Goal: Task Accomplishment & Management: Manage account settings

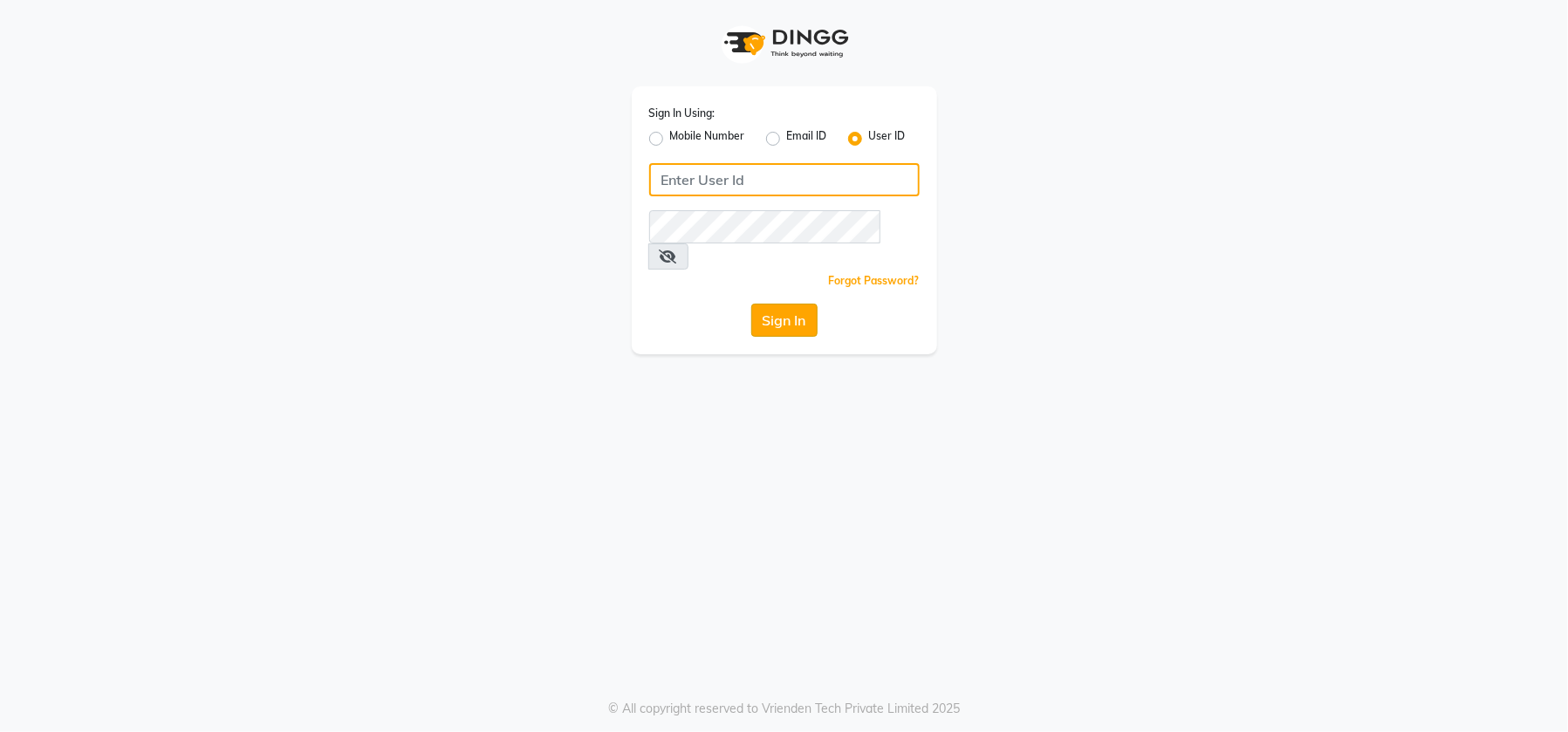
type input "emporiosalon"
click at [761, 304] on button "Sign In" at bounding box center [784, 320] width 66 height 34
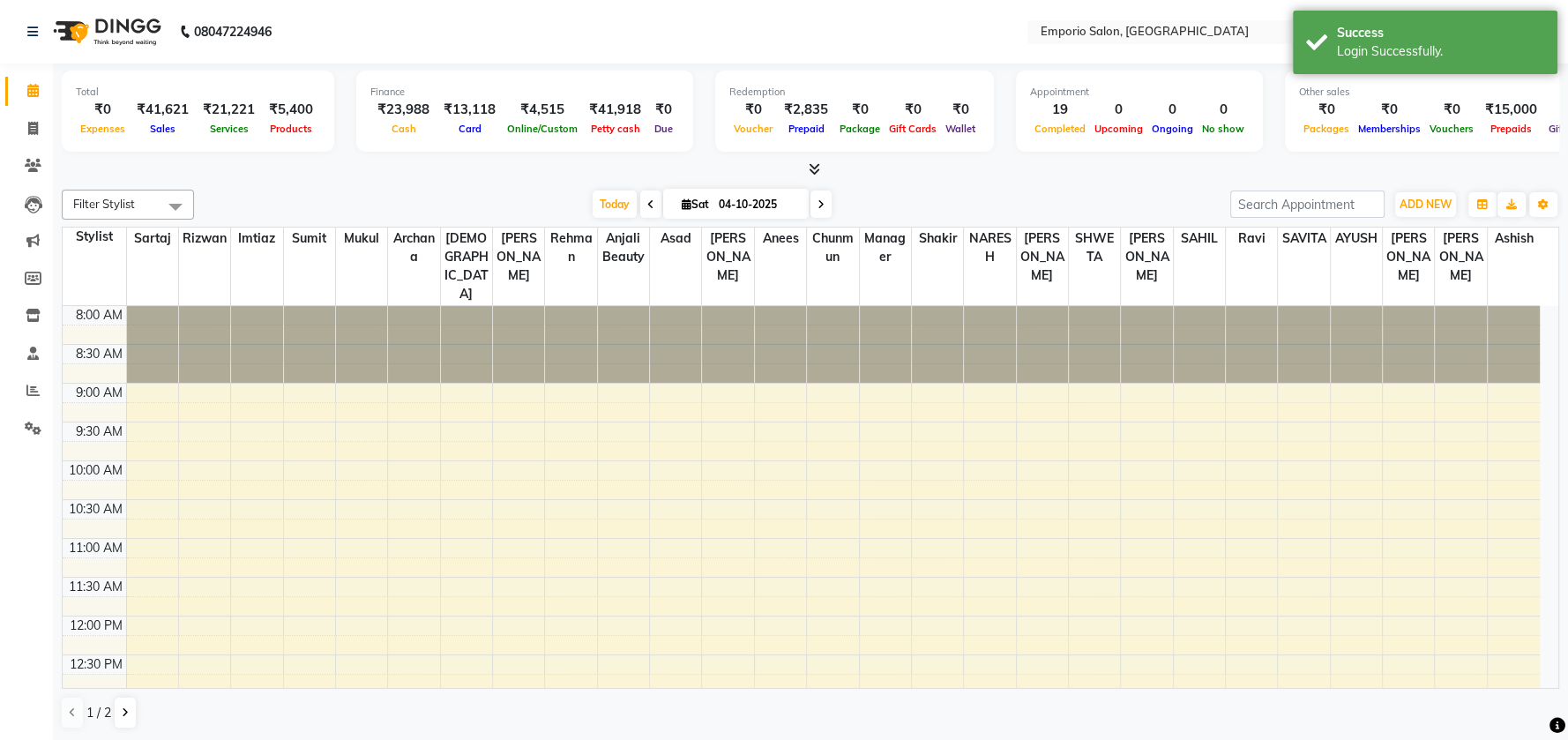
select select "en"
click at [30, 34] on icon at bounding box center [32, 31] width 10 height 12
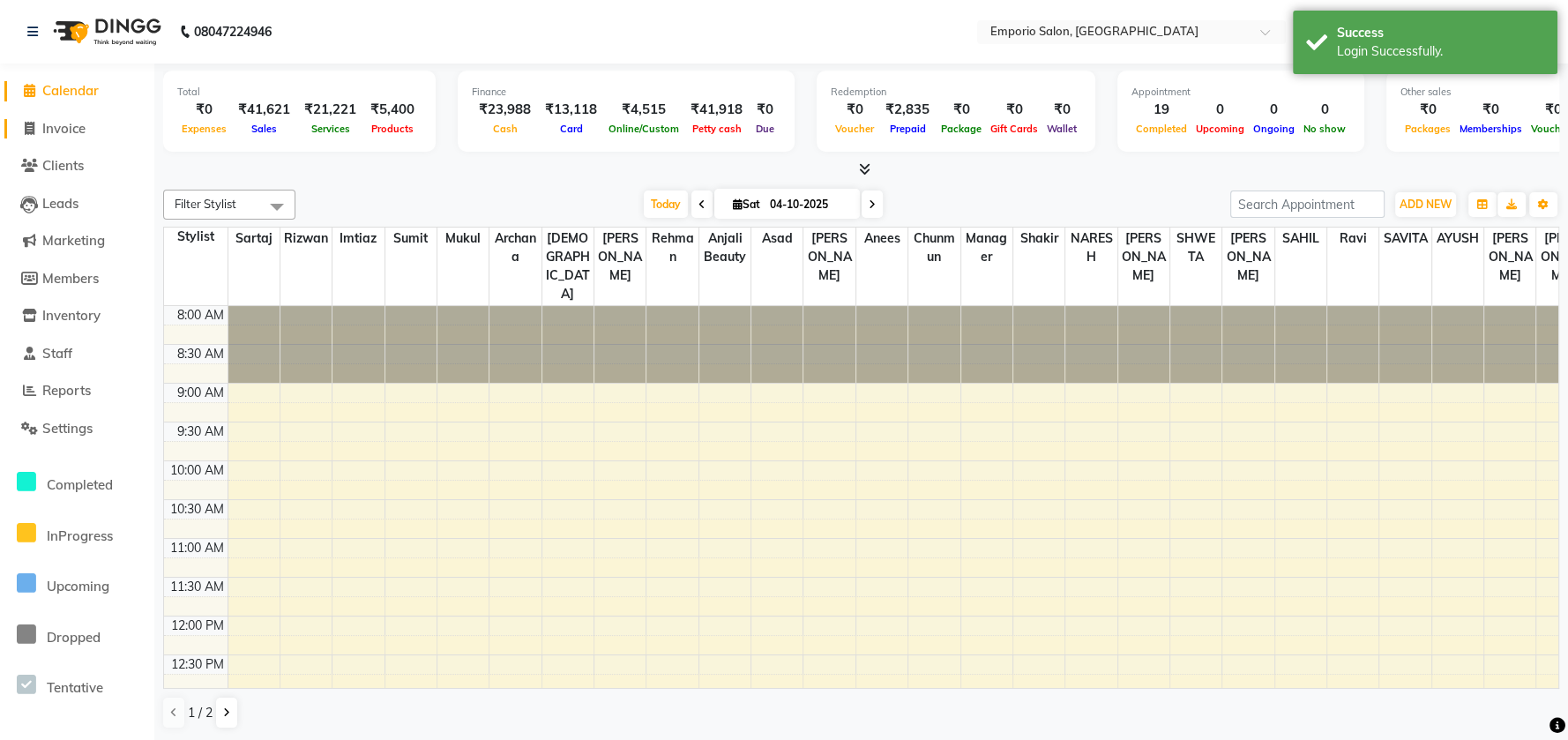
click at [71, 129] on span "Invoice" at bounding box center [64, 128] width 43 height 17
select select "service"
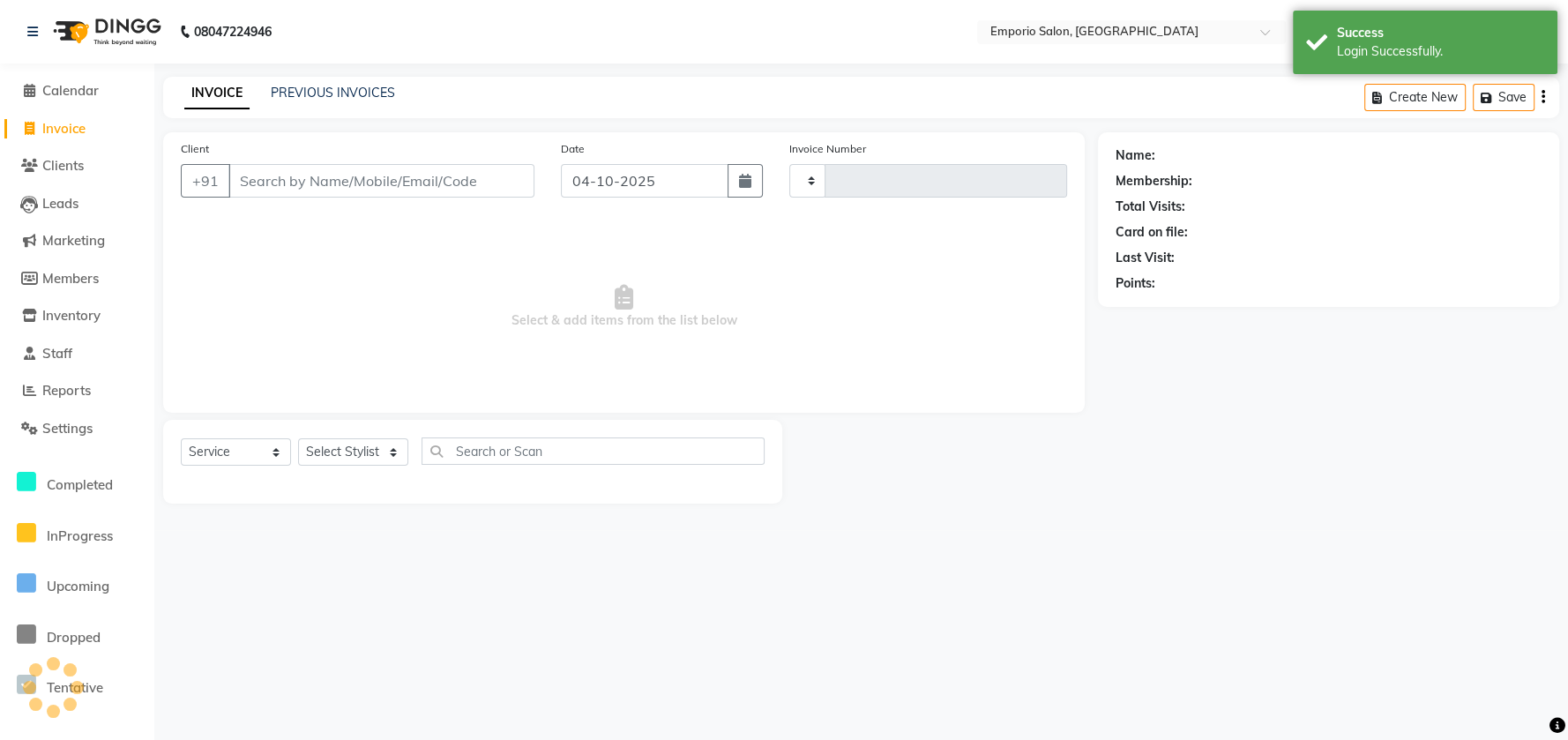
type input "5988"
select select "6332"
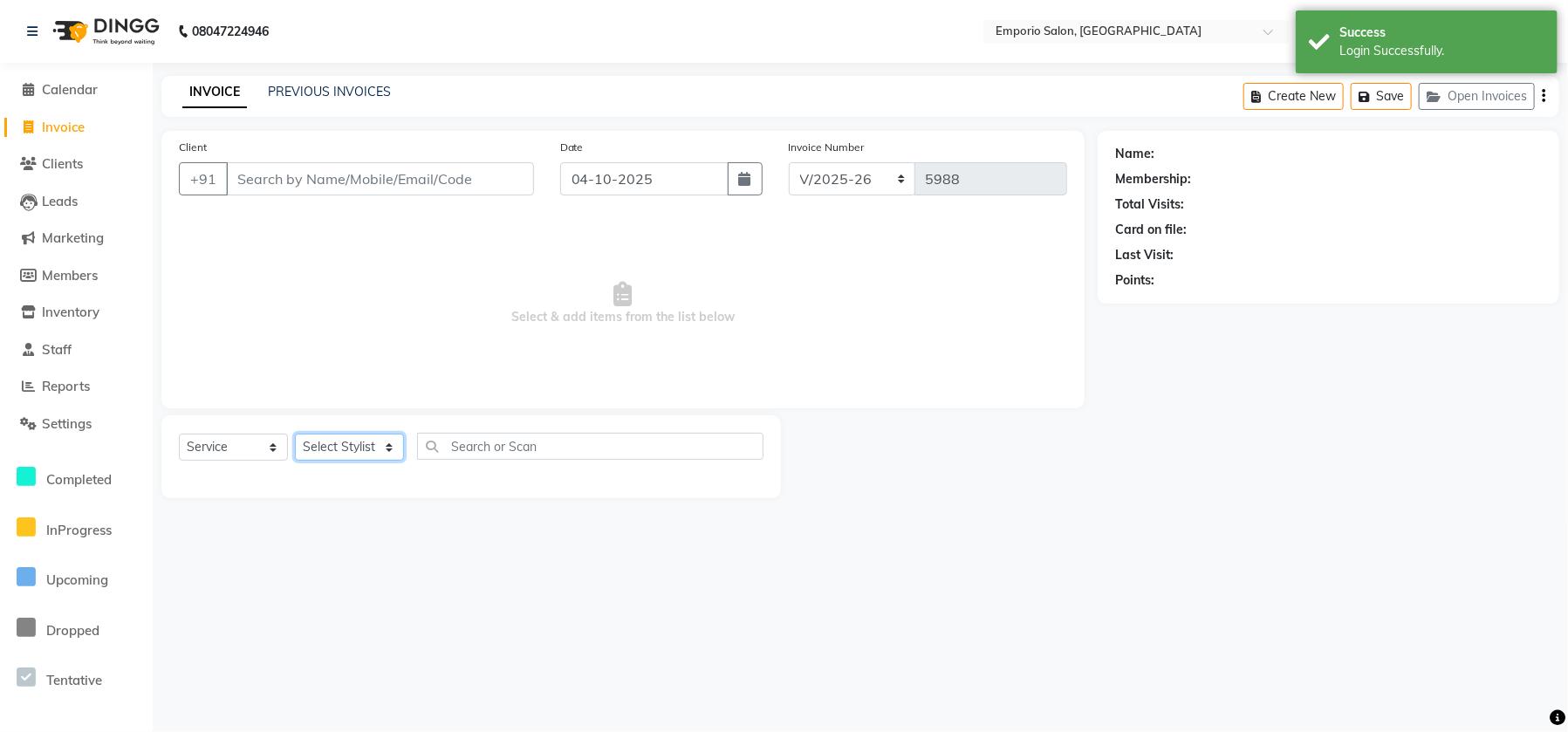
click at [352, 440] on select "Select Stylist" at bounding box center [349, 446] width 109 height 27
select select "47502"
click at [295, 433] on select "Select Stylist Anees Anjali beauty Archana Asad ashish AYUSH chunmun Imtiaz Ish…" at bounding box center [361, 446] width 131 height 27
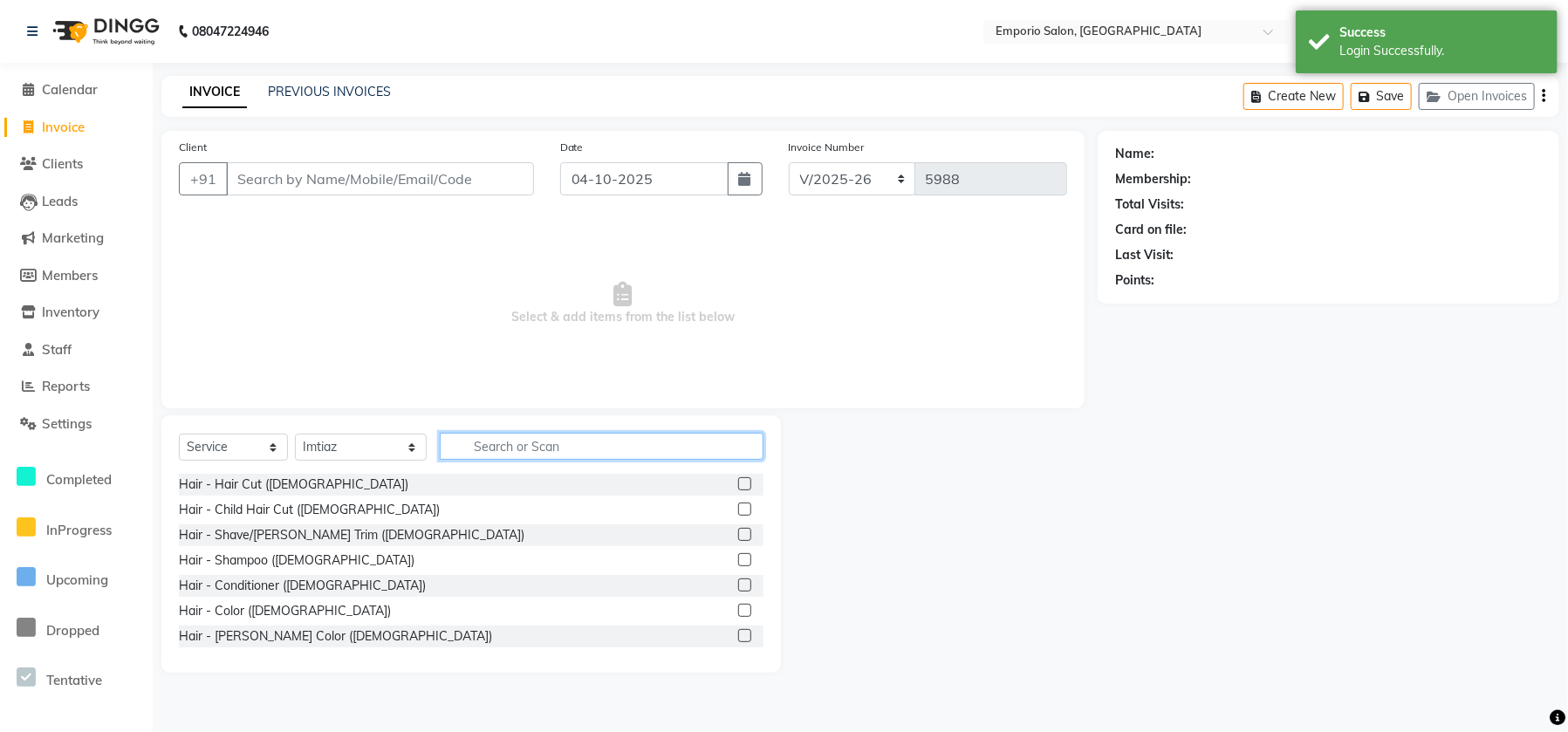
click at [505, 446] on input "text" at bounding box center [601, 445] width 323 height 27
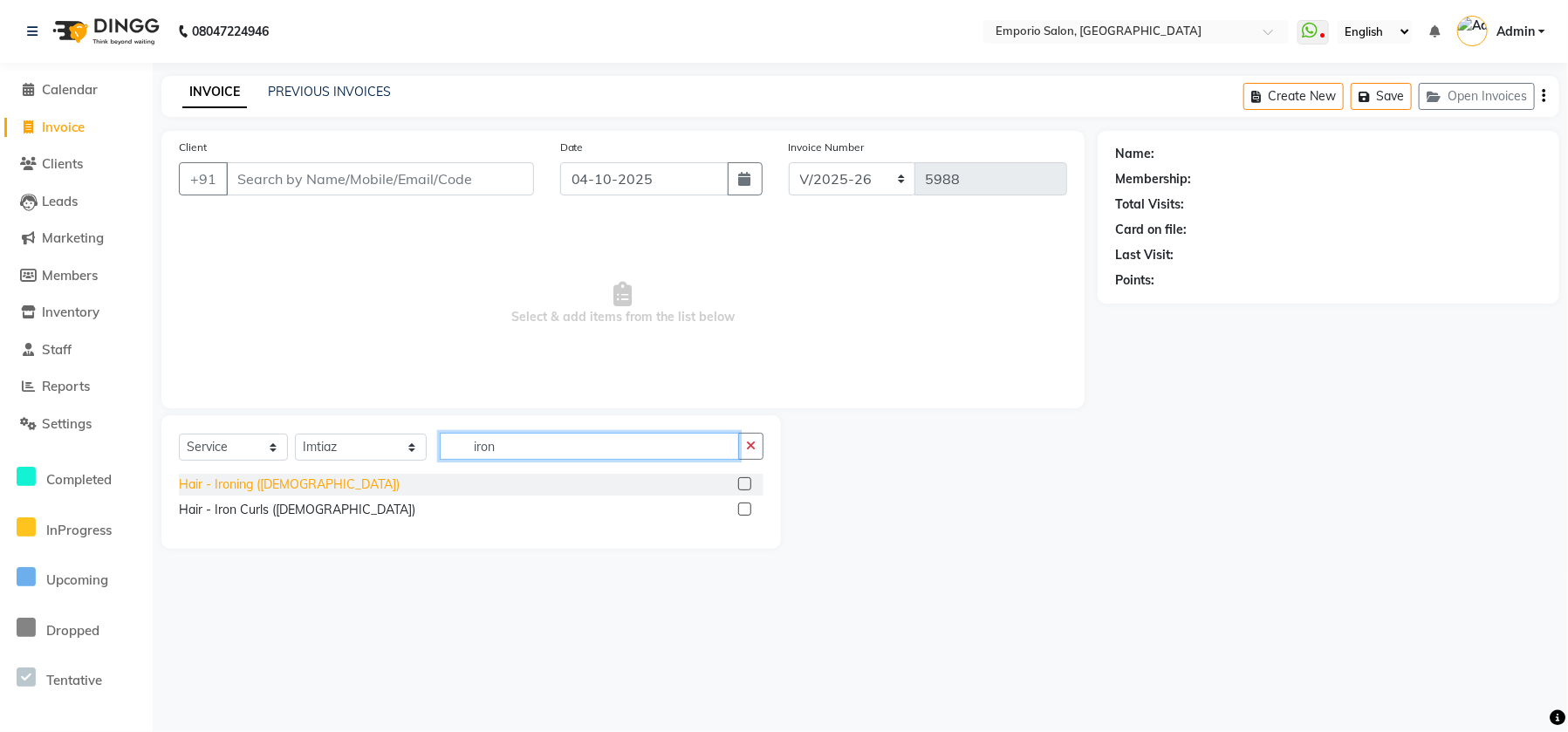
type input "iron"
click at [202, 481] on div "Hair - Ironing (Female)" at bounding box center [289, 484] width 221 height 19
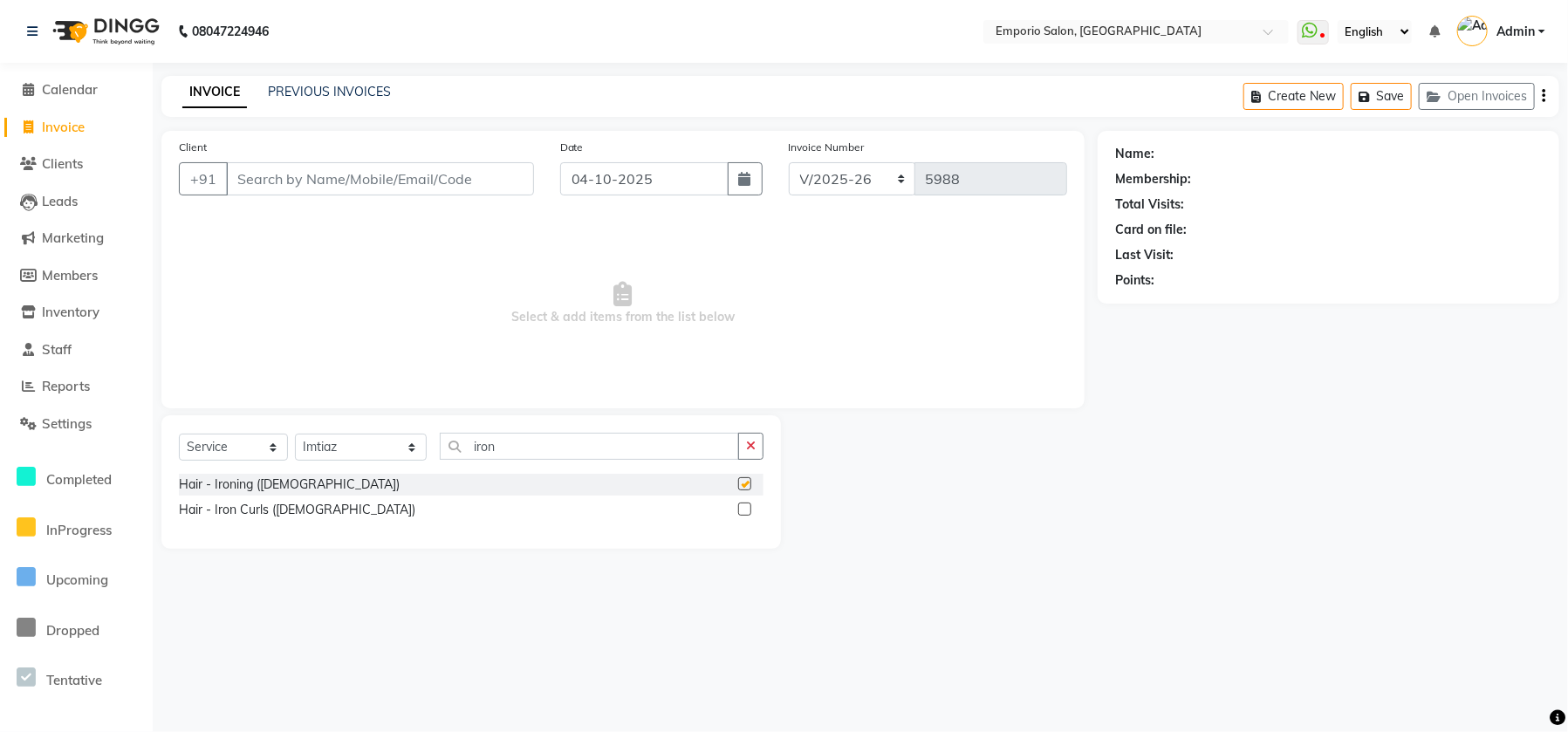
checkbox input "false"
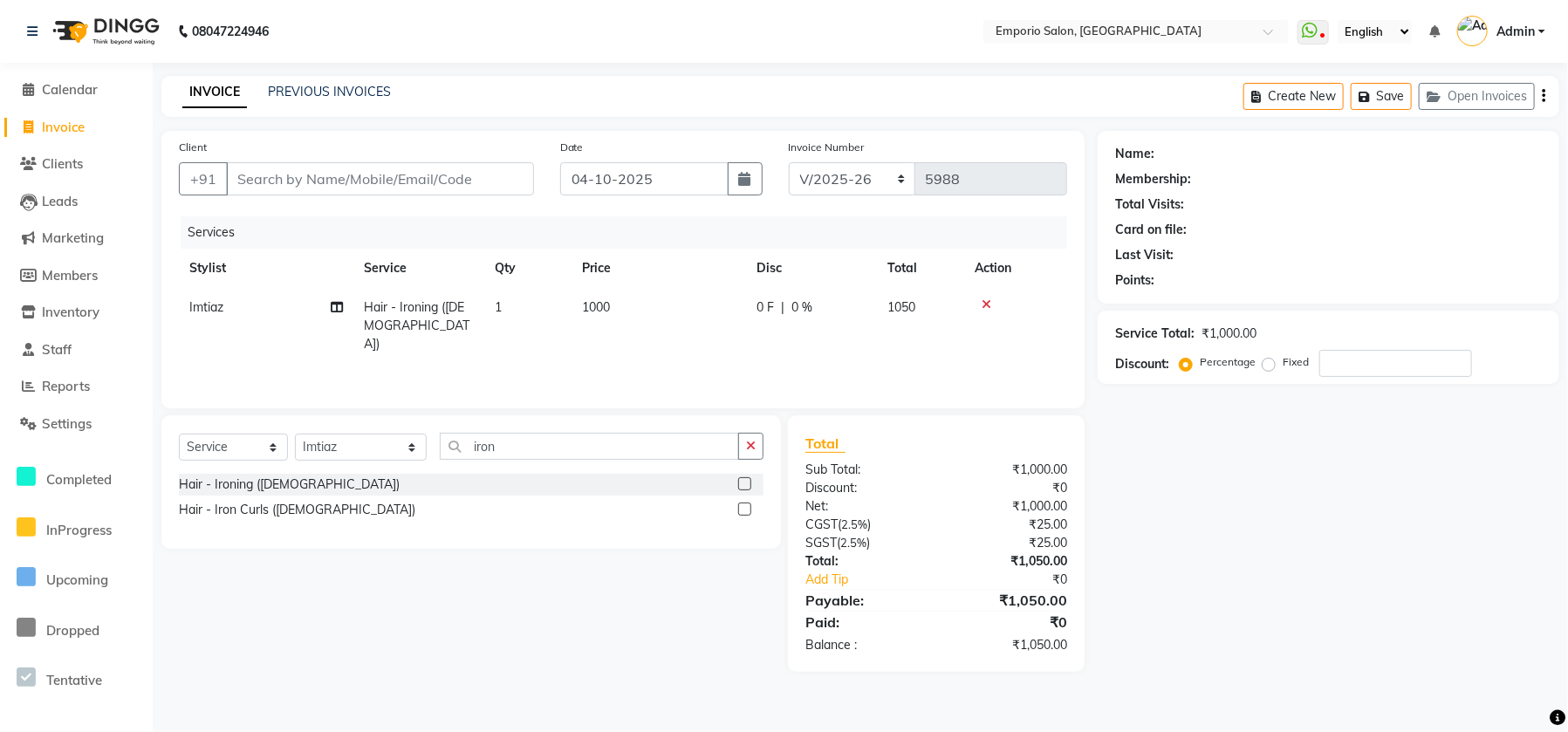
drag, startPoint x: 613, startPoint y: 306, endPoint x: 629, endPoint y: 309, distance: 16.3
click at [629, 309] on td "1000" at bounding box center [658, 325] width 174 height 75
select select "47502"
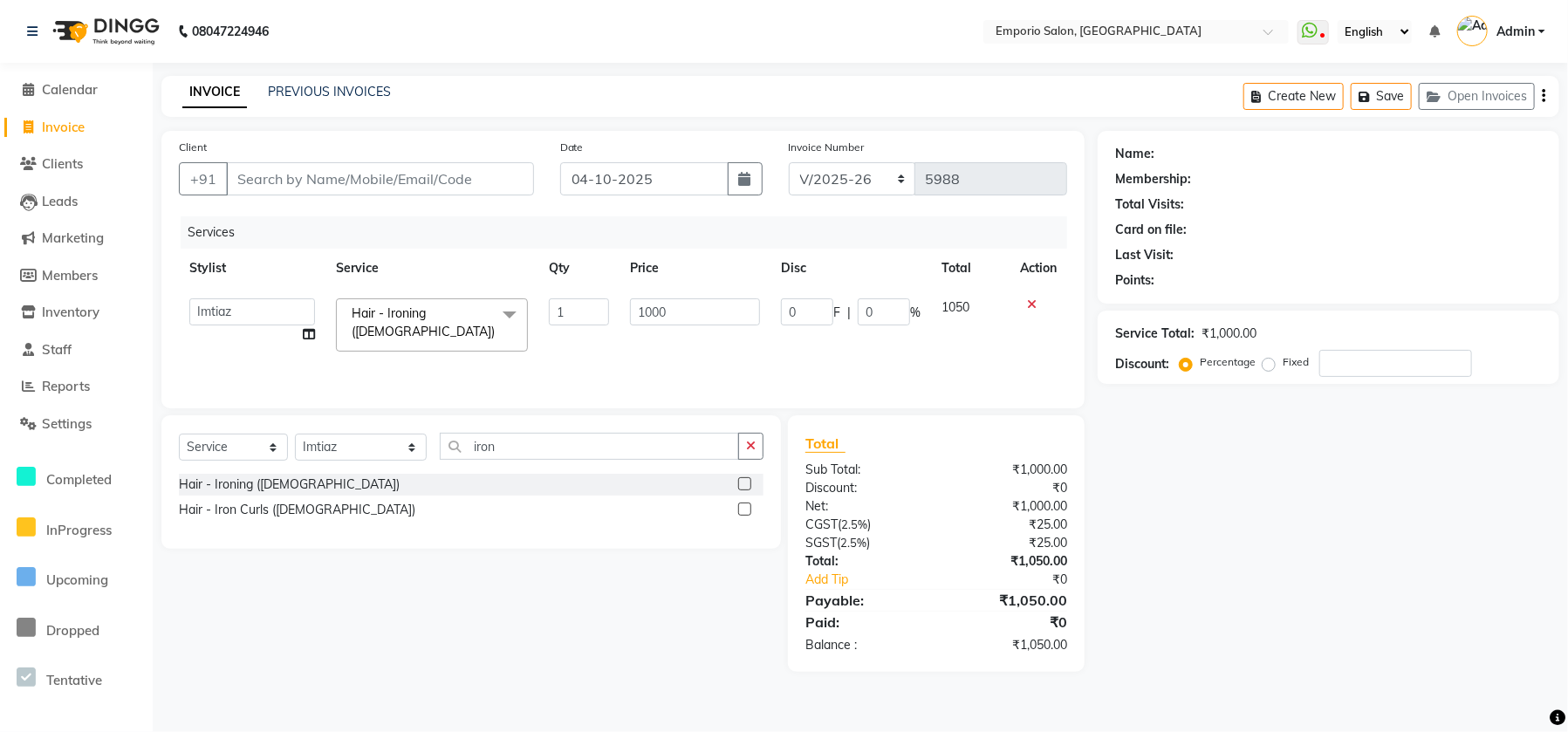
click at [660, 310] on input "1000" at bounding box center [695, 311] width 130 height 27
click at [672, 308] on input "1000" at bounding box center [695, 311] width 130 height 27
type input "1"
type input "1500"
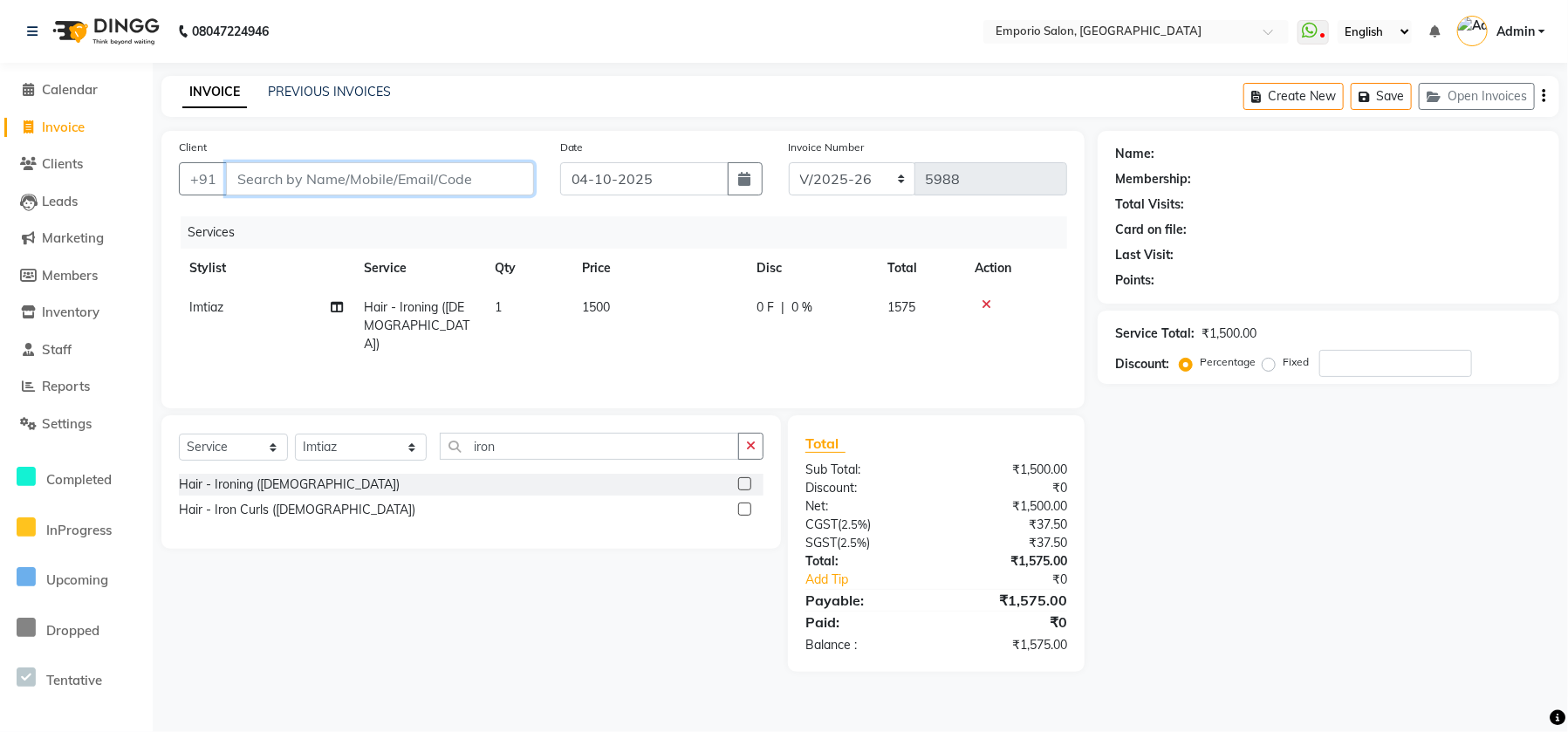
click at [524, 180] on input "Client" at bounding box center [380, 179] width 308 height 34
click at [517, 178] on input "Client" at bounding box center [380, 179] width 308 height 34
type input "8"
type input "0"
type input "999999999999999"
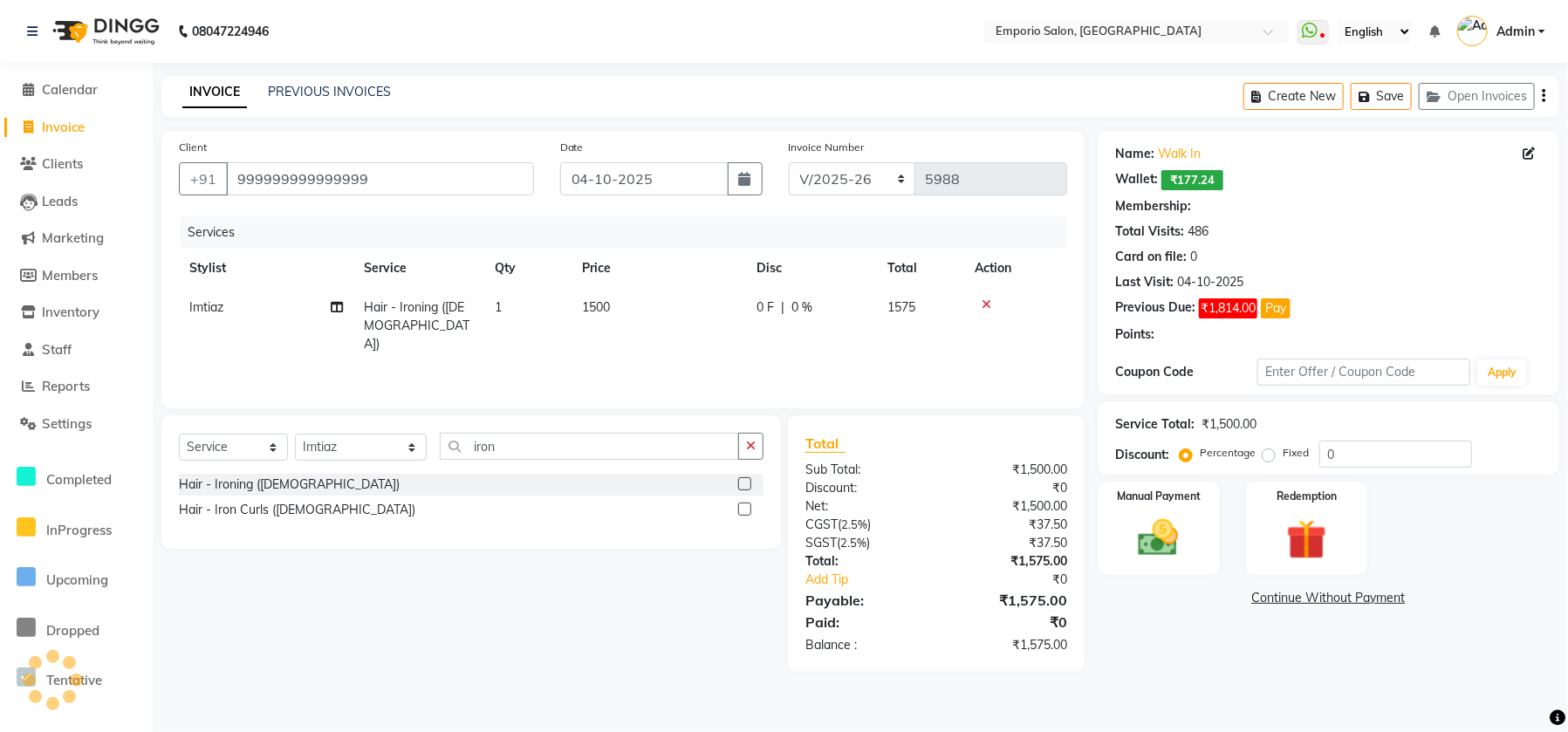
drag, startPoint x: 362, startPoint y: 198, endPoint x: 473, endPoint y: 249, distance: 122.2
click at [364, 197] on div "Client +91 999999999999999" at bounding box center [356, 173] width 381 height 72
select select "1: Object"
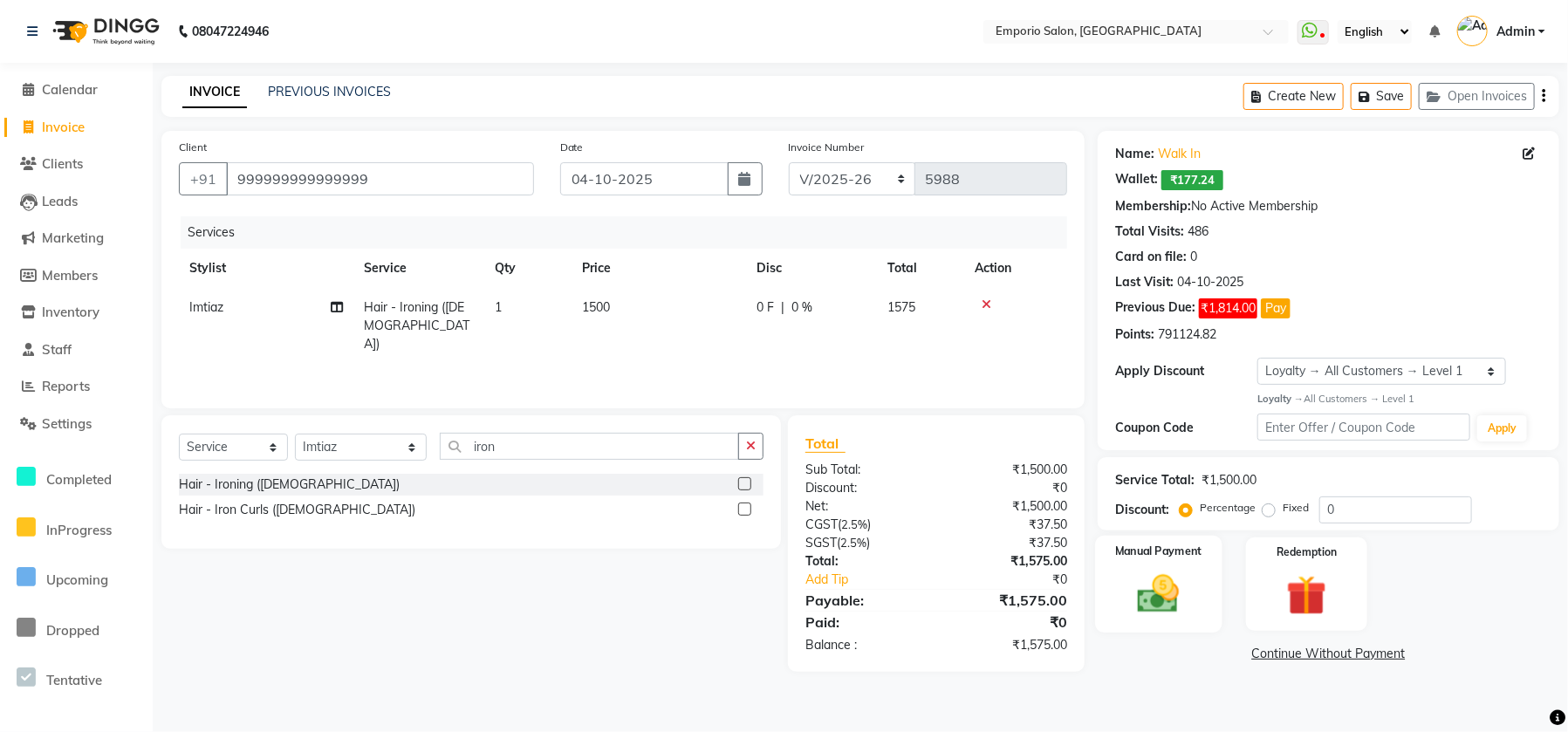
click at [1169, 581] on img at bounding box center [1158, 594] width 68 height 48
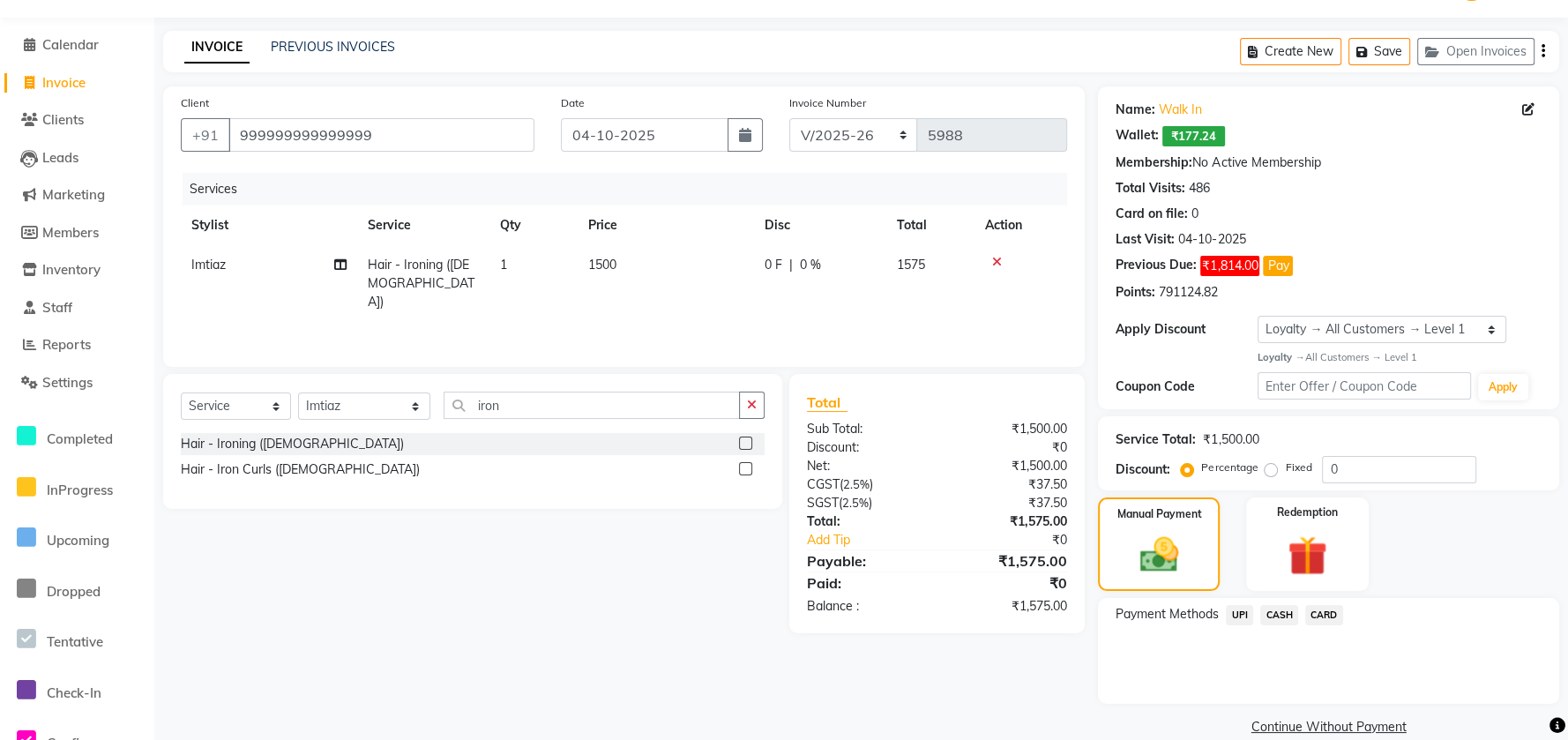
scroll to position [72, 0]
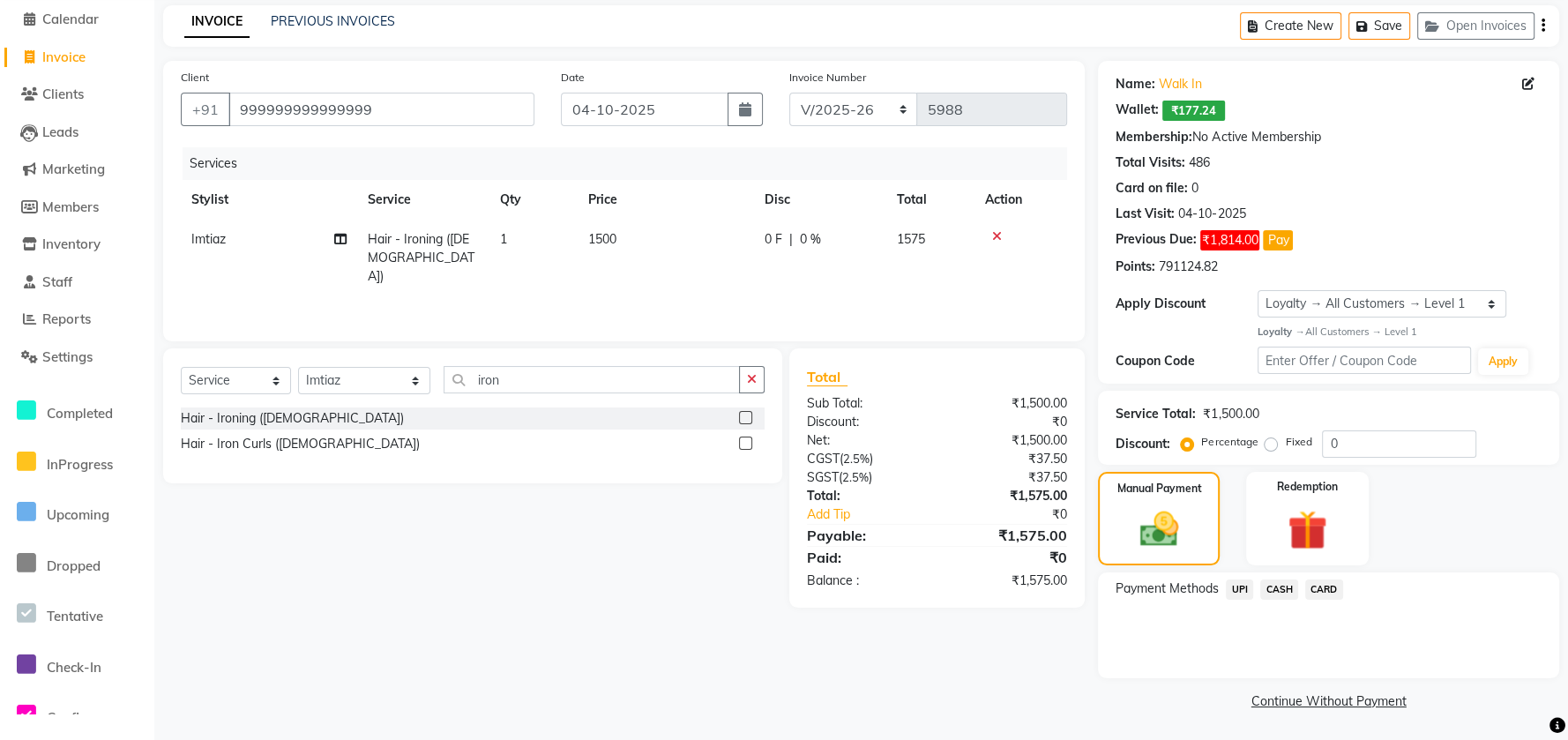
click at [1260, 586] on span "CASH" at bounding box center [1279, 589] width 38 height 21
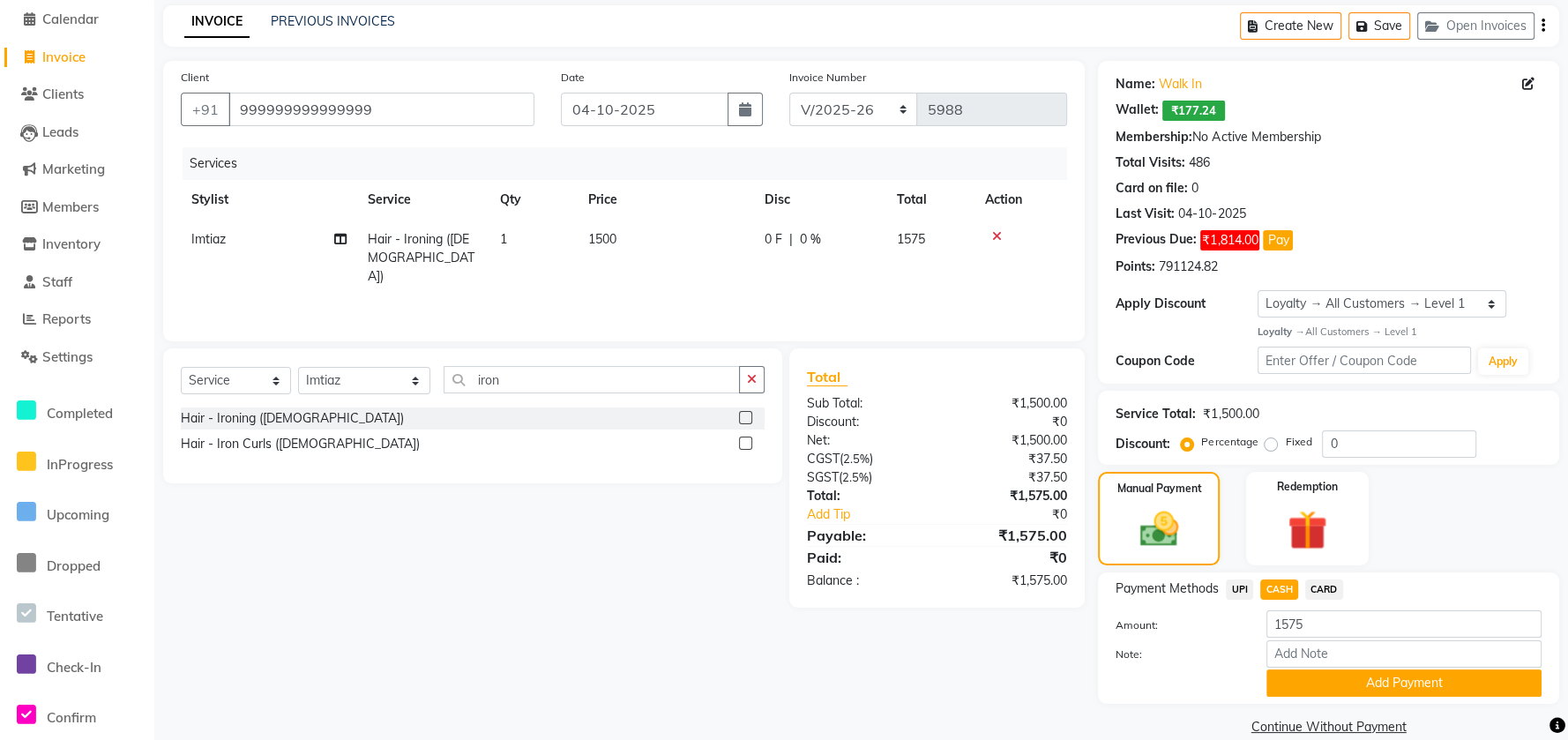
scroll to position [97, 0]
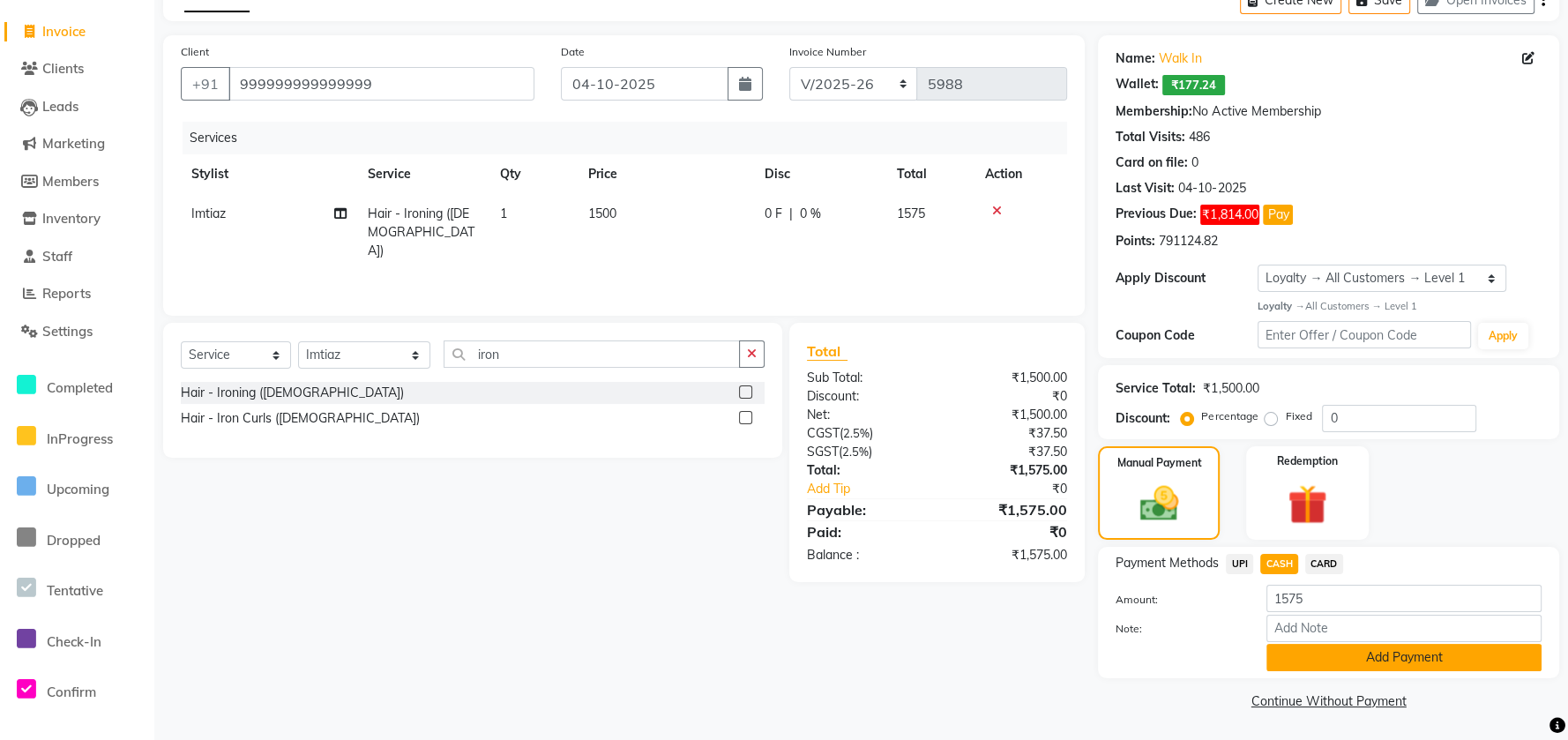
click at [1415, 659] on button "Add Payment" at bounding box center [1404, 657] width 275 height 27
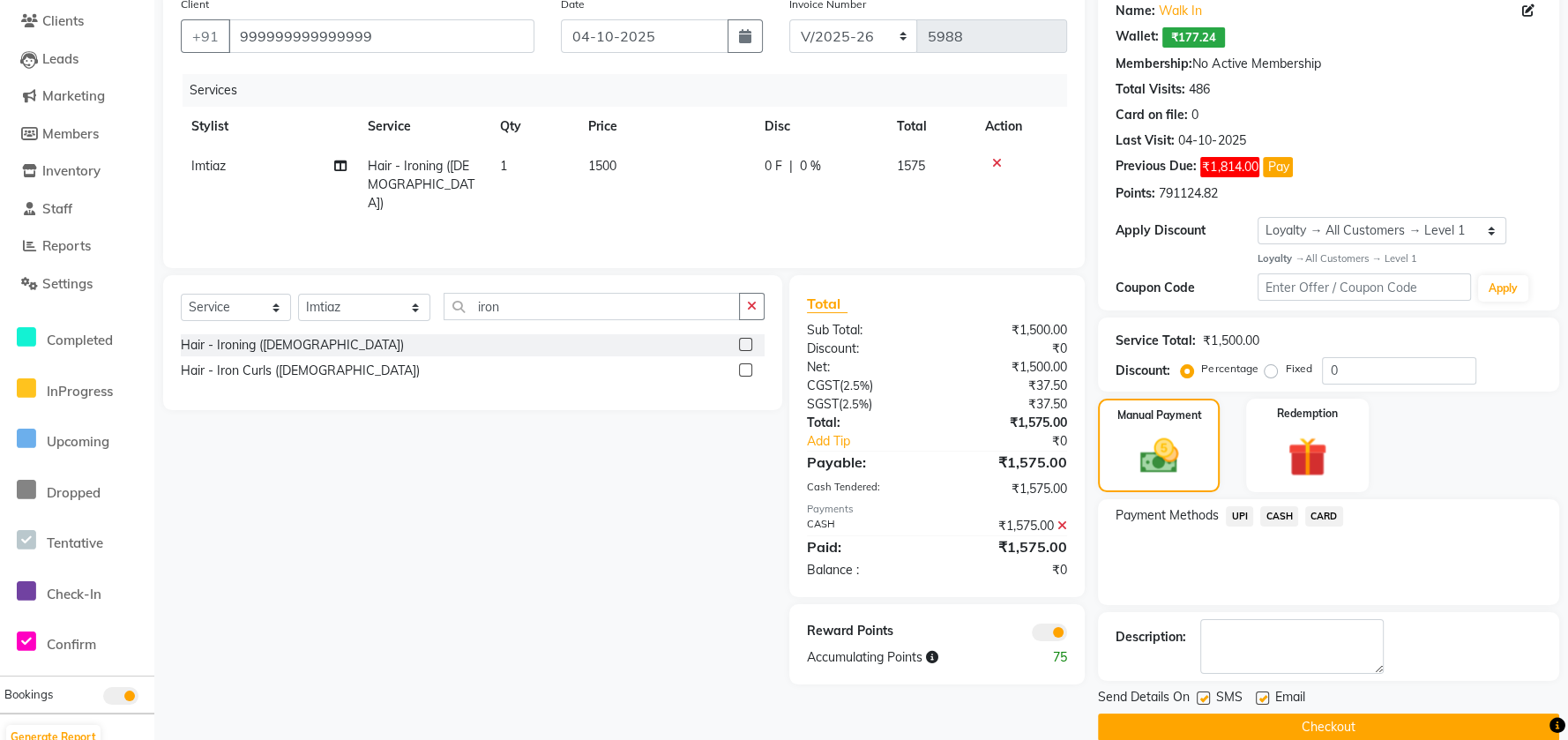
scroll to position [171, 0]
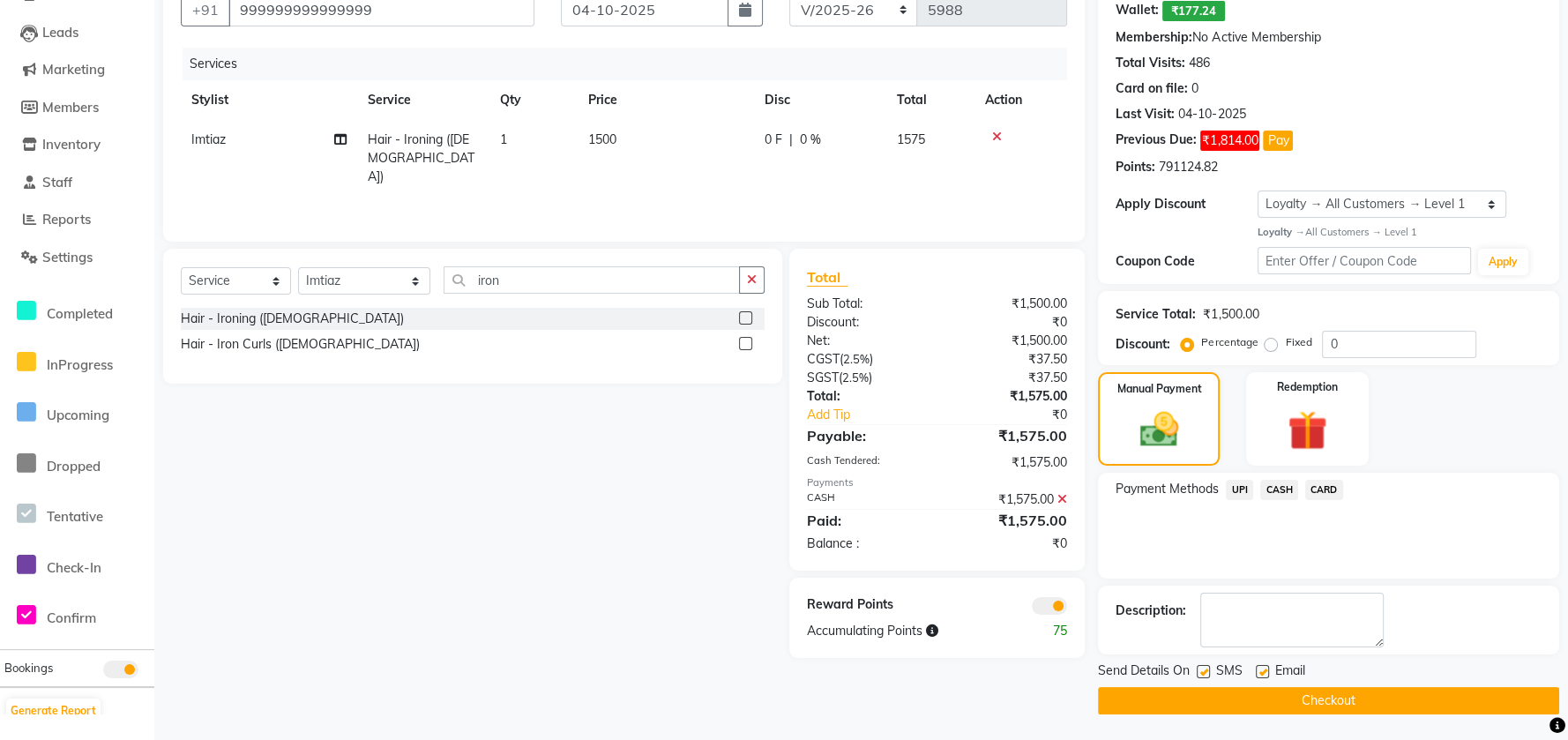
click at [1401, 692] on button "Checkout" at bounding box center [1329, 700] width 461 height 27
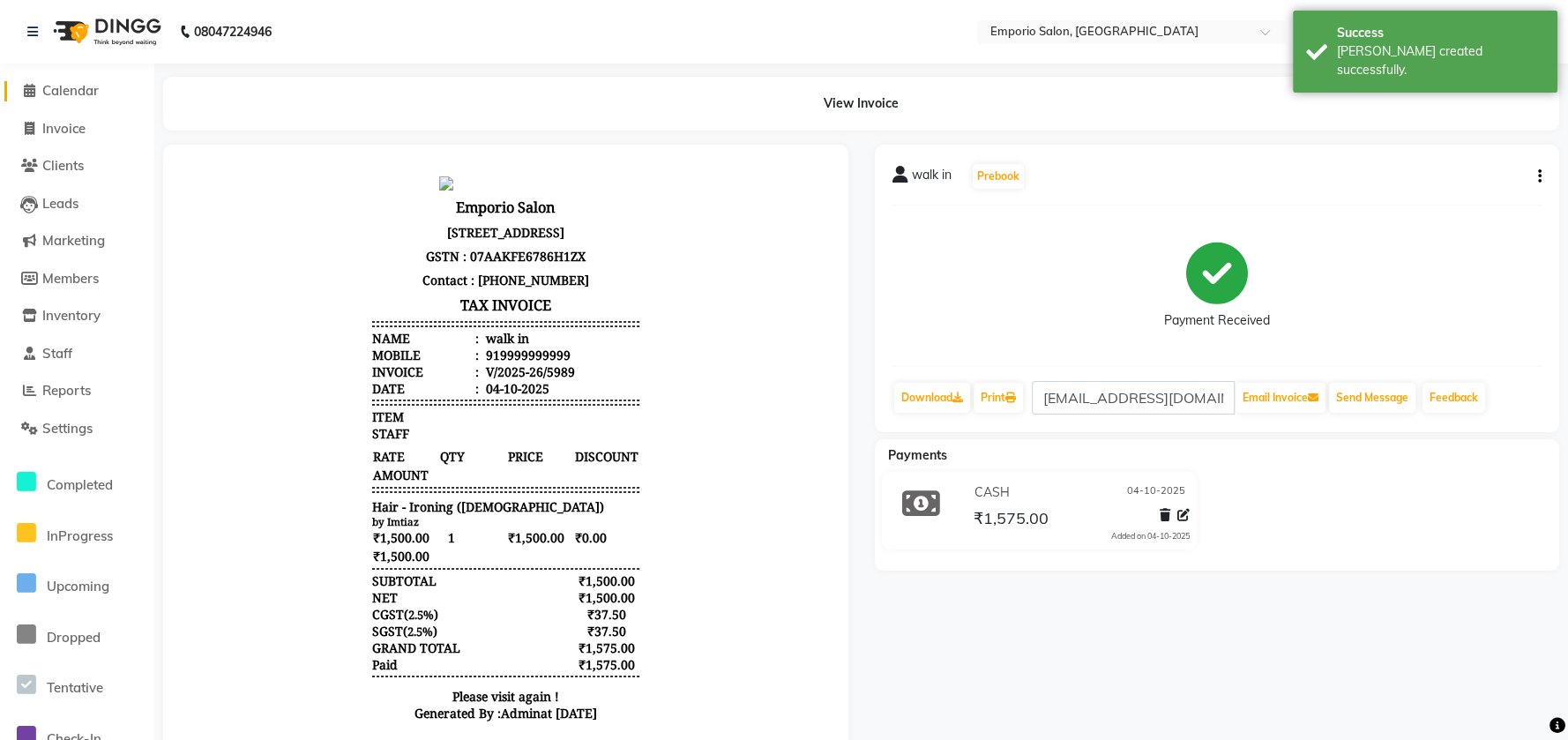
click at [66, 83] on span "Calendar" at bounding box center [71, 90] width 57 height 17
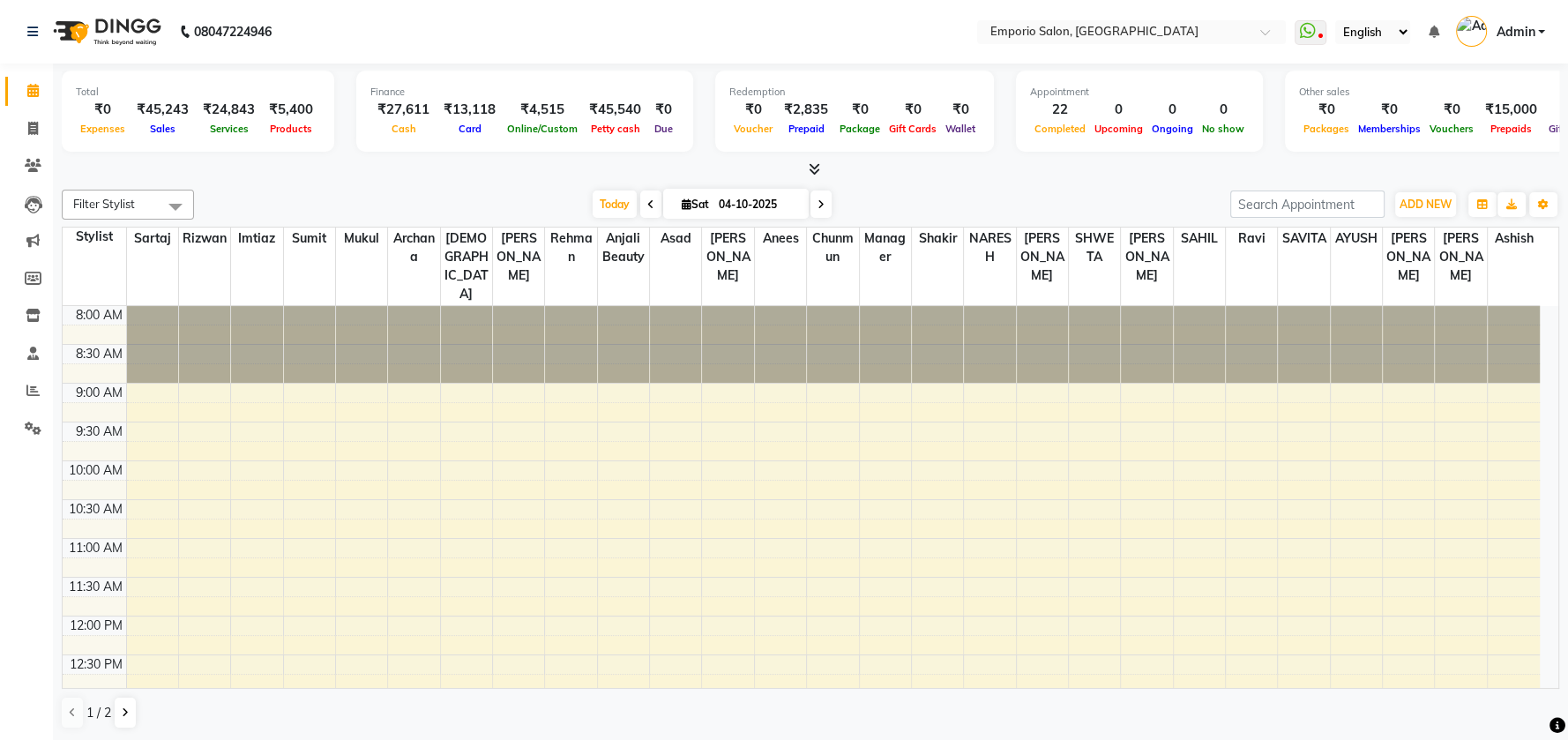
click at [24, 37] on div "08047224946" at bounding box center [149, 31] width 270 height 49
click at [28, 28] on icon at bounding box center [32, 31] width 10 height 12
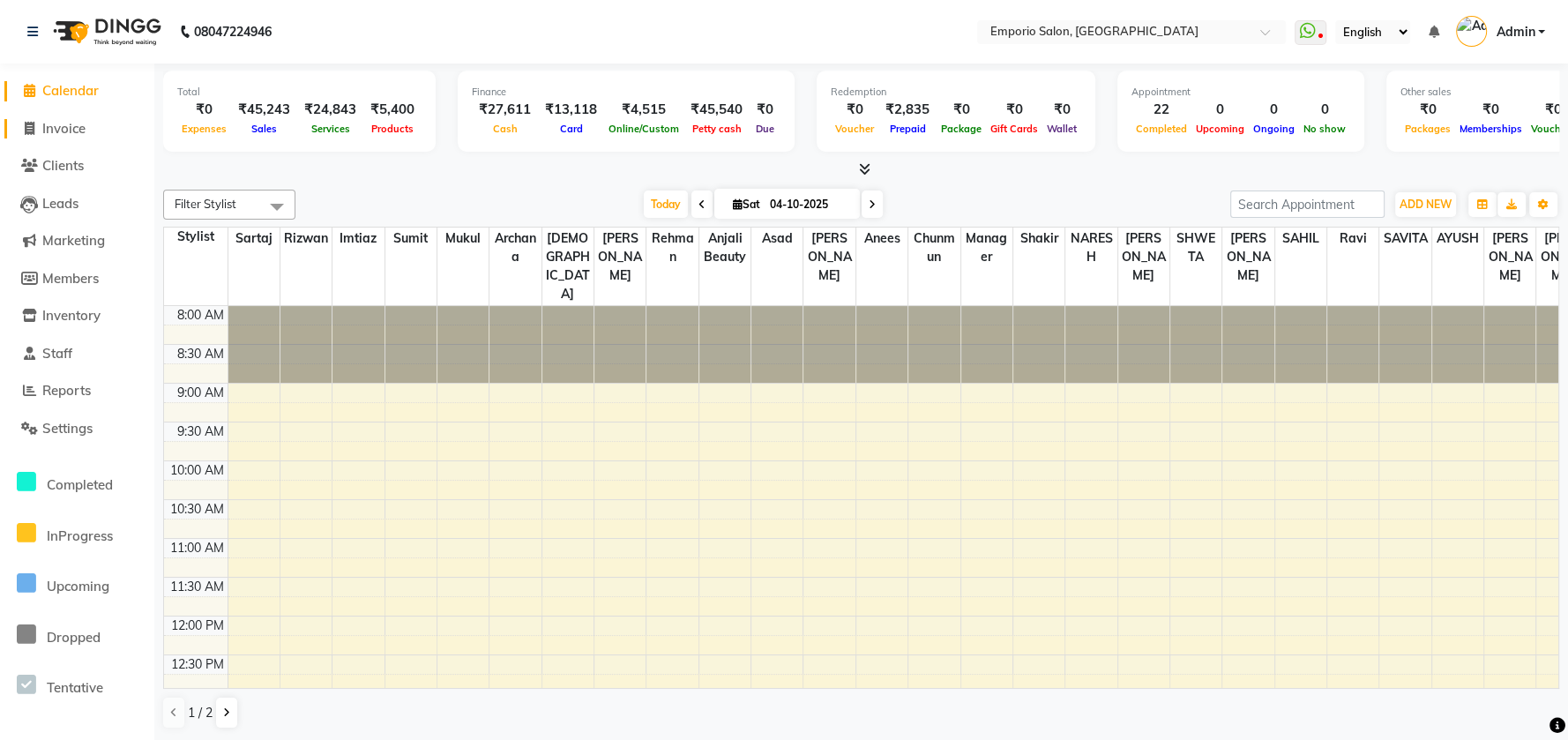
click at [51, 132] on span "Invoice" at bounding box center [64, 128] width 43 height 17
select select "service"
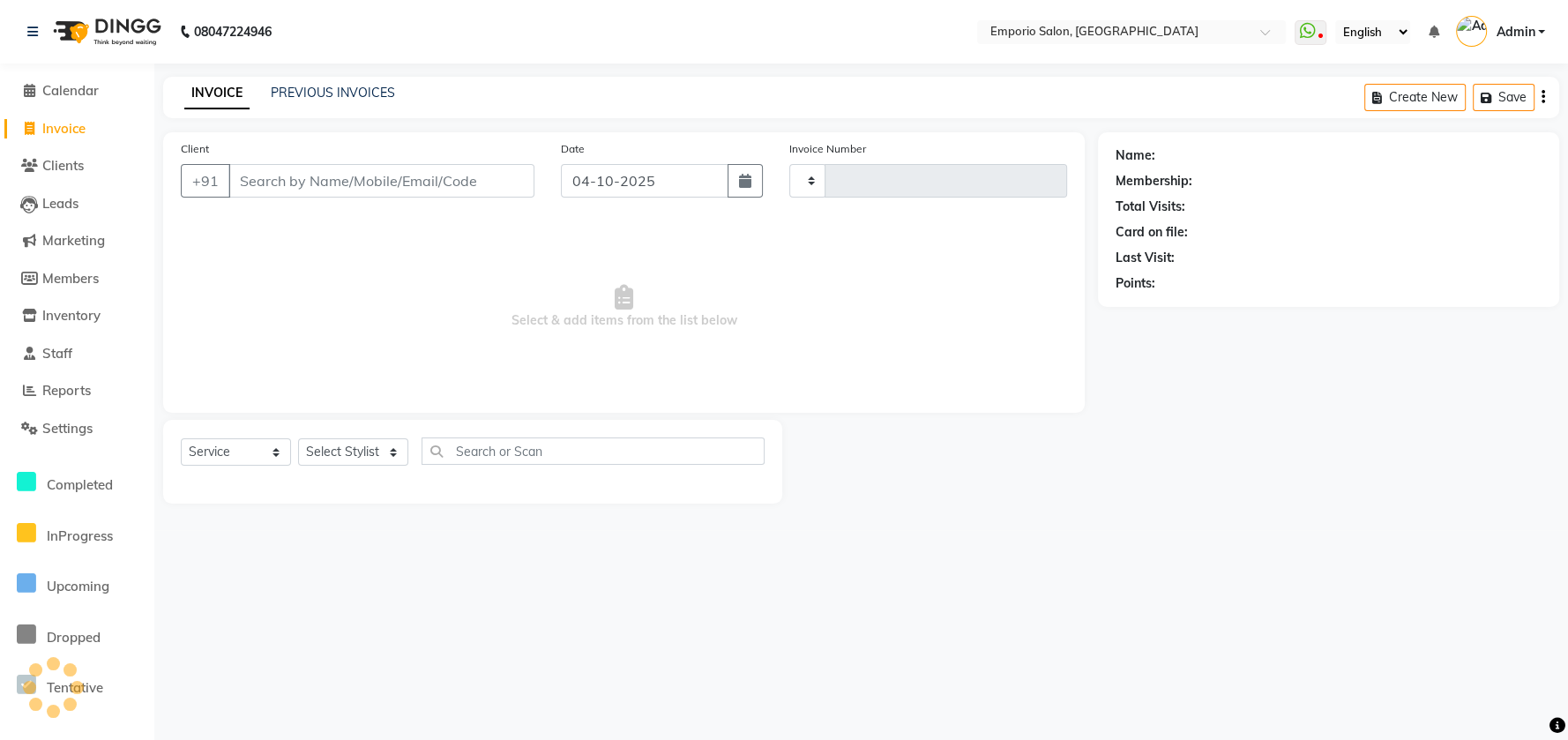
type input "5990"
select select "6332"
click at [75, 159] on span "Clients" at bounding box center [63, 166] width 41 height 17
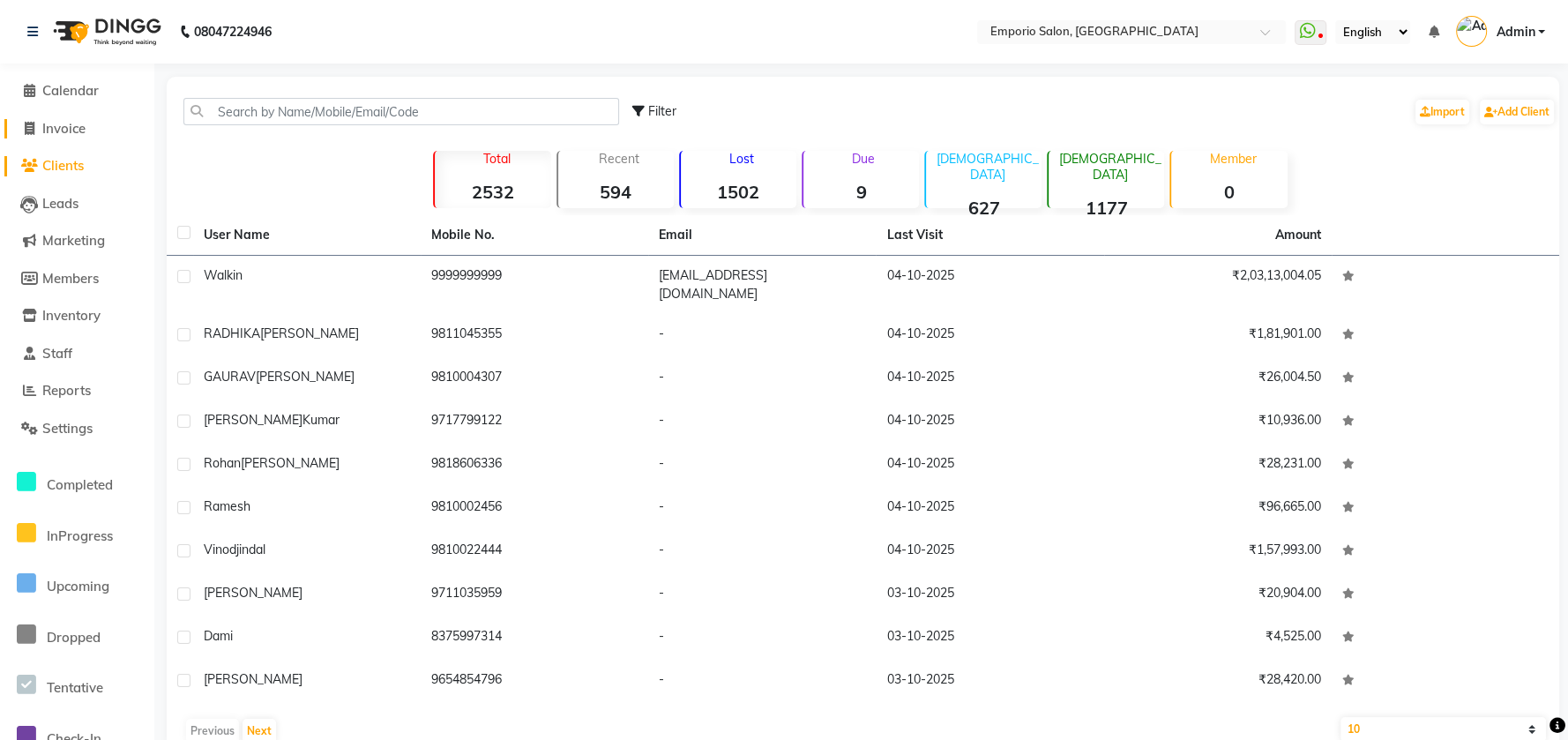
click at [82, 136] on span "Invoice" at bounding box center [64, 128] width 43 height 17
select select "6332"
select select "service"
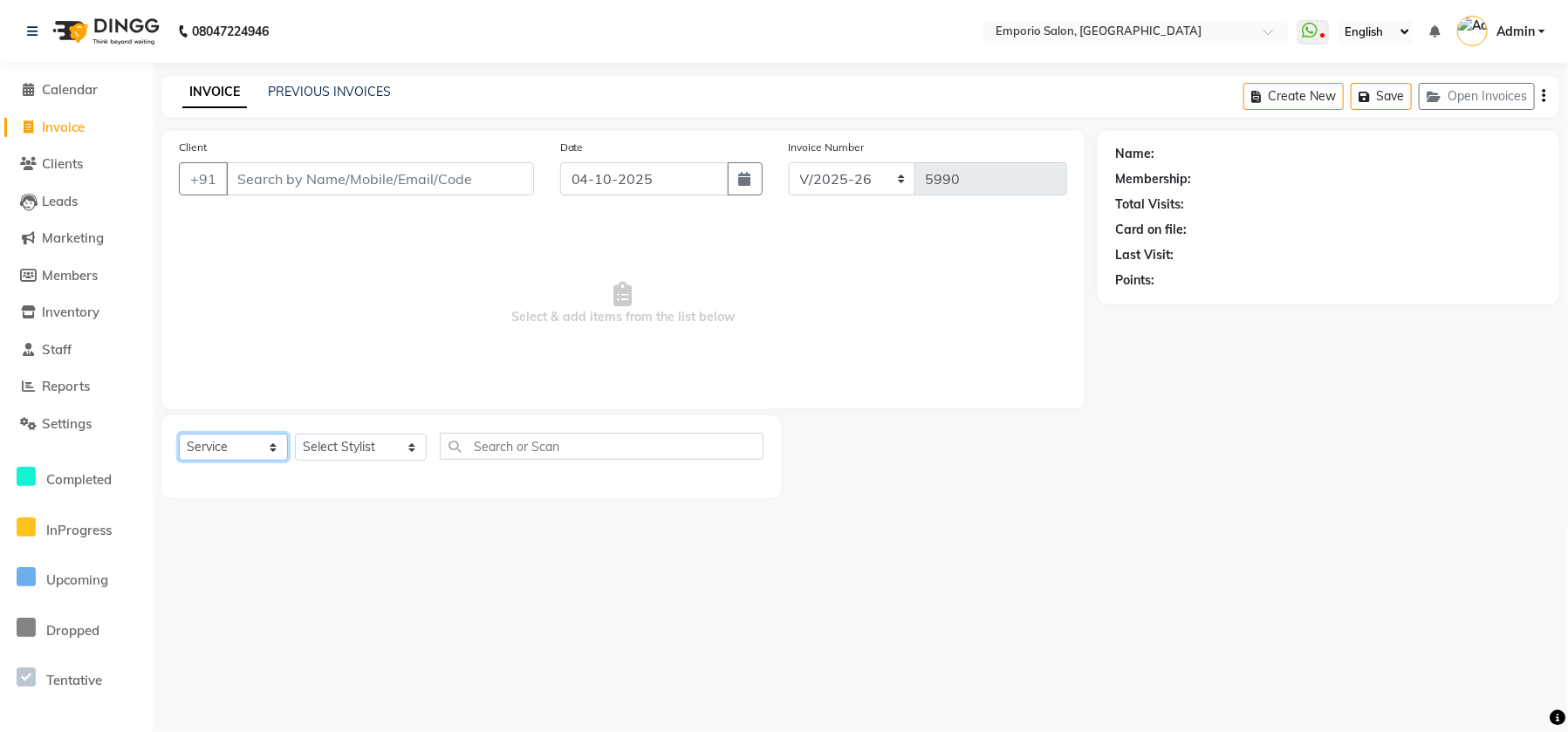
click at [255, 438] on select "Select Service Product Membership Package Voucher Prepaid Gift Card" at bounding box center [233, 446] width 109 height 27
click at [70, 423] on span "Settings" at bounding box center [66, 424] width 49 height 17
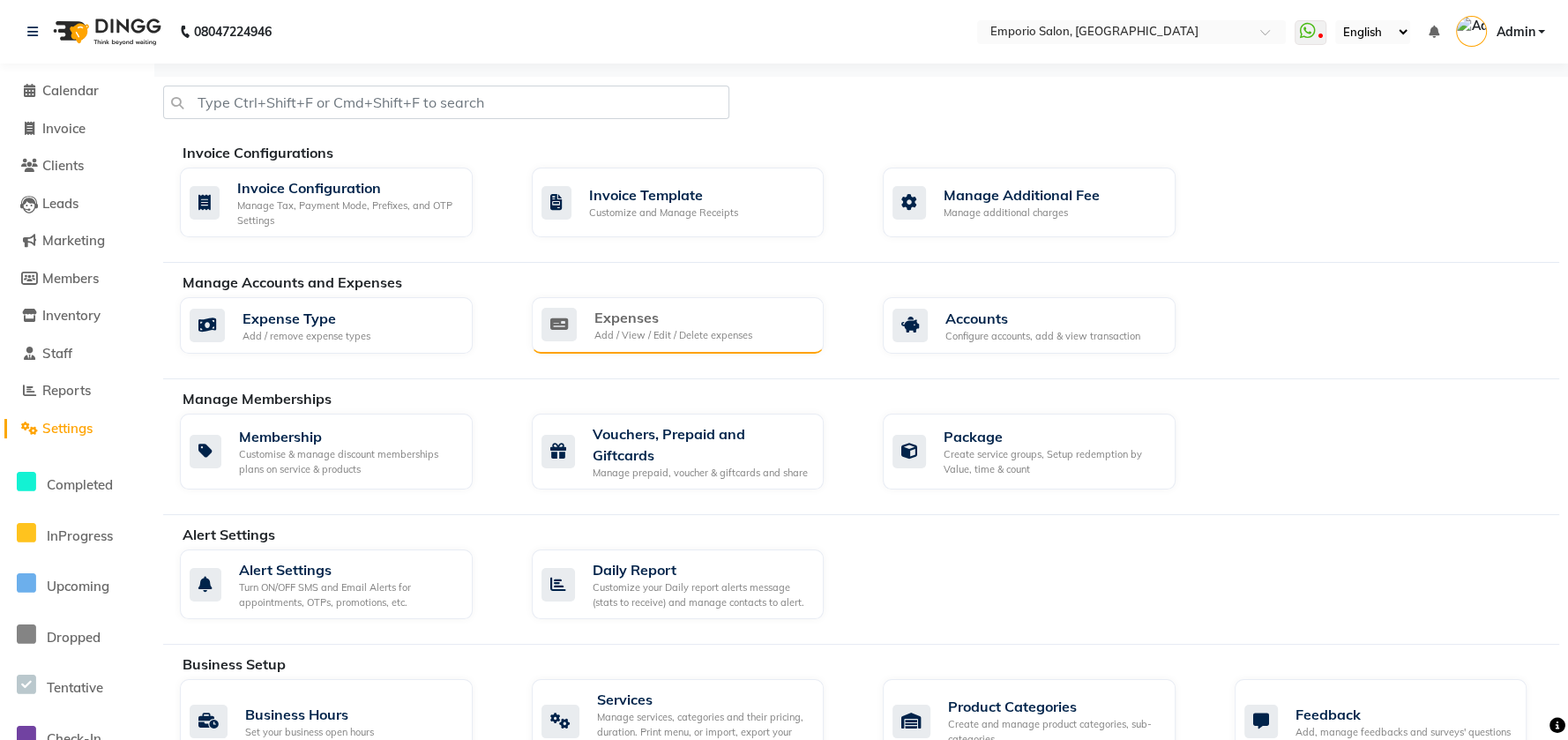
click at [618, 332] on div "Add / View / Edit / Delete expenses" at bounding box center [673, 335] width 158 height 15
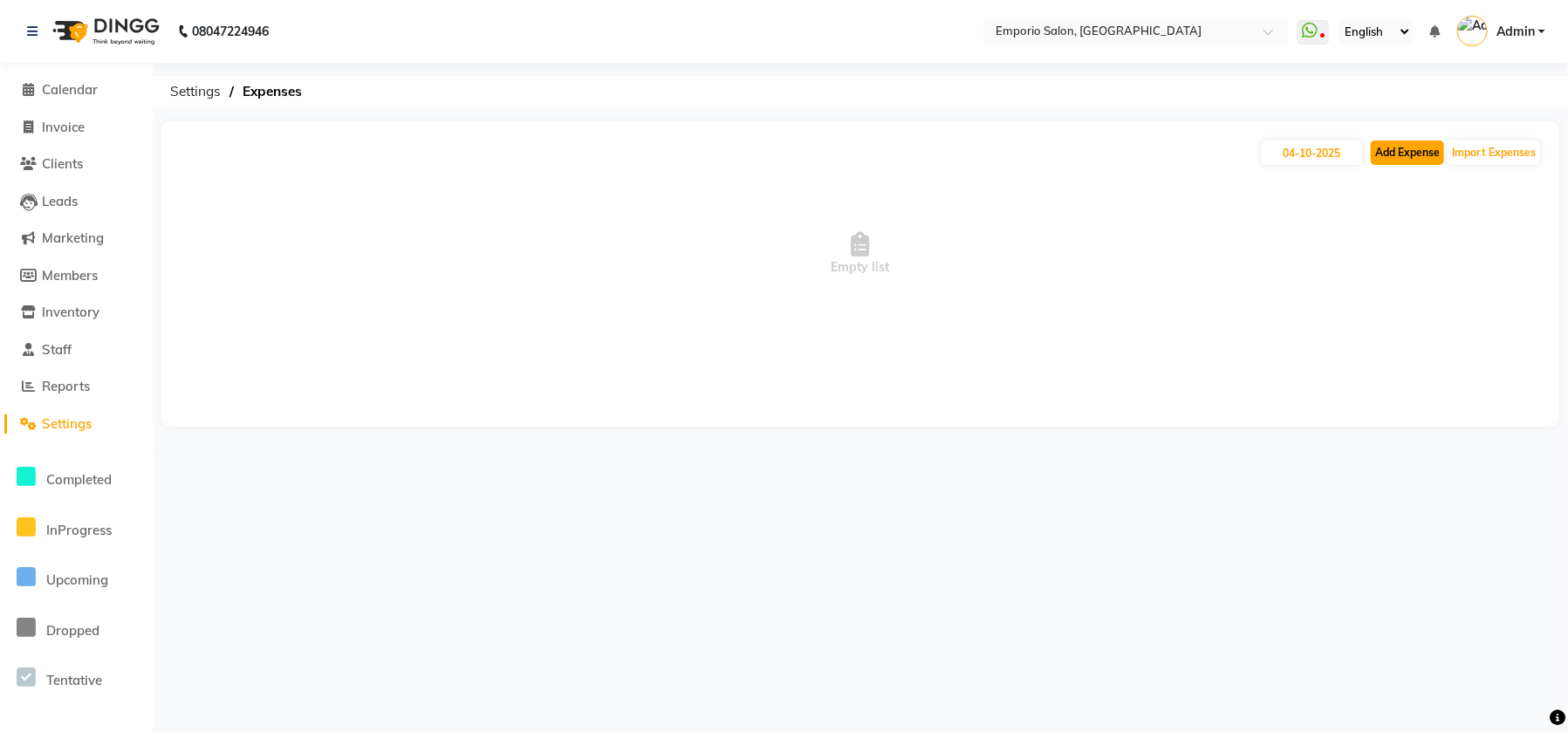
click at [1374, 153] on button "Add Expense" at bounding box center [1407, 153] width 74 height 24
select select "1"
select select "5330"
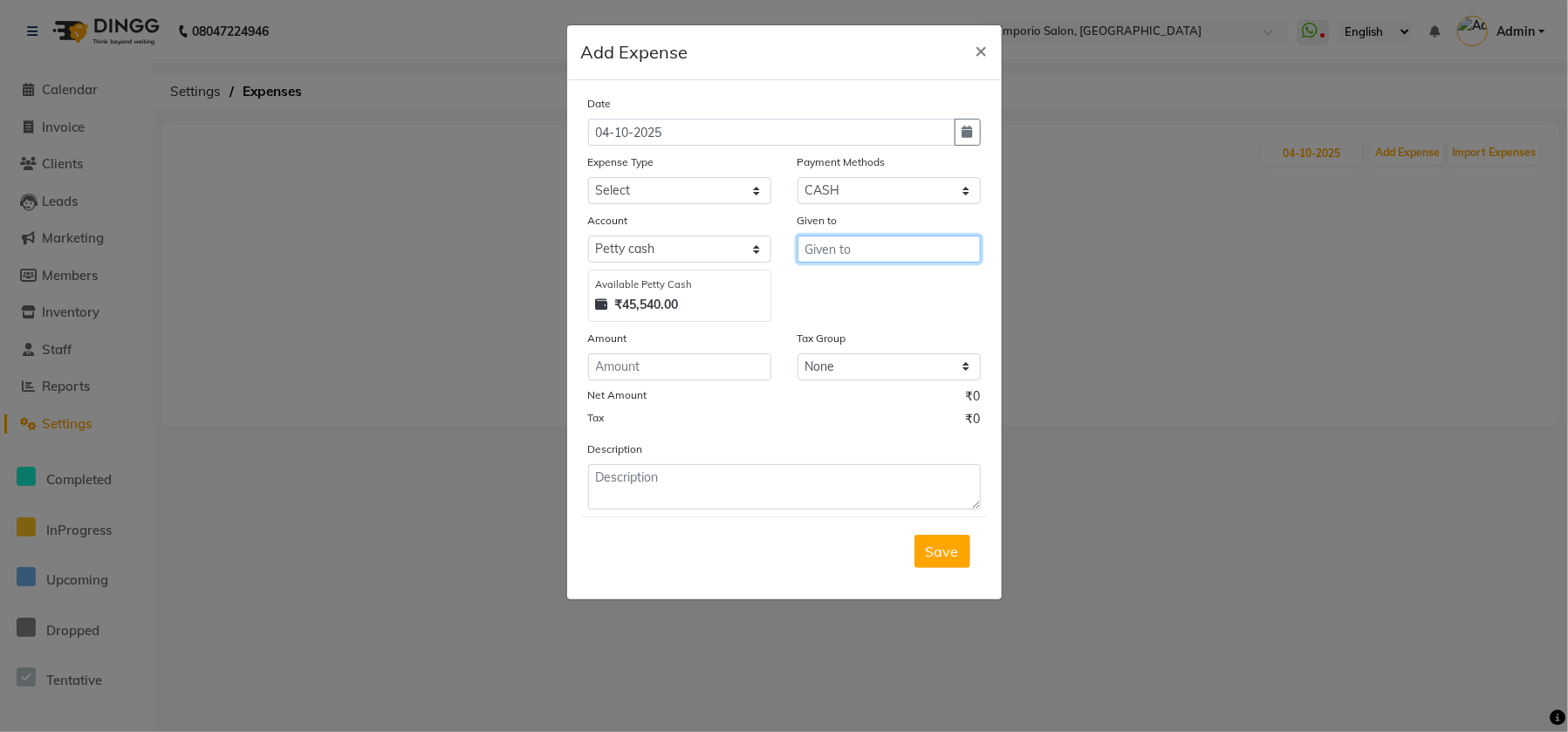
click at [815, 256] on input "text" at bounding box center [889, 249] width 184 height 27
click at [625, 364] on input "number" at bounding box center [679, 366] width 184 height 27
type input "4000"
click at [648, 182] on select "Select Advance Salary Cash transfer to bank Cash transfer to hub Client Snacks …" at bounding box center [679, 190] width 184 height 27
select select "24591"
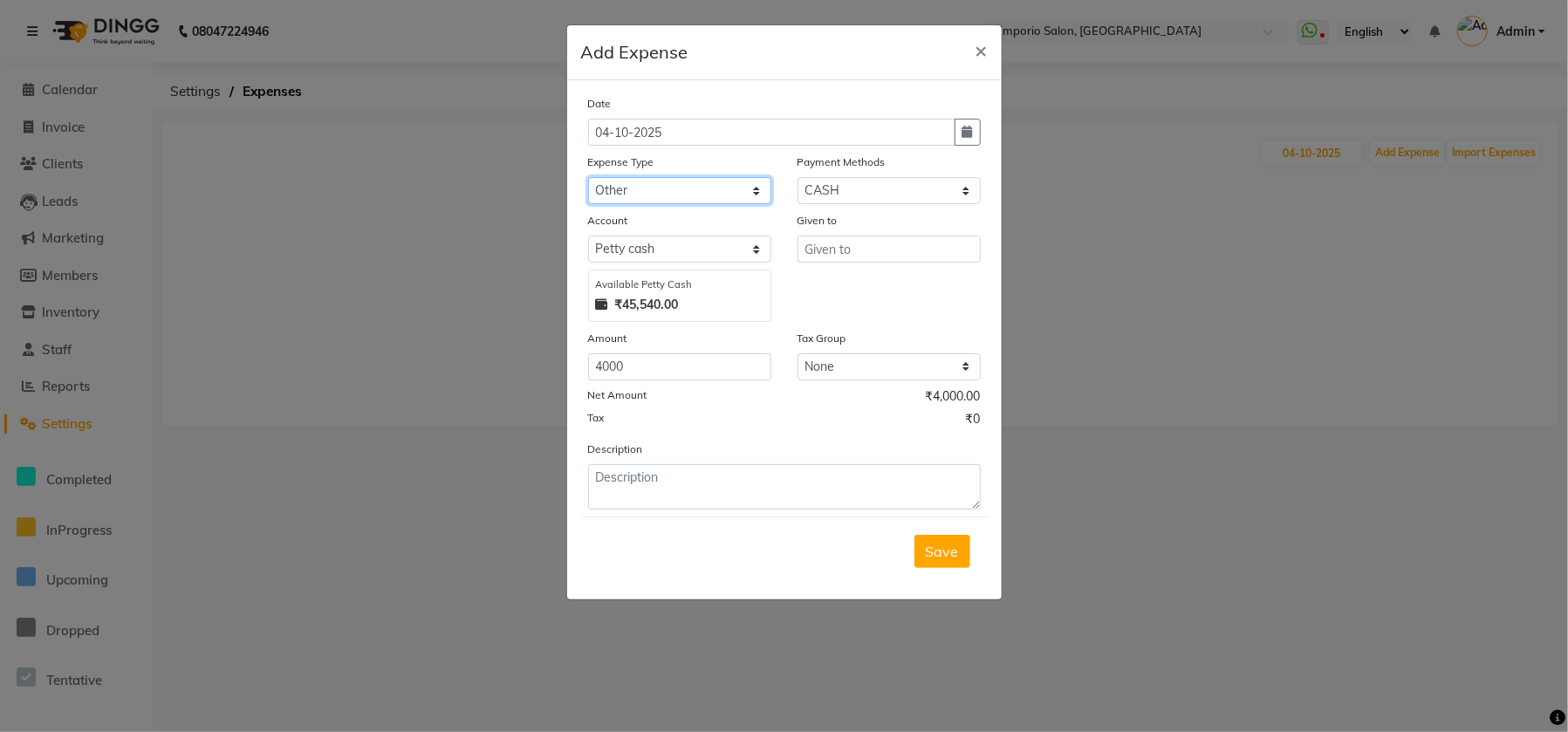
click at [588, 177] on select "Select Advance Salary Cash transfer to bank Cash transfer to hub Client Snacks …" at bounding box center [679, 190] width 184 height 27
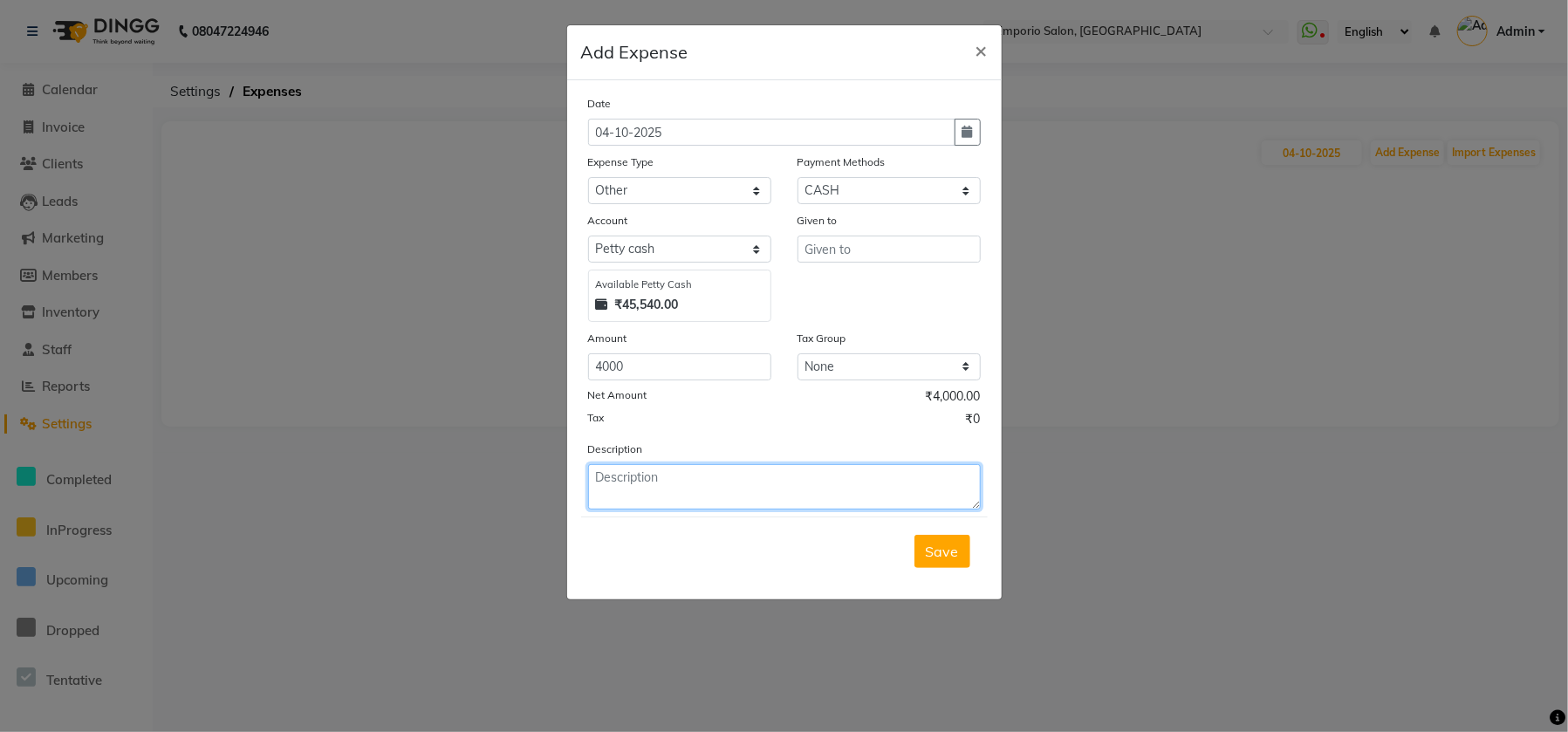
drag, startPoint x: 662, startPoint y: 501, endPoint x: 656, endPoint y: 485, distance: 17.1
click at [658, 493] on textarea at bounding box center [784, 486] width 392 height 46
type textarea "anjali taken 4000 from counter"
click at [920, 559] on button "Save" at bounding box center [942, 551] width 56 height 34
click at [882, 217] on div "Given to" at bounding box center [889, 224] width 184 height 24
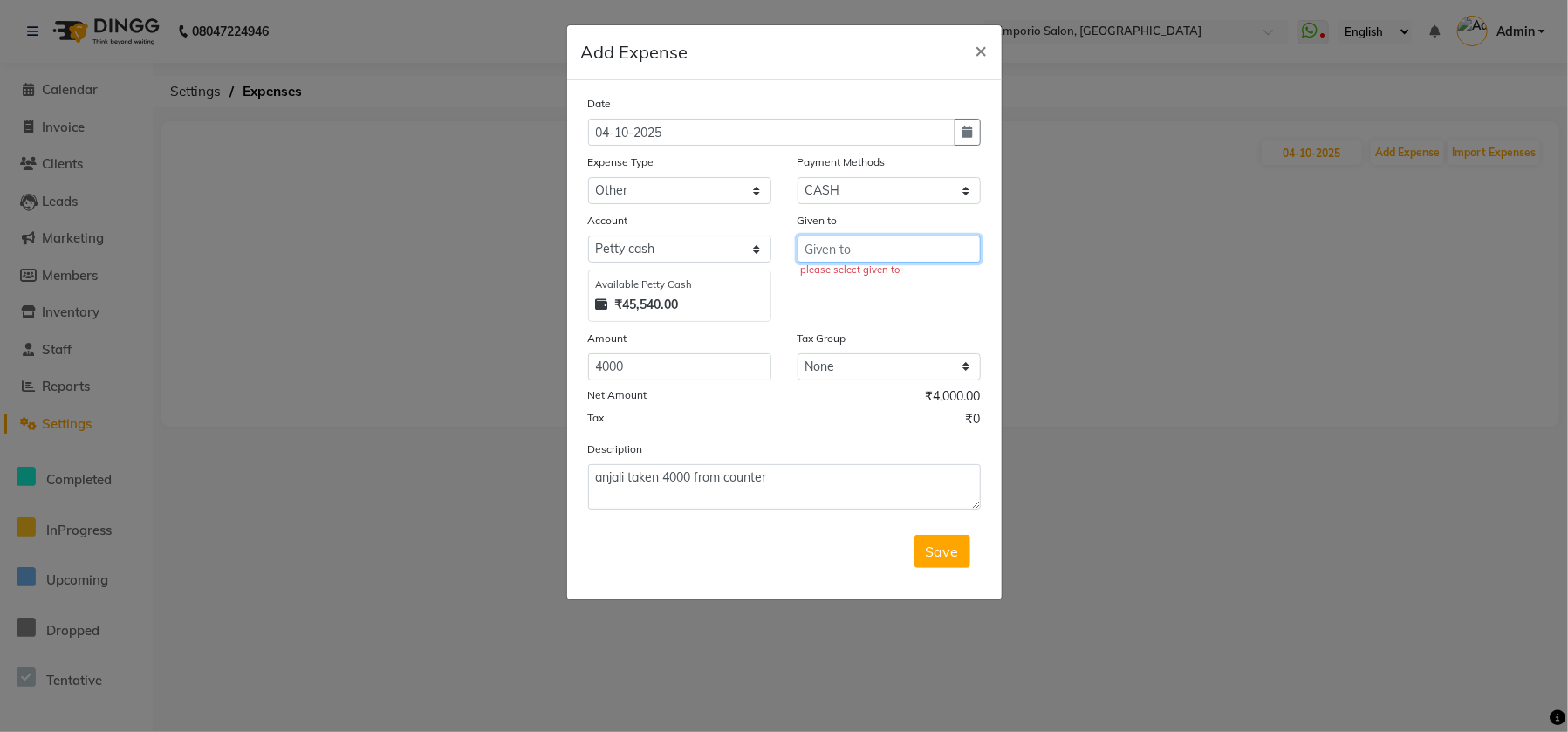
click at [879, 255] on input "text" at bounding box center [889, 249] width 184 height 27
click at [879, 253] on input "text" at bounding box center [889, 249] width 184 height 27
drag, startPoint x: 873, startPoint y: 281, endPoint x: 870, endPoint y: 337, distance: 56.1
click at [872, 282] on ngb-highlight "Anj ali beauty" at bounding box center [862, 286] width 89 height 18
type input "Anjali beauty"
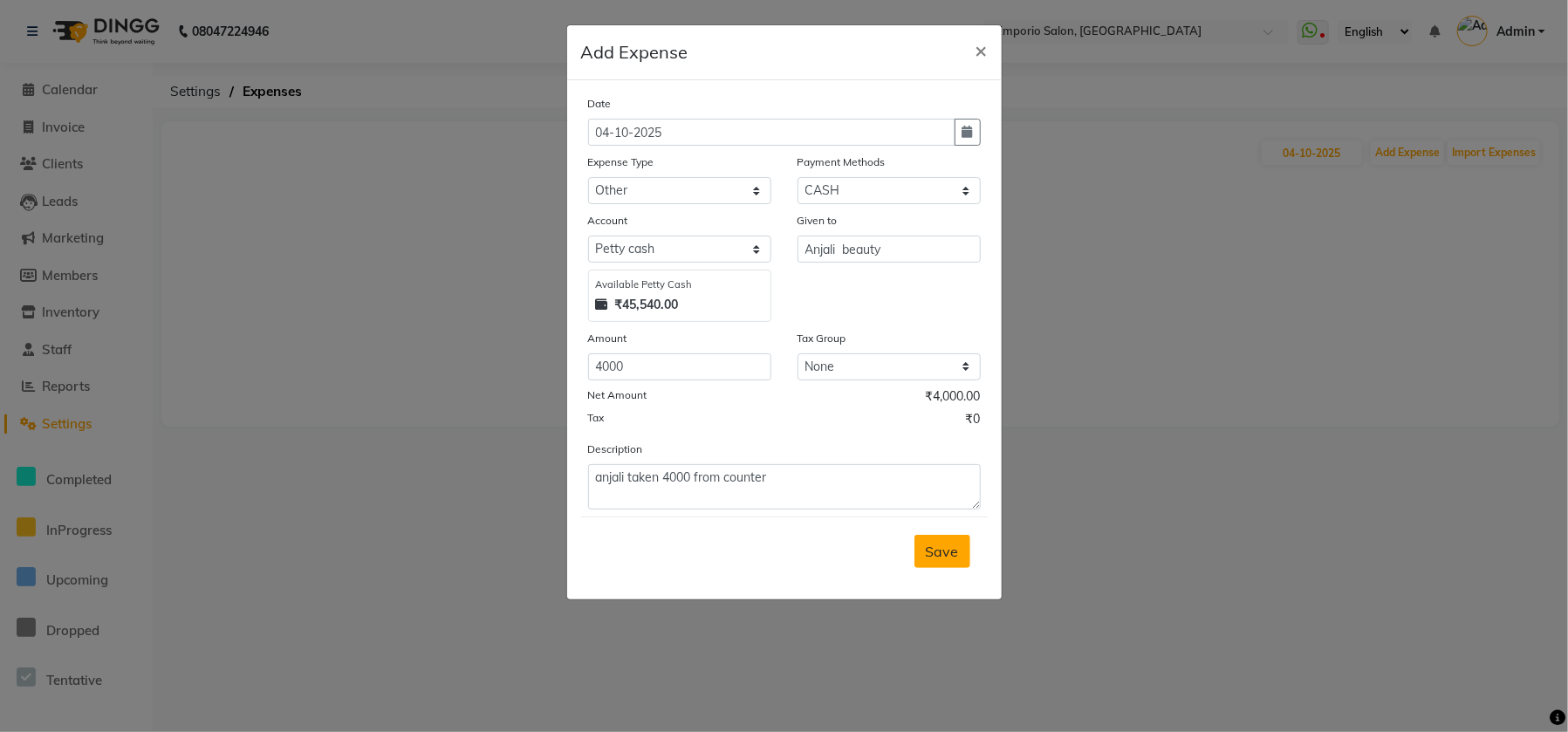
click at [954, 560] on button "Save" at bounding box center [942, 551] width 56 height 34
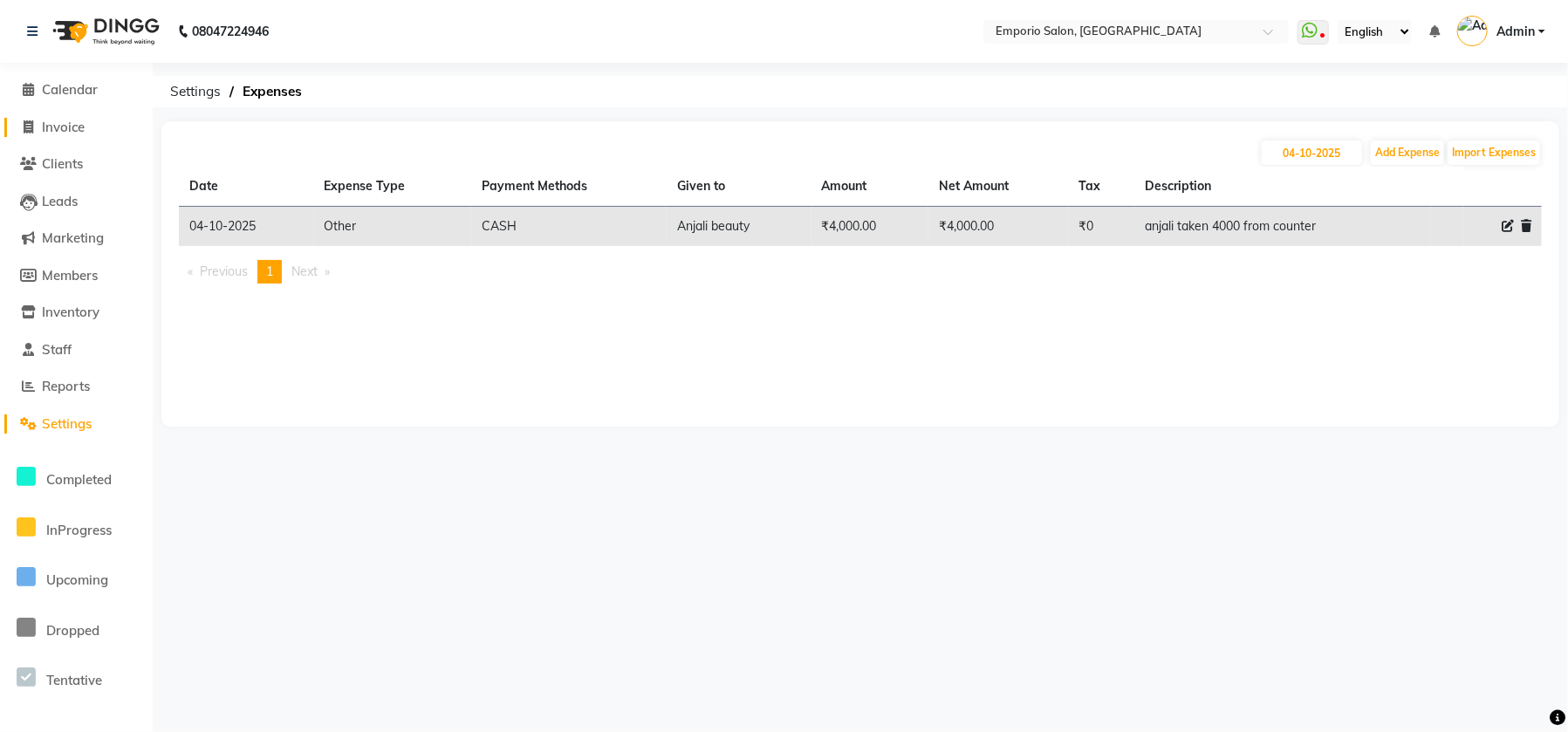
click at [50, 128] on span "Invoice" at bounding box center [63, 127] width 43 height 17
select select "service"
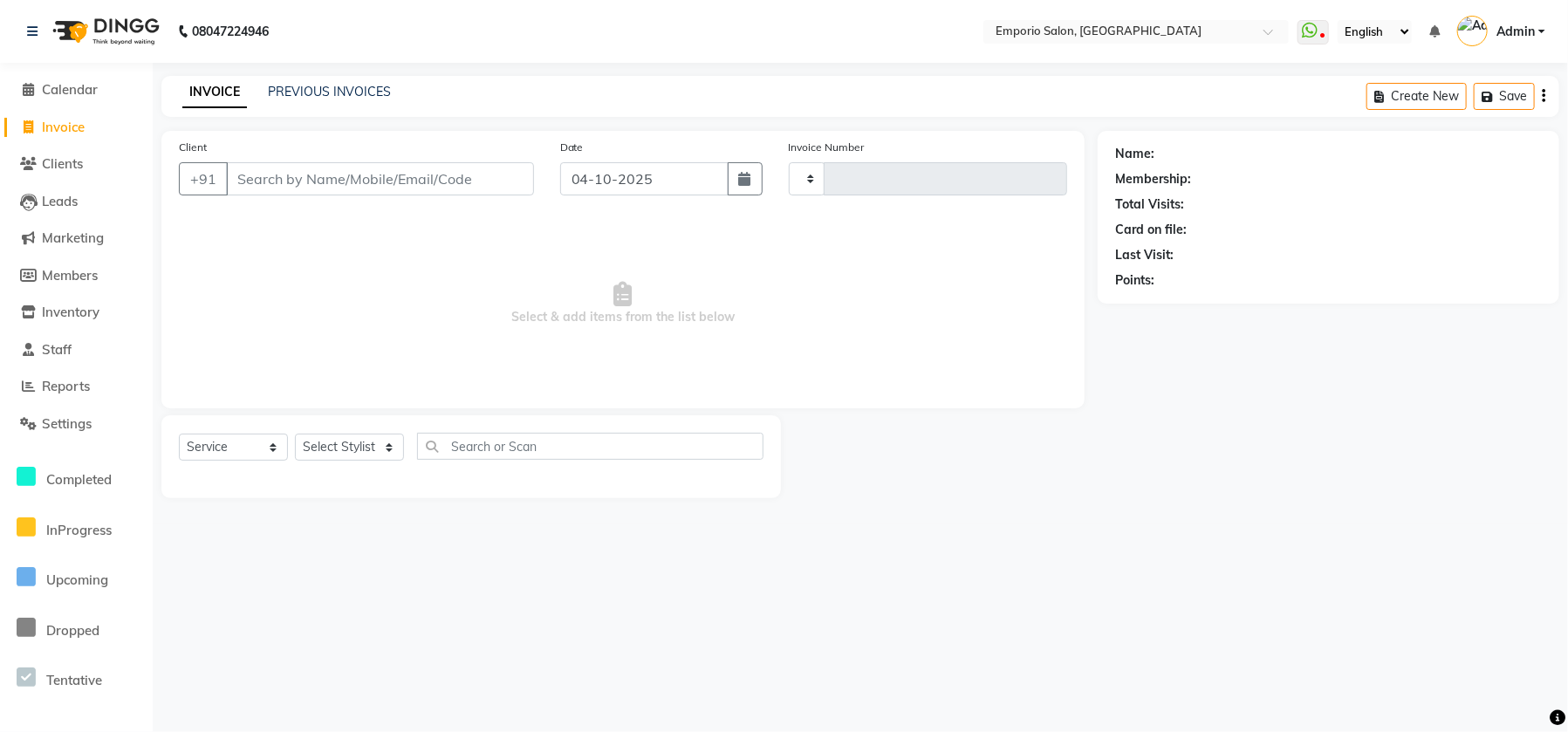
type input "5991"
select select "6332"
click at [357, 95] on link "PREVIOUS INVOICES" at bounding box center [329, 91] width 123 height 16
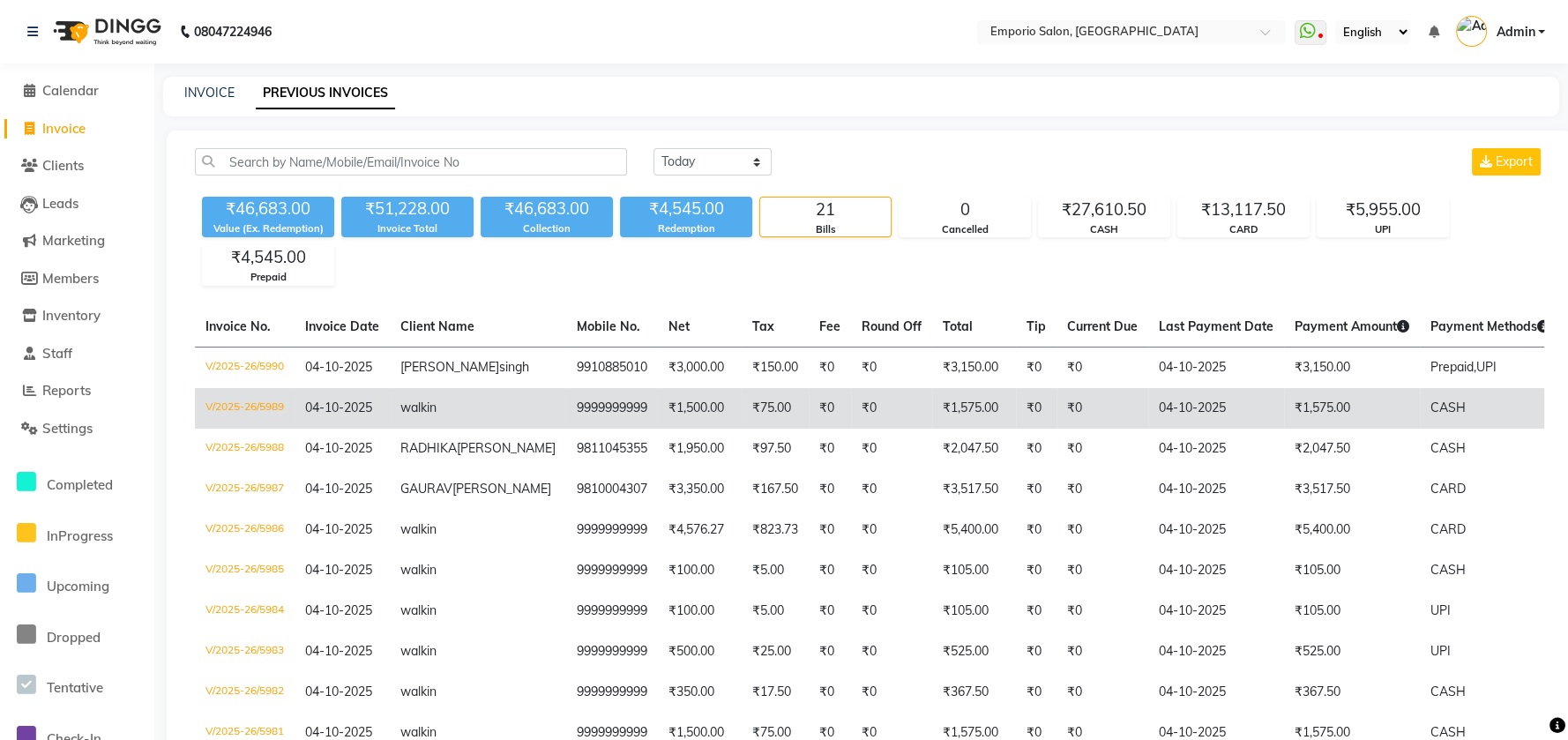
click at [658, 428] on td "₹1,500.00" at bounding box center [700, 408] width 84 height 40
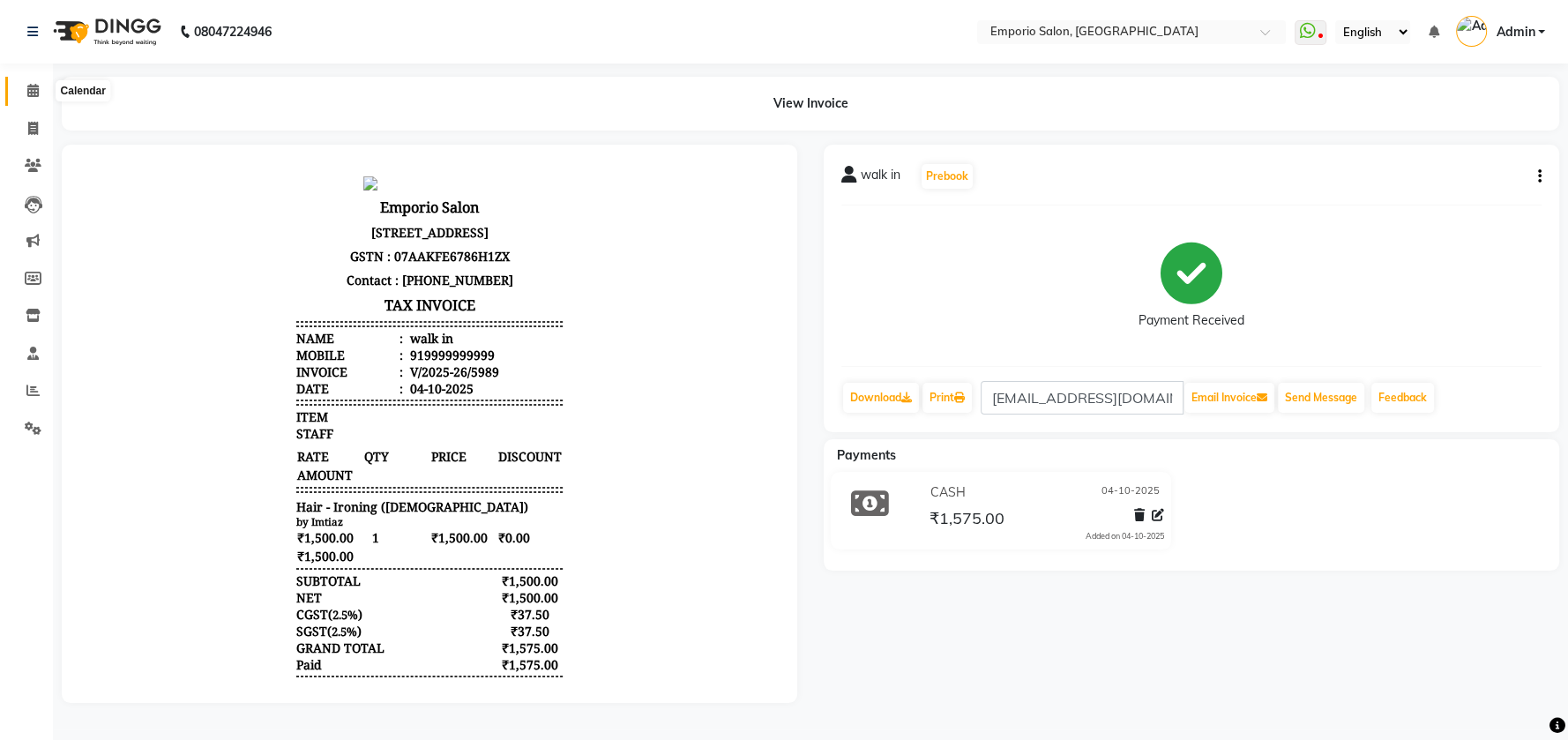
click at [34, 90] on icon at bounding box center [33, 90] width 11 height 13
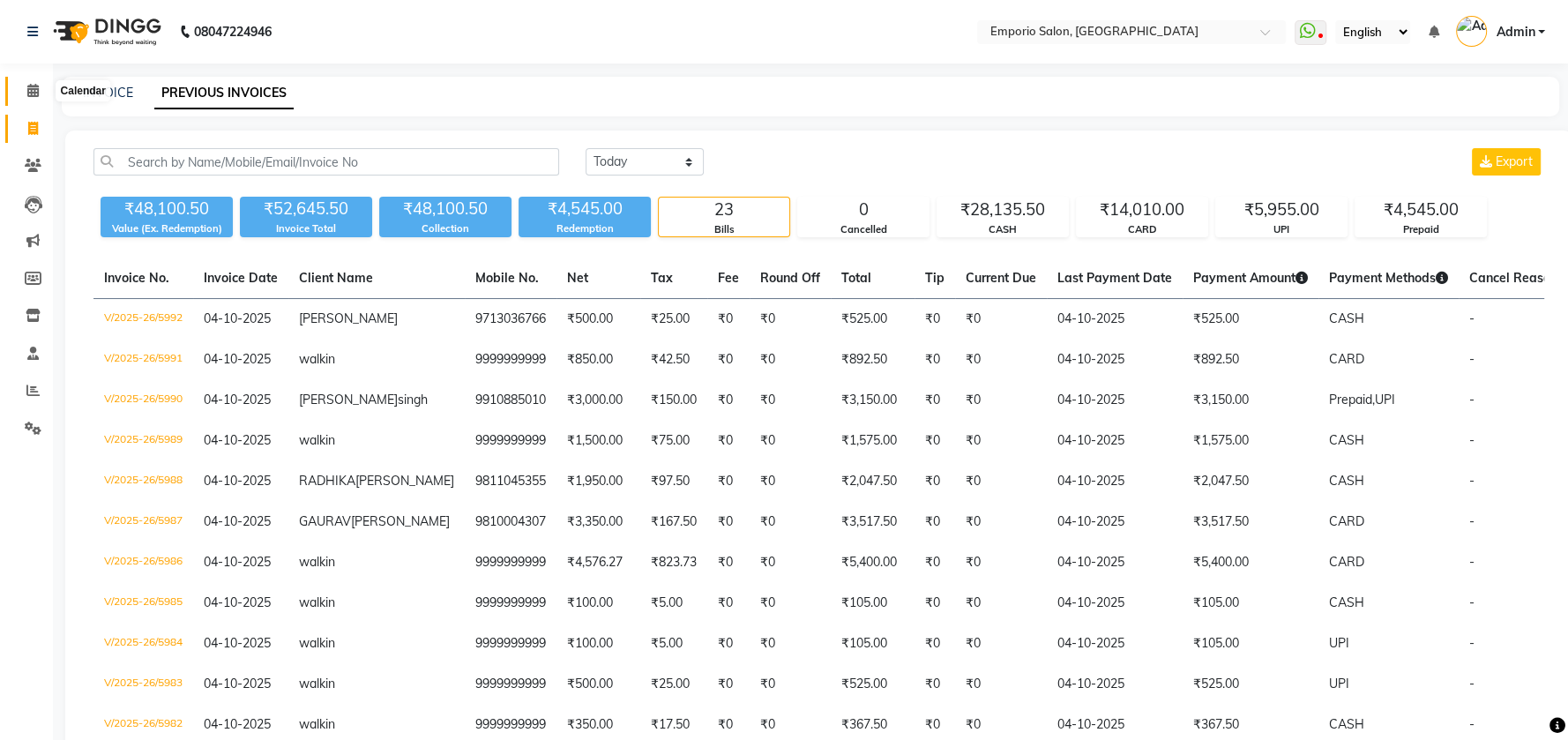
drag, startPoint x: 25, startPoint y: 90, endPoint x: 35, endPoint y: 90, distance: 10.0
click at [27, 90] on icon at bounding box center [33, 90] width 11 height 13
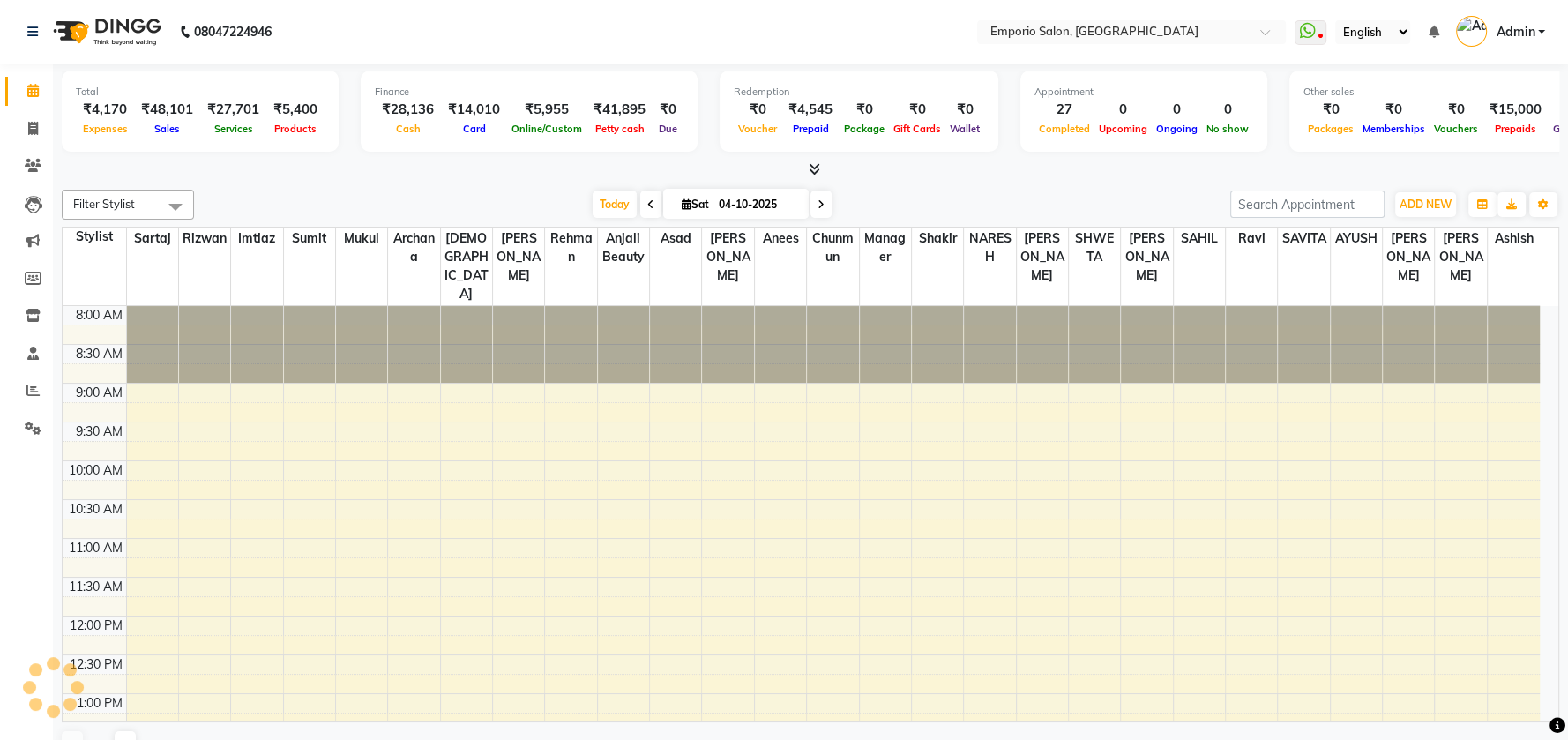
scroll to position [697, 0]
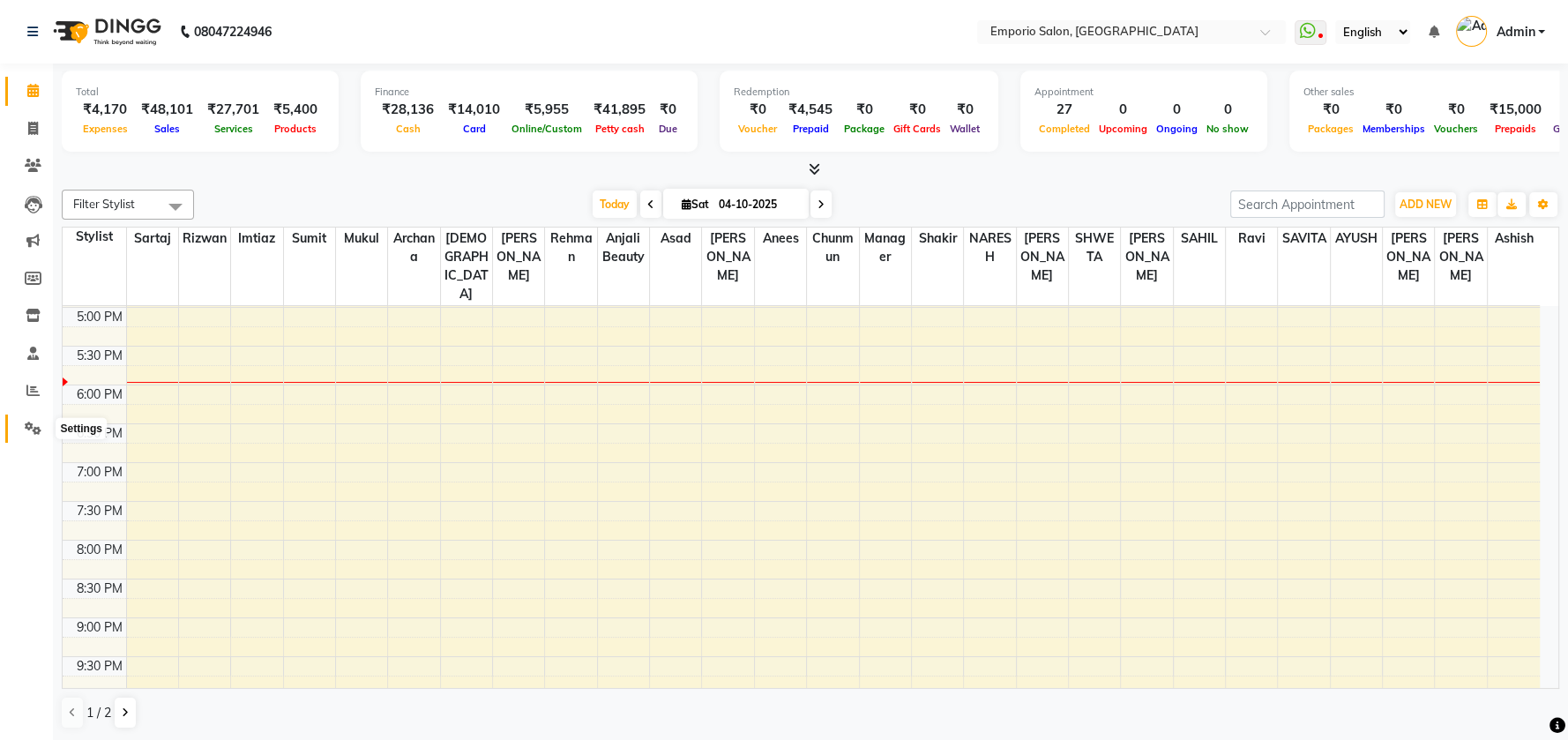
click at [33, 427] on icon at bounding box center [33, 428] width 17 height 13
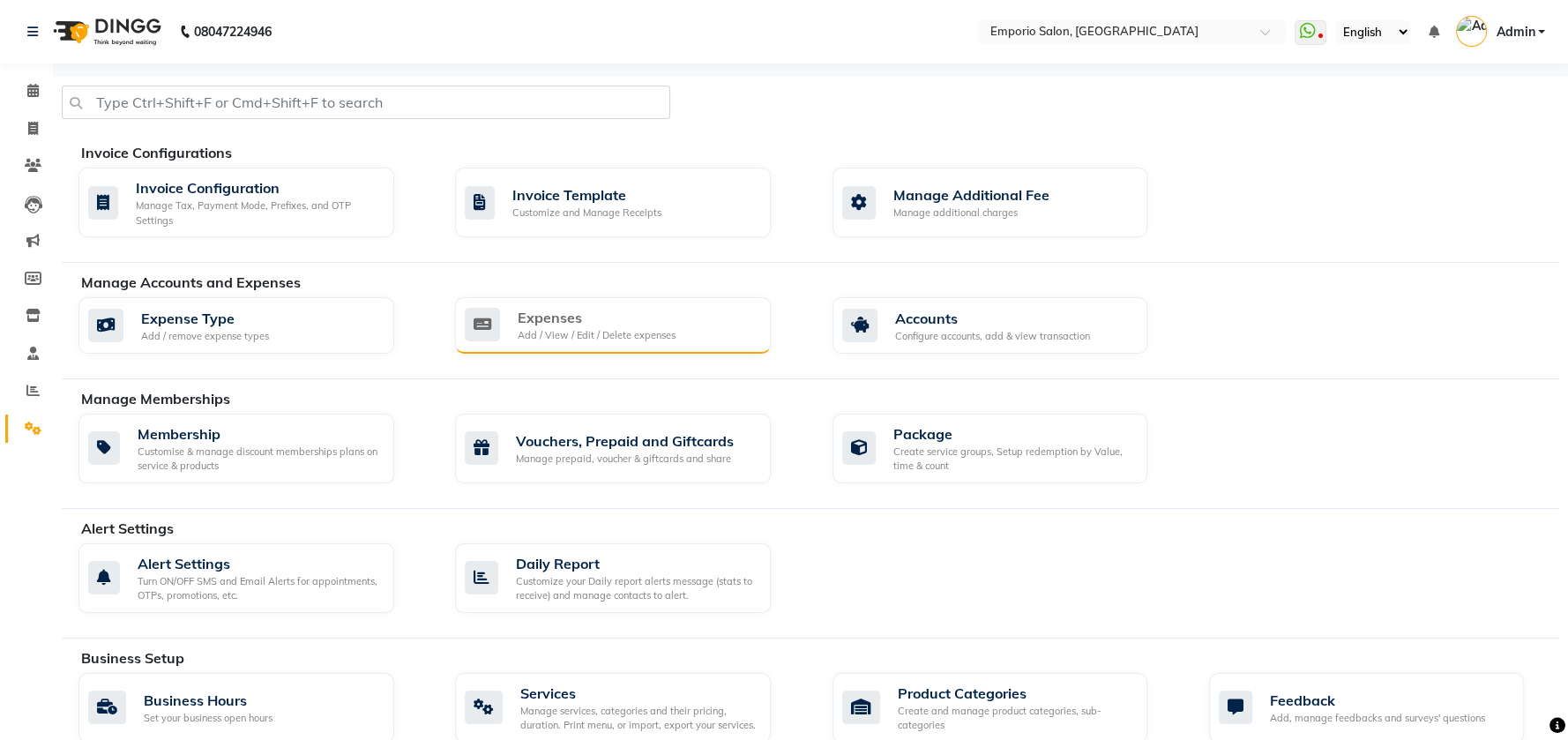
click at [541, 330] on div "Add / View / Edit / Delete expenses" at bounding box center [597, 335] width 158 height 15
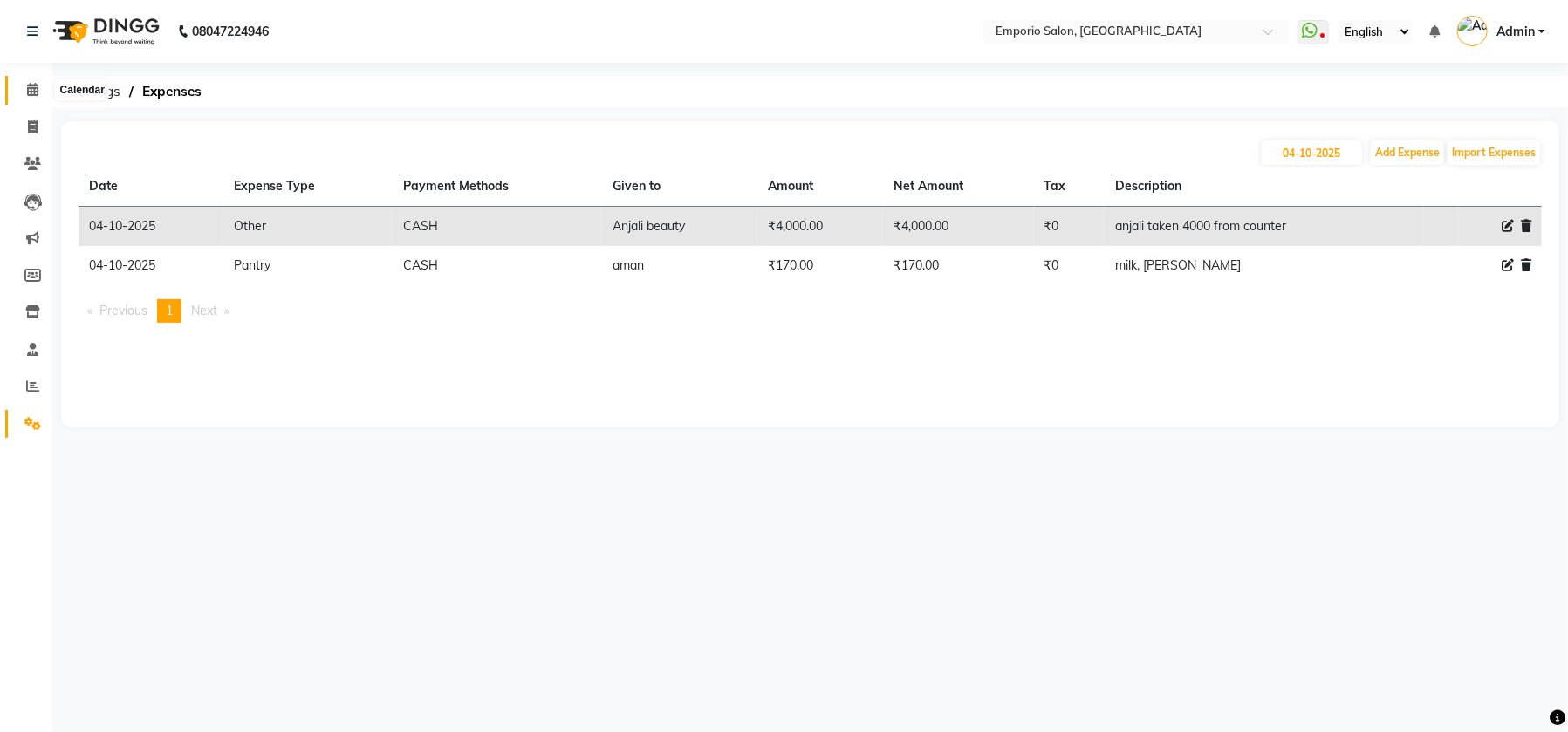
click at [29, 83] on icon at bounding box center [33, 89] width 11 height 13
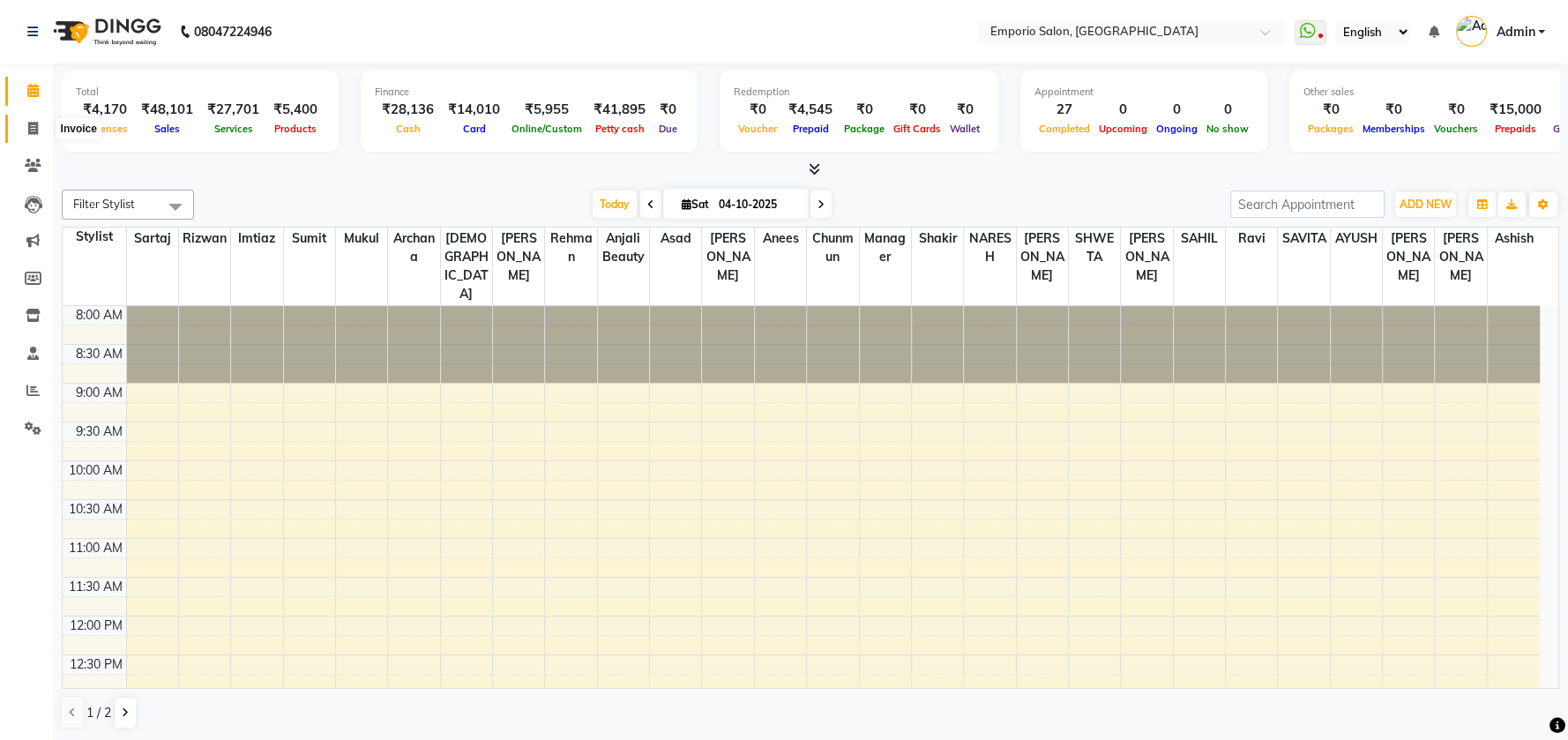
click at [28, 133] on icon at bounding box center [33, 128] width 9 height 13
select select "service"
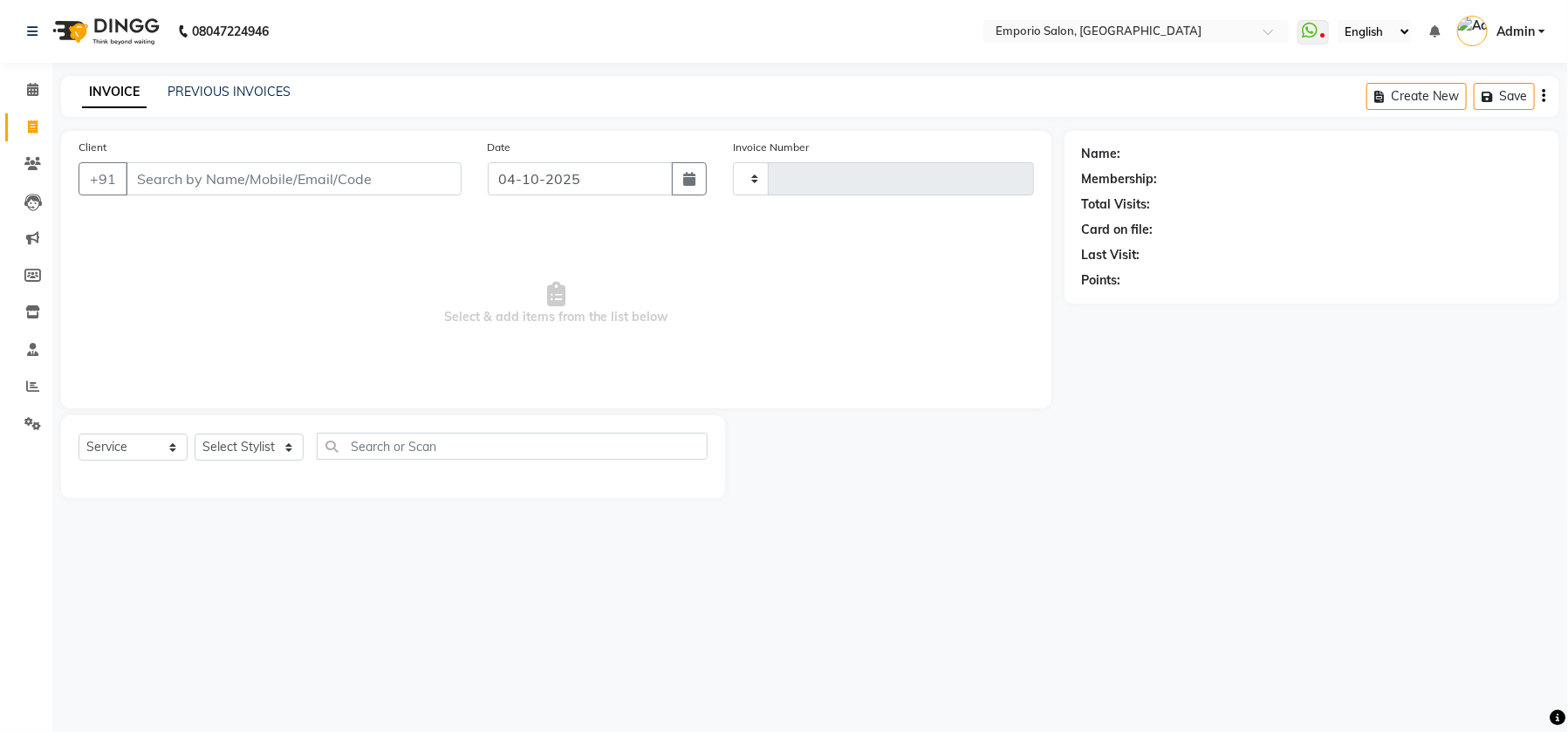
type input "5993"
select select "6332"
click at [277, 177] on input "Client" at bounding box center [293, 179] width 336 height 34
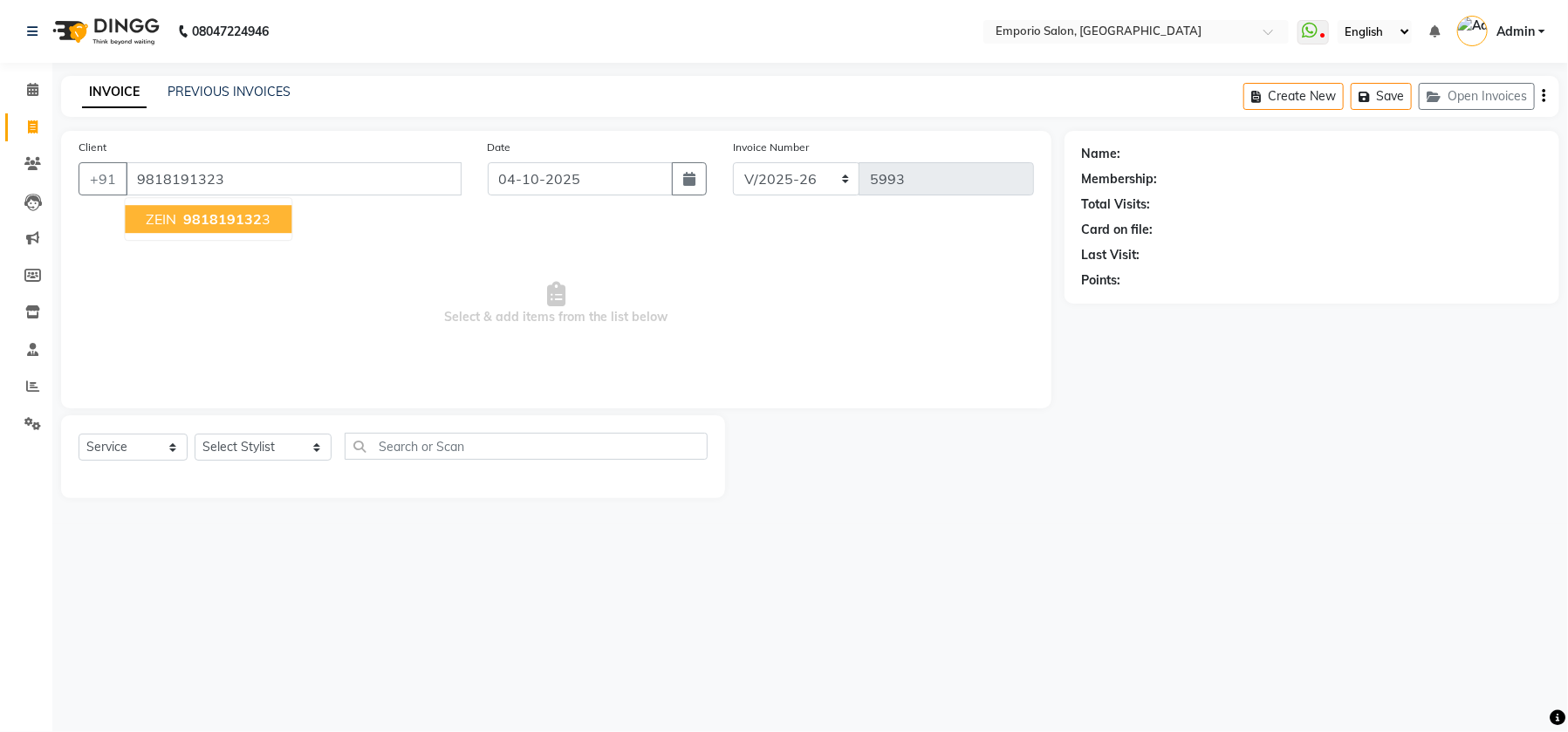
type input "9818191323"
select select "1: Object"
click at [208, 216] on span "981819132" at bounding box center [223, 219] width 78 height 18
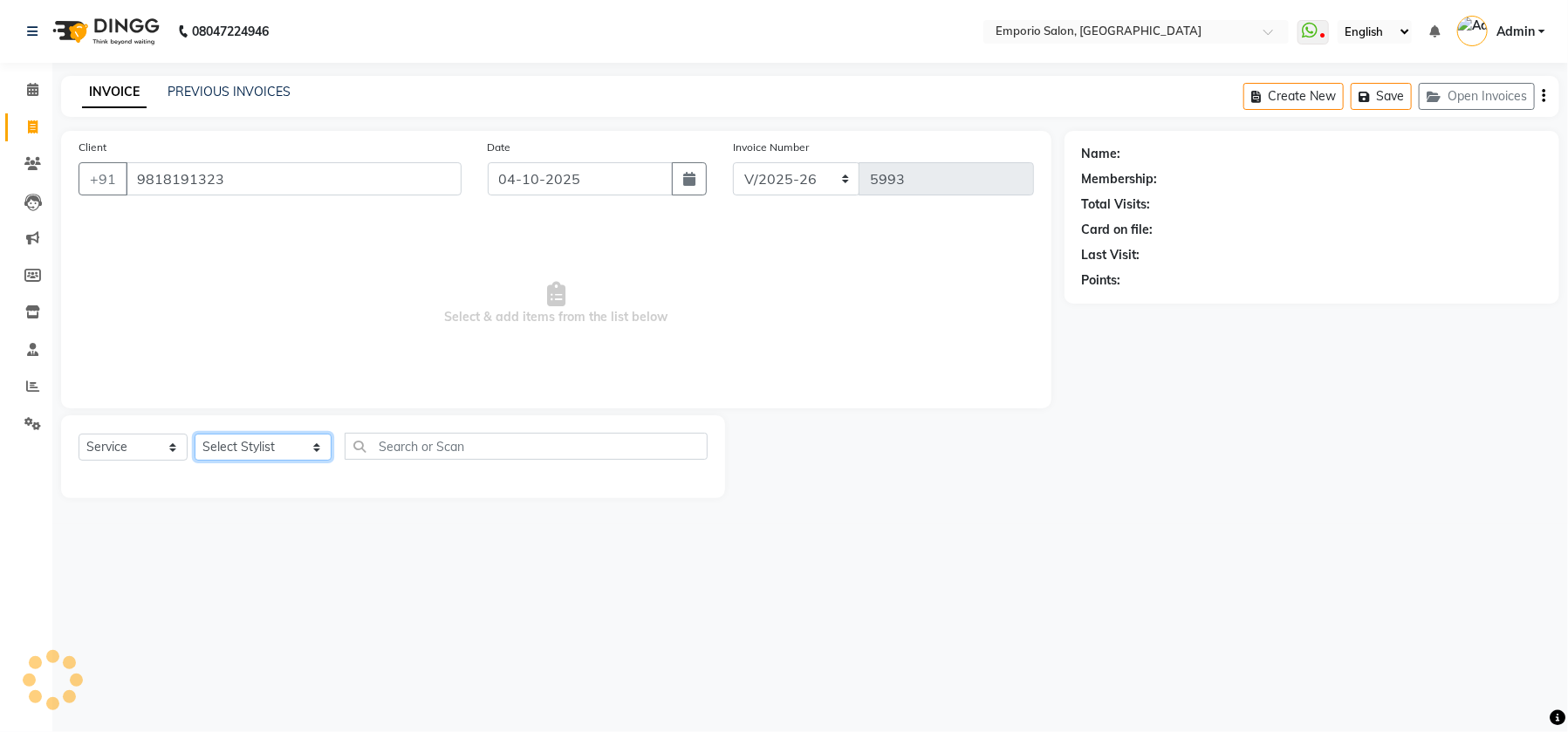
click at [293, 444] on select "Select Stylist Anees Anjali beauty Archana Asad ashish AYUSH chunmun Imtiaz Ish…" at bounding box center [263, 446] width 137 height 27
select select "1: Object"
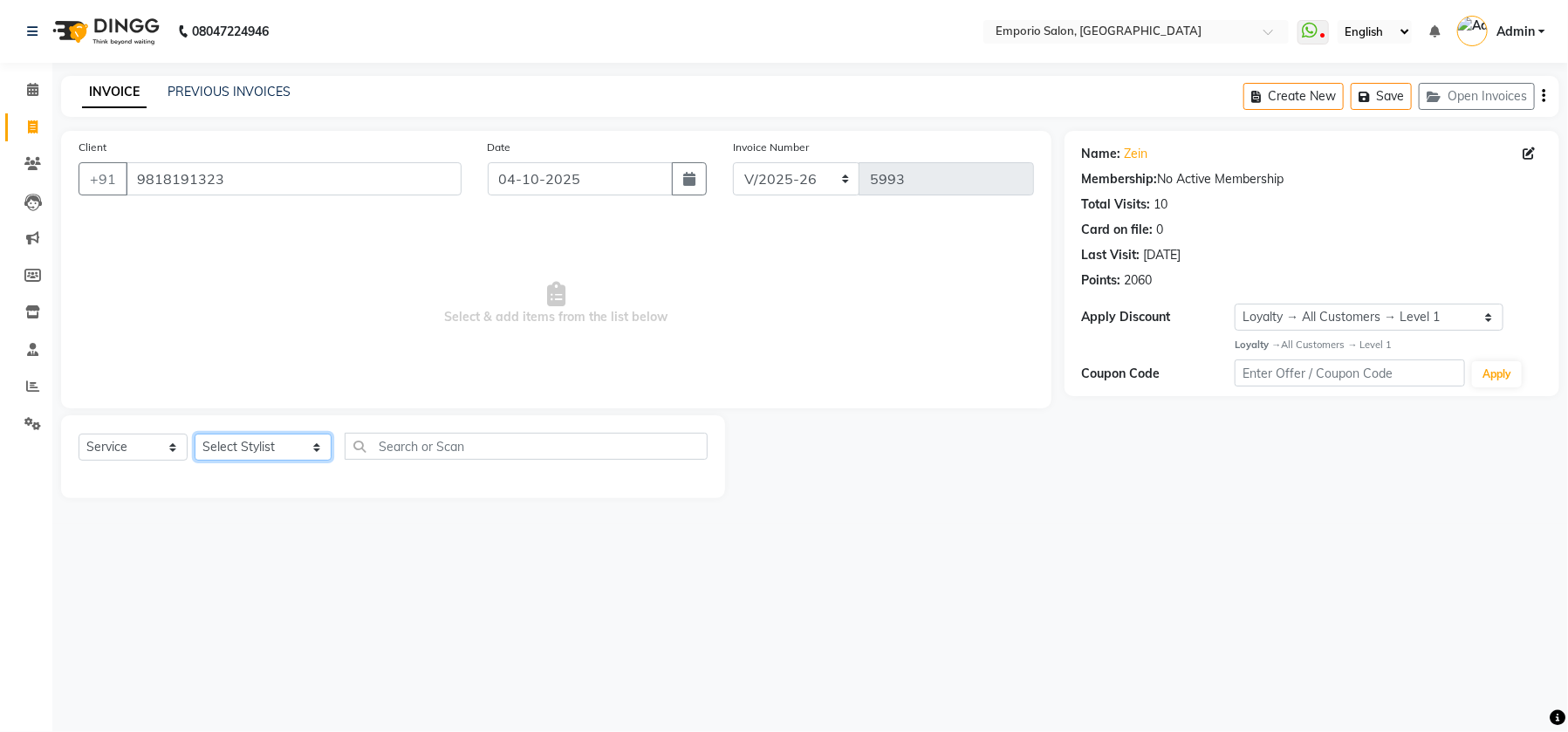
select select "47502"
click at [195, 433] on select "Select Stylist Anees Anjali beauty Archana Asad ashish AYUSH chunmun Imtiaz Ish…" at bounding box center [263, 446] width 137 height 27
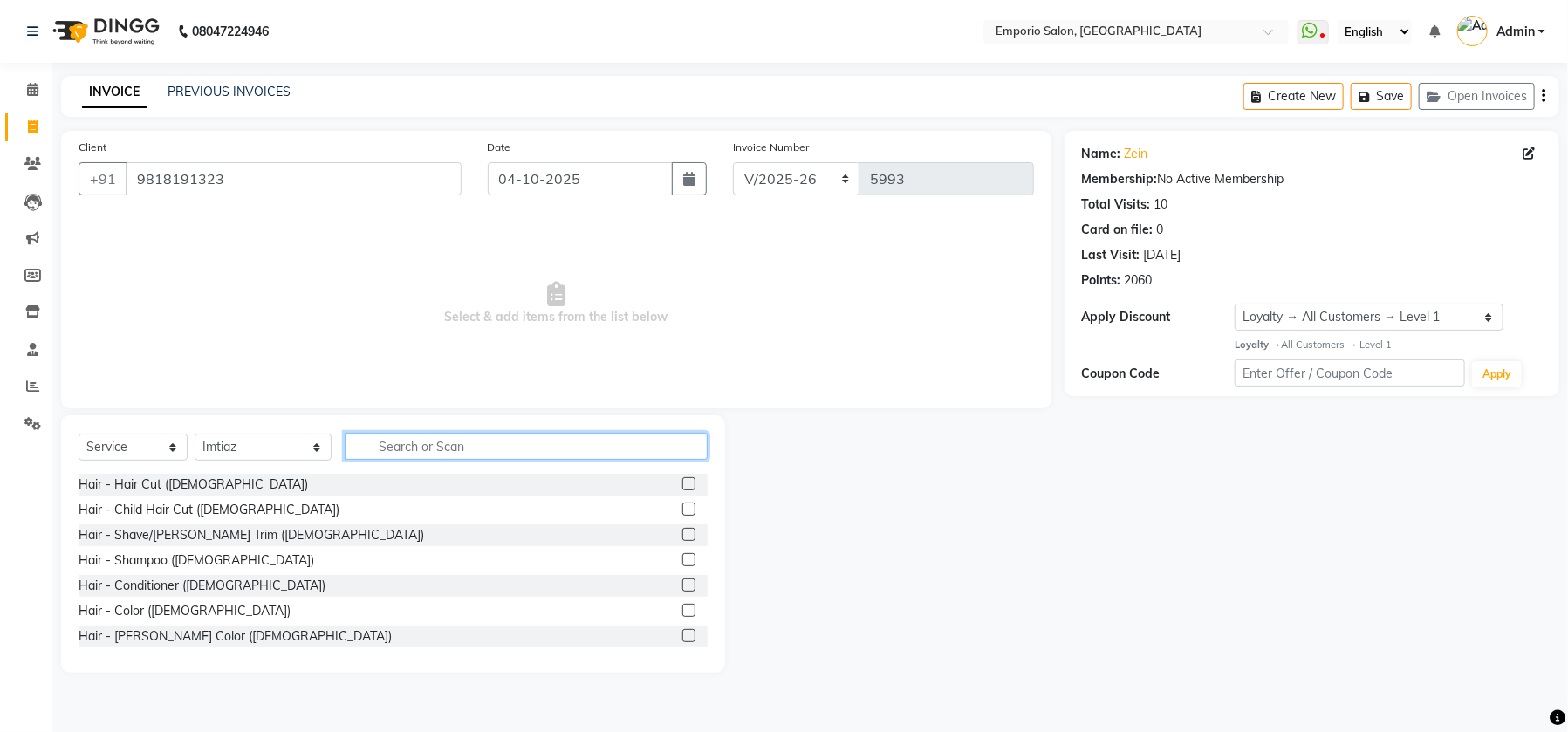
click at [494, 444] on input "text" at bounding box center [526, 445] width 363 height 27
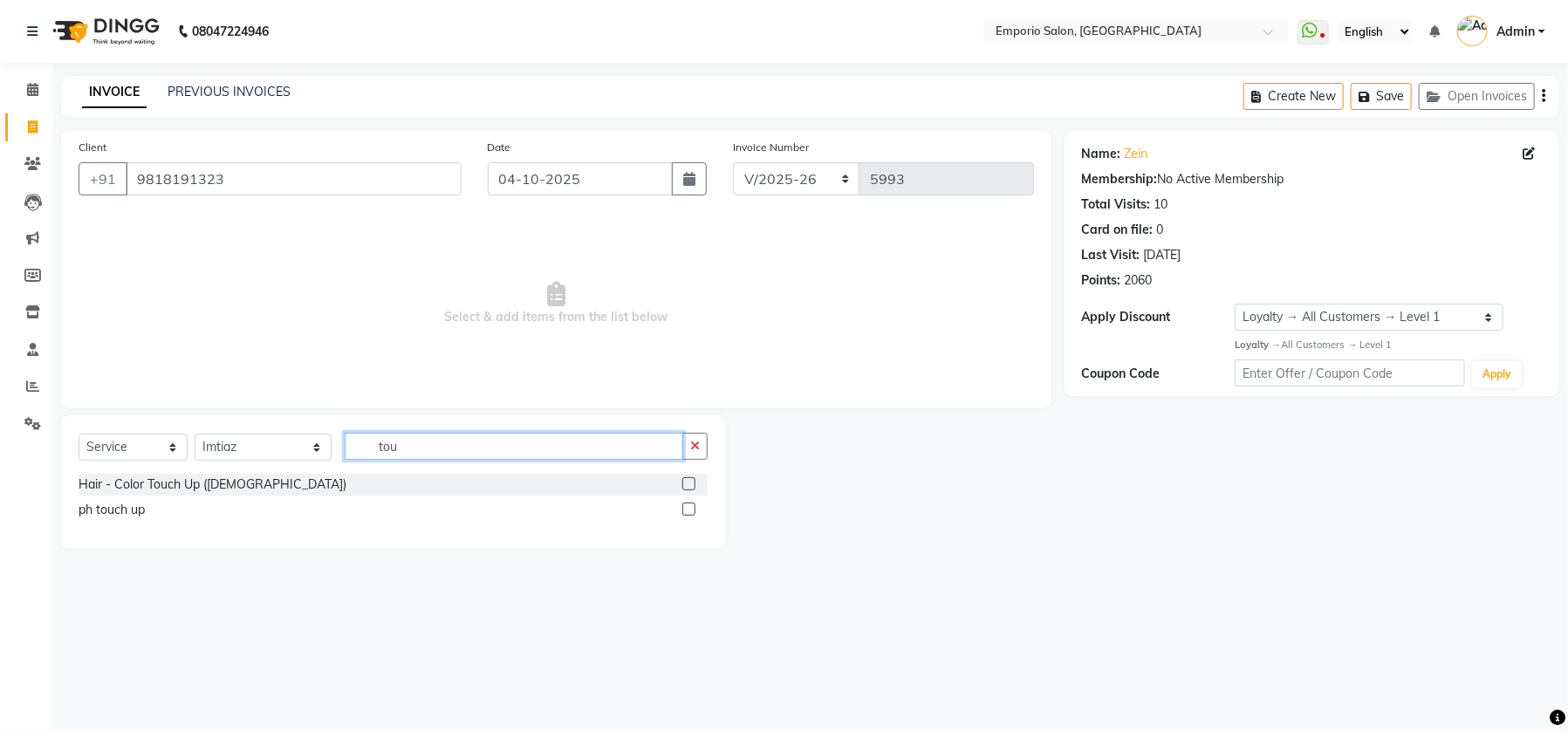
type input "tou"
drag, startPoint x: 689, startPoint y: 484, endPoint x: 636, endPoint y: 453, distance: 61.4
click at [678, 482] on div "Hair - Color Touch Up (Female)" at bounding box center [392, 483] width 629 height 21
click at [693, 483] on label at bounding box center [689, 483] width 13 height 13
click at [693, 483] on input "checkbox" at bounding box center [688, 484] width 11 height 11
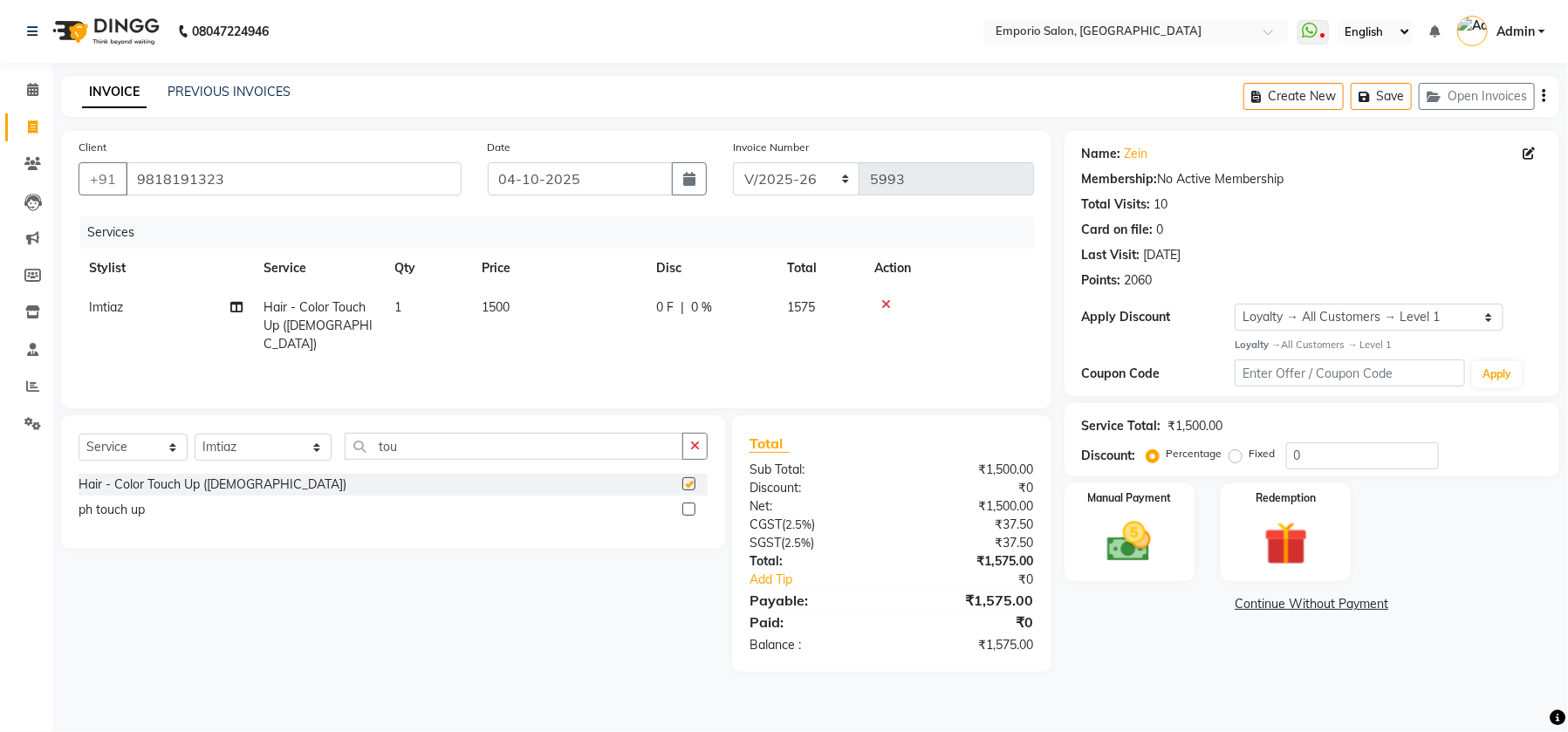
checkbox input "false"
click at [567, 304] on td "1500" at bounding box center [558, 325] width 174 height 75
select select "47502"
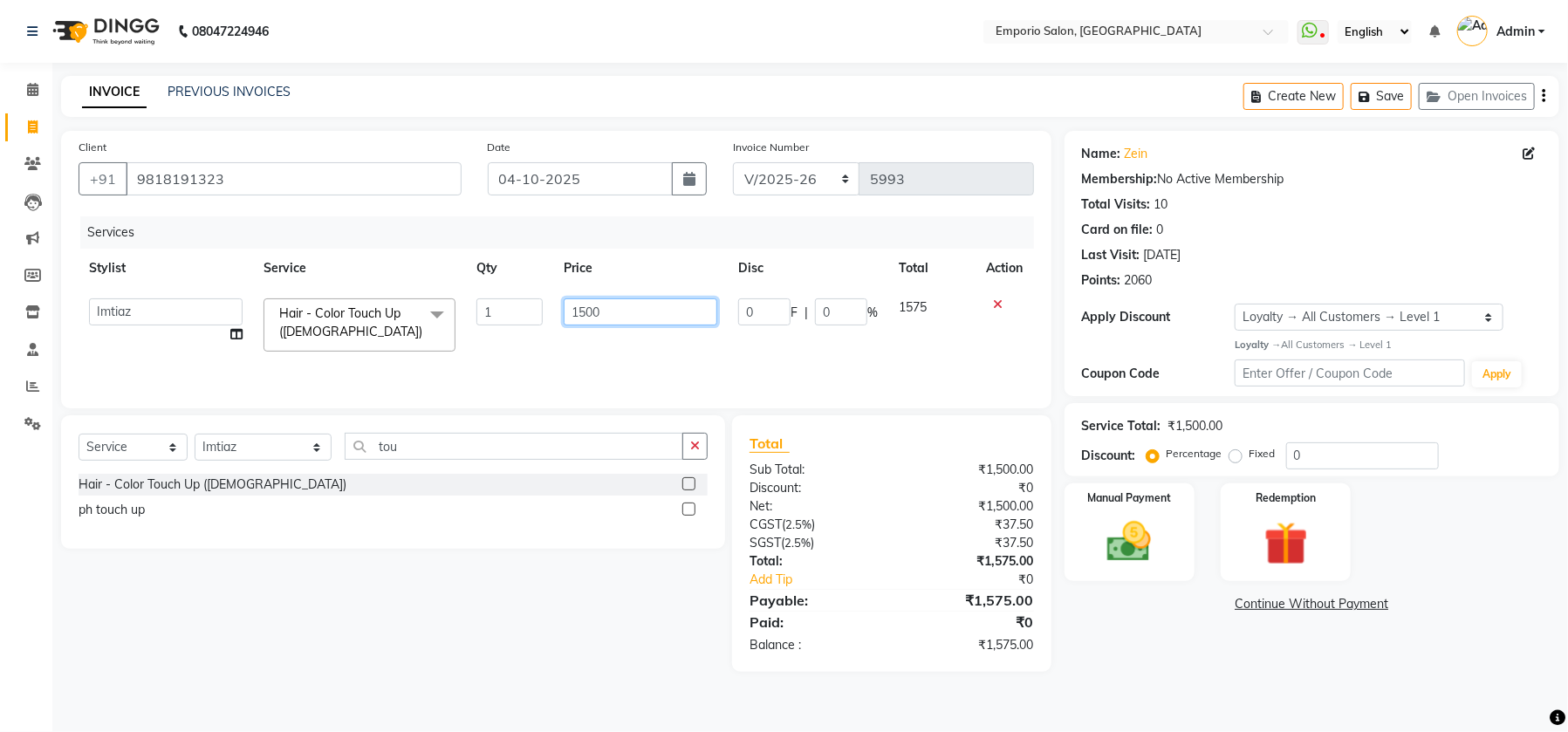
click at [625, 313] on input "1500" at bounding box center [640, 311] width 154 height 27
type input "1"
type input "2000"
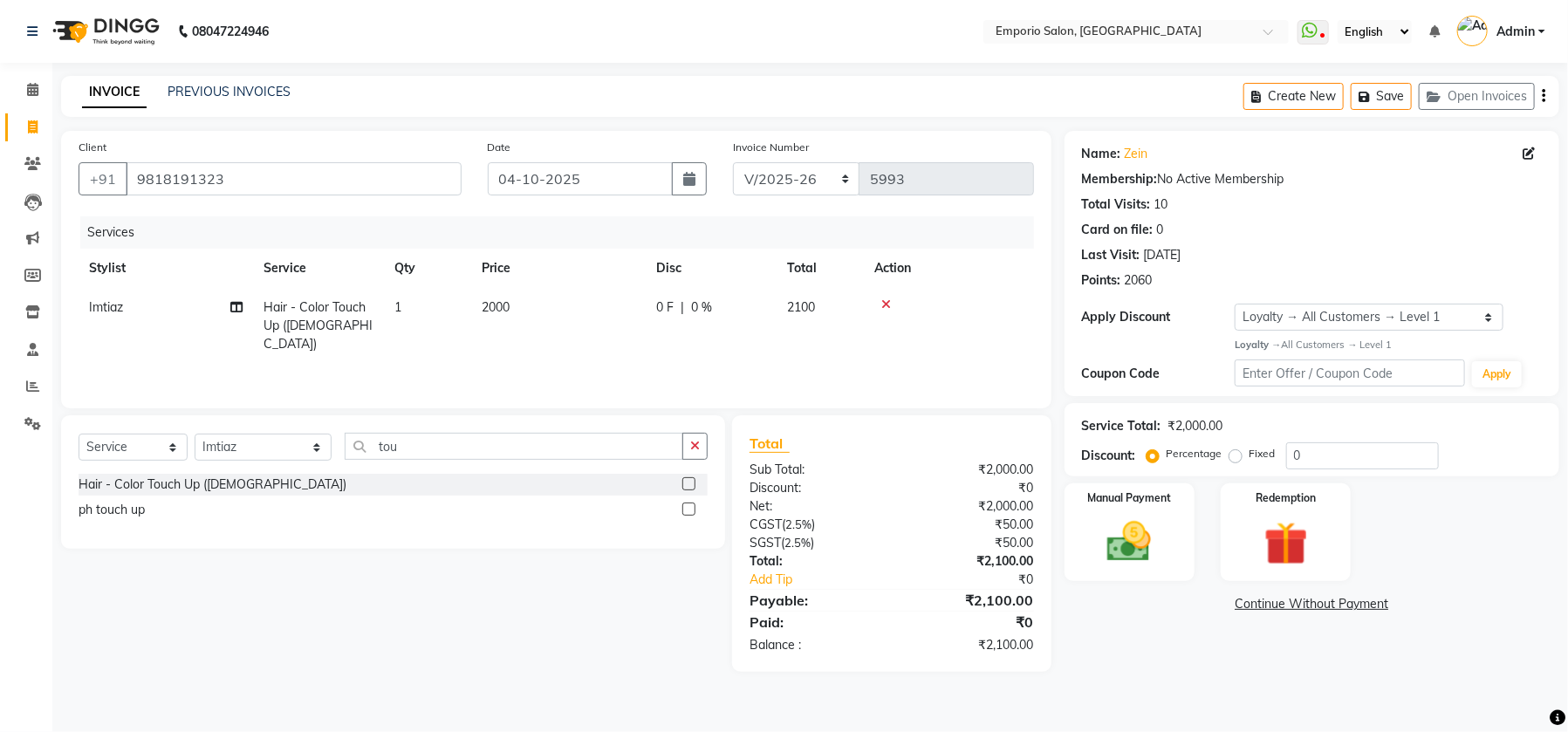
click at [661, 334] on tr "Imtiaz Hair - Color Touch Up (Female) 1 2000 0 F | 0 % 2100" at bounding box center [555, 325] width 955 height 75
click at [1156, 557] on img at bounding box center [1129, 541] width 75 height 52
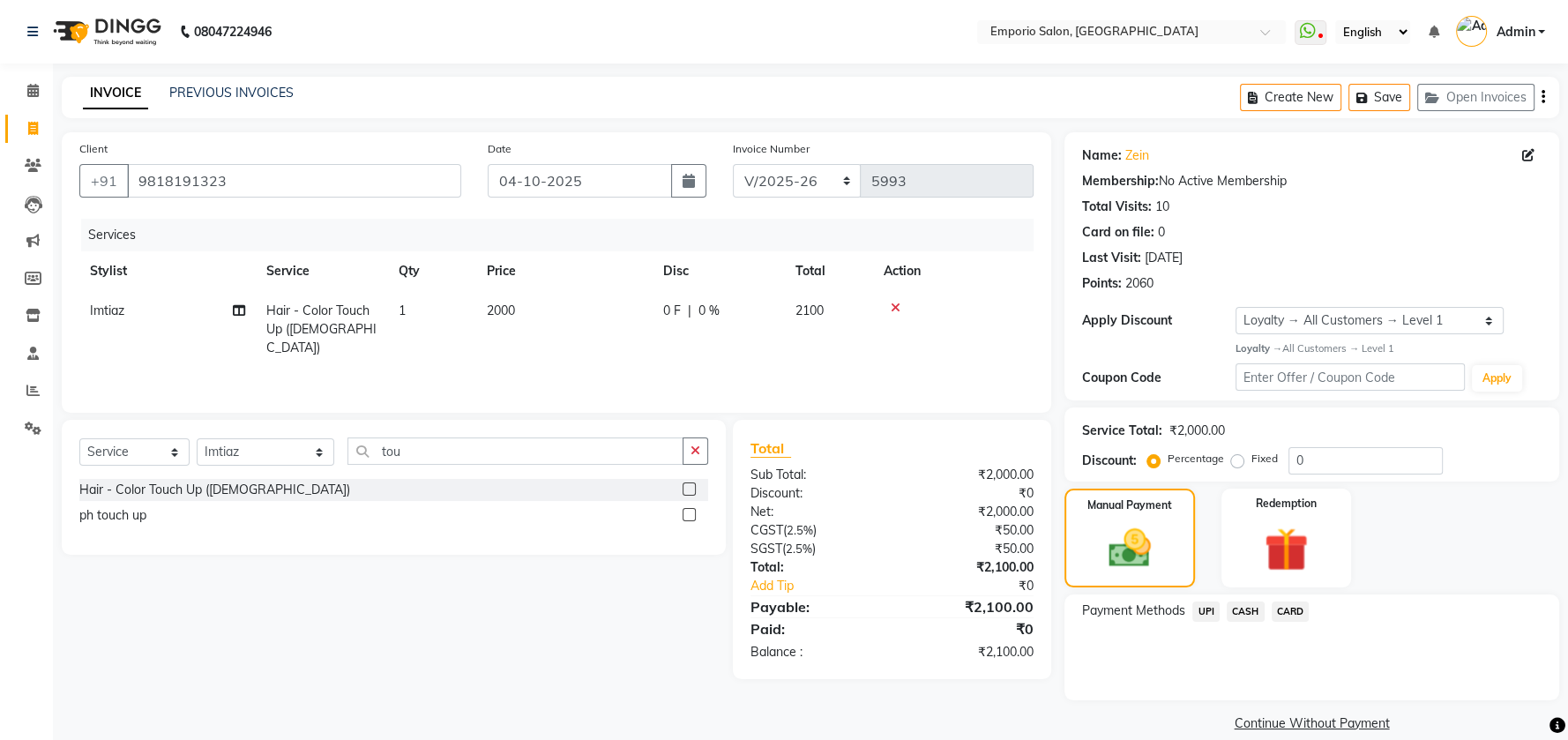
click at [1204, 612] on span "UPI" at bounding box center [1205, 612] width 27 height 21
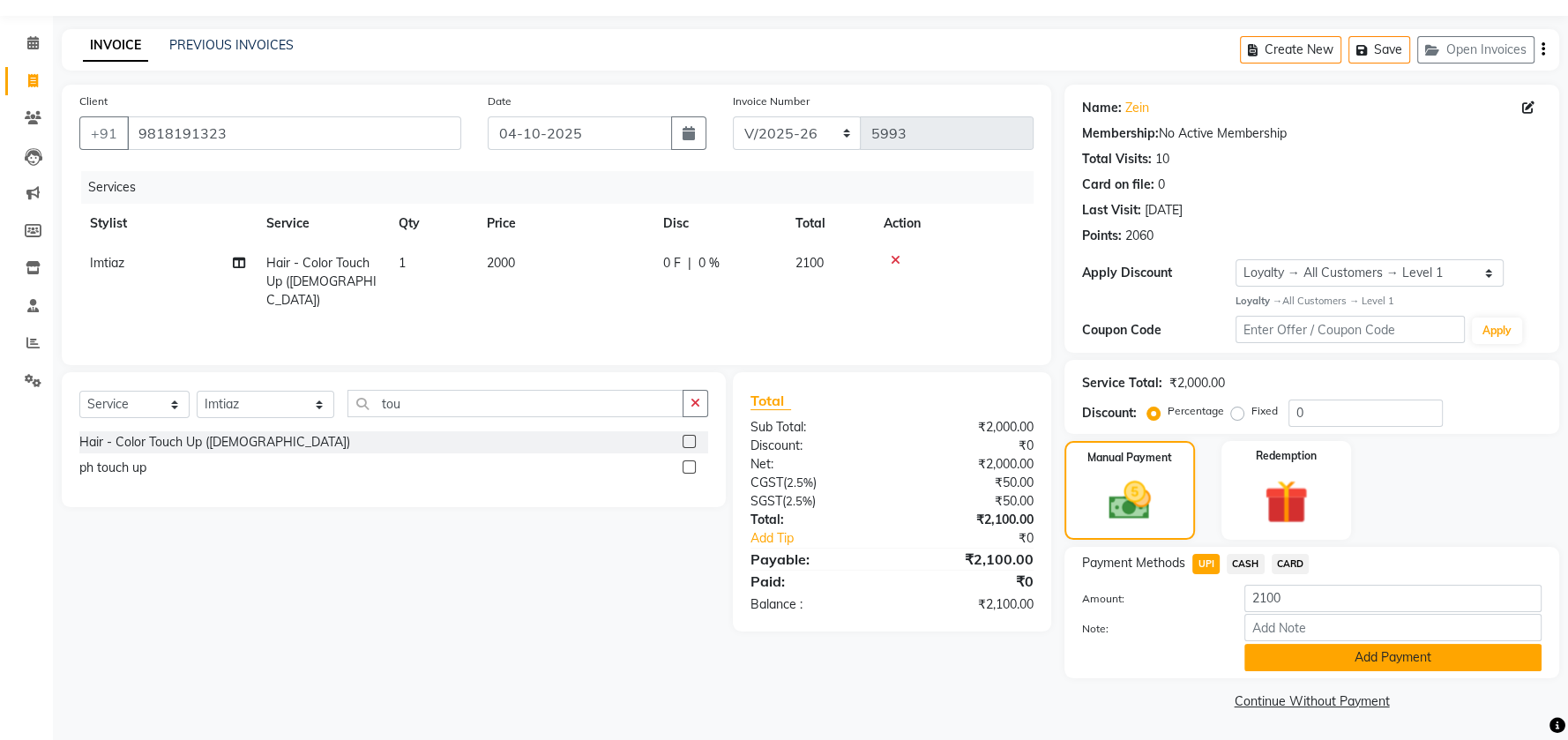
click at [1289, 653] on button "Add Payment" at bounding box center [1393, 657] width 298 height 27
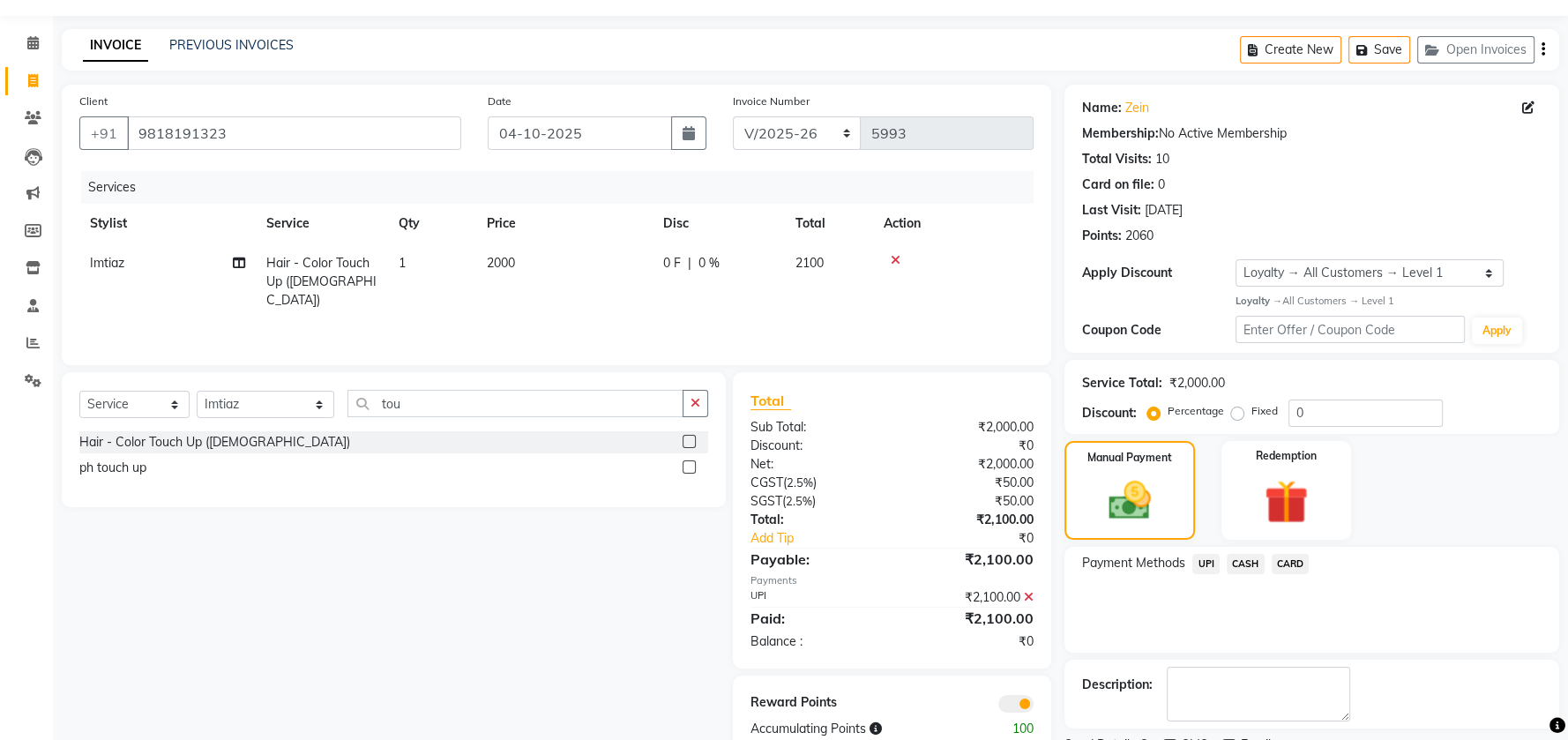
scroll to position [121, 0]
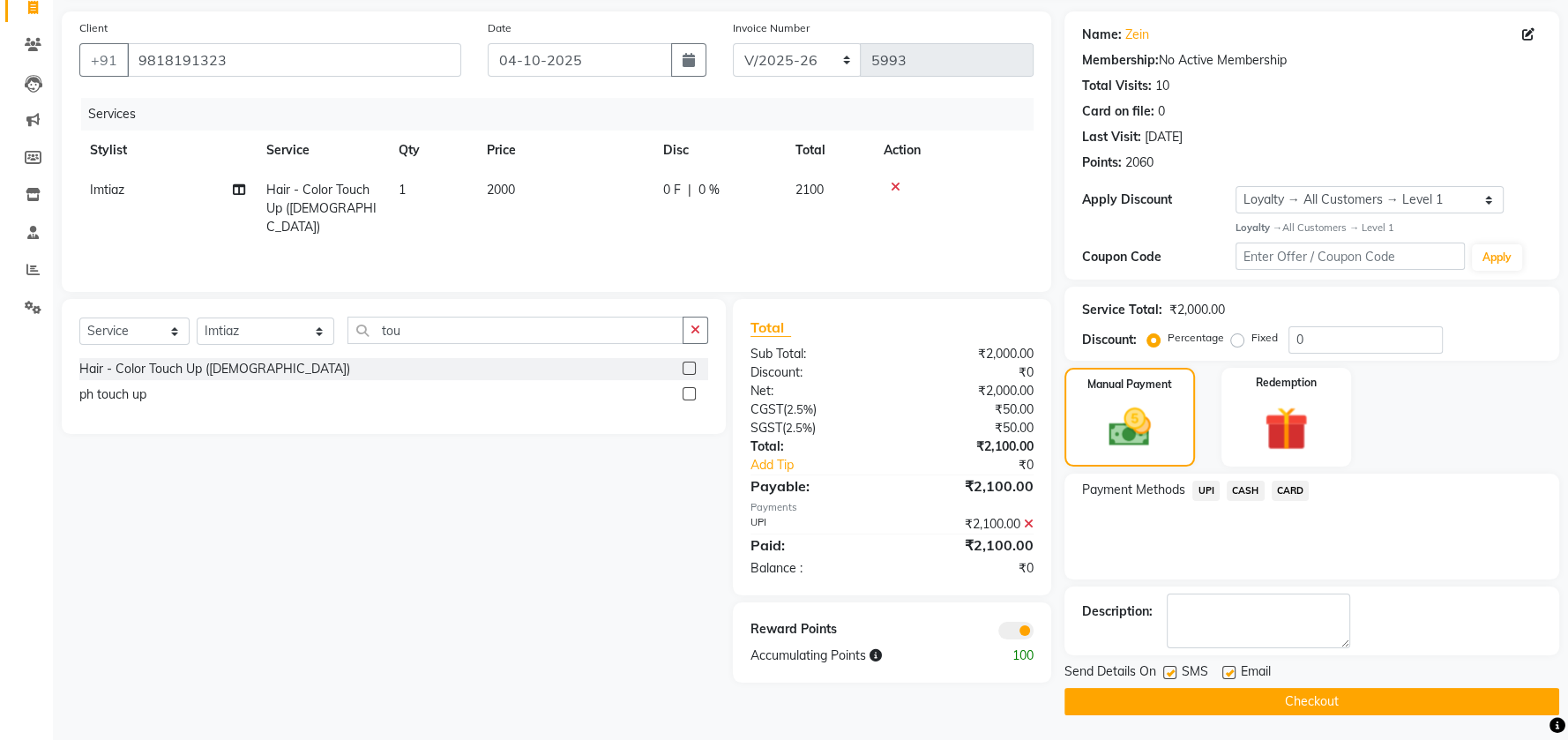
click at [1271, 700] on button "Checkout" at bounding box center [1311, 700] width 494 height 27
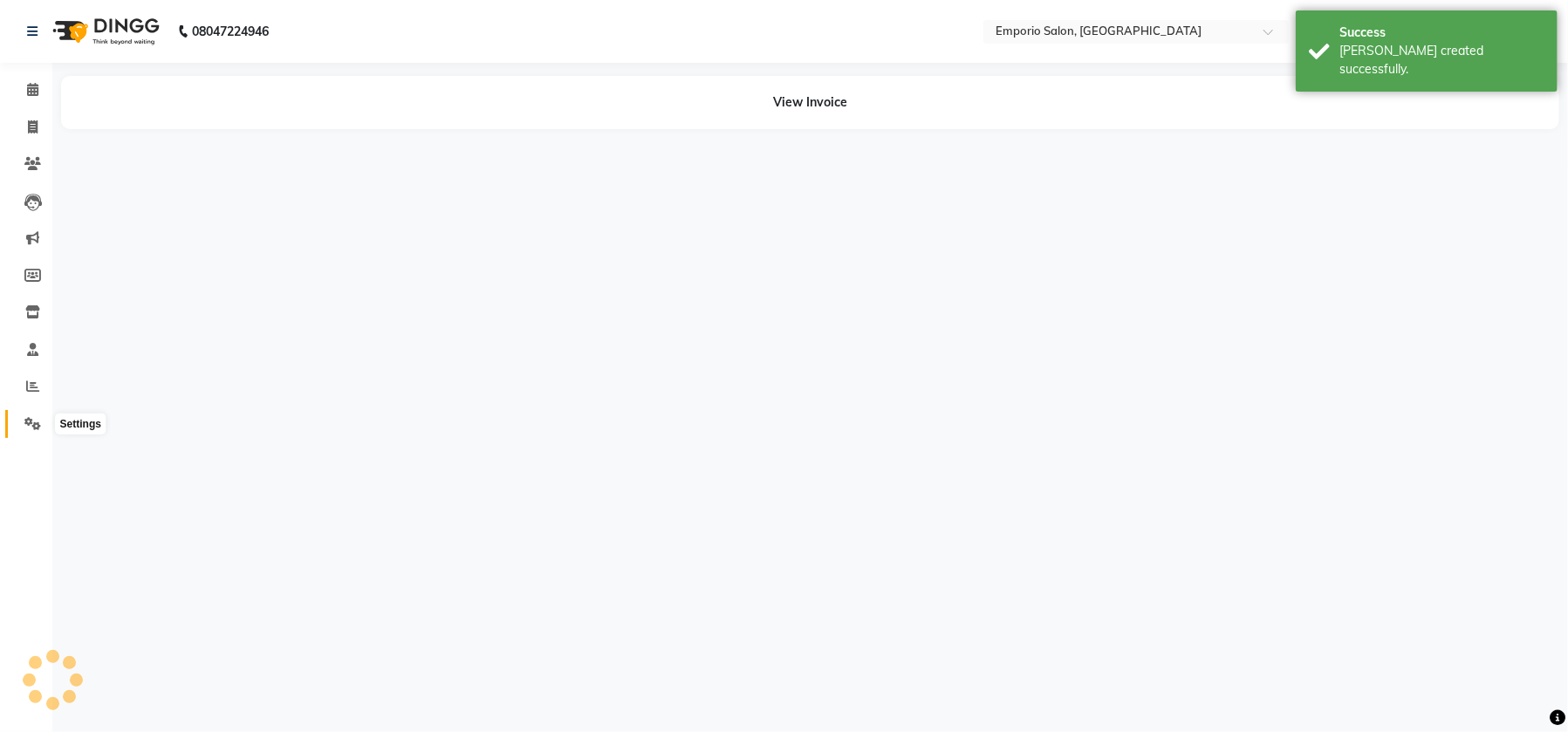
click at [34, 418] on icon at bounding box center [33, 424] width 17 height 13
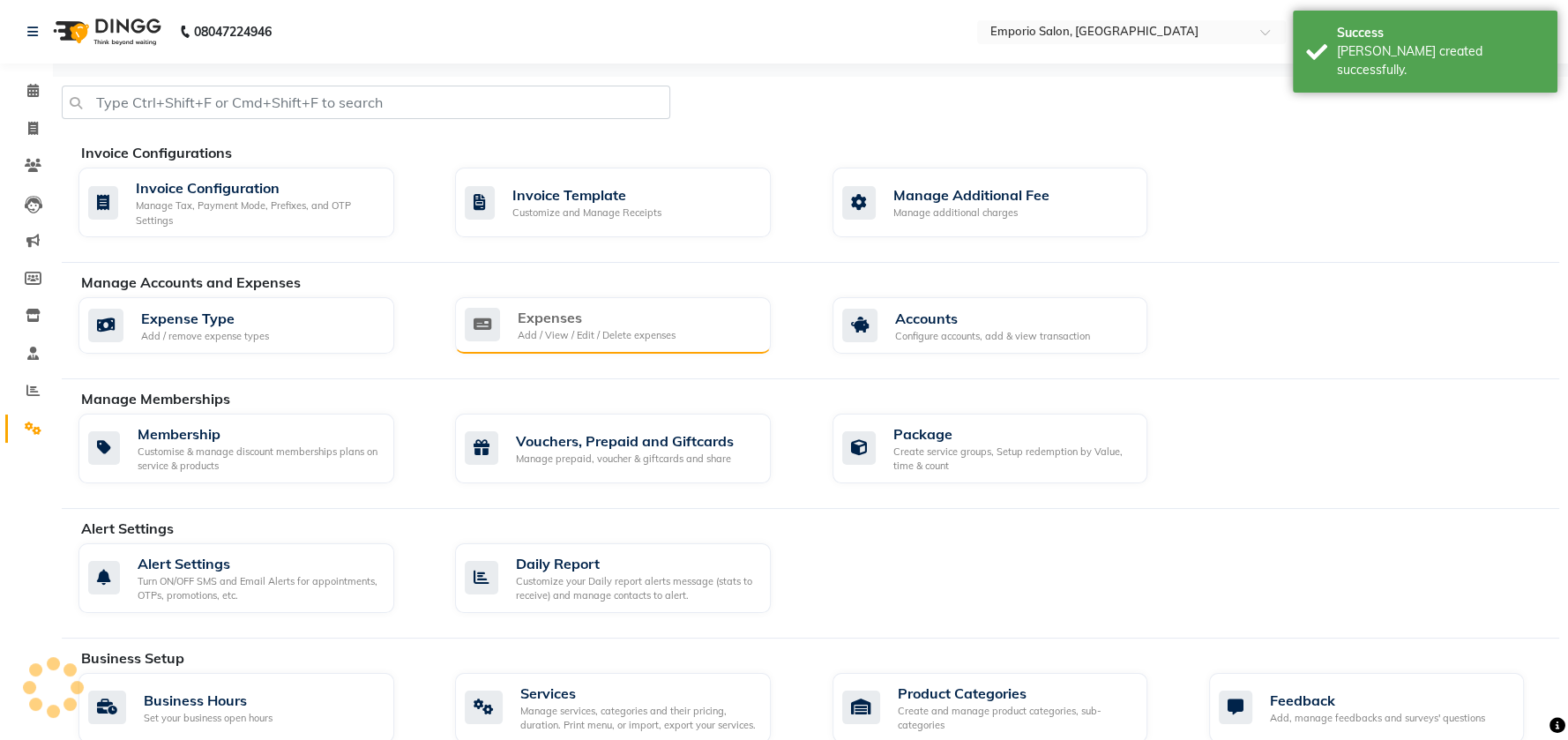
click at [592, 324] on div "Expenses" at bounding box center [597, 317] width 158 height 21
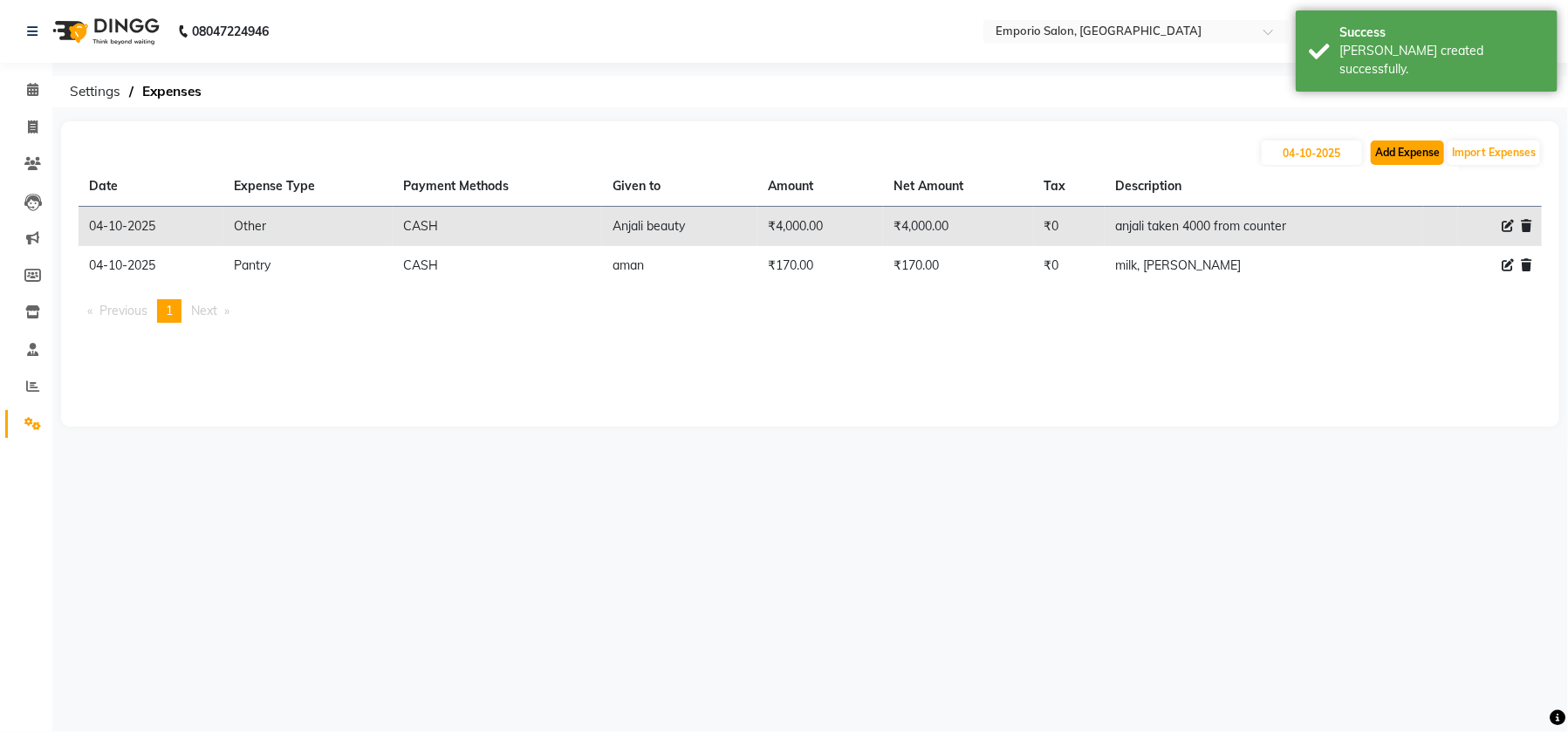
click at [1411, 149] on button "Add Expense" at bounding box center [1407, 153] width 74 height 24
select select "1"
select select "5330"
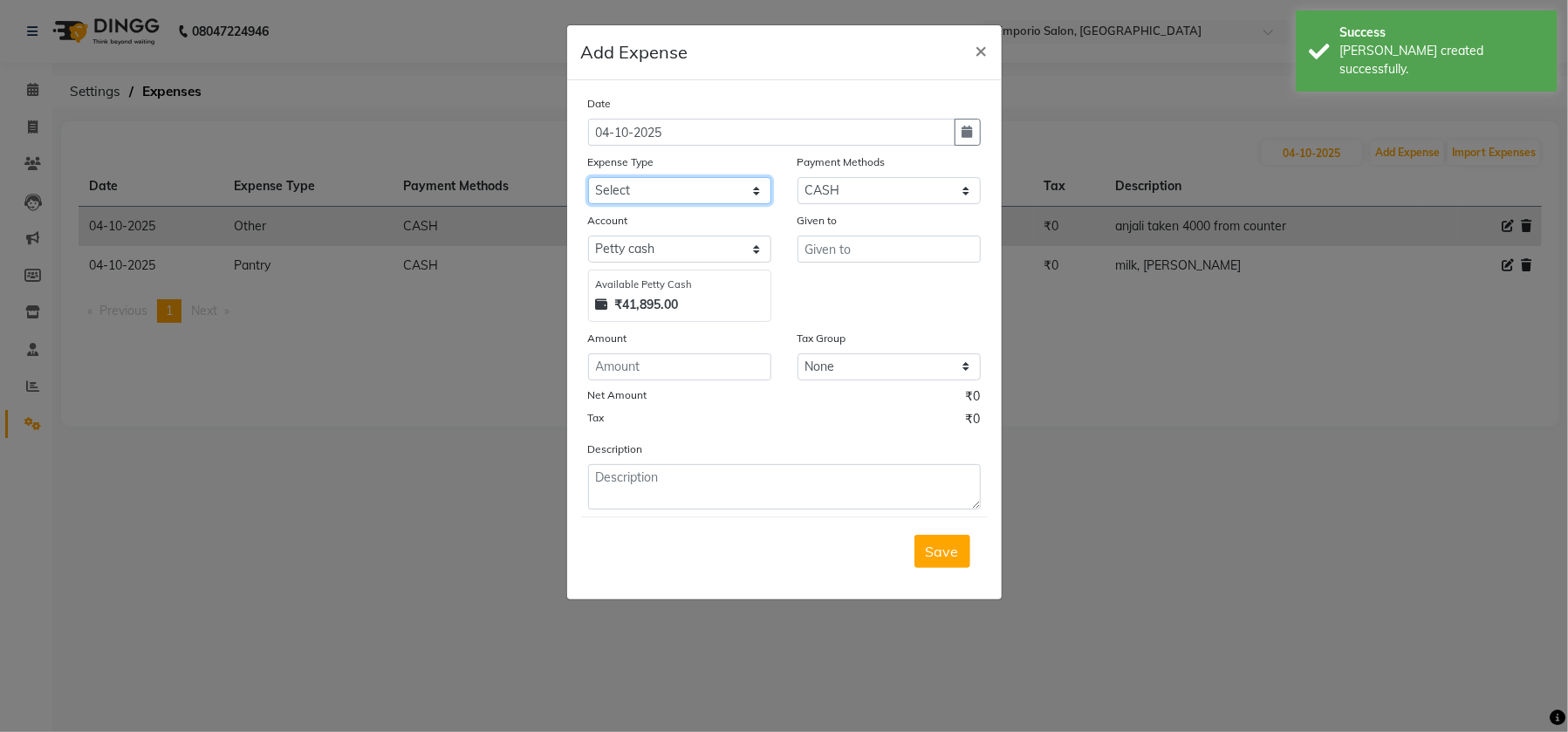
click at [756, 192] on select "Select Advance Salary Cash transfer to bank Cash transfer to hub Client Snacks …" at bounding box center [679, 190] width 184 height 27
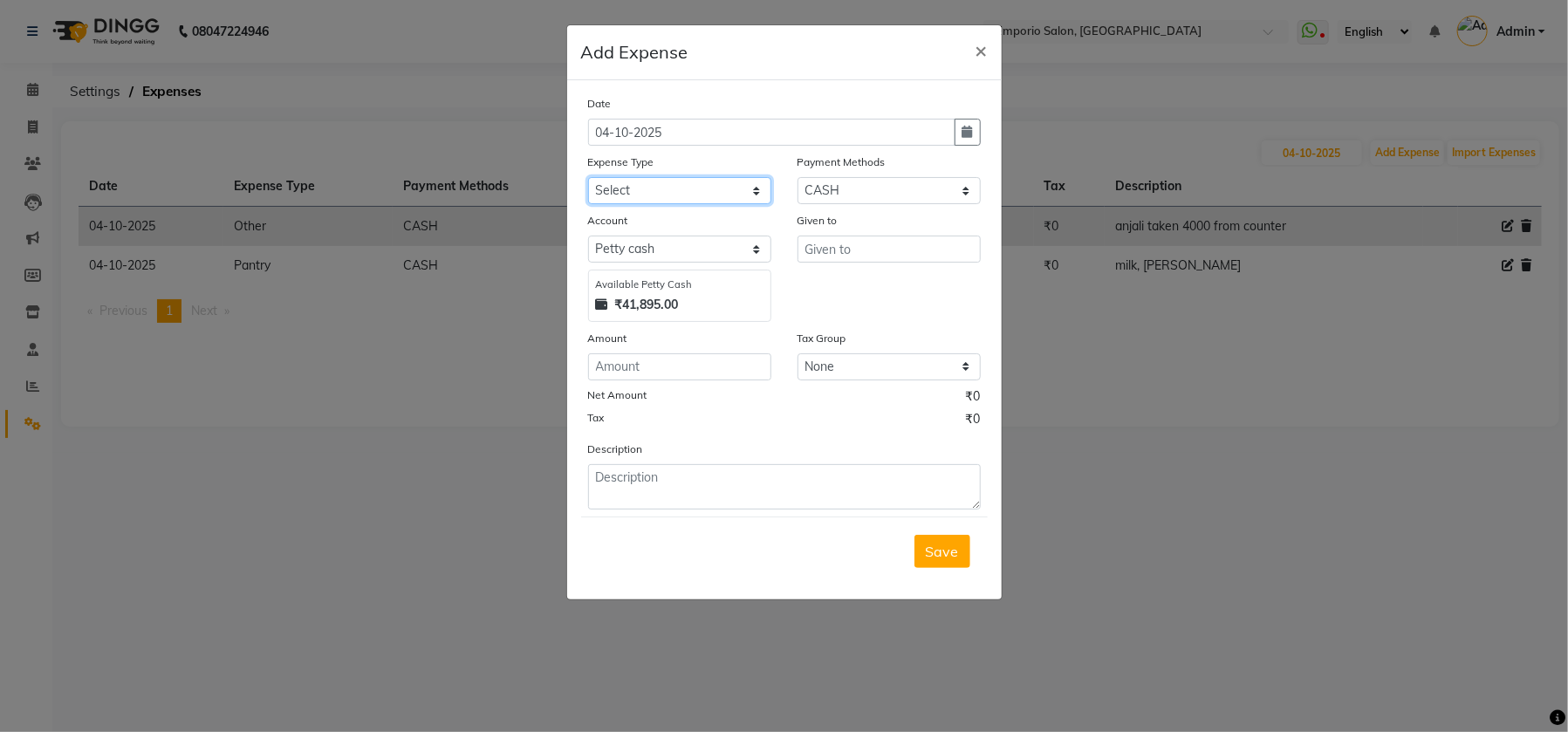
select select "24590"
click at [588, 177] on select "Select Advance Salary Cash transfer to bank Cash transfer to hub Client Snacks …" at bounding box center [679, 190] width 184 height 27
click at [838, 254] on input "text" at bounding box center [889, 249] width 184 height 27
type input "j"
type input "JP Money Changer"
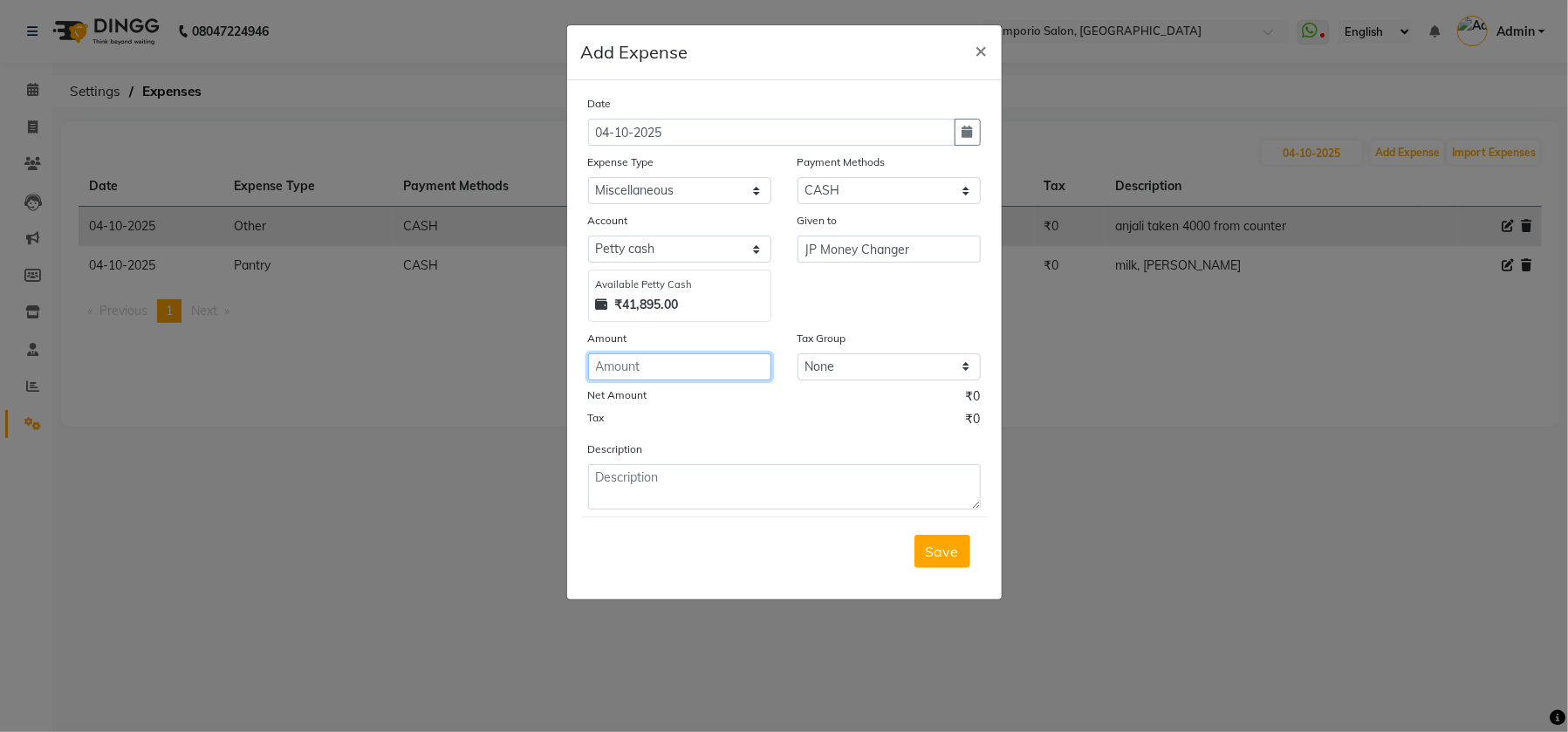
click at [715, 368] on input "number" at bounding box center [679, 366] width 184 height 27
type input "800"
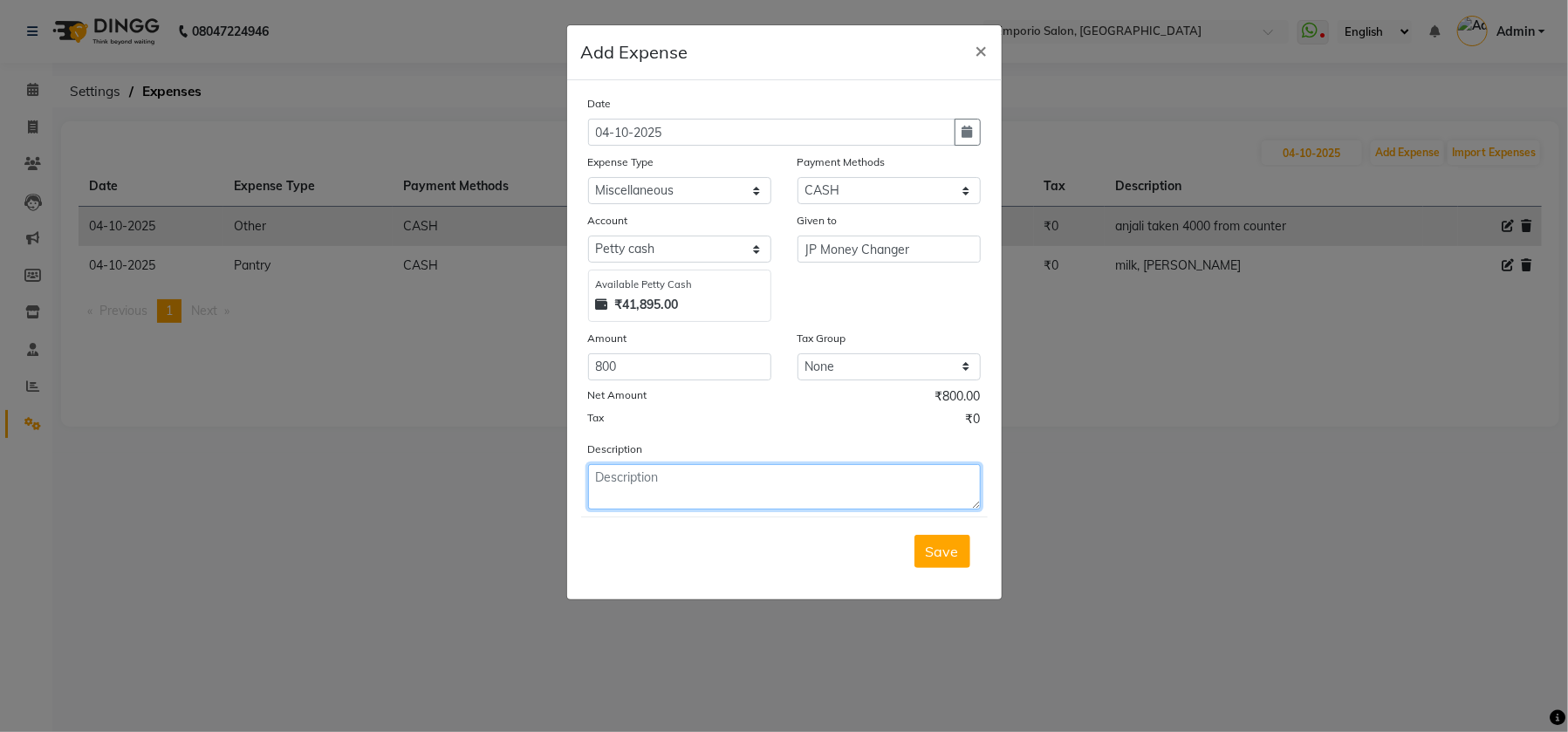
click at [617, 487] on textarea at bounding box center [784, 486] width 392 height 46
type textarea "for monthyly change"
click at [927, 549] on span "Save" at bounding box center [943, 550] width 34 height 18
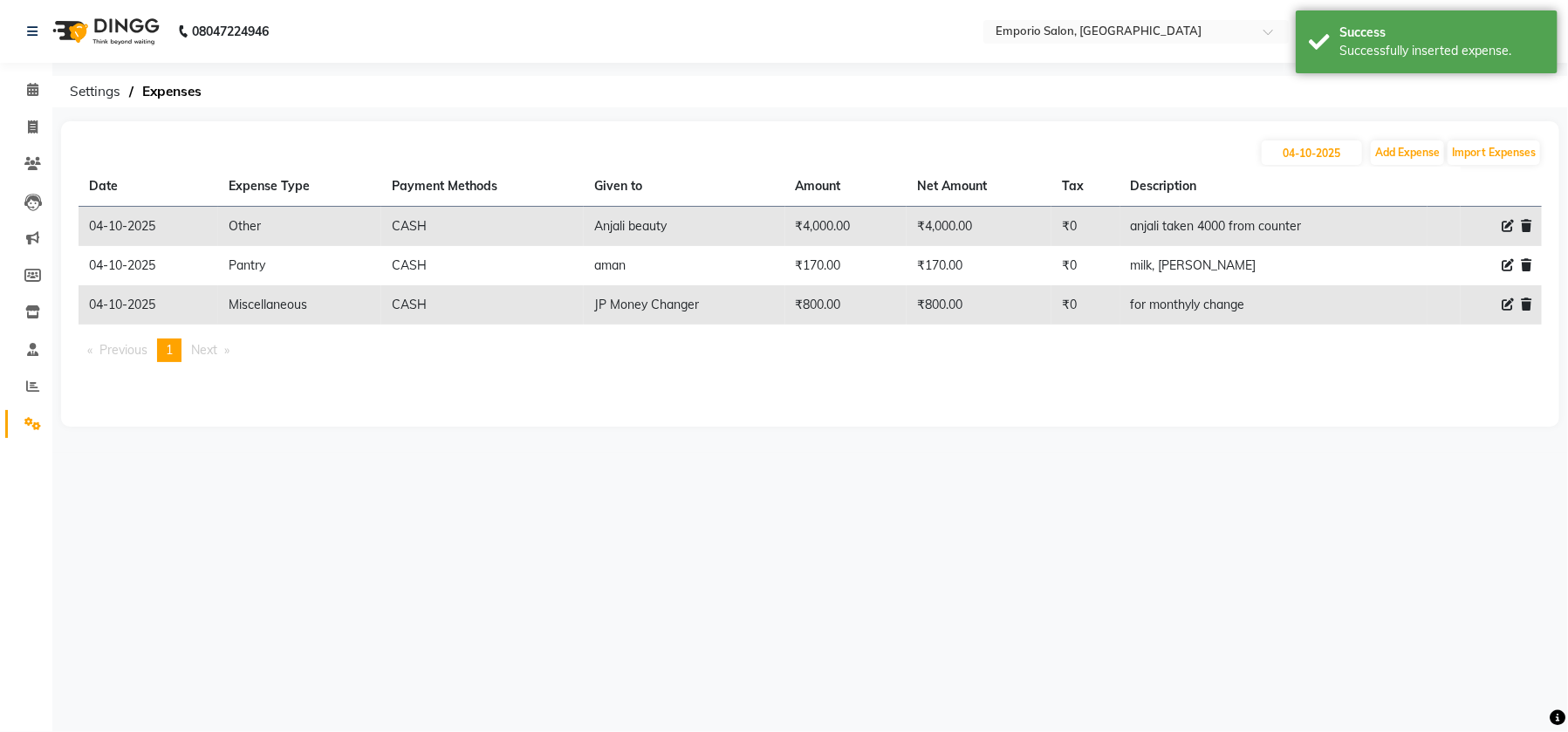
click at [1506, 295] on span at bounding box center [1507, 305] width 12 height 19
select select "24590"
select select "1"
select select "5330"
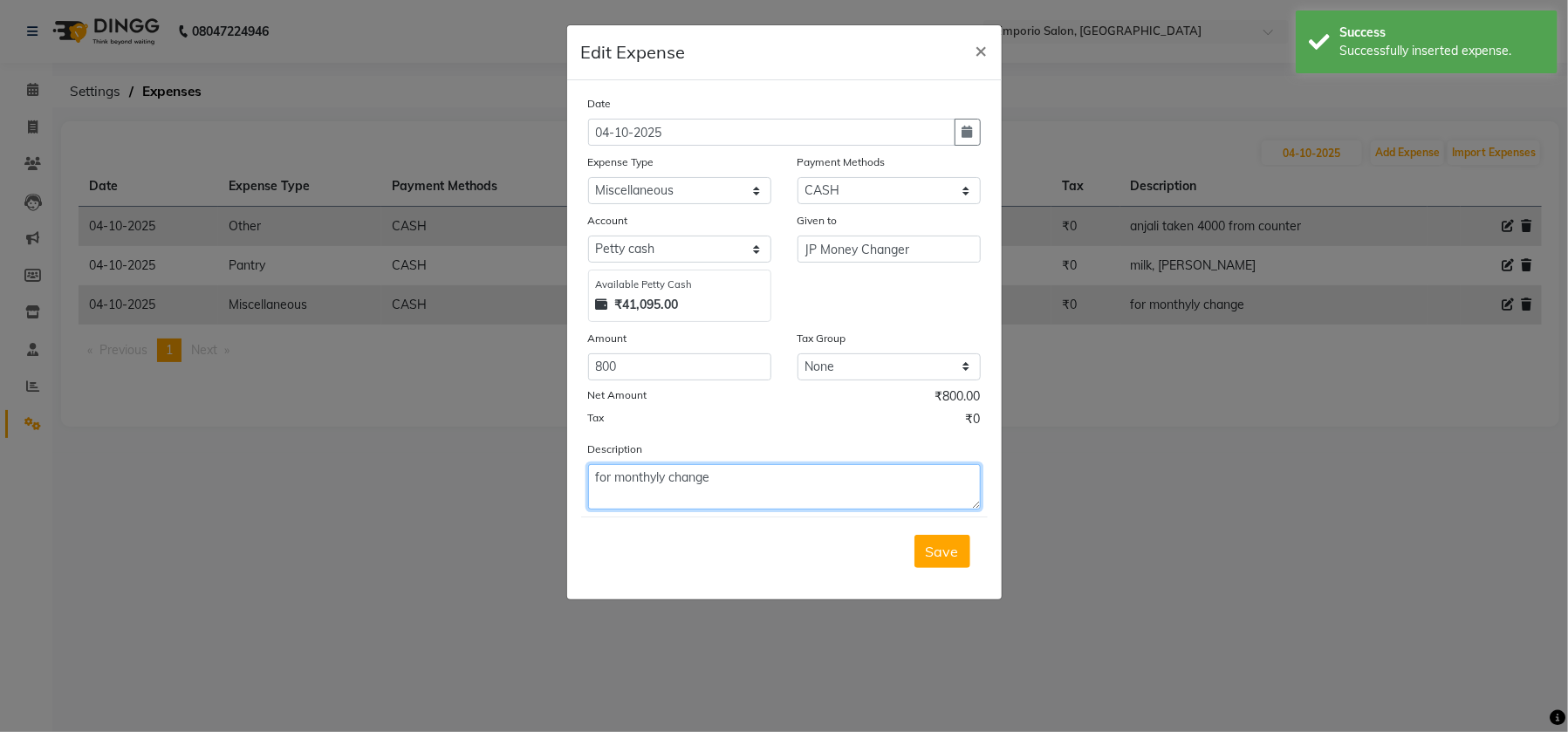
click at [660, 474] on textarea "for monthyly change" at bounding box center [784, 486] width 392 height 46
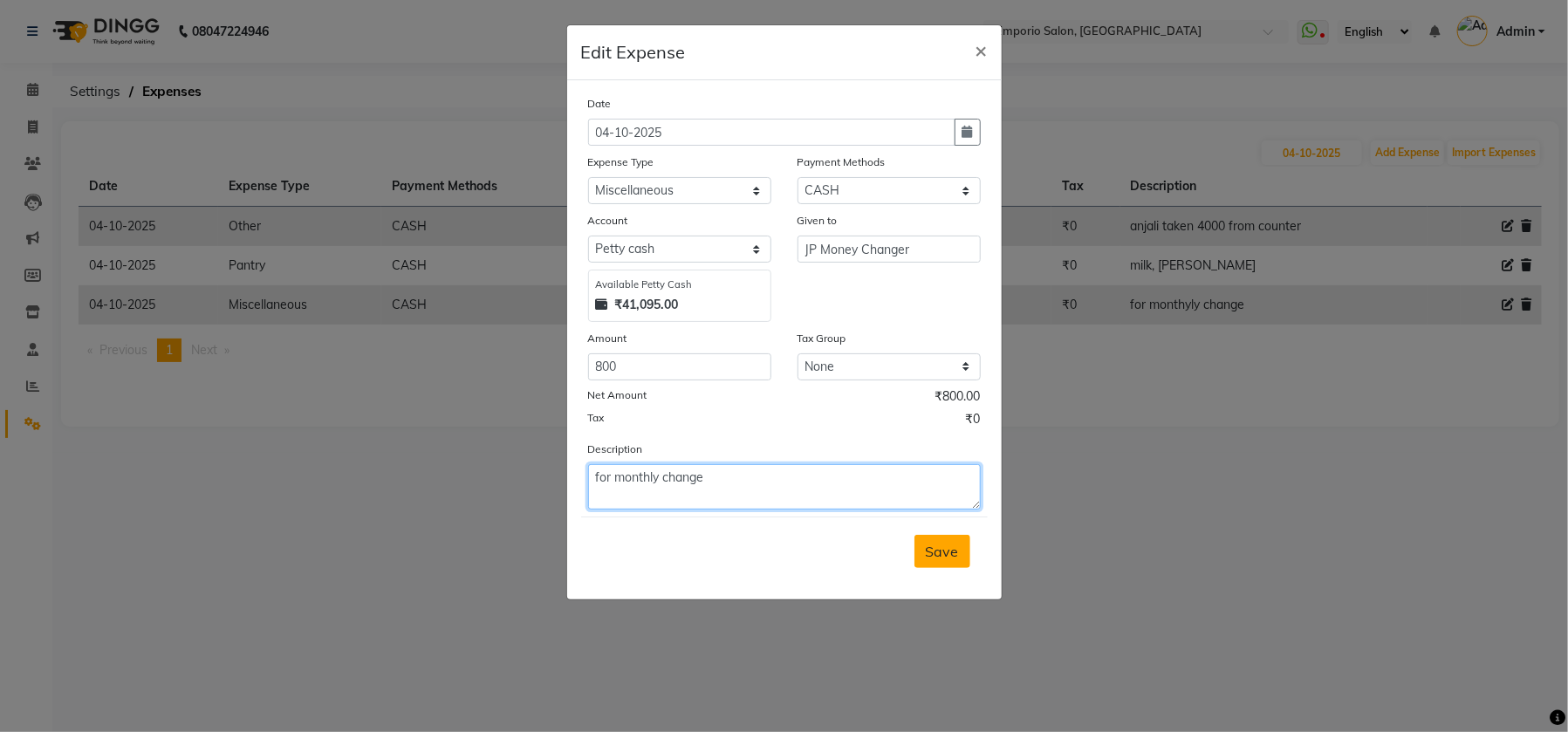
type textarea "for monthly change"
click at [942, 546] on span "Save" at bounding box center [943, 550] width 34 height 18
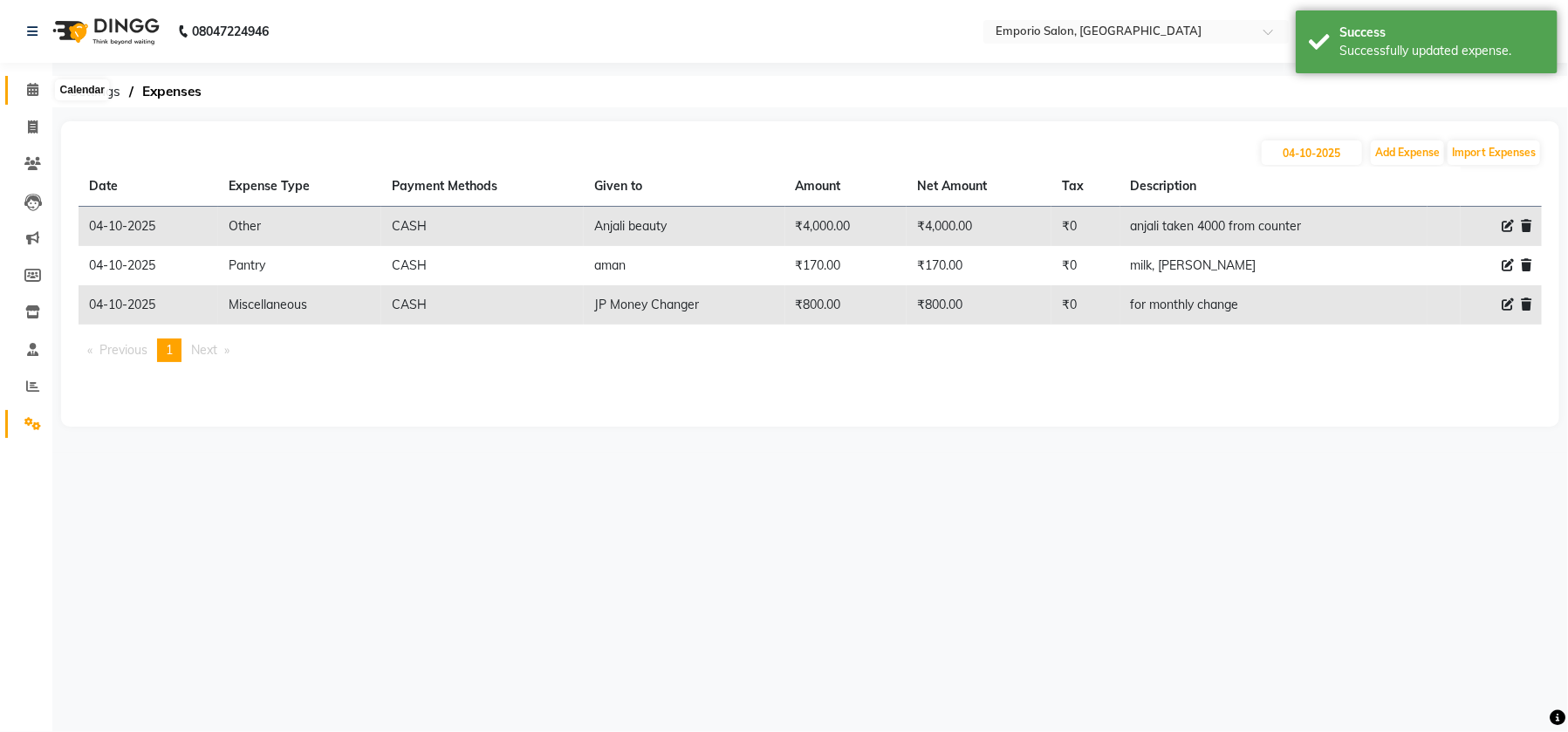
click at [30, 97] on span at bounding box center [33, 90] width 31 height 20
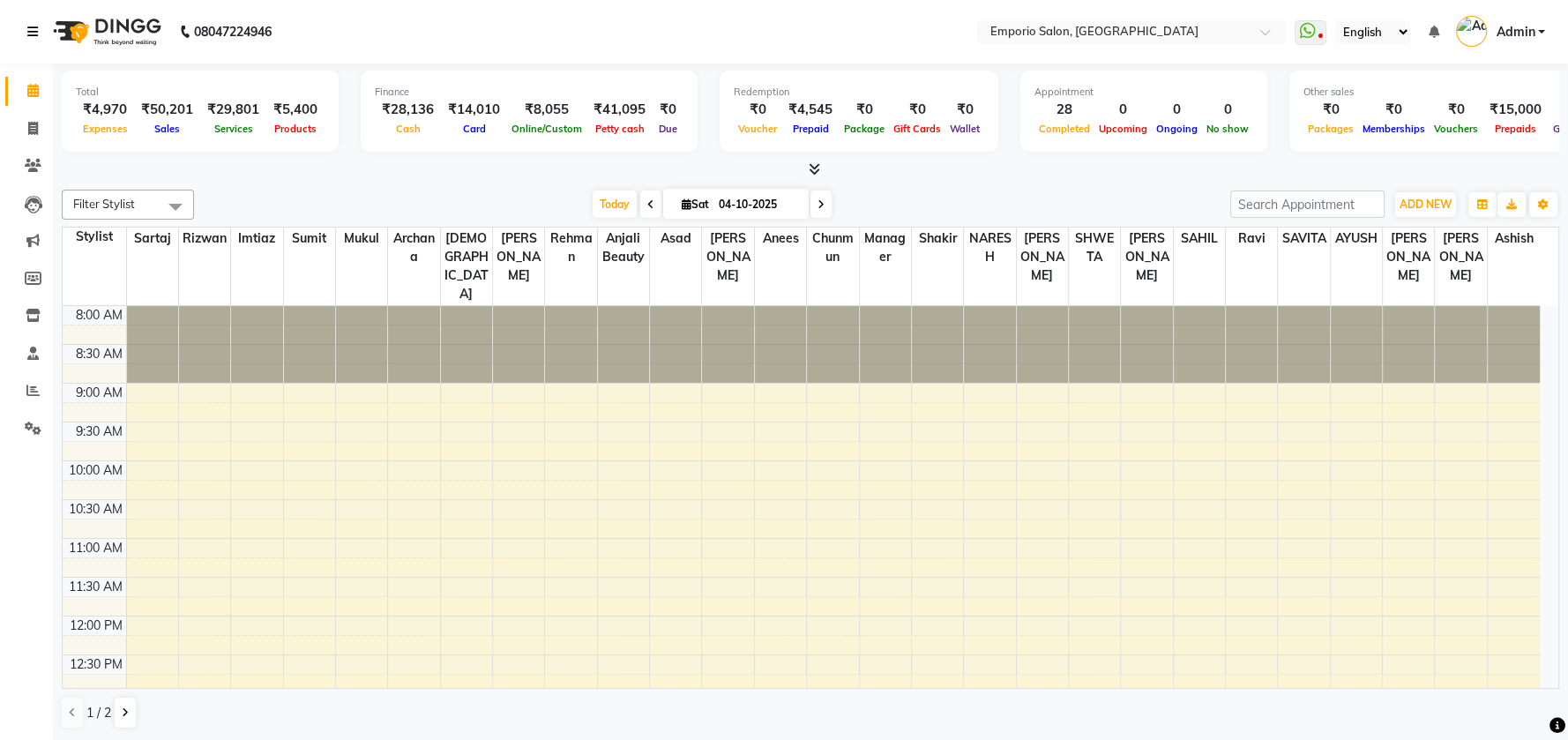
click at [32, 24] on link at bounding box center [36, 31] width 18 height 49
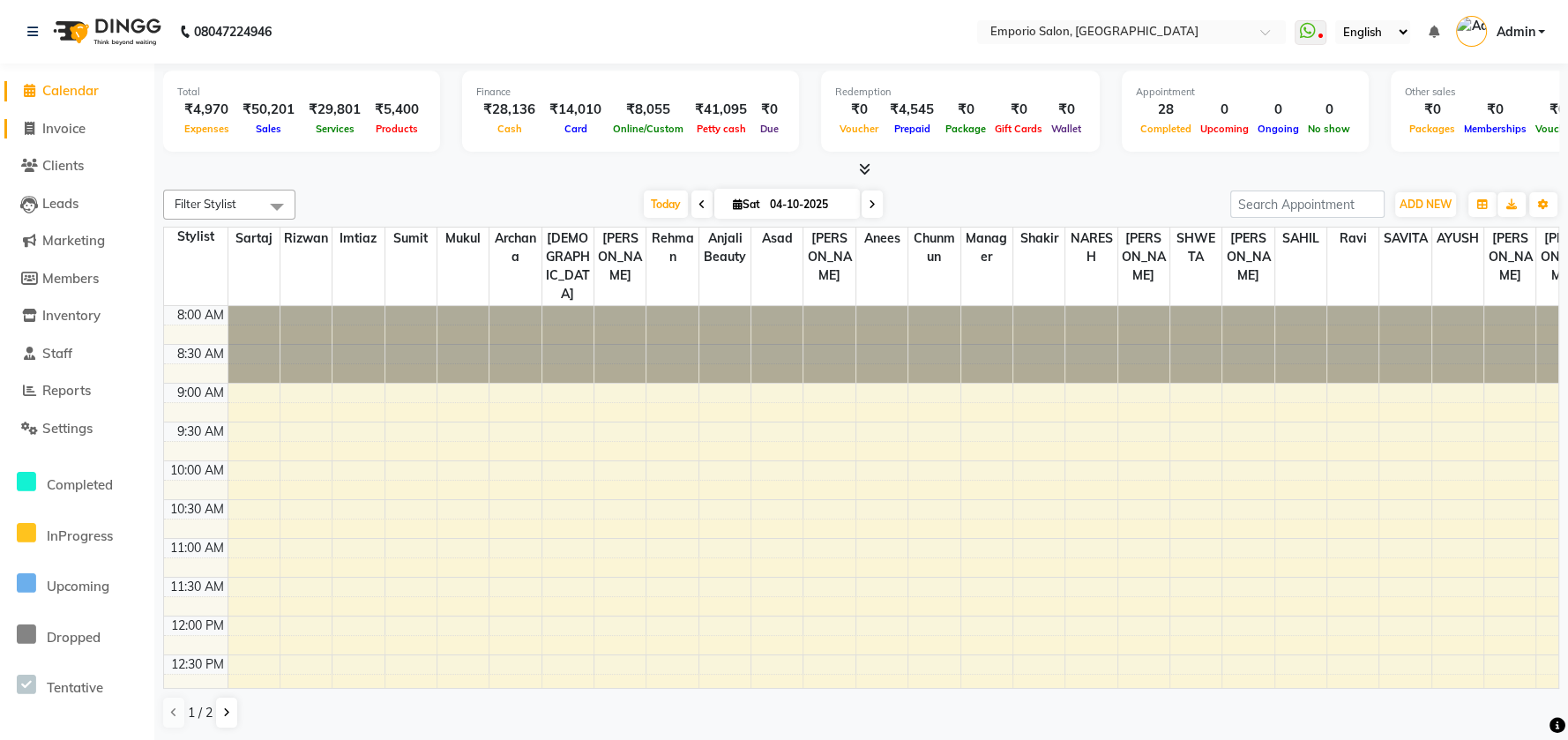
click at [38, 127] on span at bounding box center [29, 129] width 26 height 21
select select "service"
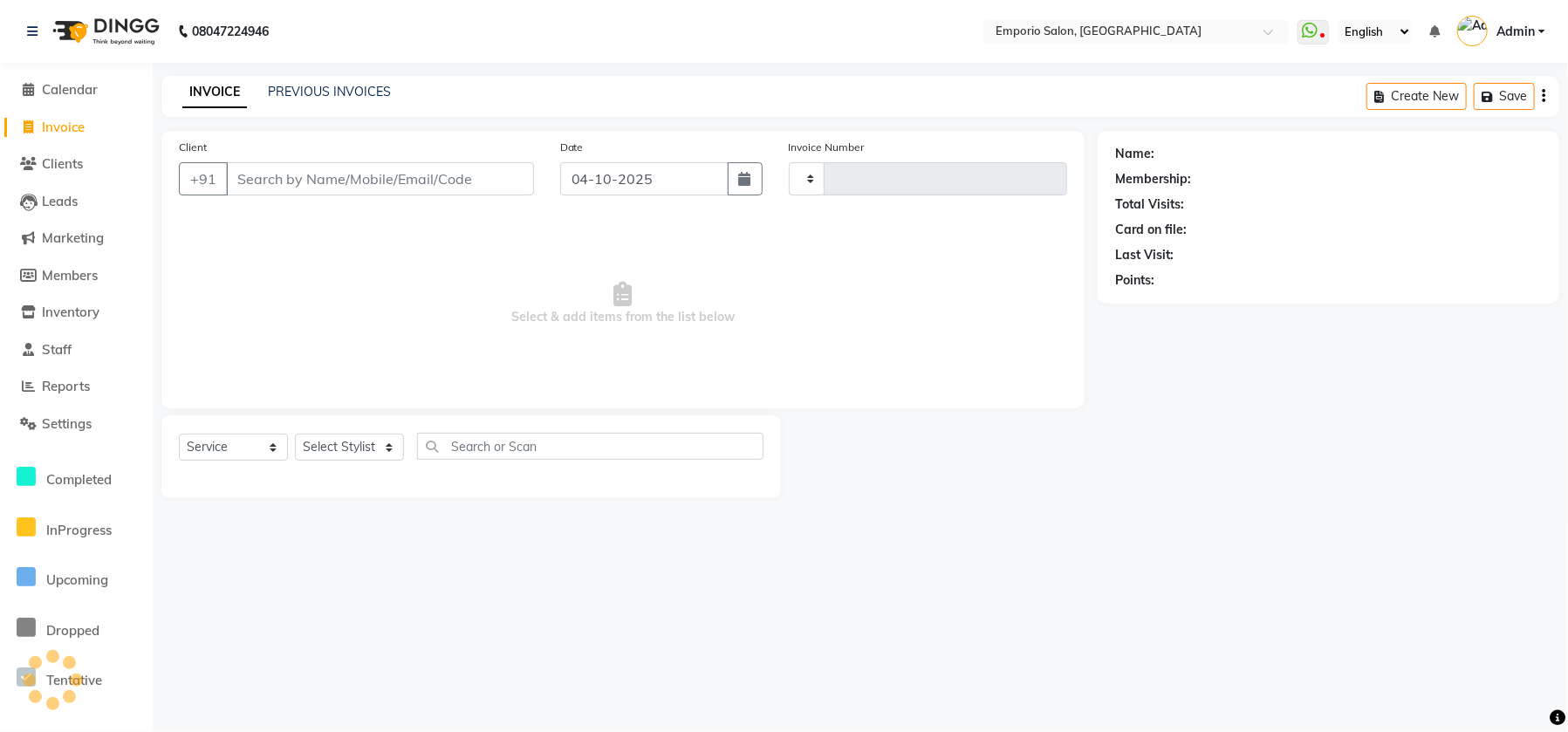
type input "5994"
select select "6332"
click at [327, 444] on select "Select Stylist" at bounding box center [349, 446] width 109 height 27
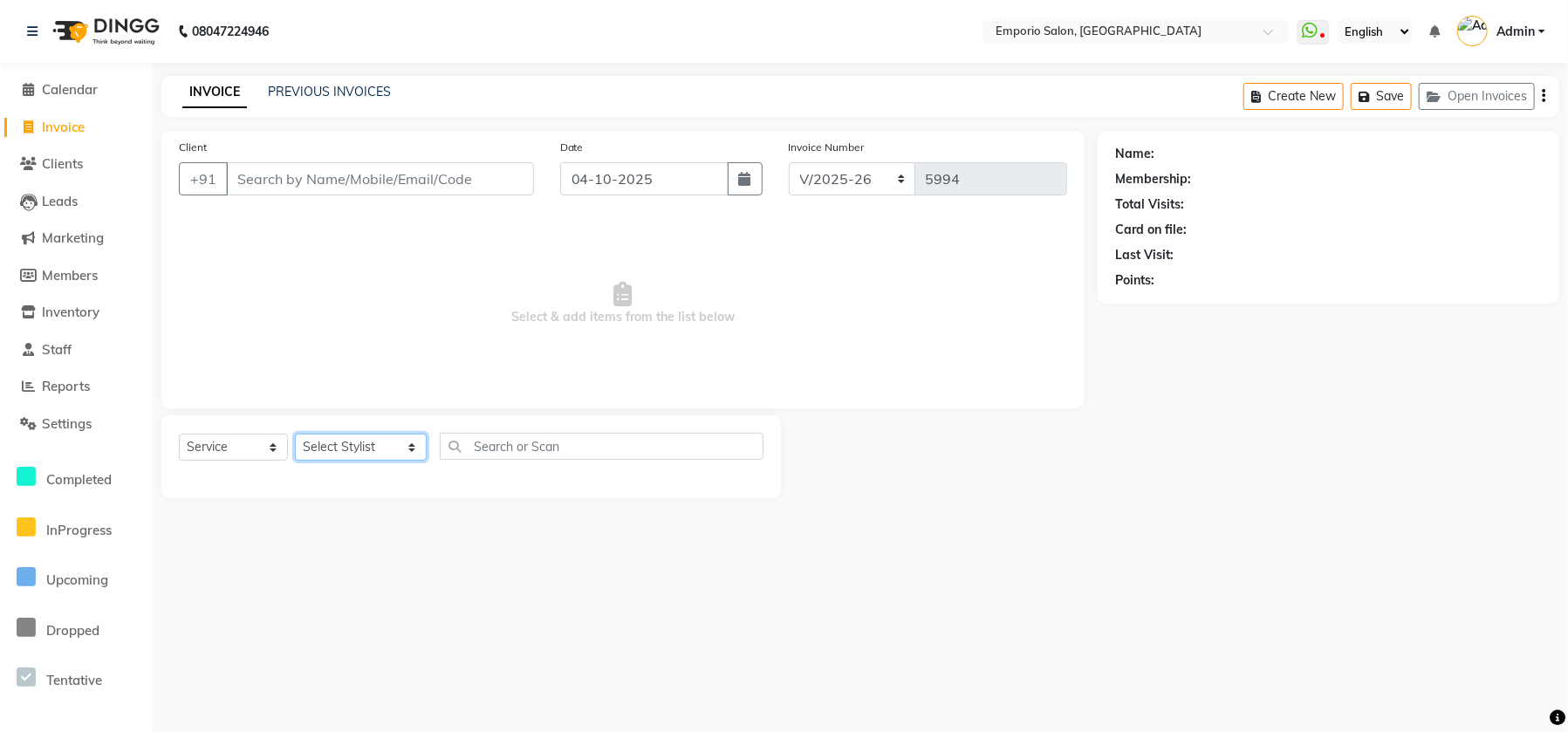
select select "47502"
click at [295, 433] on select "Select Stylist Anees Anjali beauty Archana Asad ashish AYUSH chunmun Imtiaz Ish…" at bounding box center [361, 446] width 131 height 27
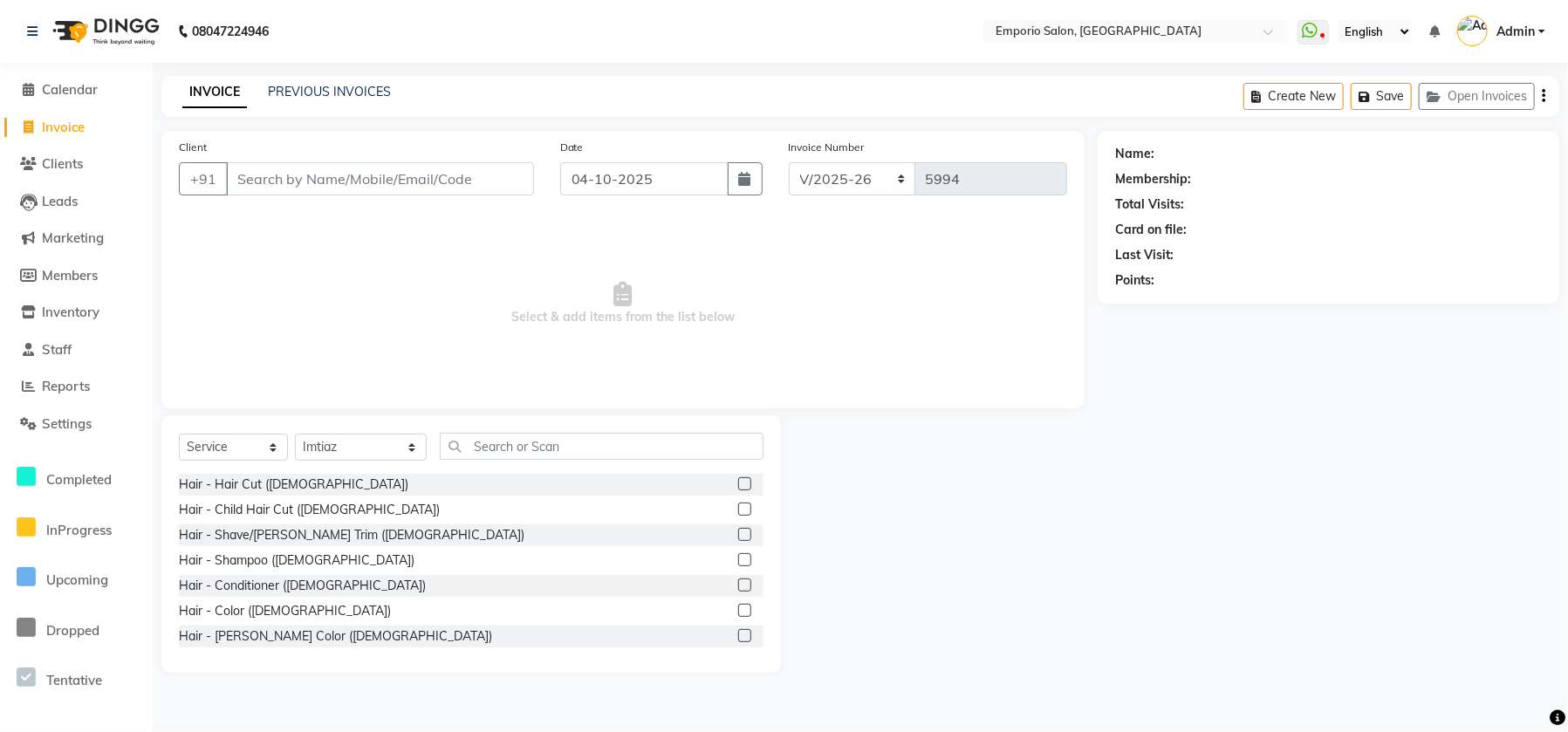
click at [488, 428] on div "Select Service Product Membership Package Voucher Prepaid Gift Card Select Styl…" at bounding box center [470, 544] width 620 height 257
click at [461, 427] on div "Select Service Product Membership Package Voucher Prepaid Gift Card Select Styl…" at bounding box center [470, 544] width 620 height 257
click at [466, 445] on input "text" at bounding box center [601, 445] width 323 height 27
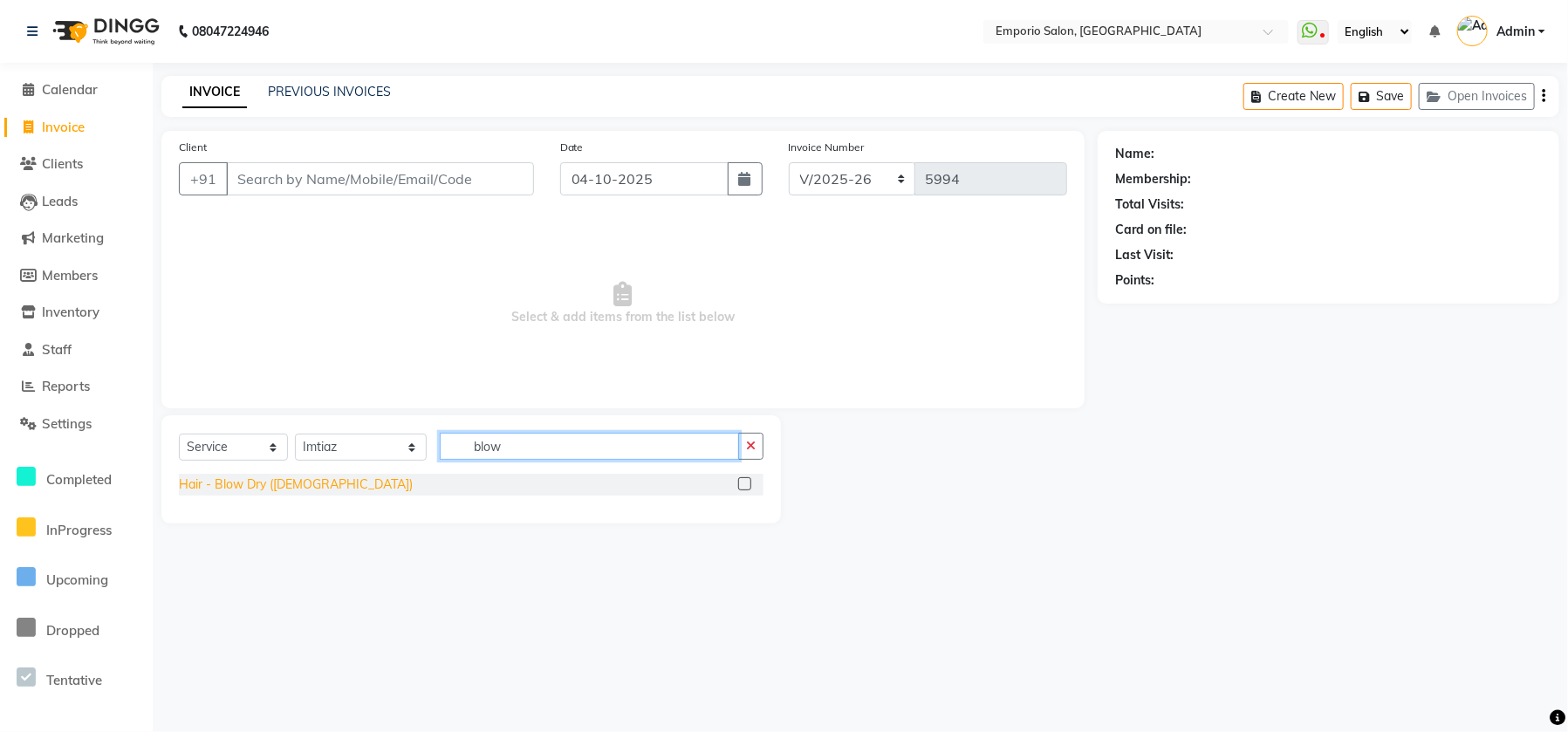
type input "blow"
click at [246, 481] on div "Hair - Blow Dry (Female)" at bounding box center [295, 484] width 234 height 19
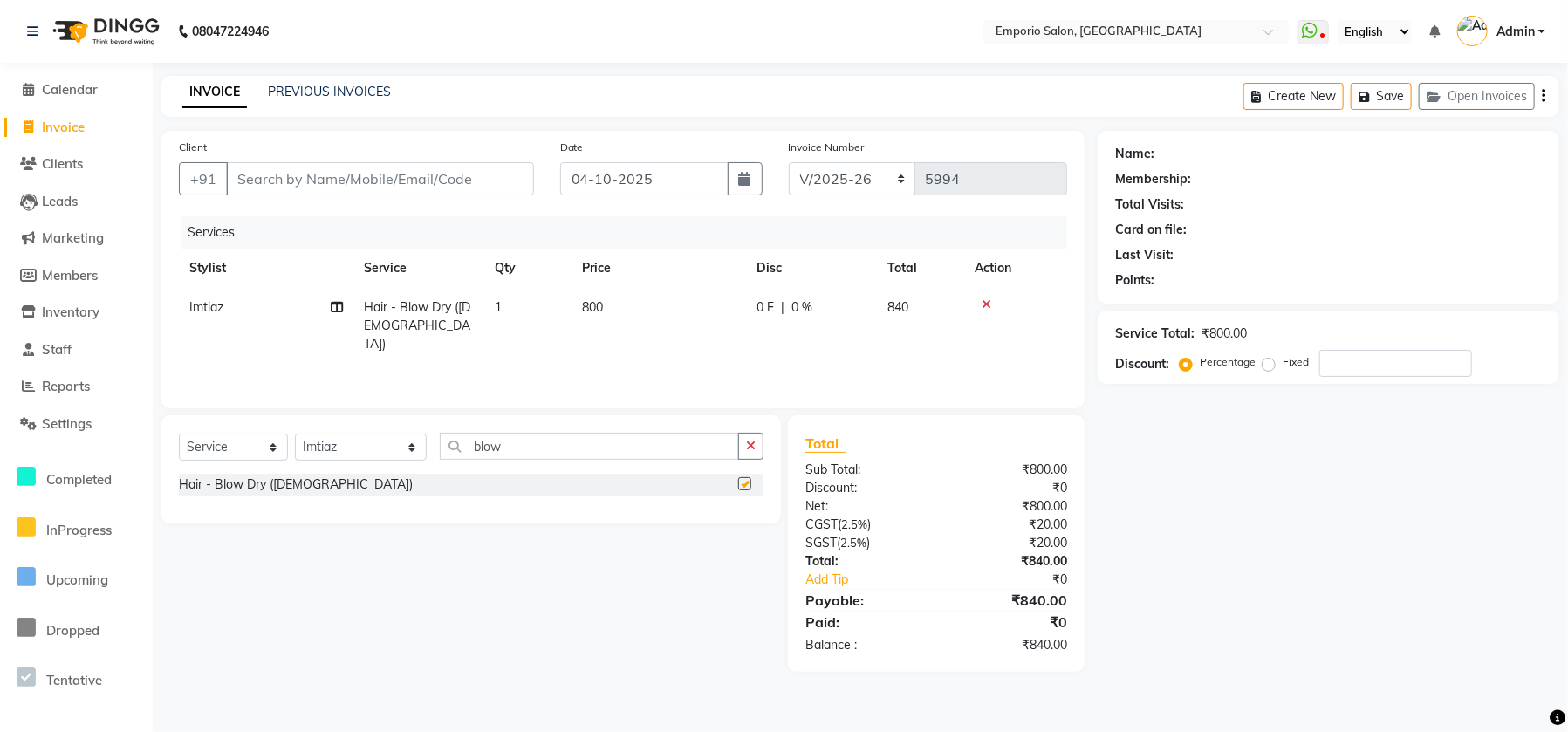
checkbox input "false"
click at [237, 466] on div "Select Service Product Membership Package Voucher Prepaid Gift Card Select Styl…" at bounding box center [470, 453] width 584 height 41
click at [658, 296] on td "800" at bounding box center [658, 325] width 174 height 75
select select "47502"
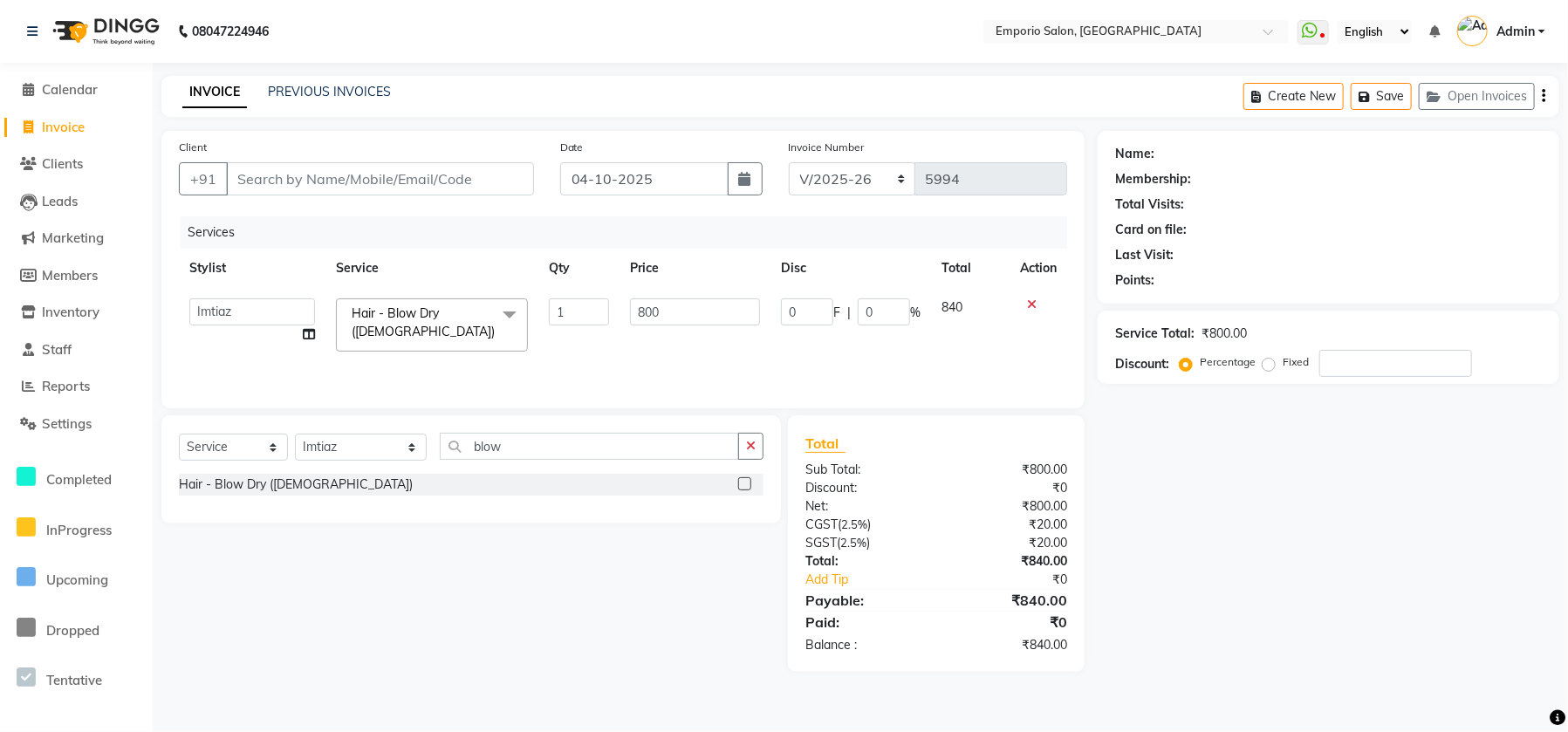
click at [707, 331] on td "800" at bounding box center [695, 325] width 151 height 75
click at [708, 313] on input "800" at bounding box center [695, 311] width 130 height 27
type input "8"
type input "1300"
drag, startPoint x: 647, startPoint y: 231, endPoint x: 634, endPoint y: 215, distance: 20.6
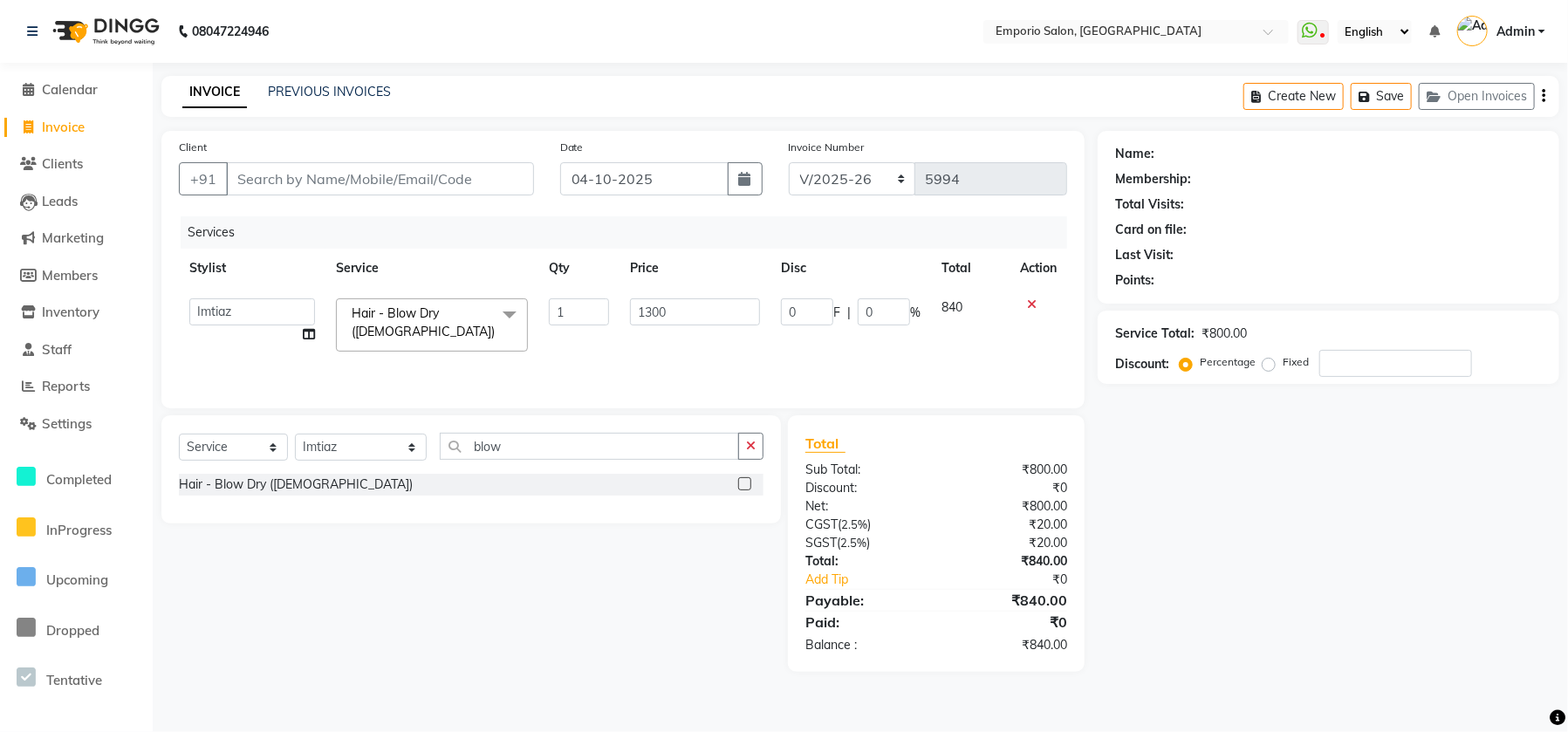
click at [634, 216] on div "Services" at bounding box center [630, 232] width 899 height 33
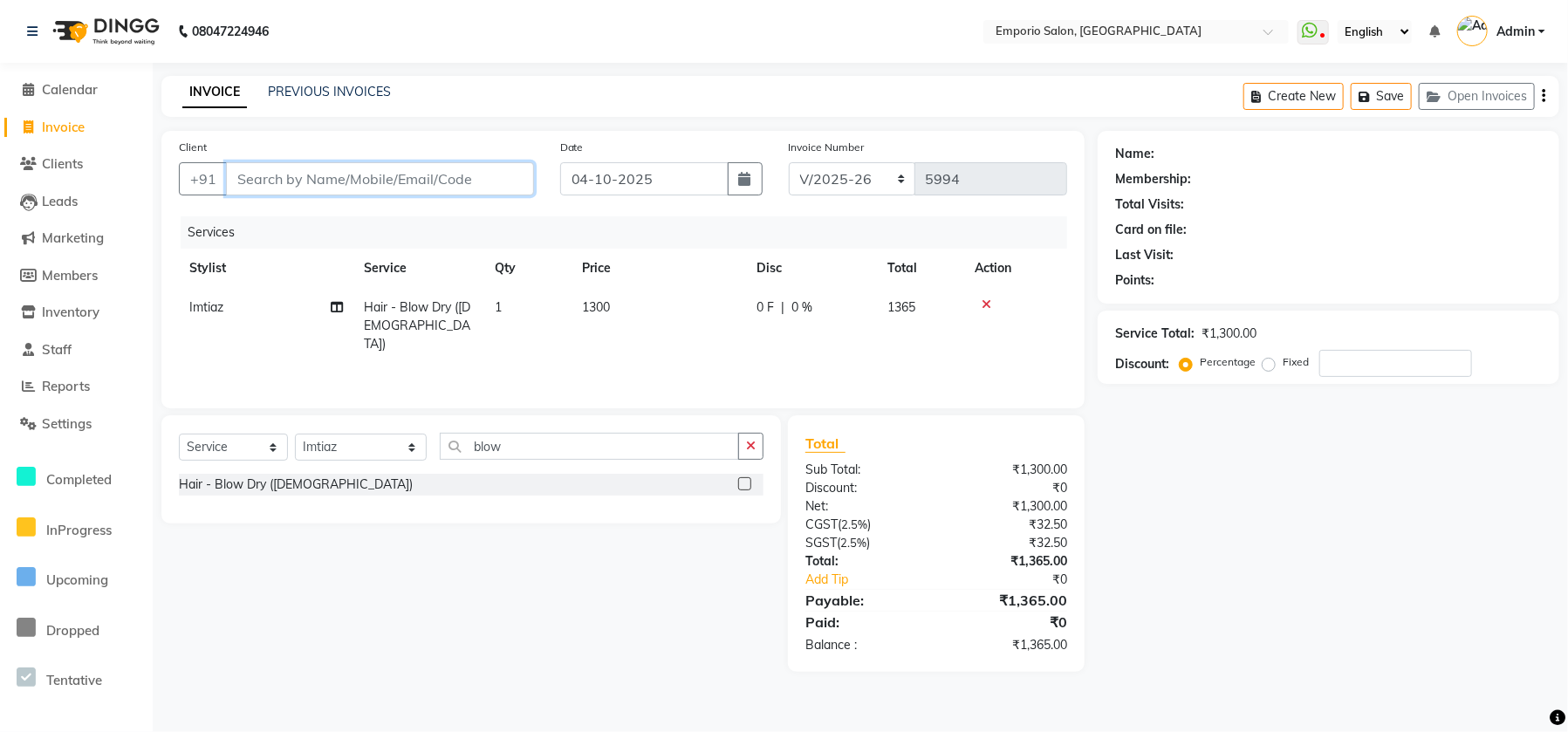
drag, startPoint x: 428, startPoint y: 184, endPoint x: 448, endPoint y: 190, distance: 20.9
click at [428, 184] on input "Client" at bounding box center [380, 179] width 308 height 34
click at [1469, 517] on div "Name: Membership: Total Visits: Card on file: Last Visit: Points: Service Total…" at bounding box center [1334, 400] width 474 height 541
drag, startPoint x: 431, startPoint y: 182, endPoint x: 412, endPoint y: 185, distance: 19.2
click at [414, 185] on input "Client" at bounding box center [380, 179] width 308 height 34
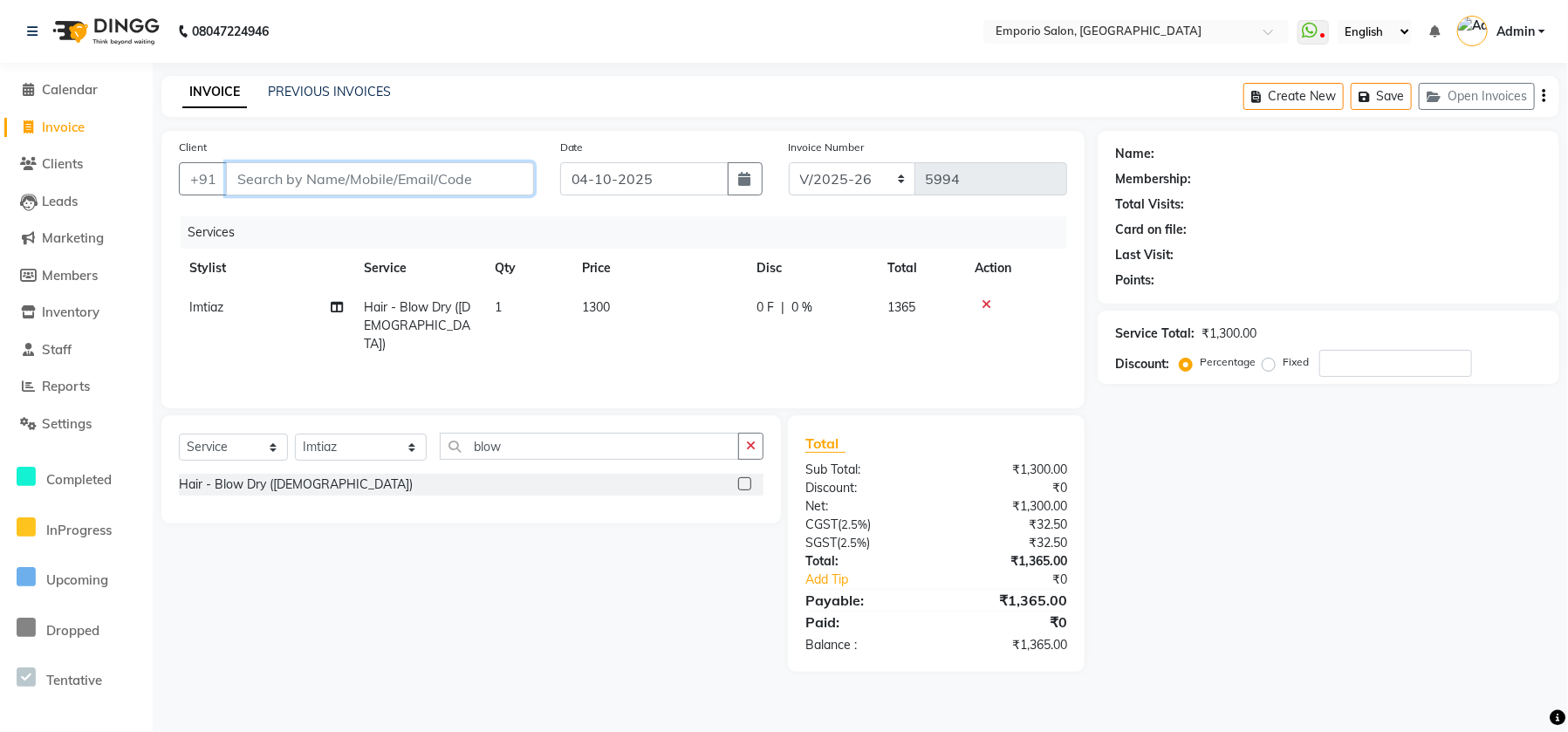
click at [410, 185] on input "Client" at bounding box center [380, 179] width 308 height 34
type input "9"
type input "0"
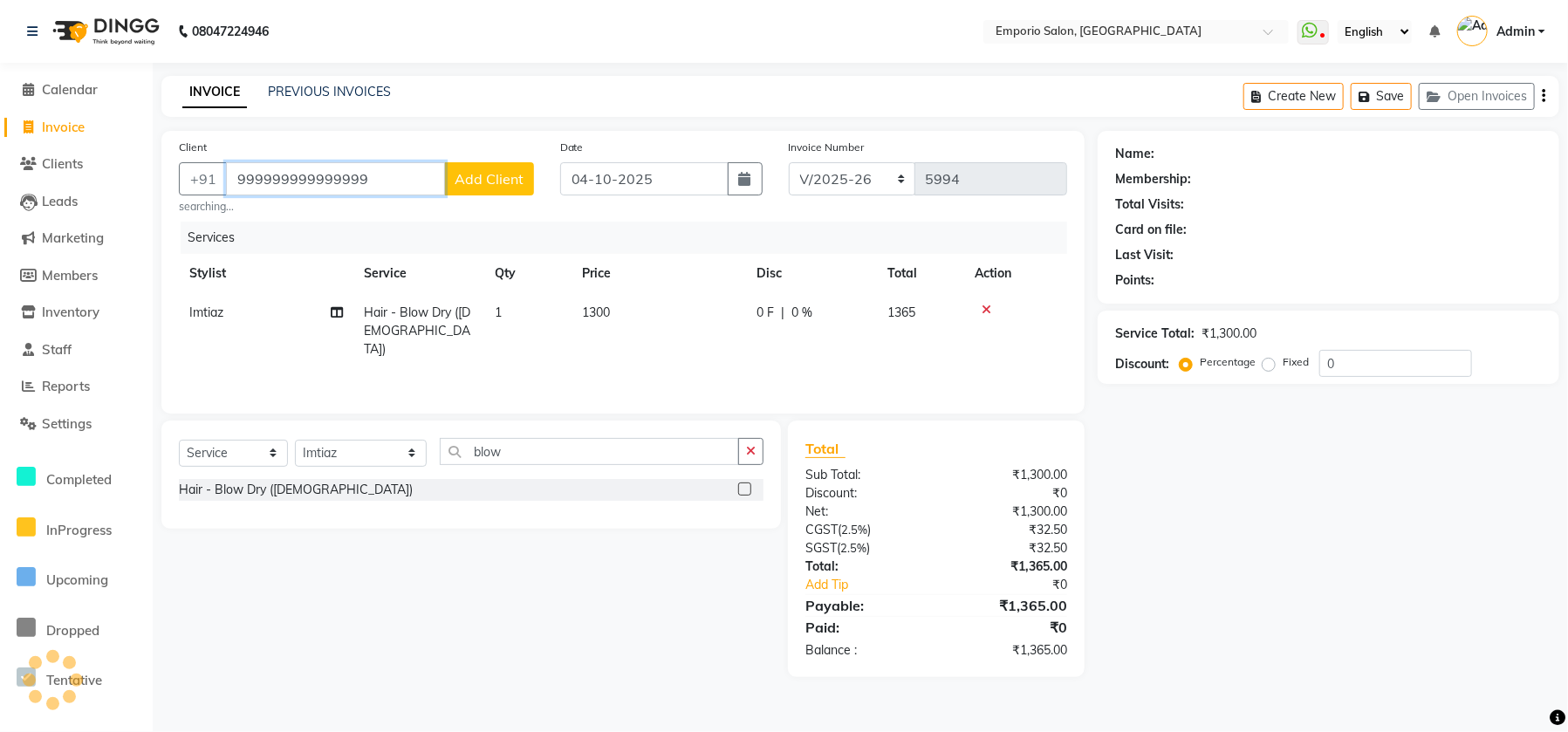
type input "999999999999999"
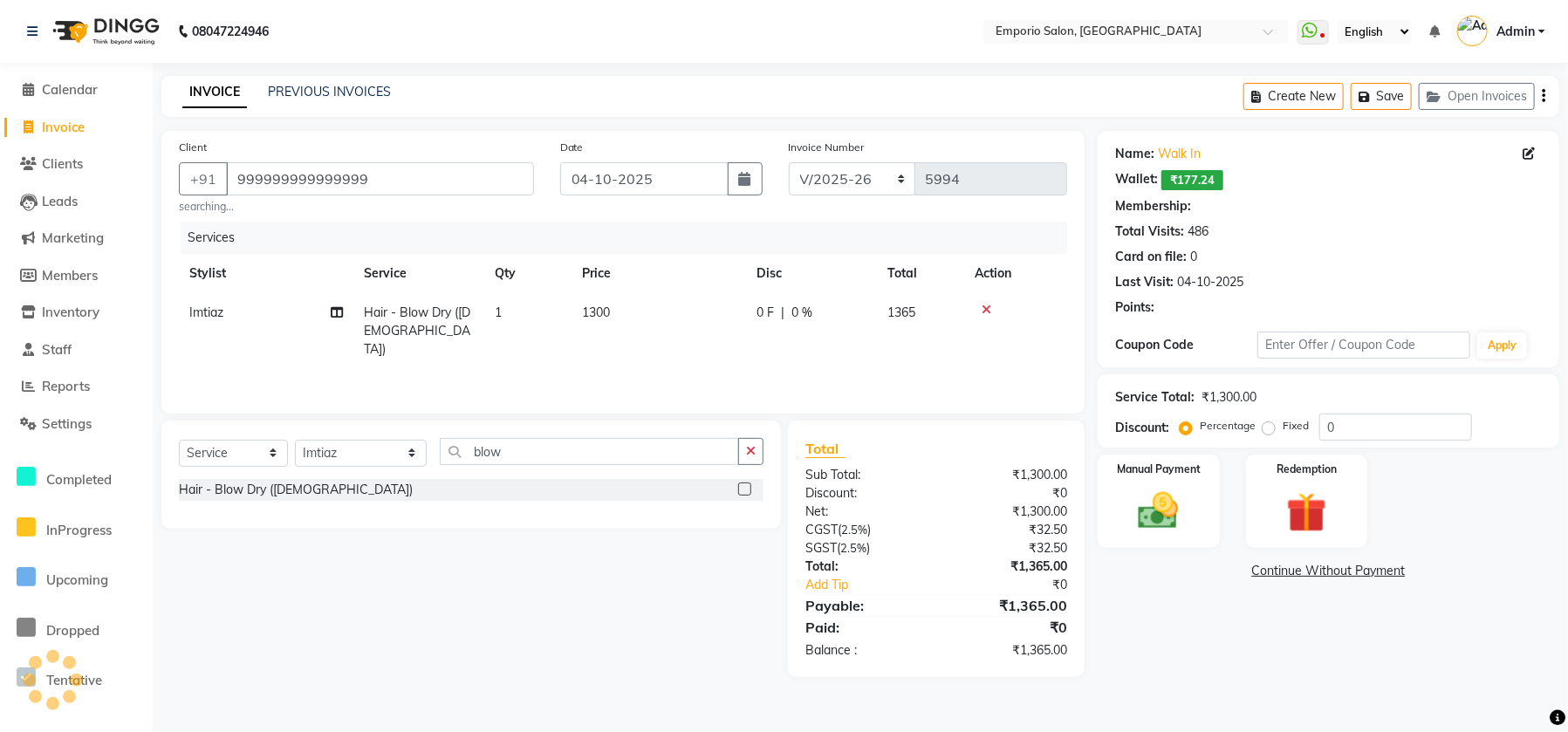
select select "1: Object"
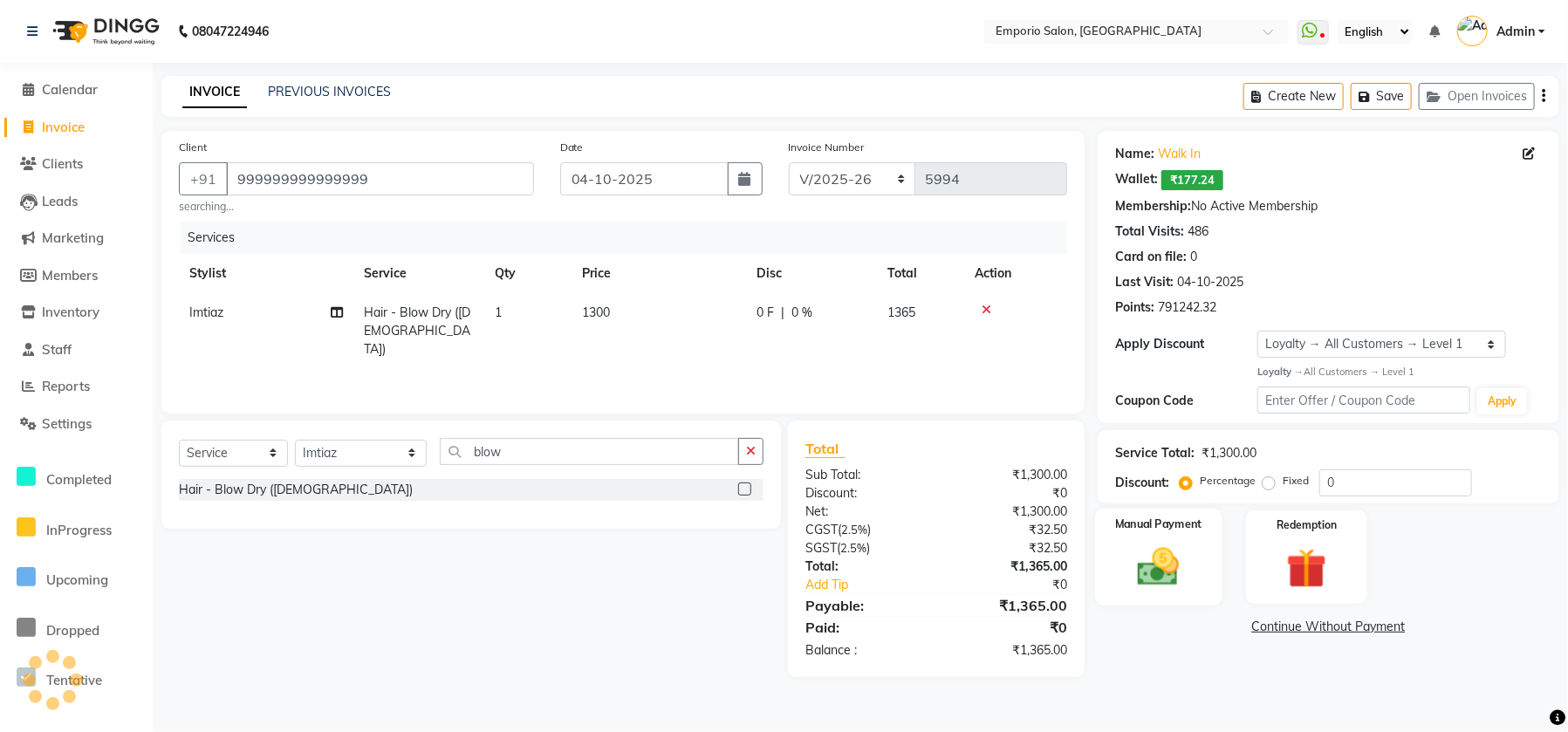
click at [1152, 556] on img at bounding box center [1158, 566] width 68 height 48
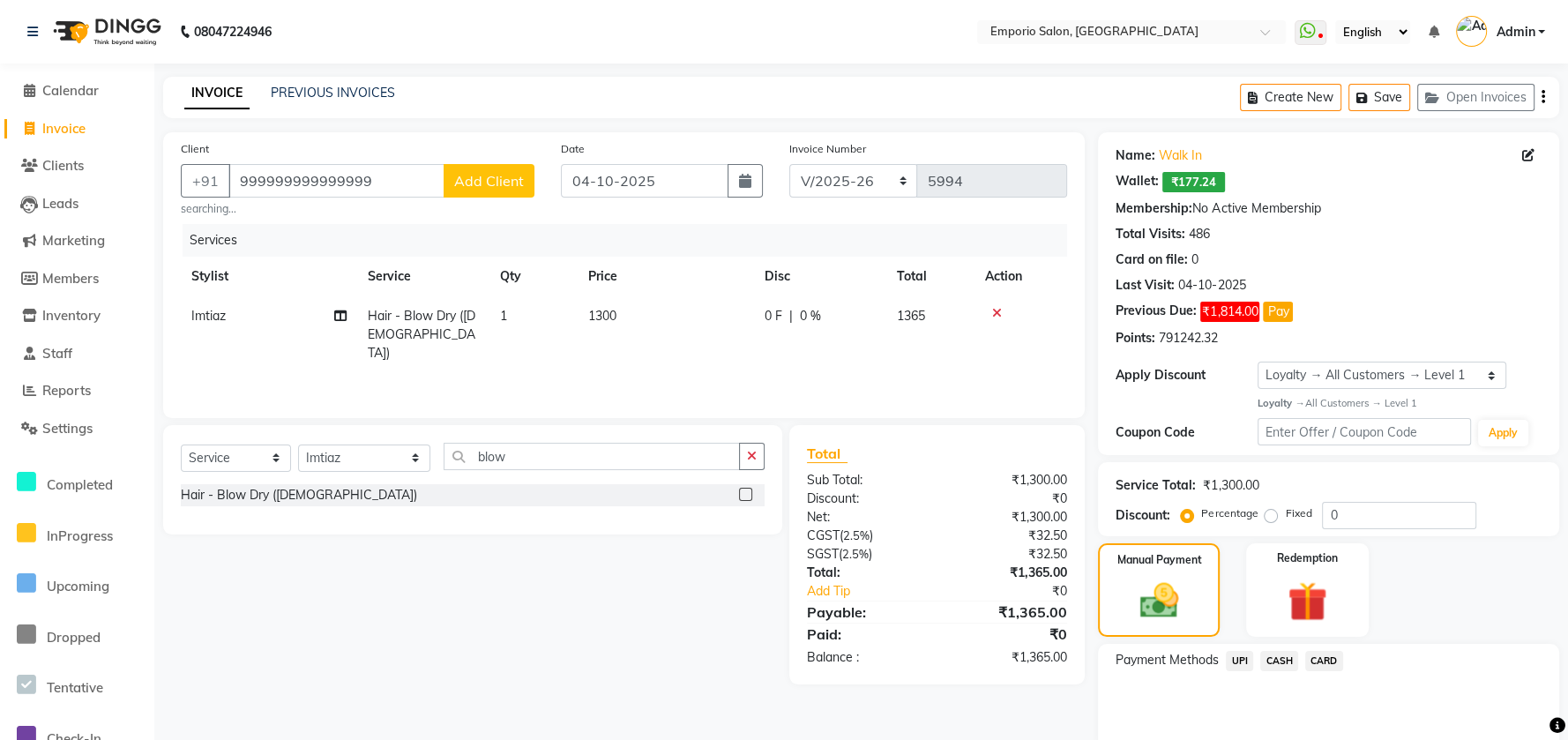
click at [1267, 667] on span "CASH" at bounding box center [1279, 661] width 38 height 21
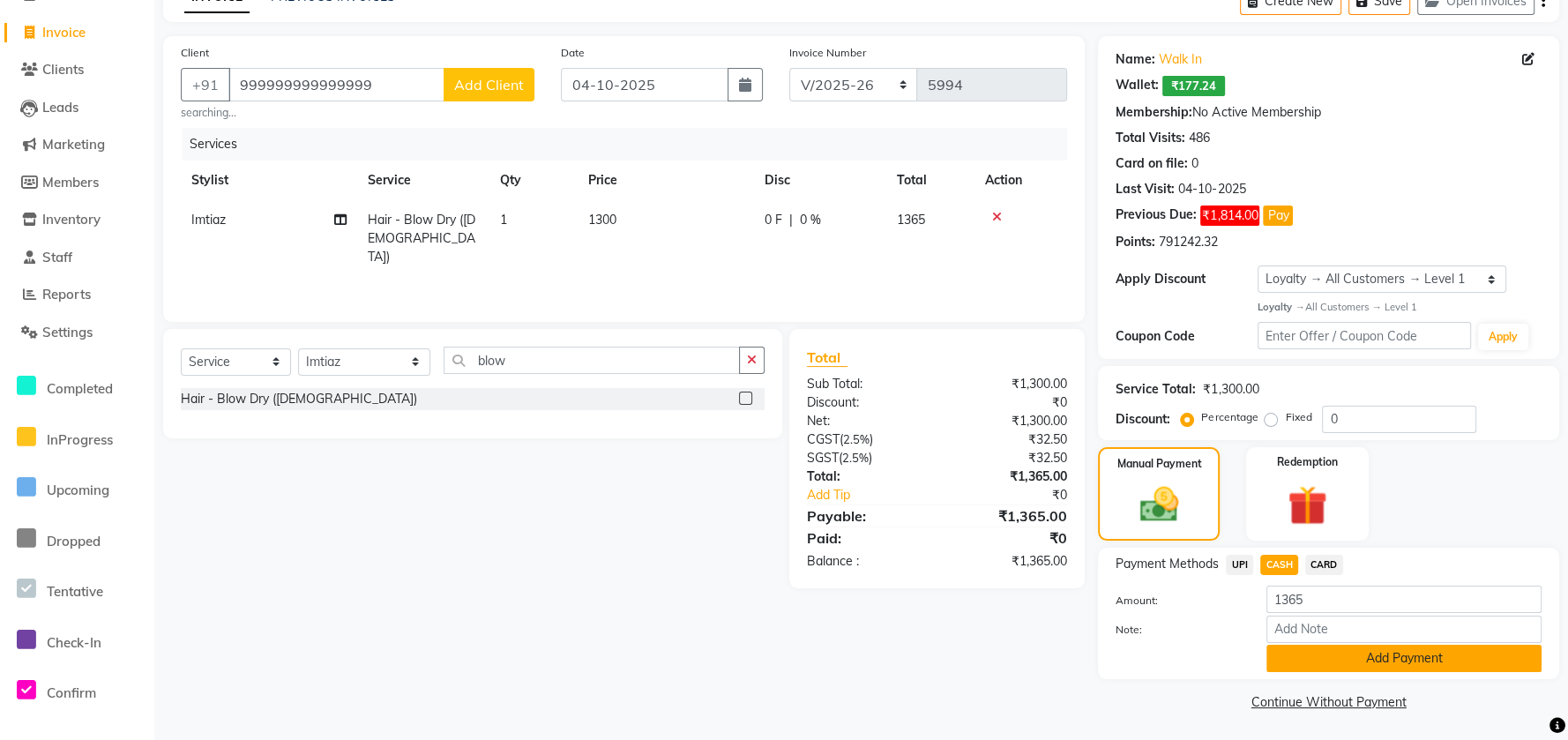
scroll to position [97, 0]
drag, startPoint x: 1240, startPoint y: 555, endPoint x: 1247, endPoint y: 573, distance: 19.3
click at [1238, 555] on span "UPI" at bounding box center [1239, 564] width 27 height 21
drag, startPoint x: 1312, startPoint y: 673, endPoint x: 1312, endPoint y: 659, distance: 14.0
click at [1312, 663] on div "Payment Methods UPI CASH CARD Amount: 1365 Note: Add Payment" at bounding box center [1329, 613] width 461 height 132
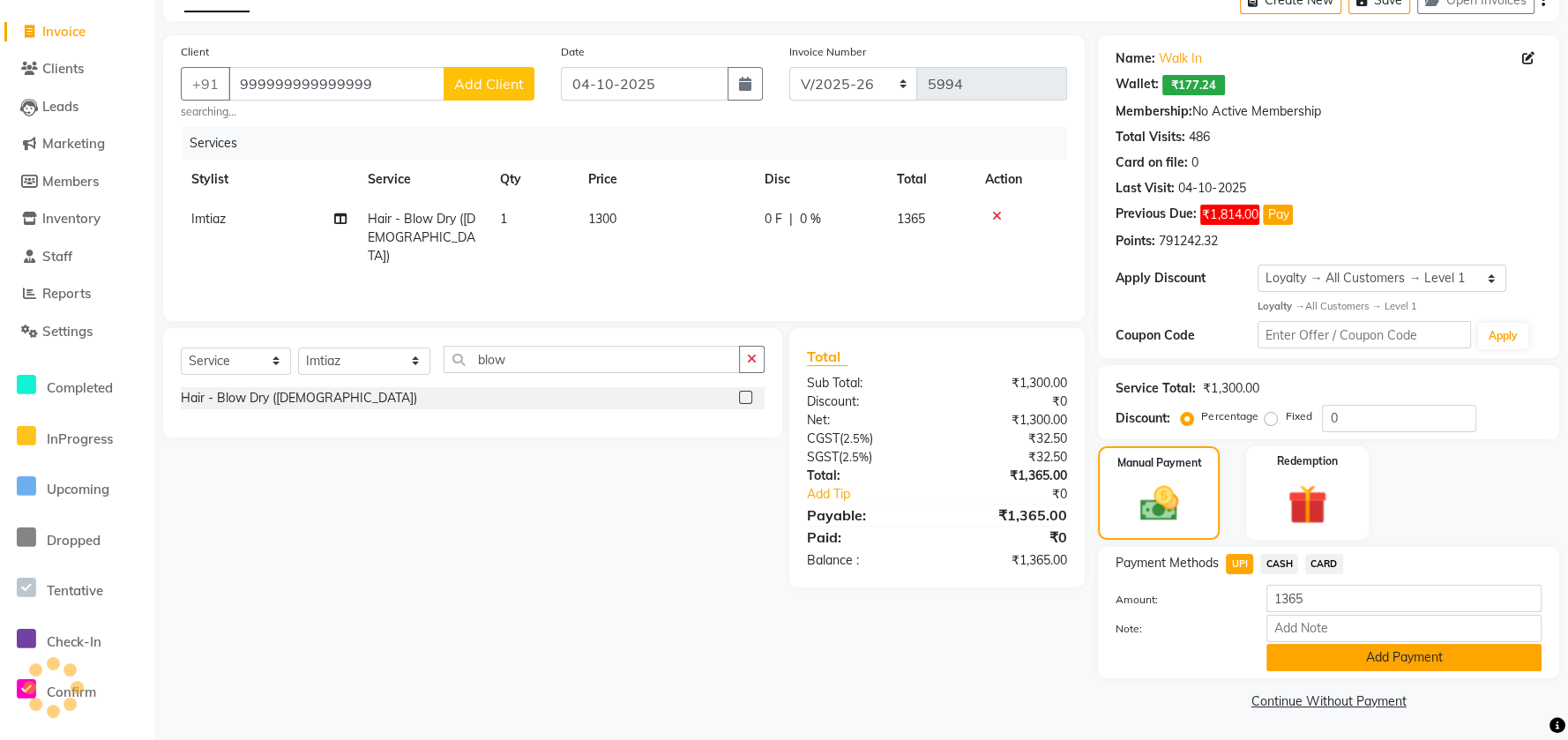
click at [1312, 659] on button "Add Payment" at bounding box center [1404, 657] width 275 height 27
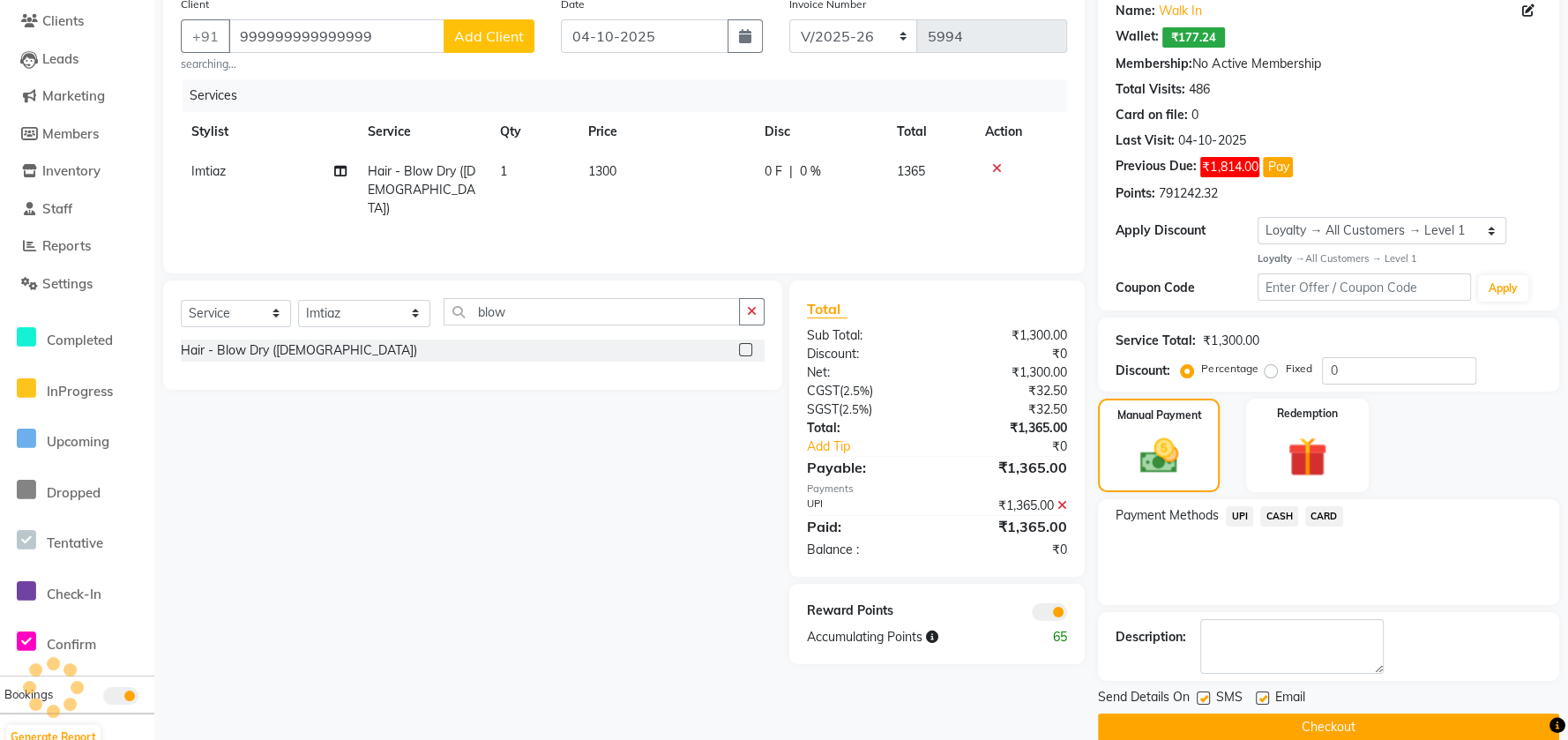
scroll to position [171, 0]
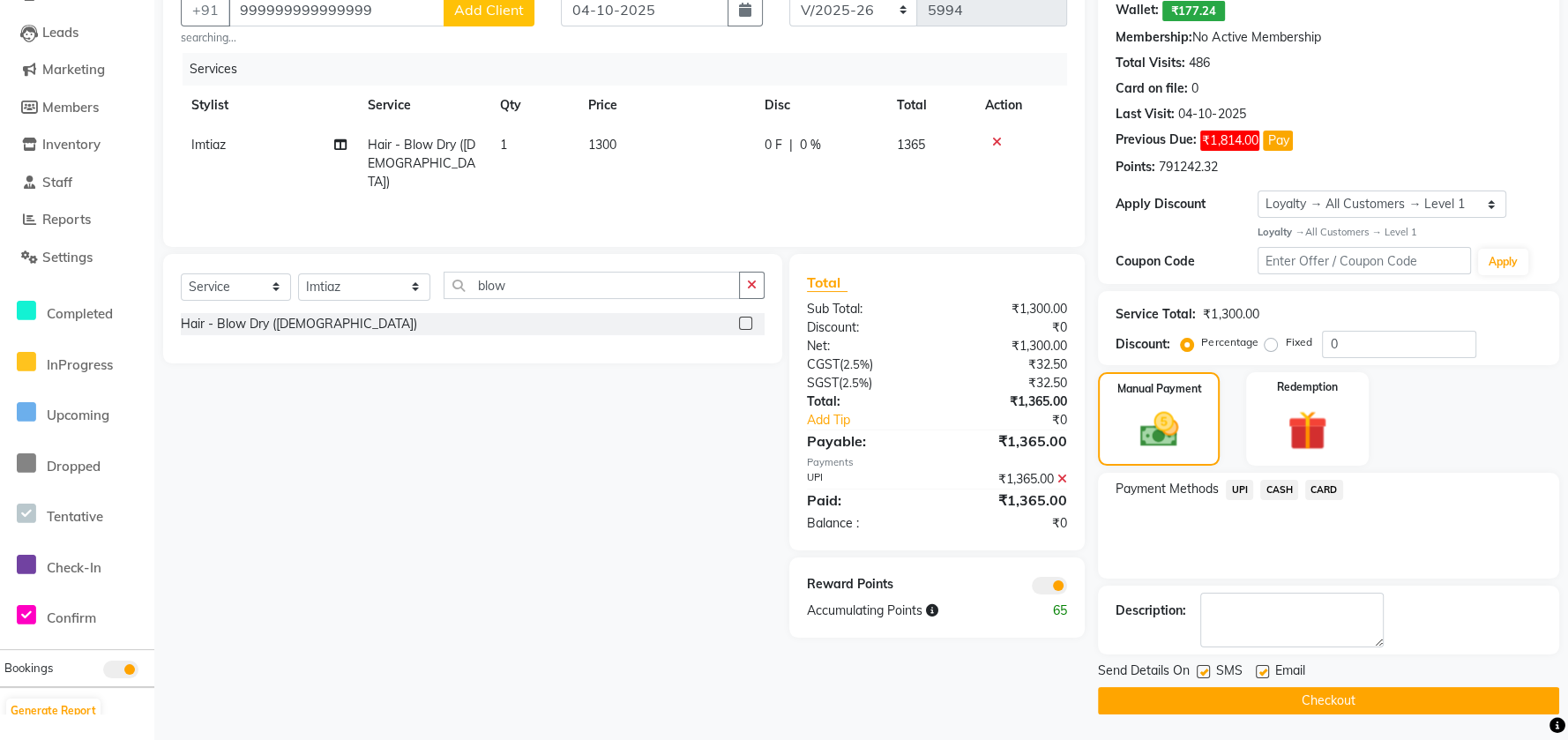
click at [1312, 689] on button "Checkout" at bounding box center [1329, 700] width 461 height 27
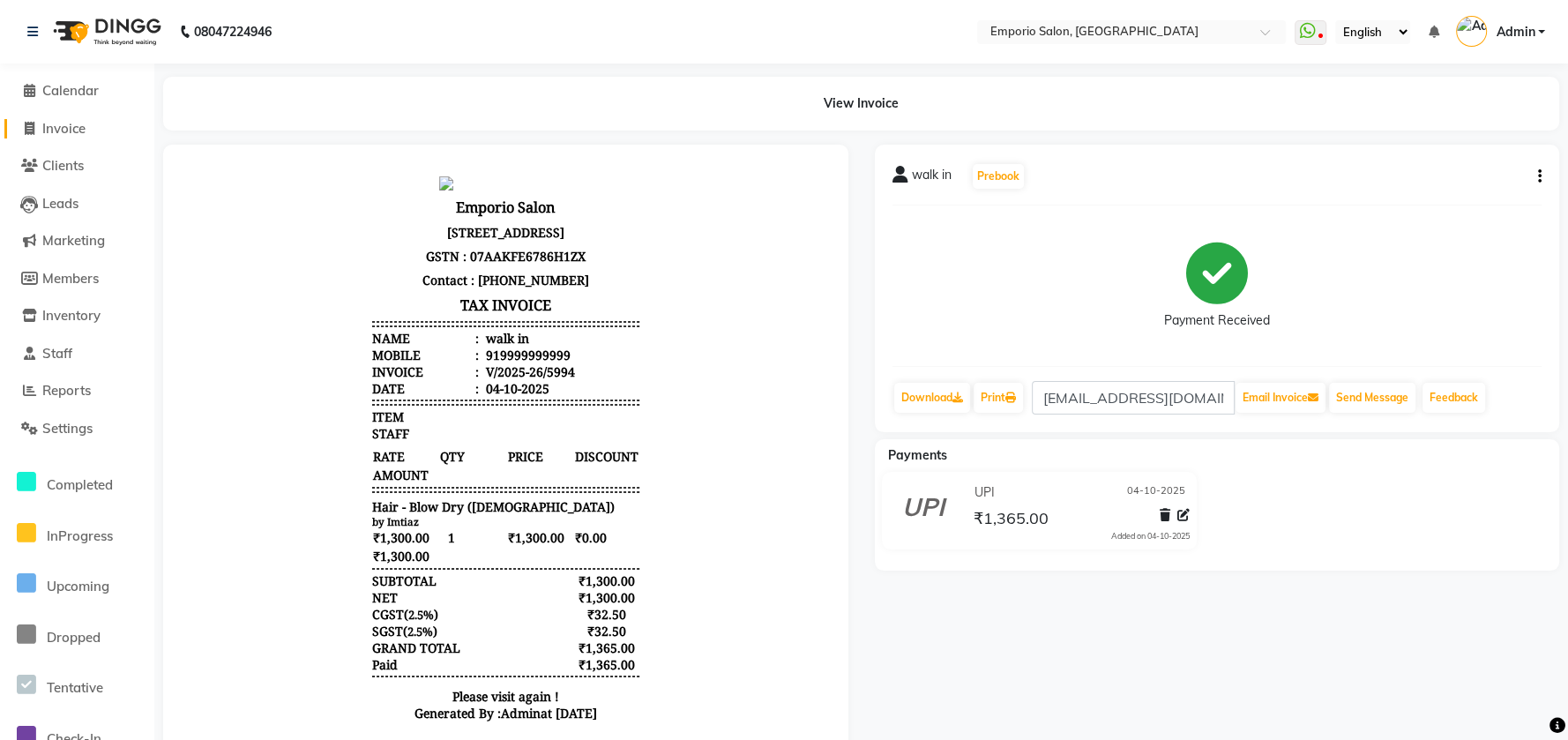
click at [54, 120] on span "Invoice" at bounding box center [64, 128] width 43 height 17
select select "service"
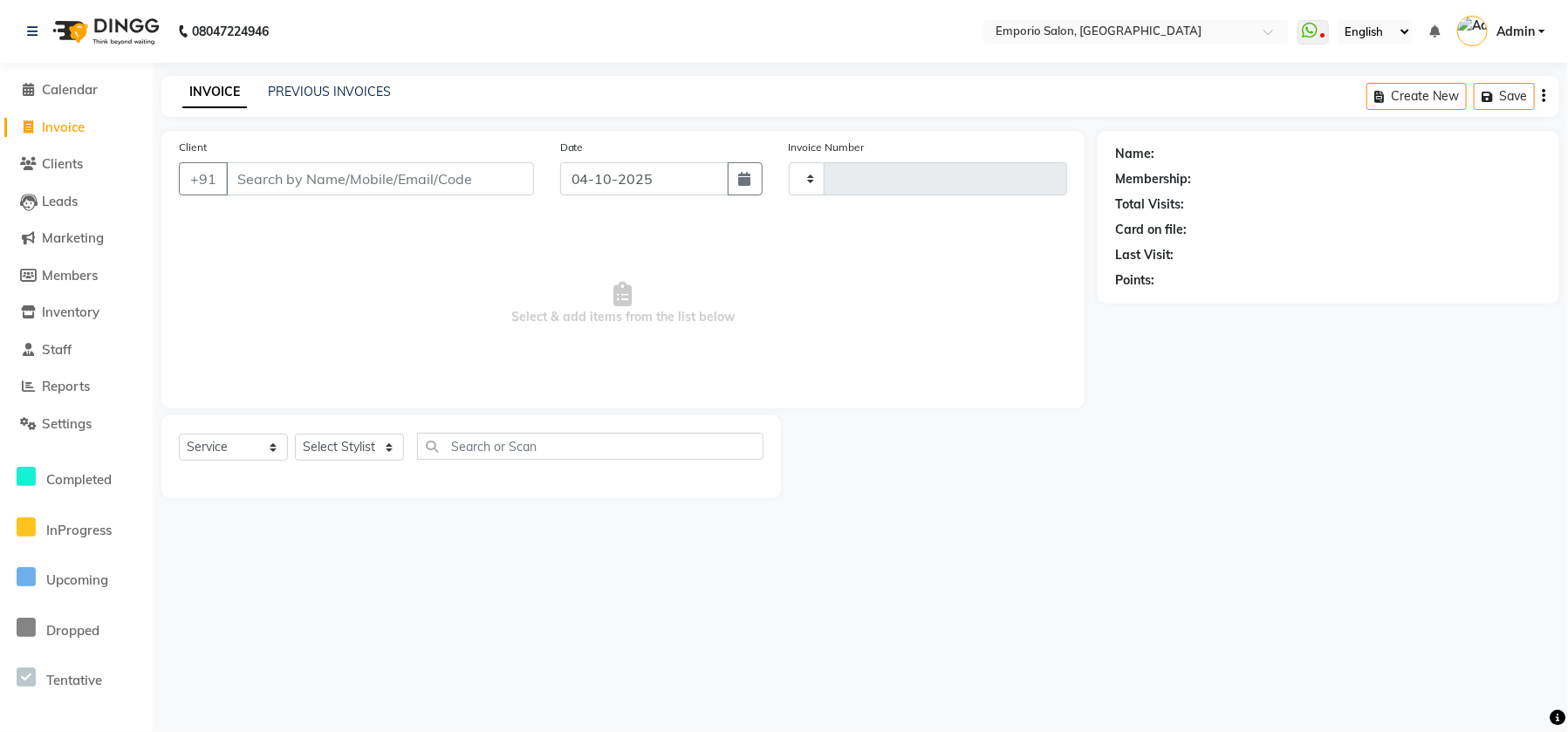
type input "5997"
select select "6332"
click at [408, 183] on input "Client" at bounding box center [380, 179] width 308 height 34
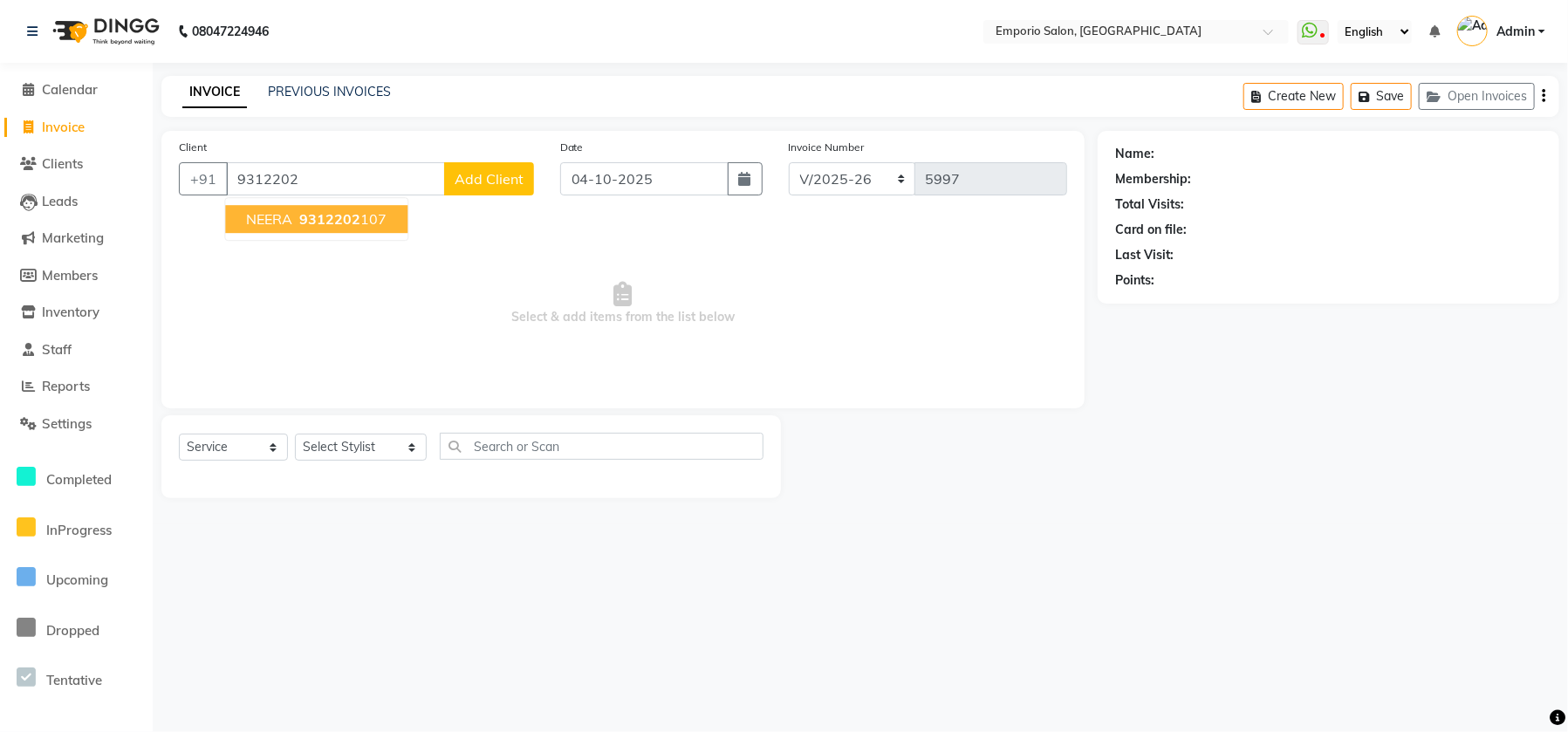
click at [270, 220] on span "NEERA" at bounding box center [269, 219] width 47 height 18
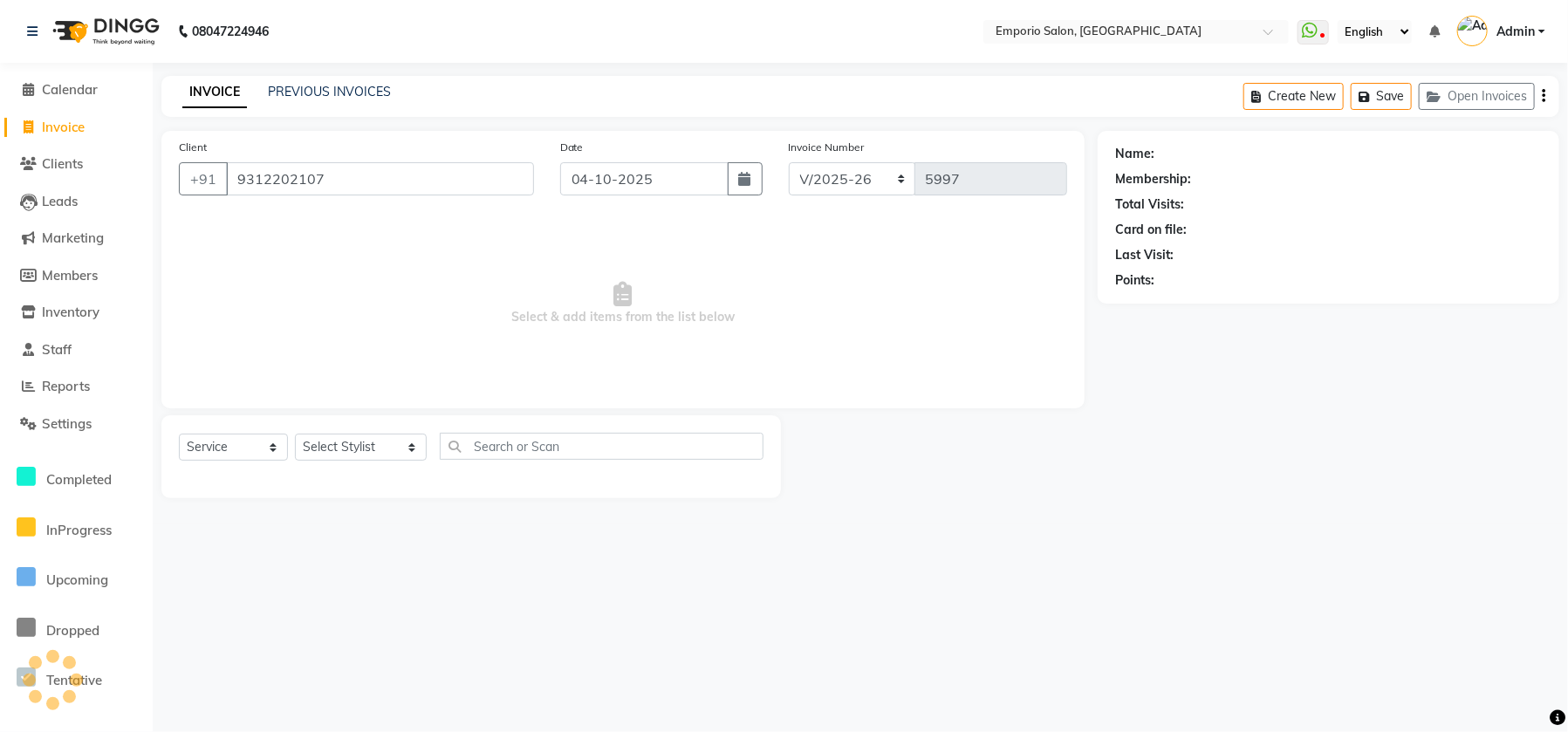
type input "9312202107"
select select "1: Object"
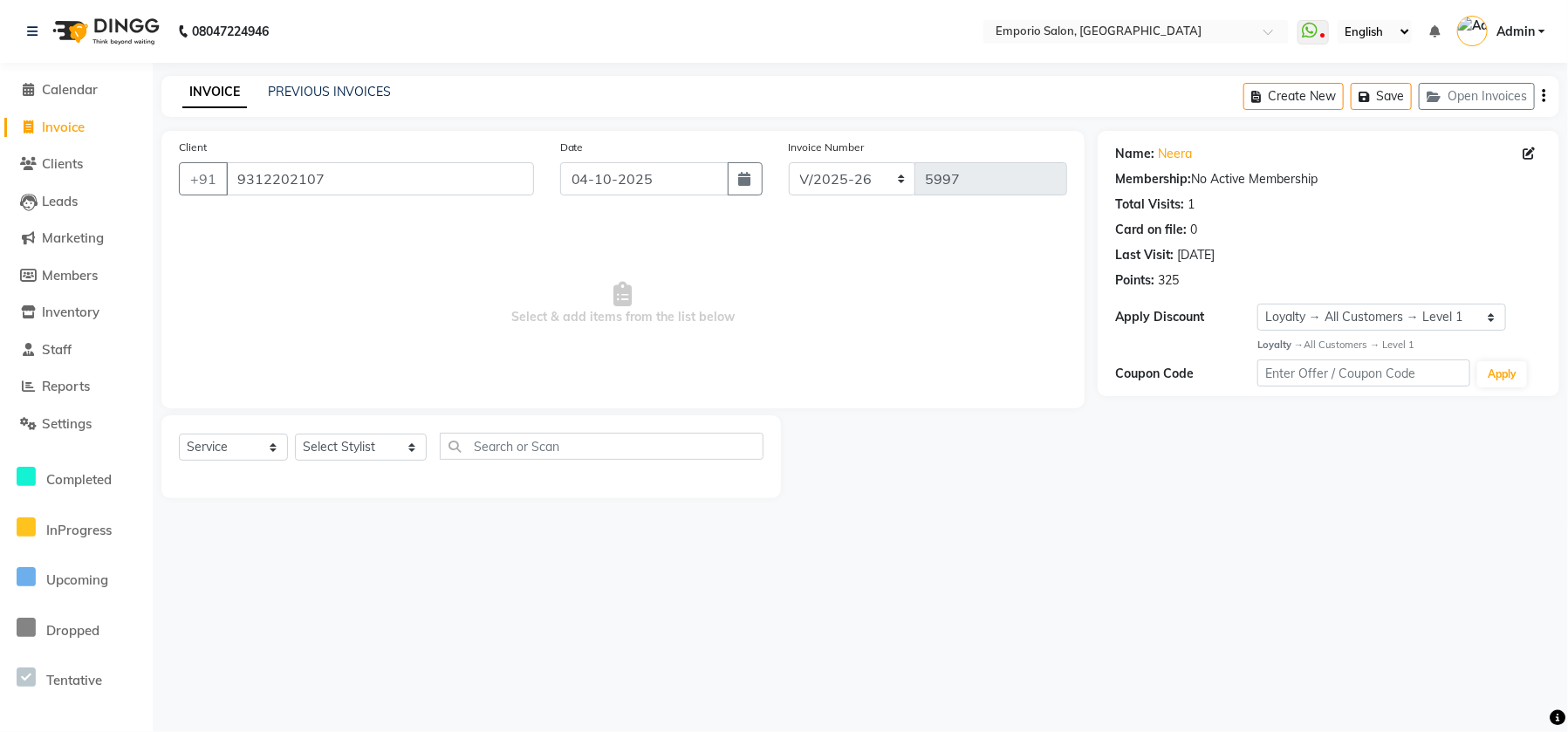
click at [330, 473] on div at bounding box center [470, 476] width 584 height 7
click at [328, 444] on select "Select Stylist Anees Anjali beauty Archana Asad ashish AYUSH chunmun Imtiaz Ish…" at bounding box center [361, 446] width 131 height 27
select select "47511"
click at [295, 433] on select "Select Stylist Anees Anjali beauty Archana Asad ashish AYUSH chunmun Imtiaz Ish…" at bounding box center [361, 446] width 131 height 27
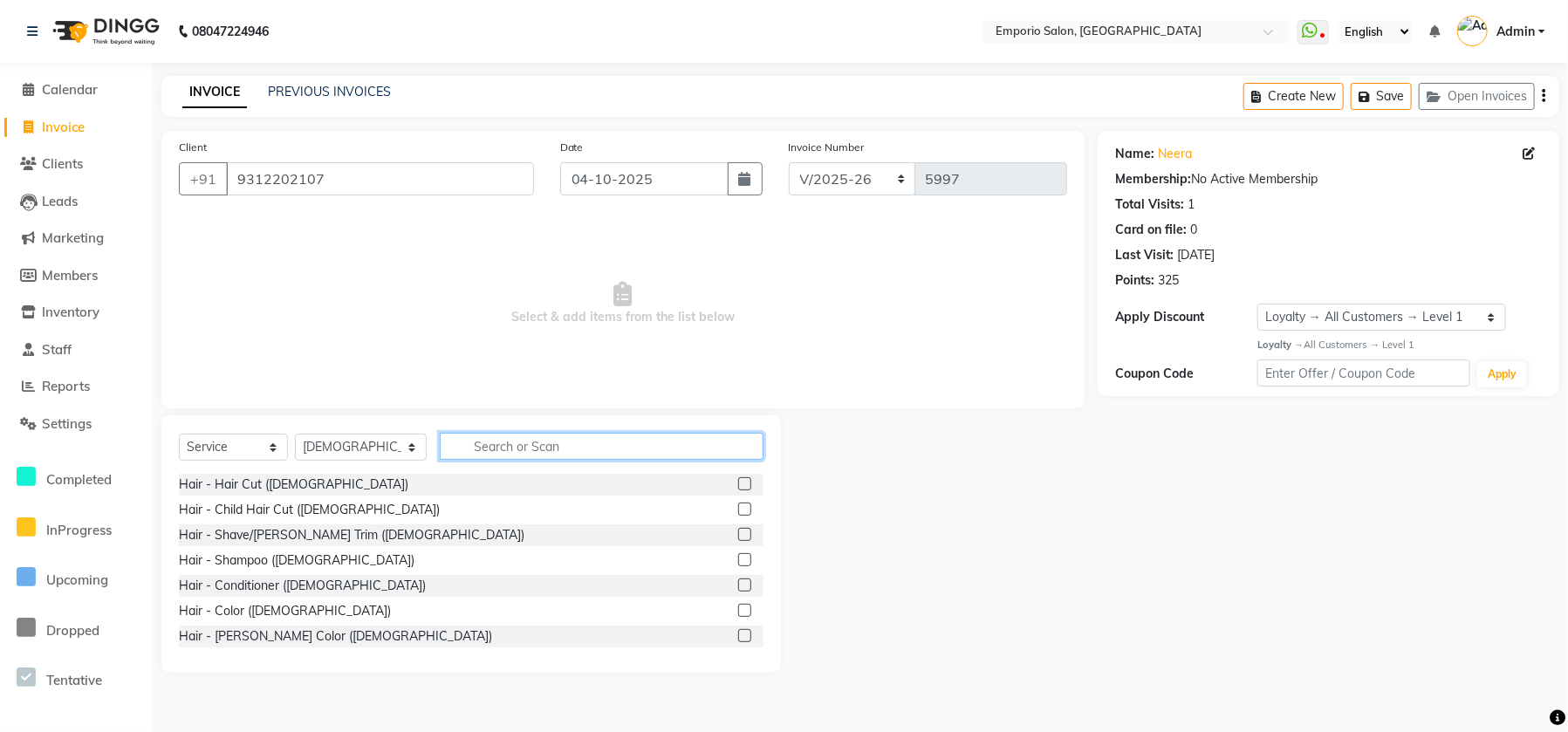
click at [495, 448] on input "text" at bounding box center [601, 445] width 323 height 27
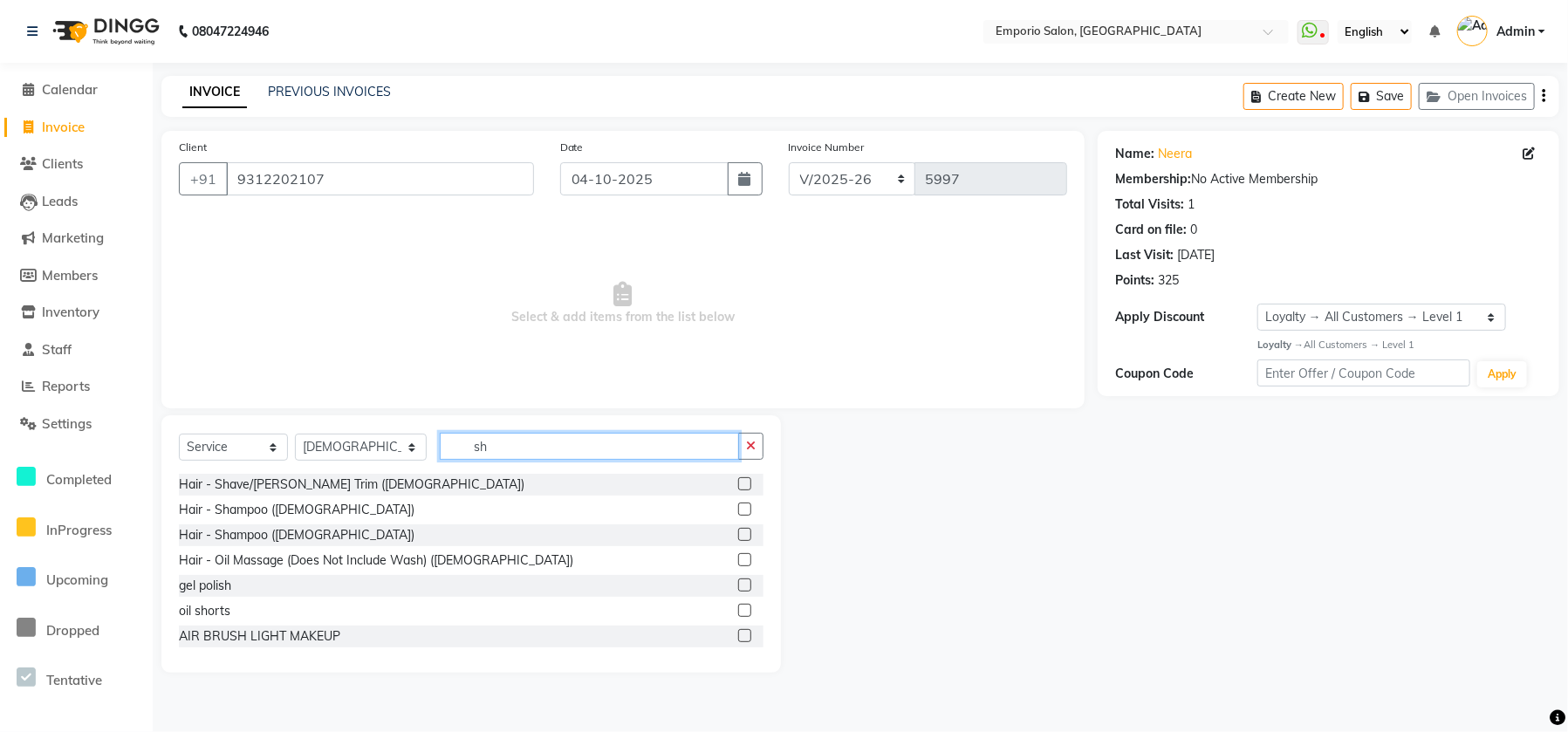
drag, startPoint x: 490, startPoint y: 446, endPoint x: 479, endPoint y: 434, distance: 16.3
click at [482, 437] on input "sh" at bounding box center [589, 445] width 299 height 27
type input "sha"
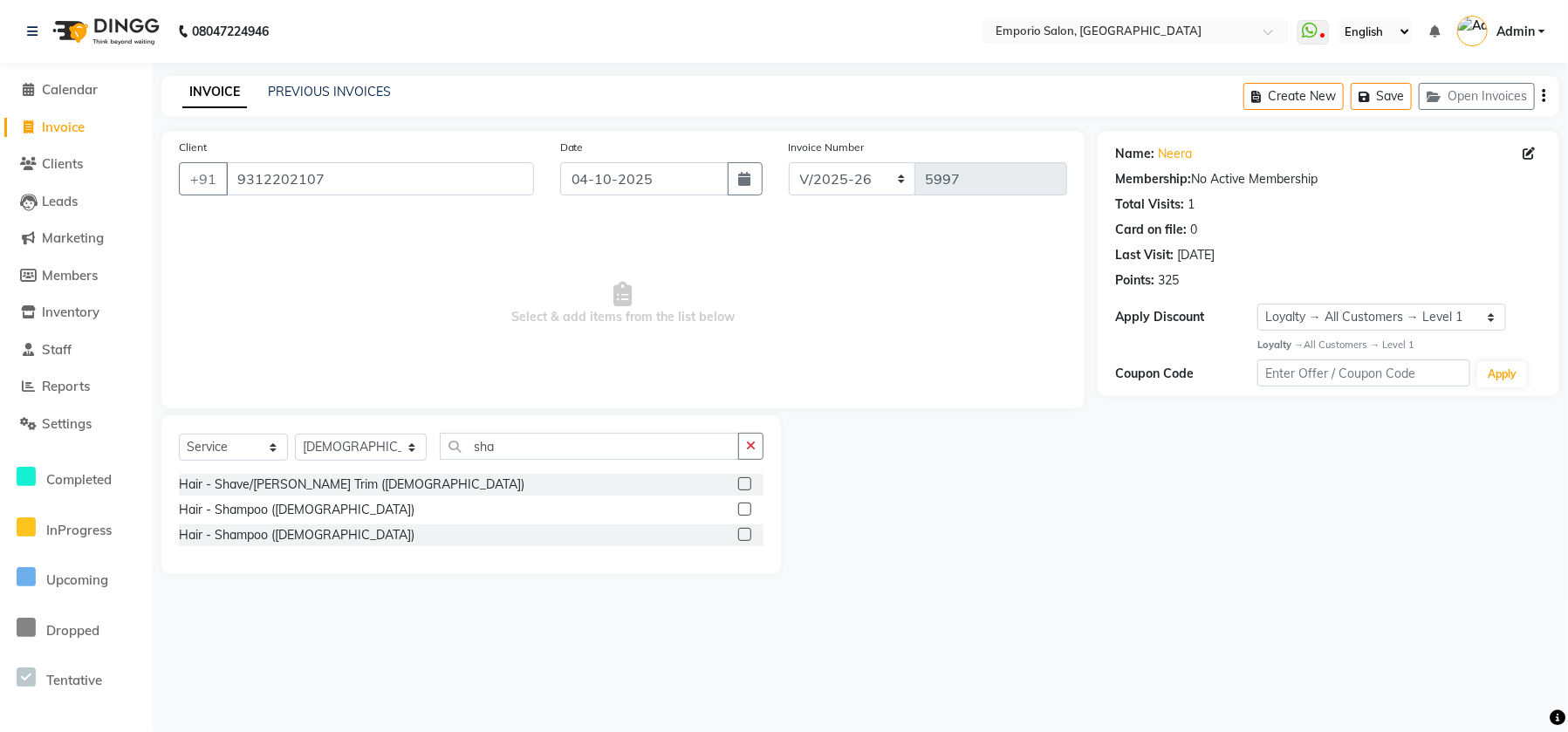
click at [280, 549] on div "Hair - Shave/Beard Trim (Male) Hair - Shampoo (Male) Hair - Shampoo (Female)" at bounding box center [470, 514] width 584 height 83
click at [256, 535] on div "Hair - Shampoo (Female)" at bounding box center [296, 535] width 236 height 19
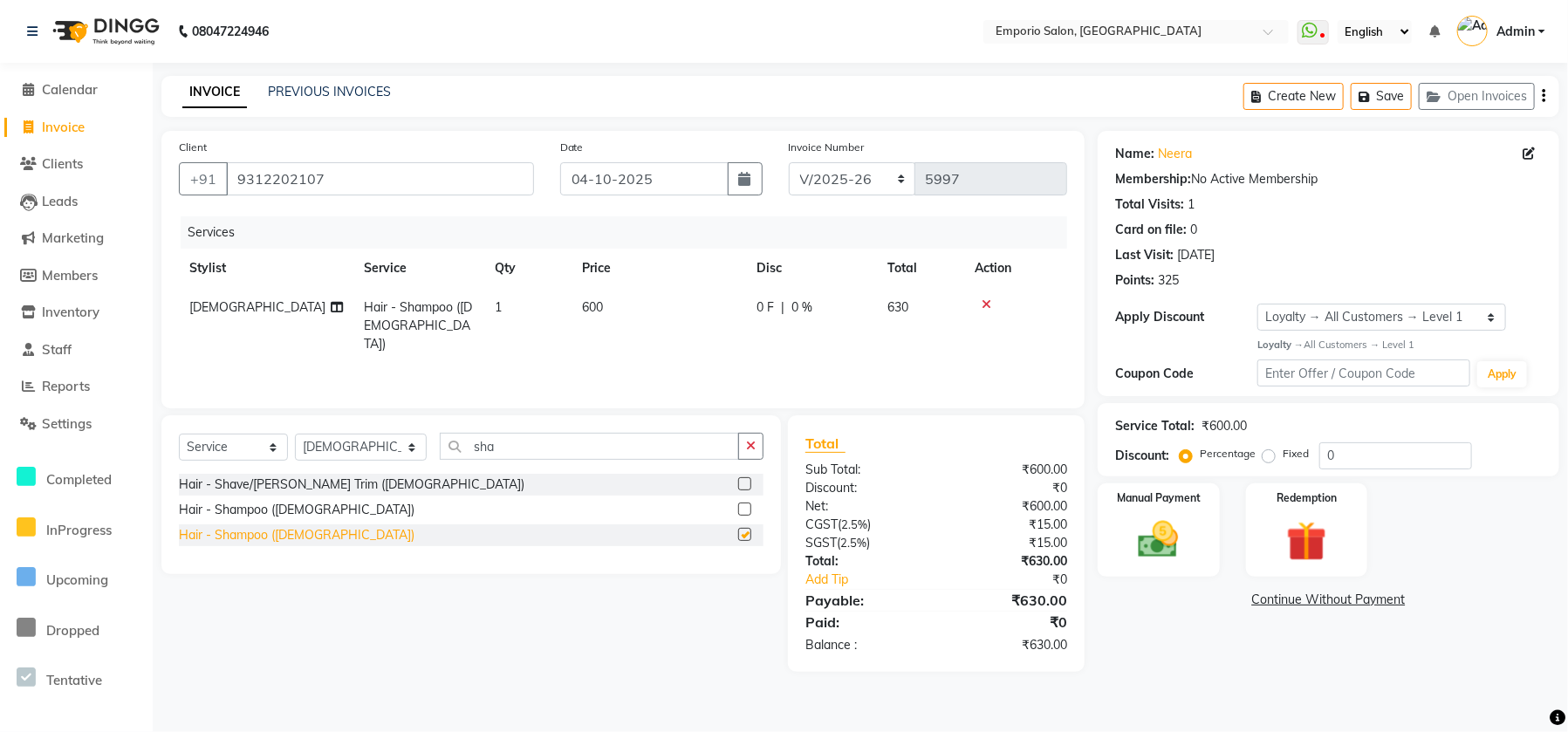
checkbox input "false"
click at [663, 328] on td "600" at bounding box center [658, 325] width 174 height 75
select select "47511"
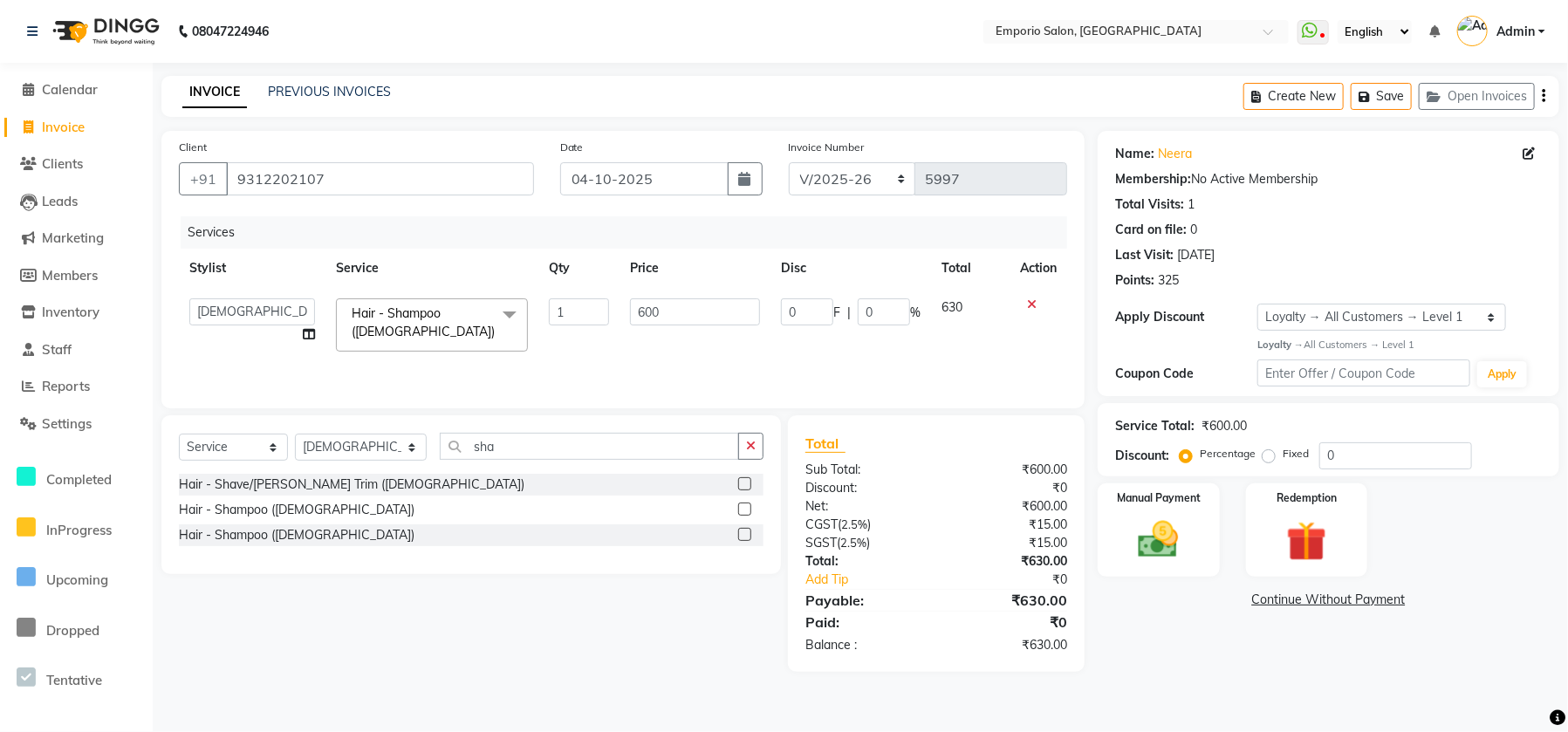
click at [761, 317] on td "600" at bounding box center [695, 325] width 151 height 75
click at [1157, 484] on div "Manual Payment" at bounding box center [1158, 530] width 127 height 97
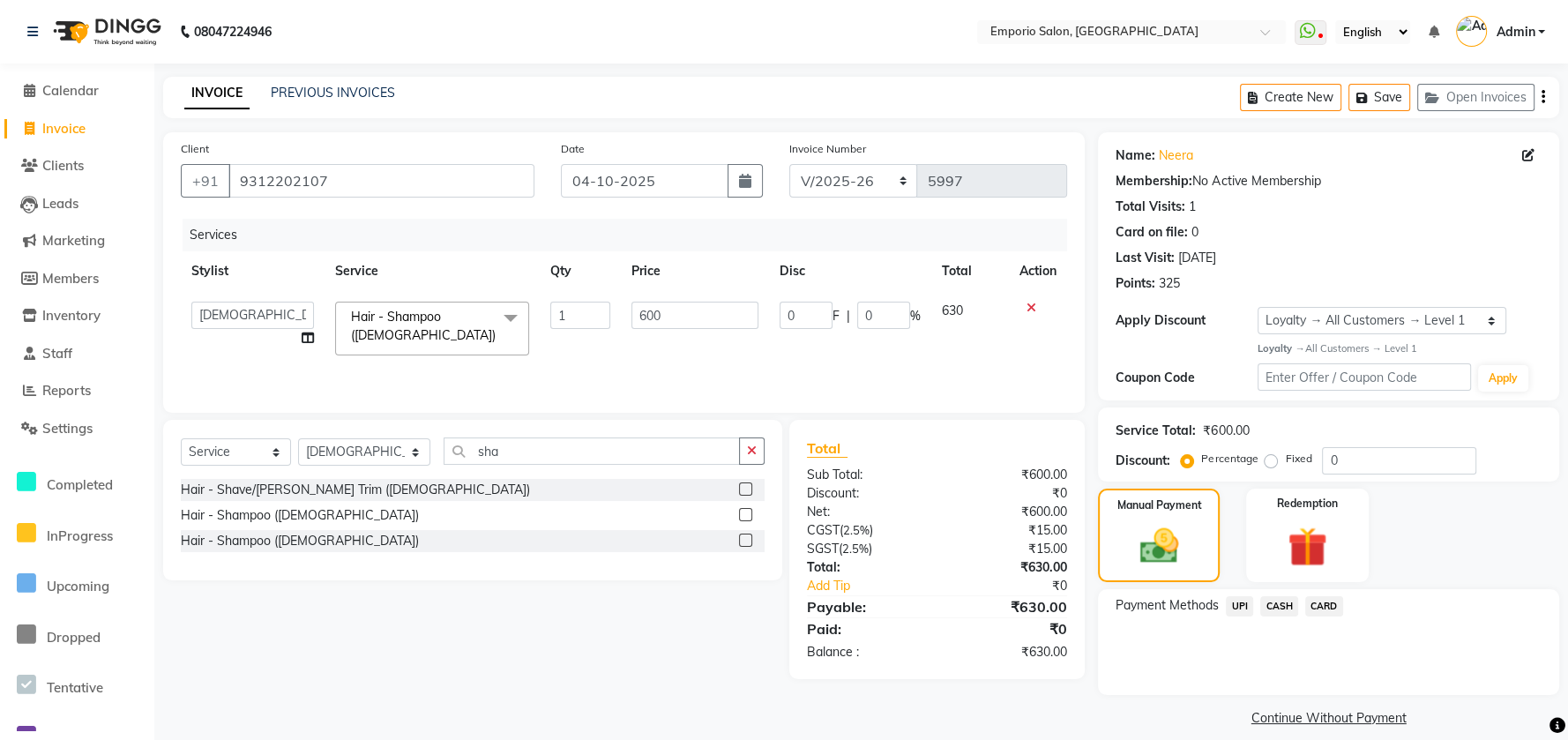
click at [1270, 609] on span "CASH" at bounding box center [1279, 606] width 38 height 21
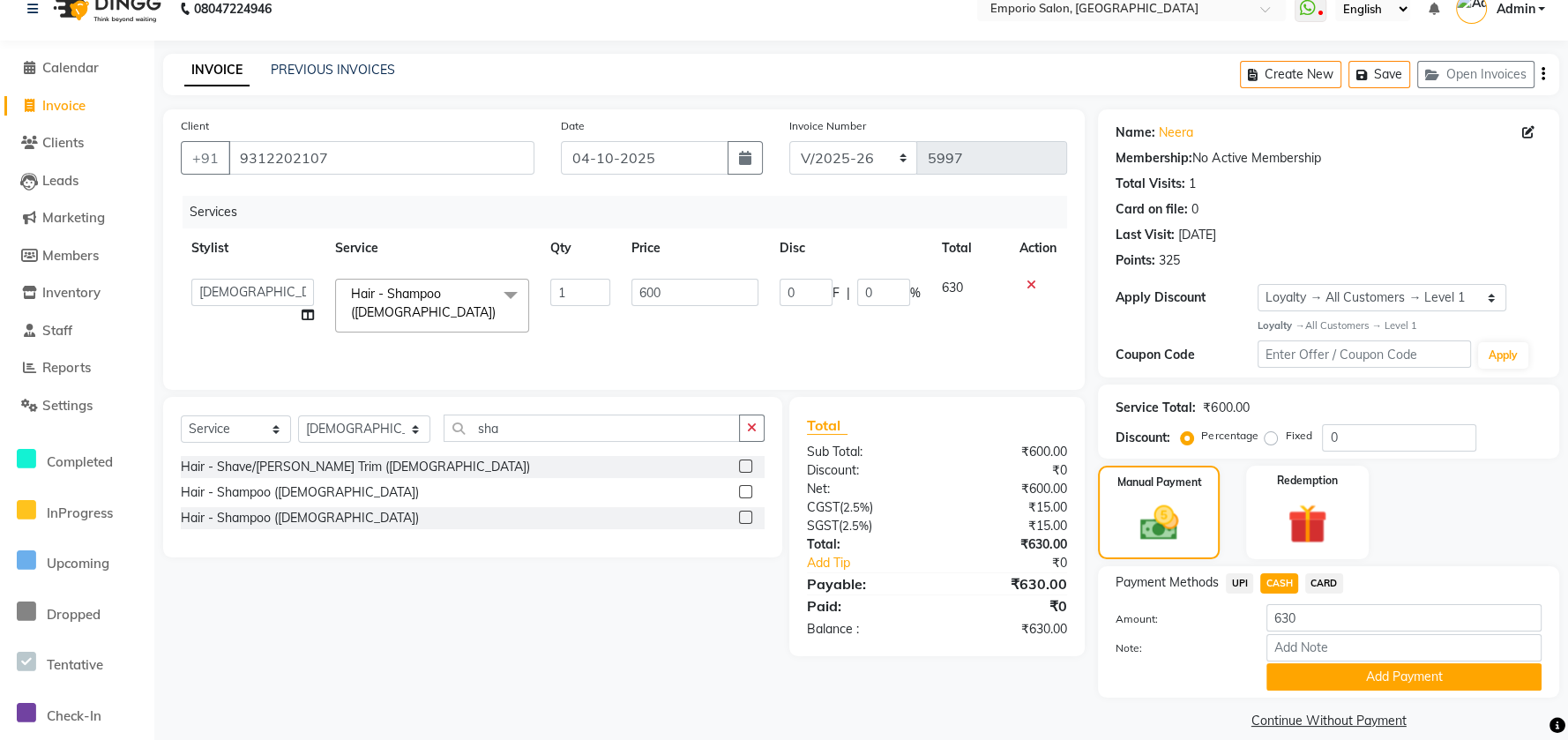
scroll to position [42, 0]
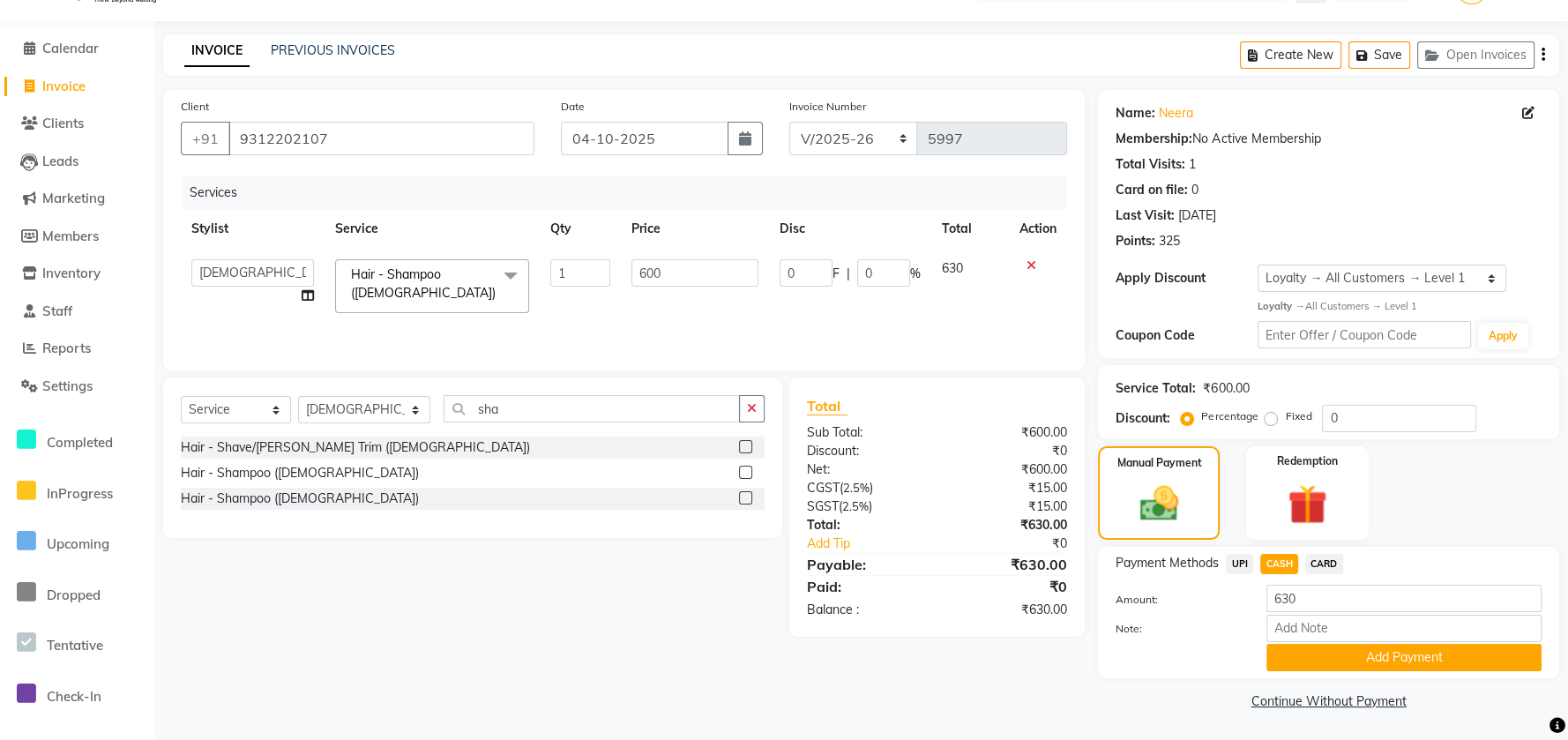
click at [1289, 646] on button "Add Payment" at bounding box center [1404, 657] width 275 height 27
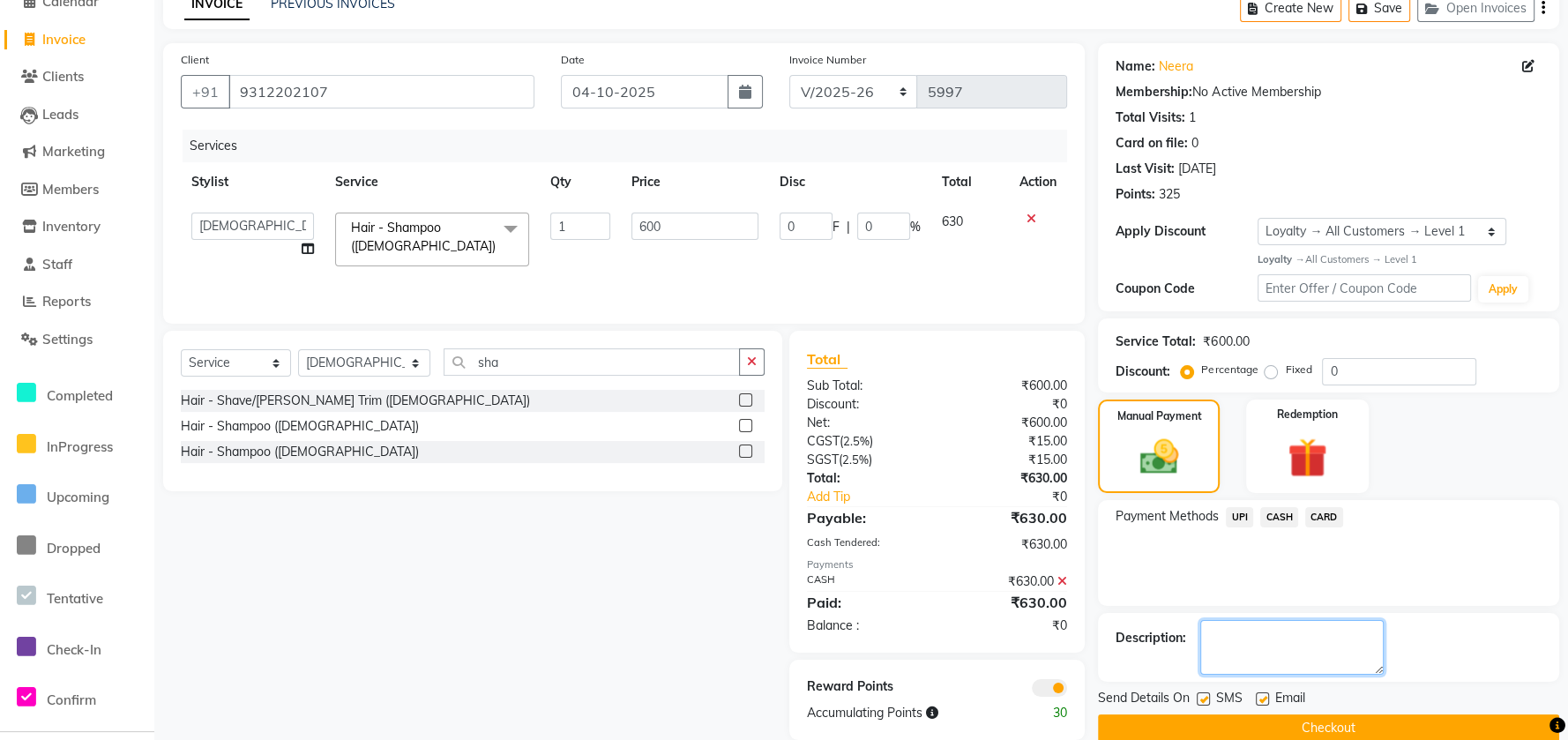
scroll to position [116, 0]
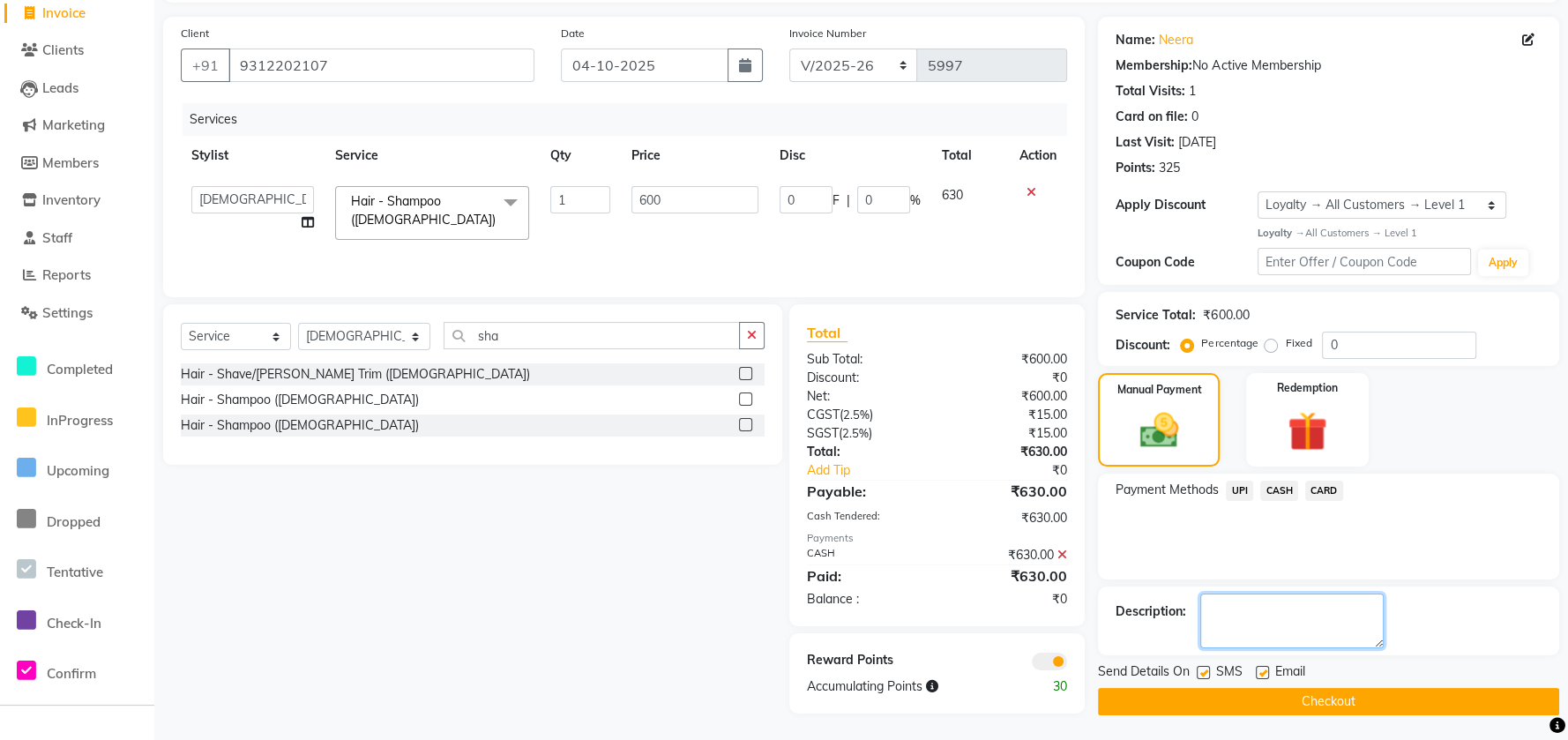
click at [1353, 656] on div "Name: Neera Membership: No Active Membership Total Visits: 1 Card on file: 0 La…" at bounding box center [1335, 366] width 475 height 699
click at [1310, 680] on div "Send Details On SMS Email Checkout" at bounding box center [1329, 688] width 461 height 53
click at [1277, 703] on button "Checkout" at bounding box center [1329, 700] width 461 height 27
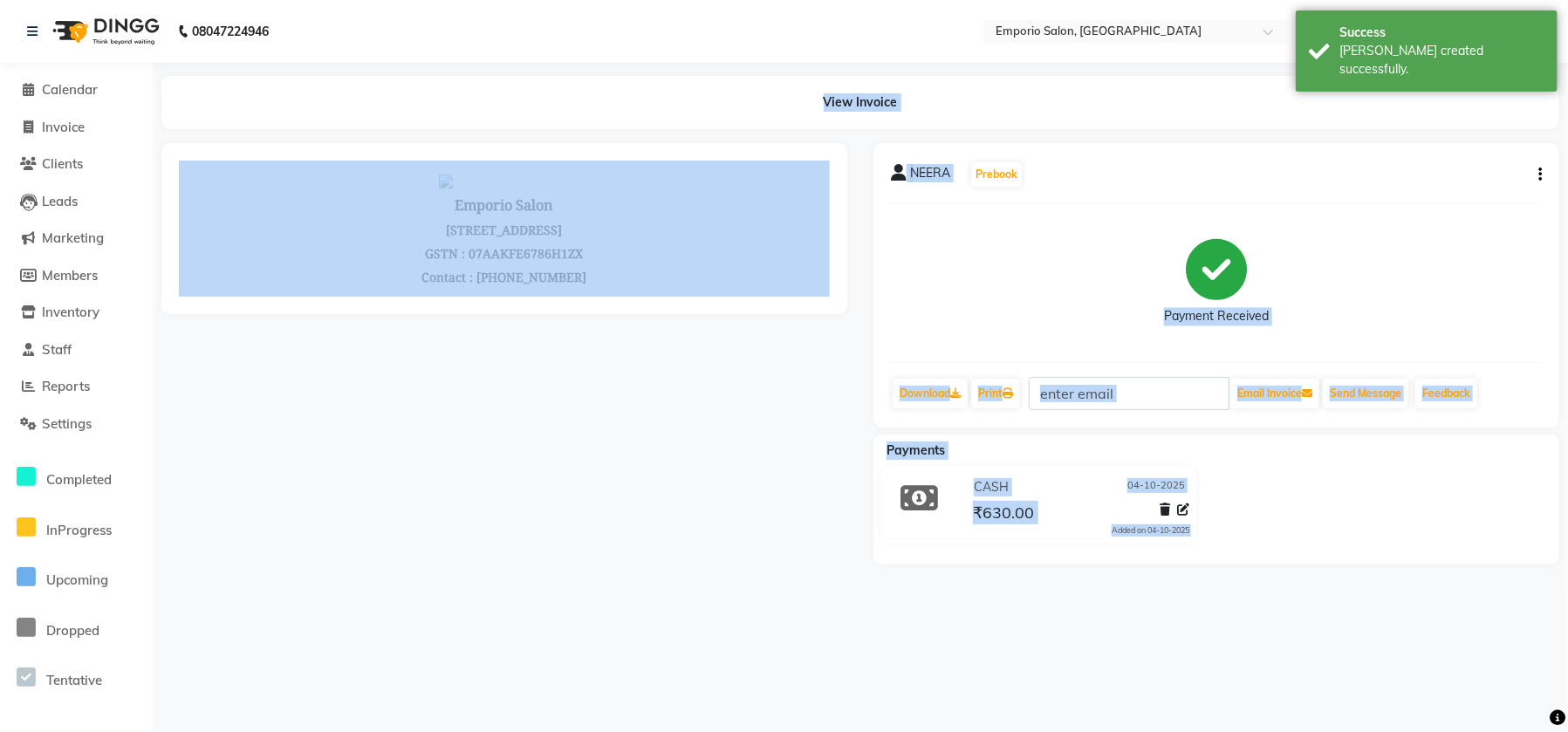
click at [1053, 314] on div "Payment Received" at bounding box center [1216, 282] width 651 height 130
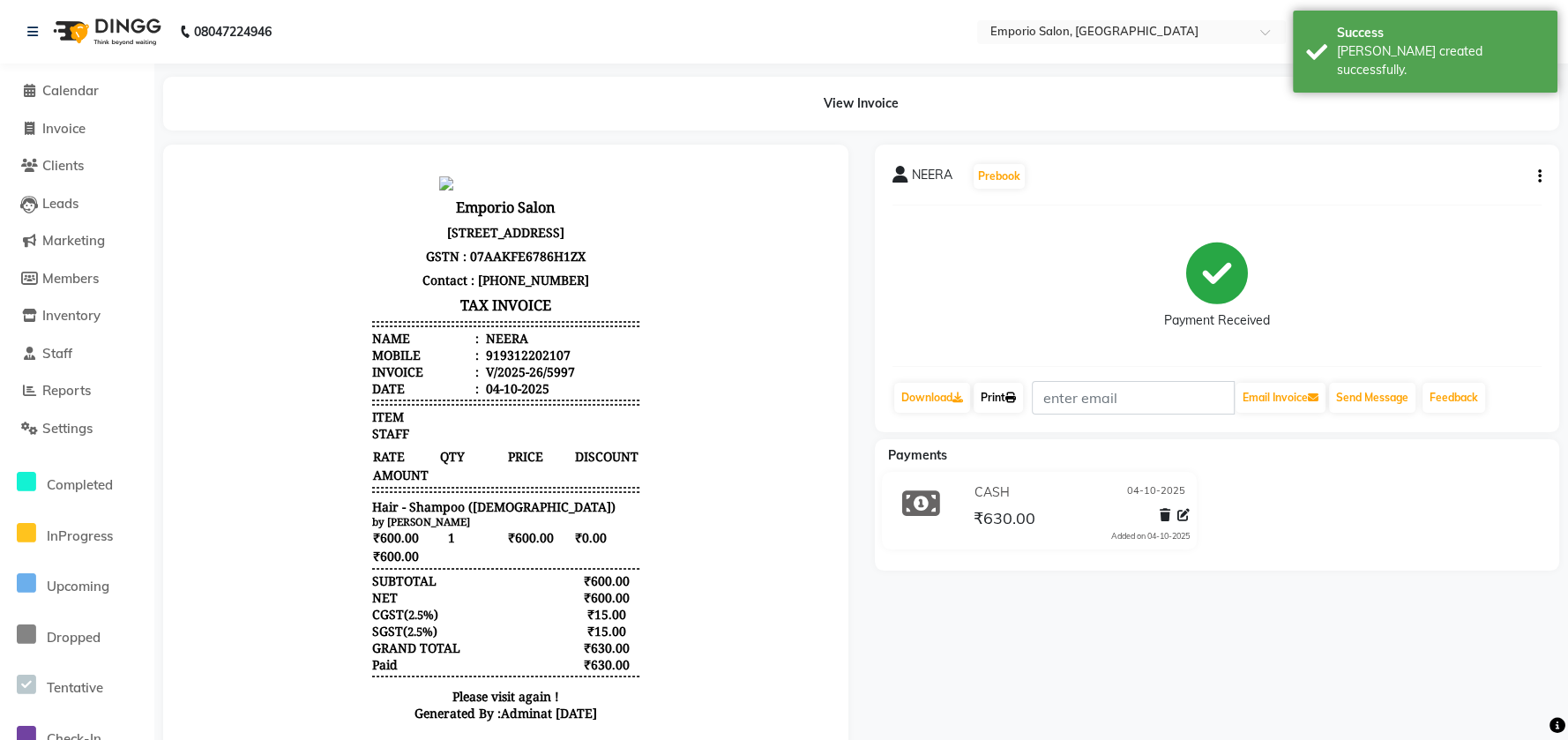
click at [1018, 386] on link "Print" at bounding box center [998, 397] width 49 height 30
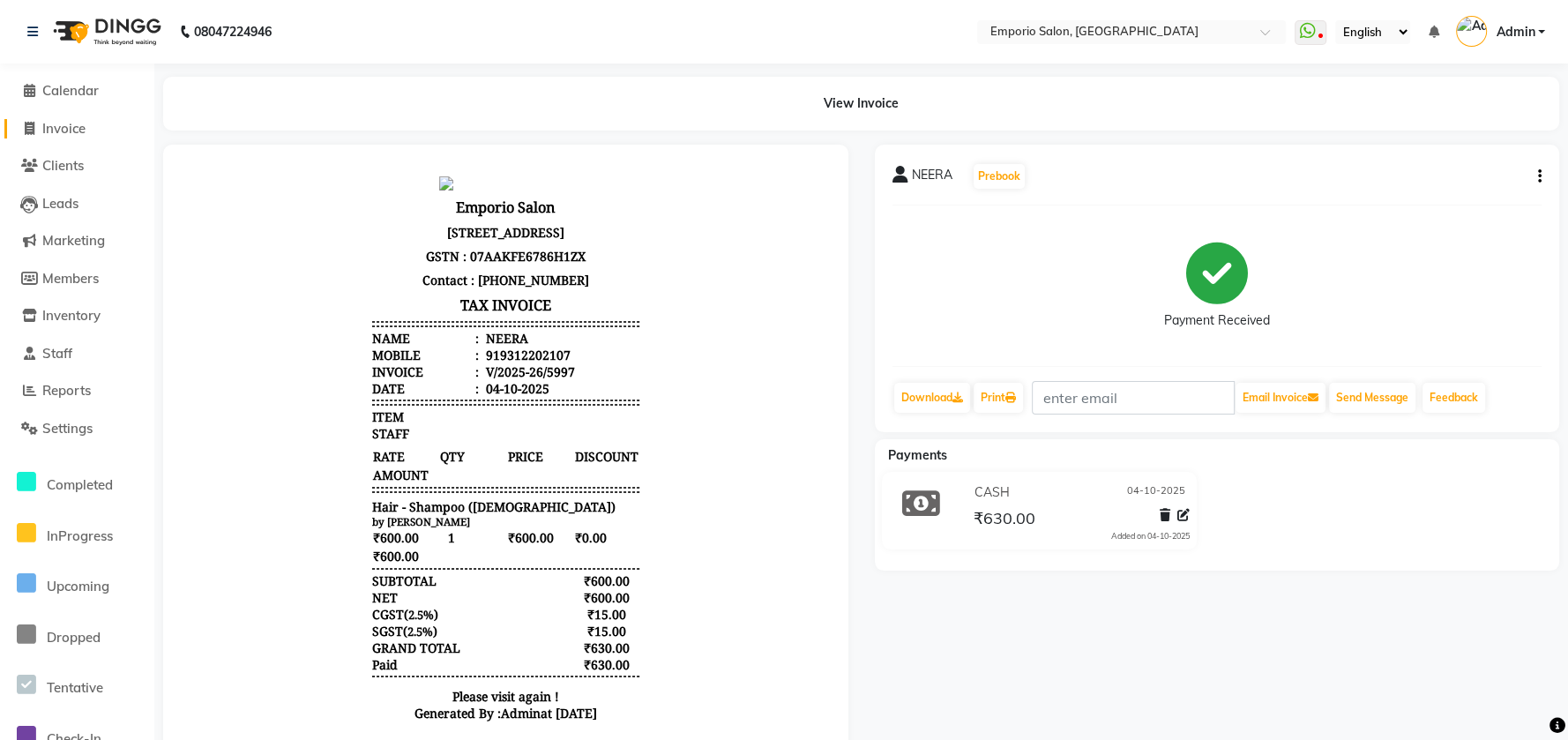
click at [37, 129] on span at bounding box center [29, 129] width 26 height 21
select select "service"
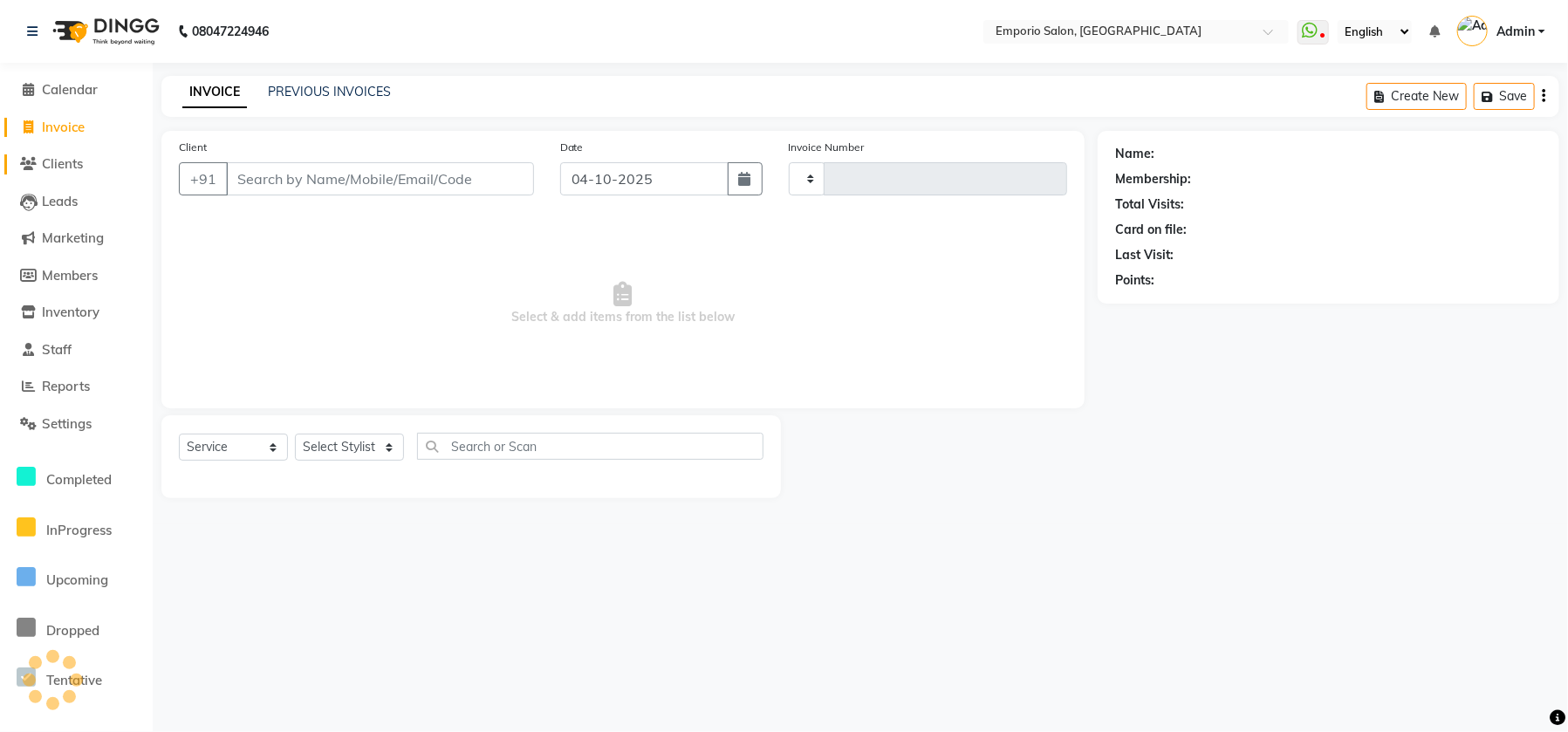
type input "5998"
select select "6332"
click at [379, 450] on select "Select Stylist" at bounding box center [349, 446] width 109 height 27
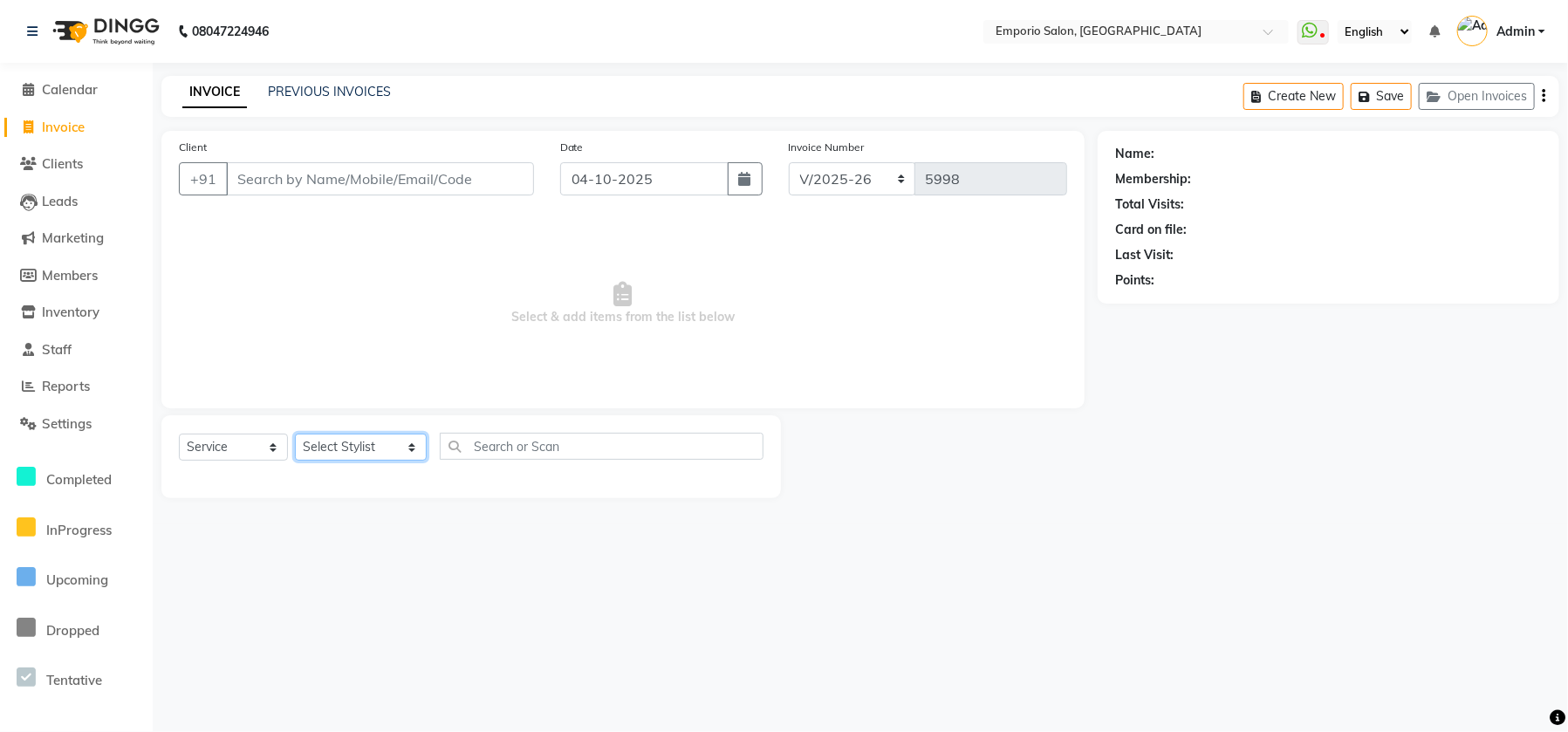
select select "47503"
click at [295, 433] on select "Select Stylist Anees Anjali beauty Archana Asad ashish AYUSH chunmun Imtiaz Ish…" at bounding box center [361, 446] width 131 height 27
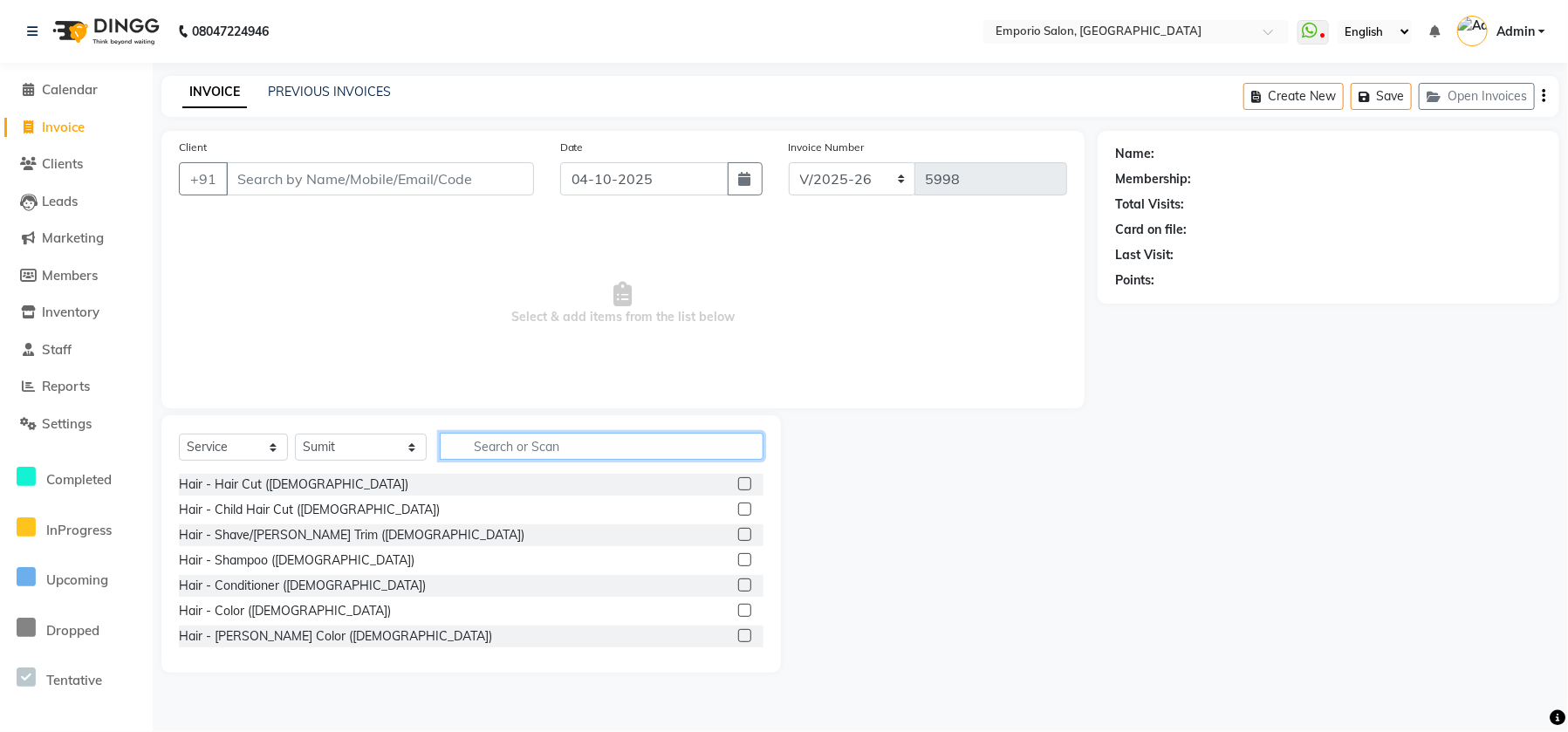
click at [540, 449] on input "text" at bounding box center [601, 445] width 323 height 27
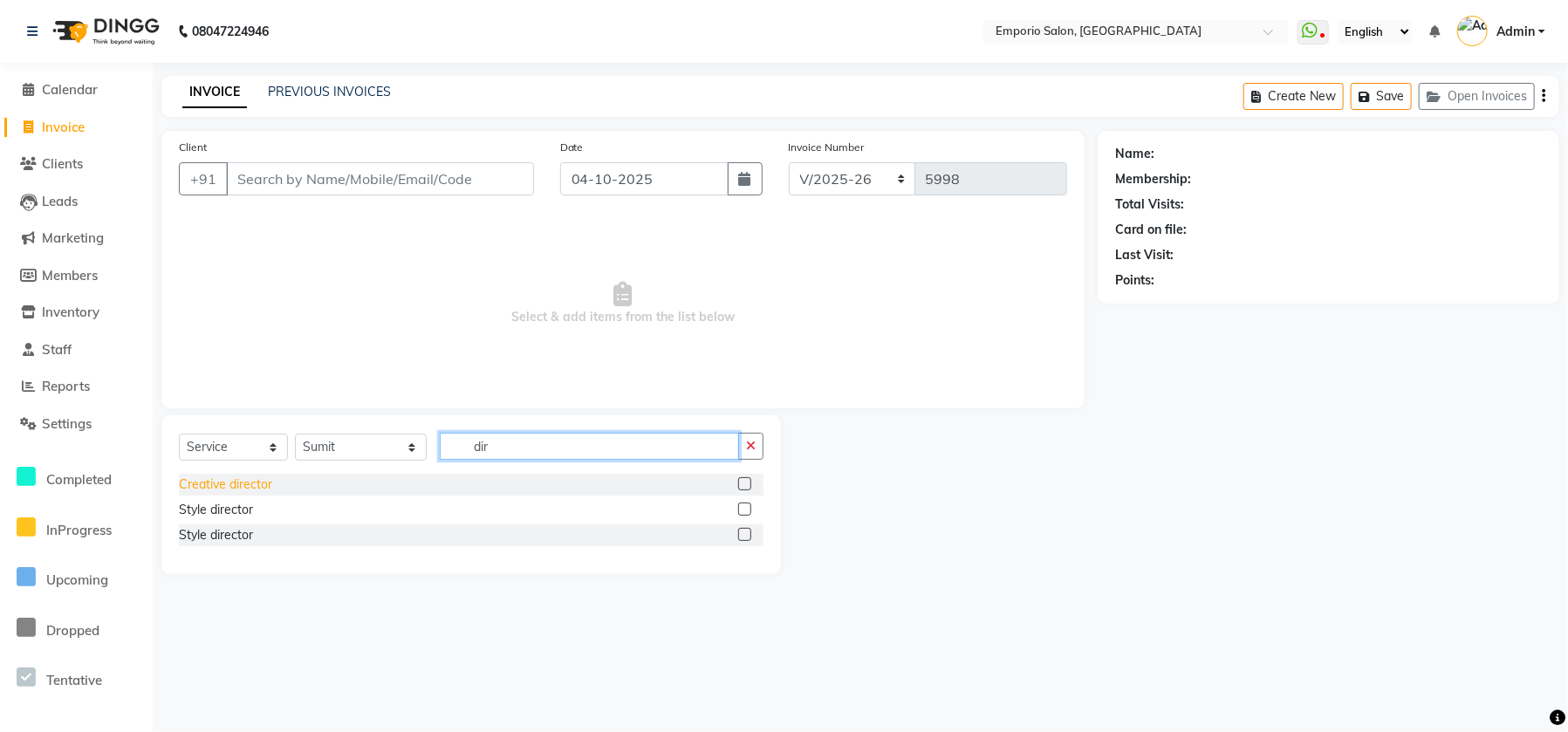
type input "dir"
click at [221, 490] on div "Creative director" at bounding box center [225, 484] width 93 height 19
checkbox input "false"
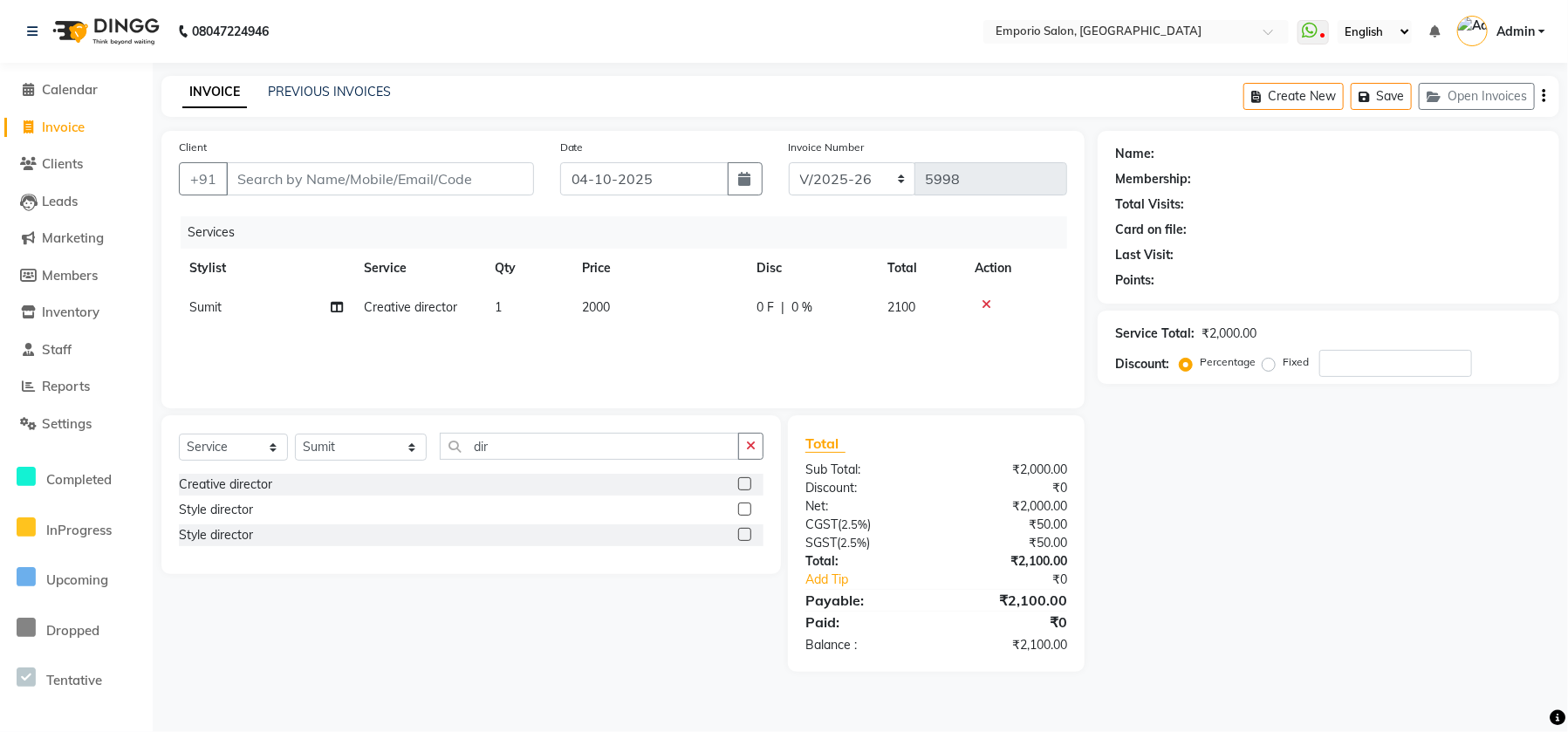
click at [660, 345] on div "Services Stylist Service Qty Price Disc Total Action Sumit Creative director 1 …" at bounding box center [622, 303] width 888 height 174
click at [676, 311] on td "2000" at bounding box center [658, 307] width 174 height 39
select select "47503"
click at [687, 306] on input "2000" at bounding box center [695, 311] width 130 height 27
type input "2500"
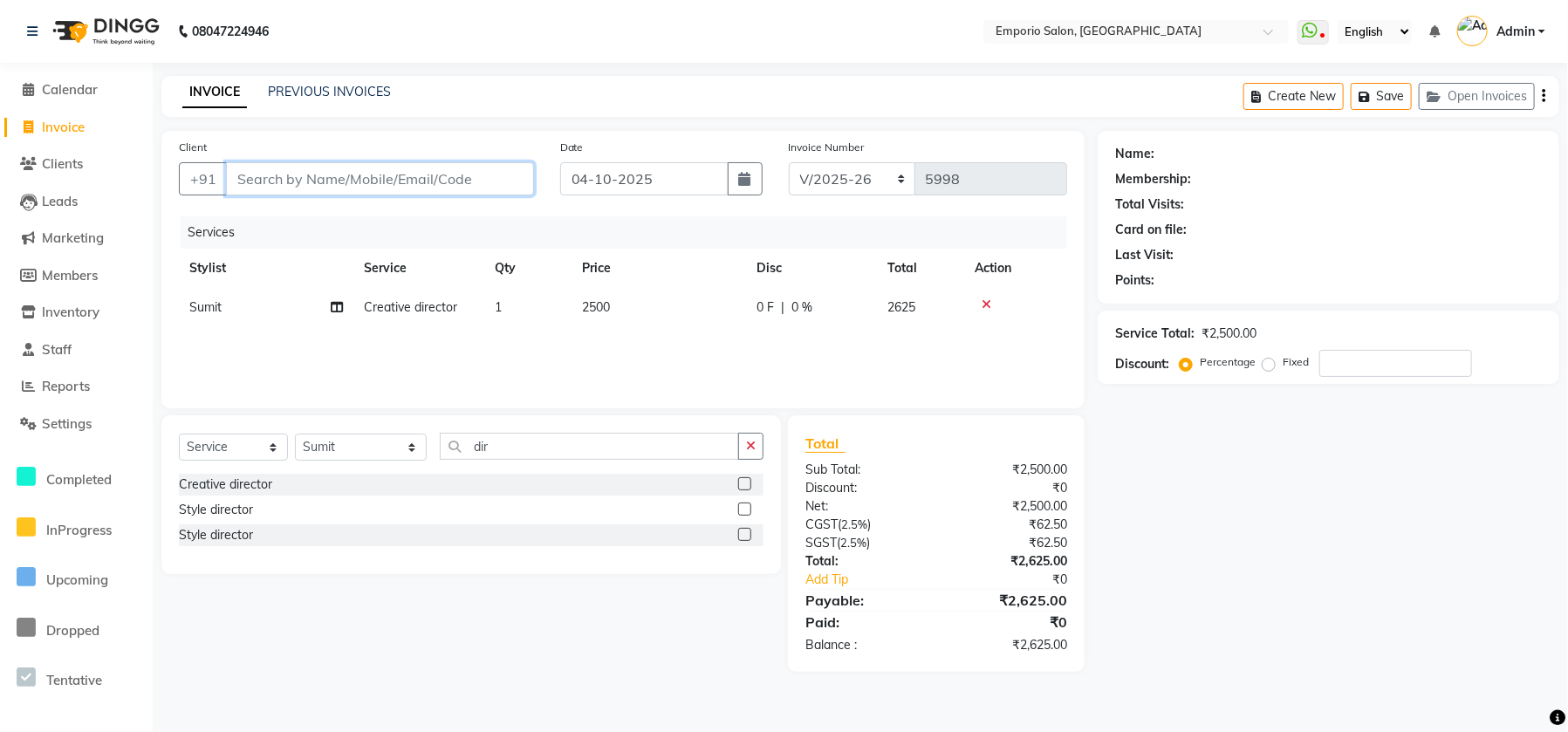
drag, startPoint x: 513, startPoint y: 171, endPoint x: 502, endPoint y: 168, distance: 11.4
click at [502, 168] on input "Client" at bounding box center [380, 179] width 308 height 34
type input "9"
type input "0"
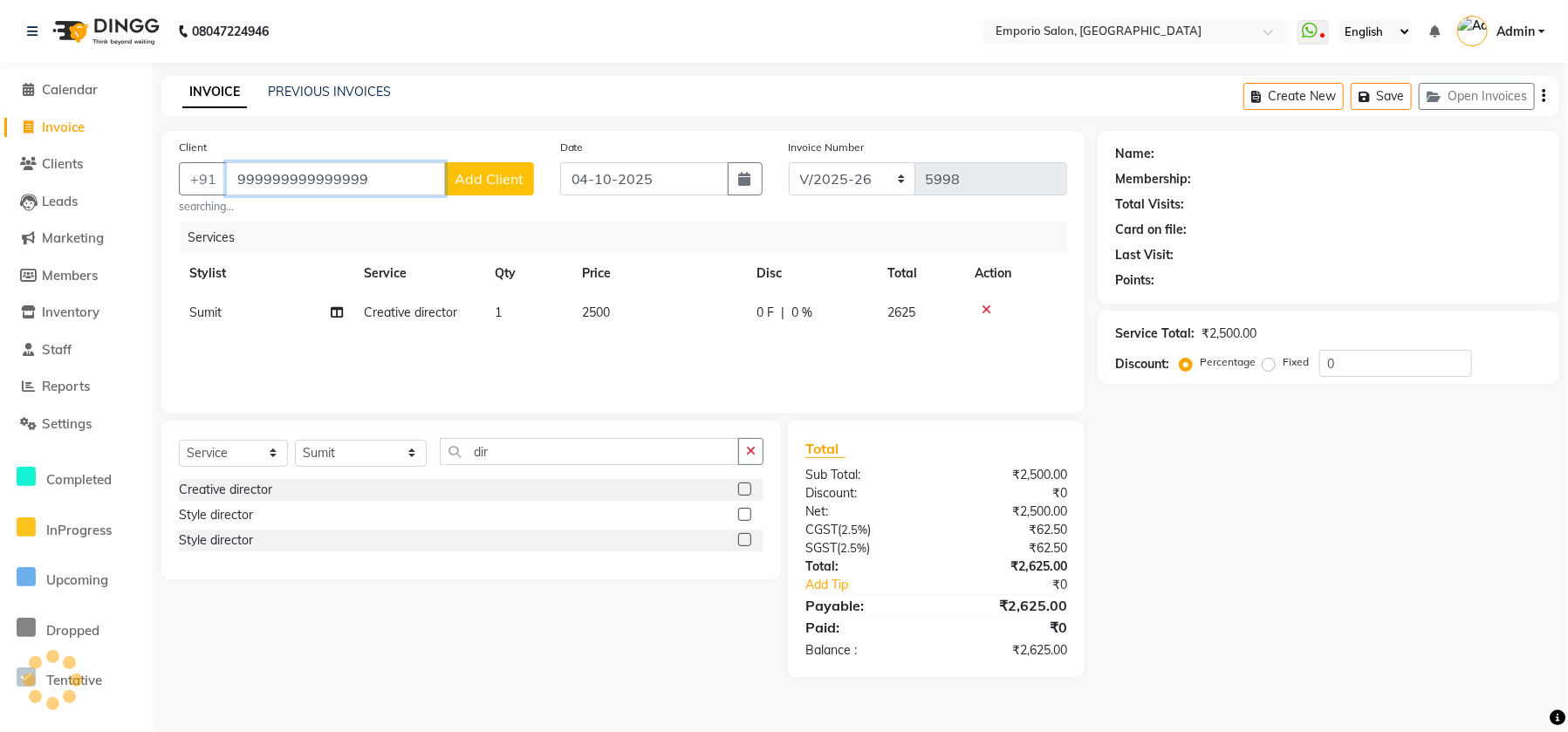
type input "999999999999999"
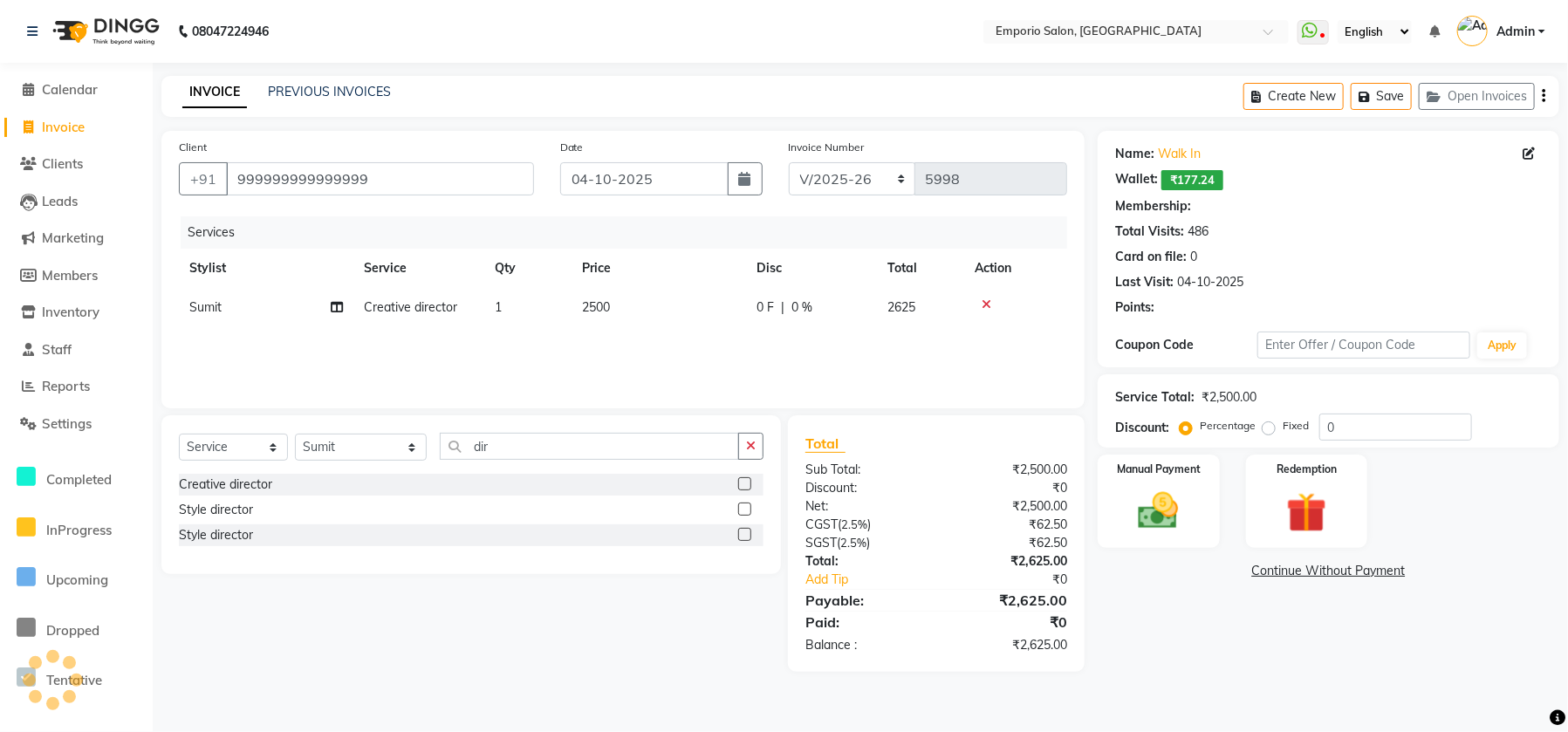
click at [1179, 529] on div "Name: Walk In Wallet: ₹177.24 Membership: Total Visits: 486 Card on file: 0 Las…" at bounding box center [1334, 400] width 474 height 541
click at [1174, 526] on img at bounding box center [1158, 511] width 68 height 48
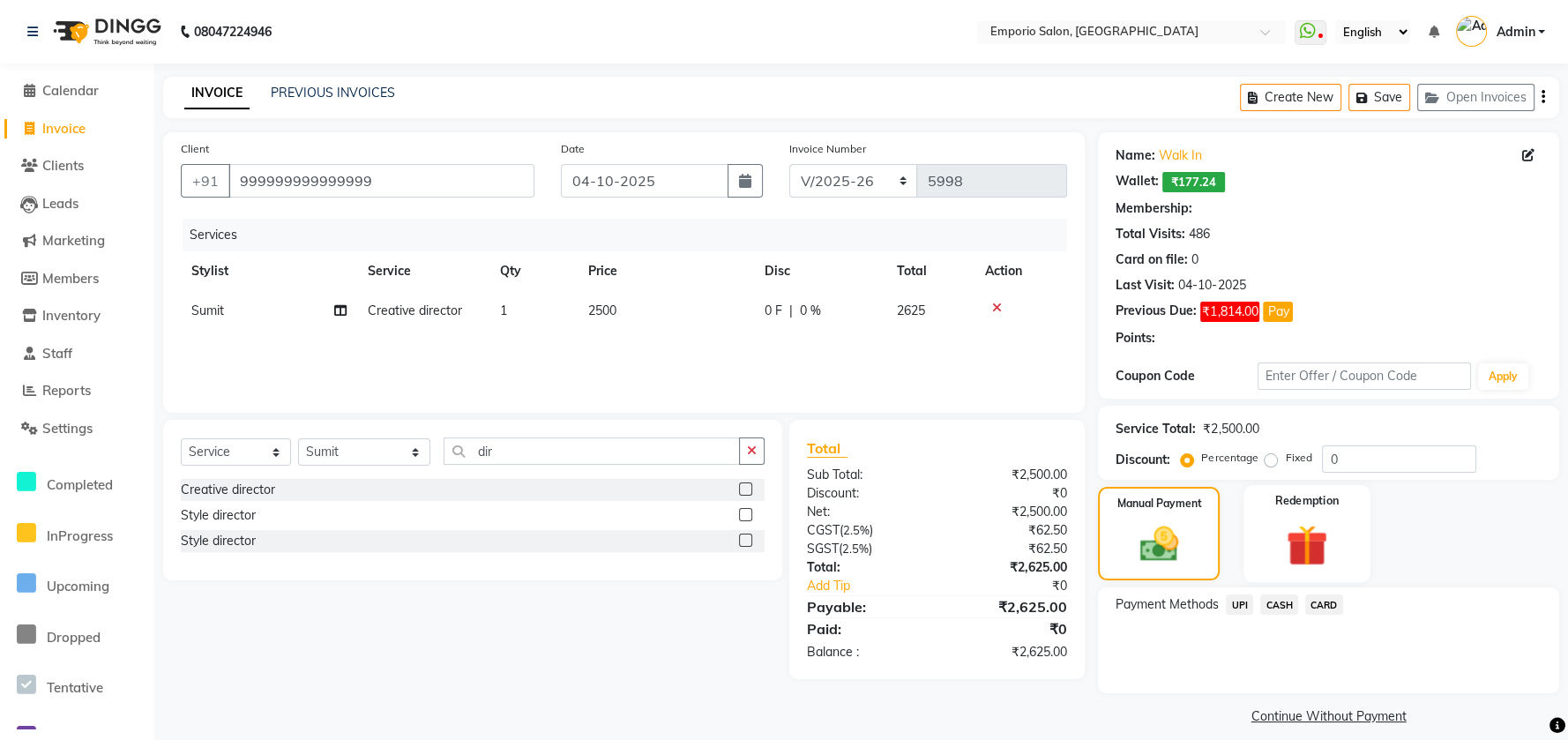
select select "1: Object"
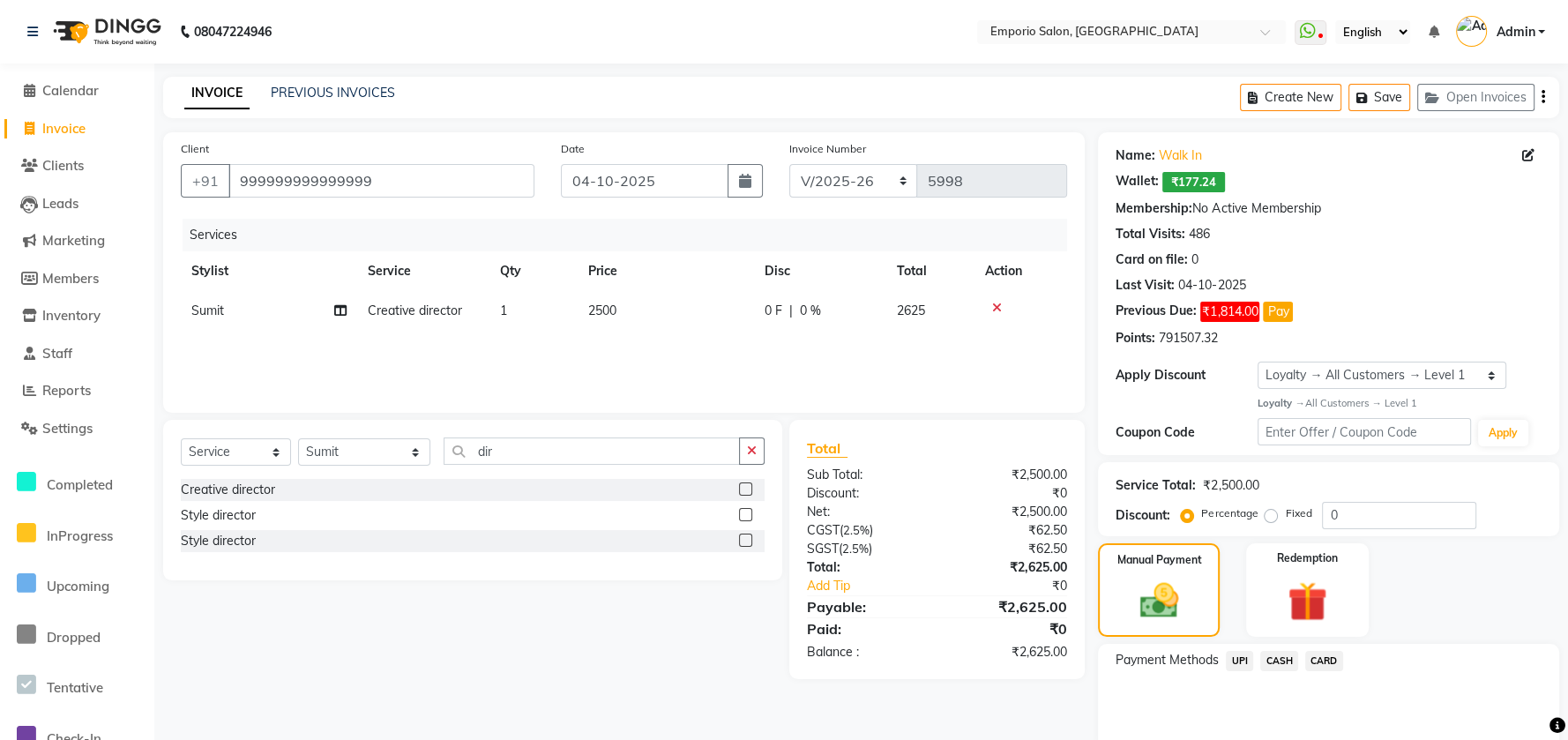
click at [1238, 657] on span "UPI" at bounding box center [1239, 661] width 27 height 21
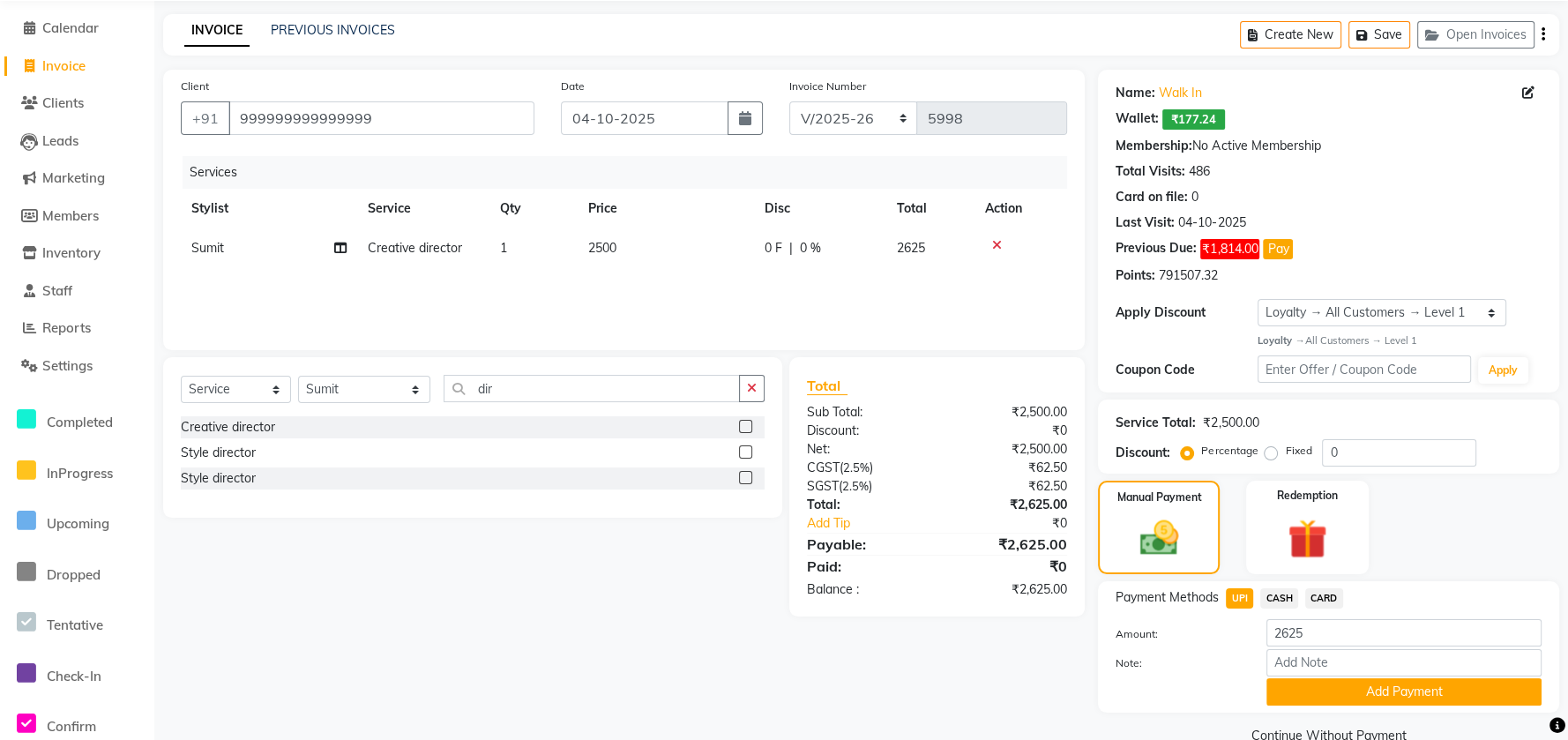
scroll to position [97, 0]
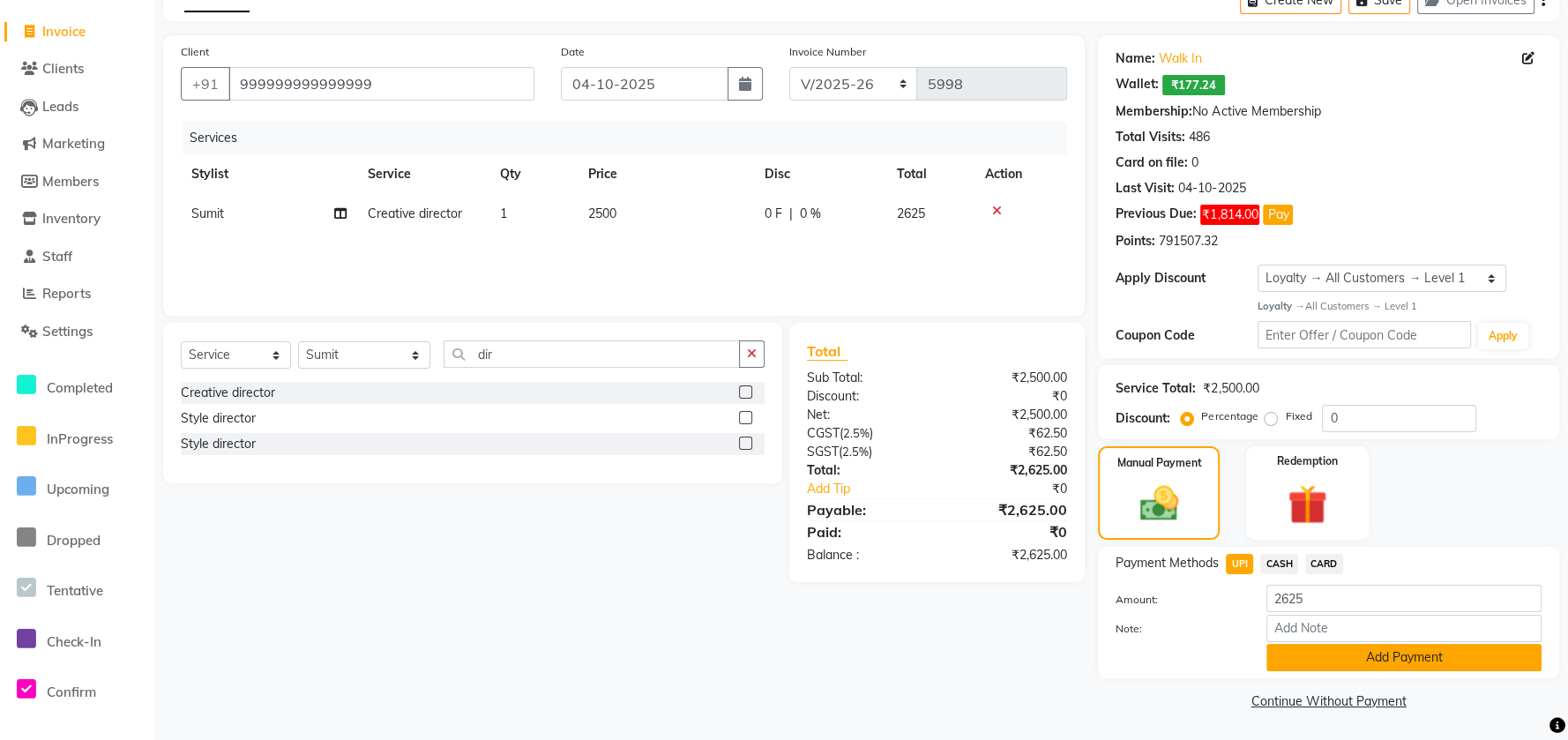
click at [1288, 660] on button "Add Payment" at bounding box center [1404, 657] width 275 height 27
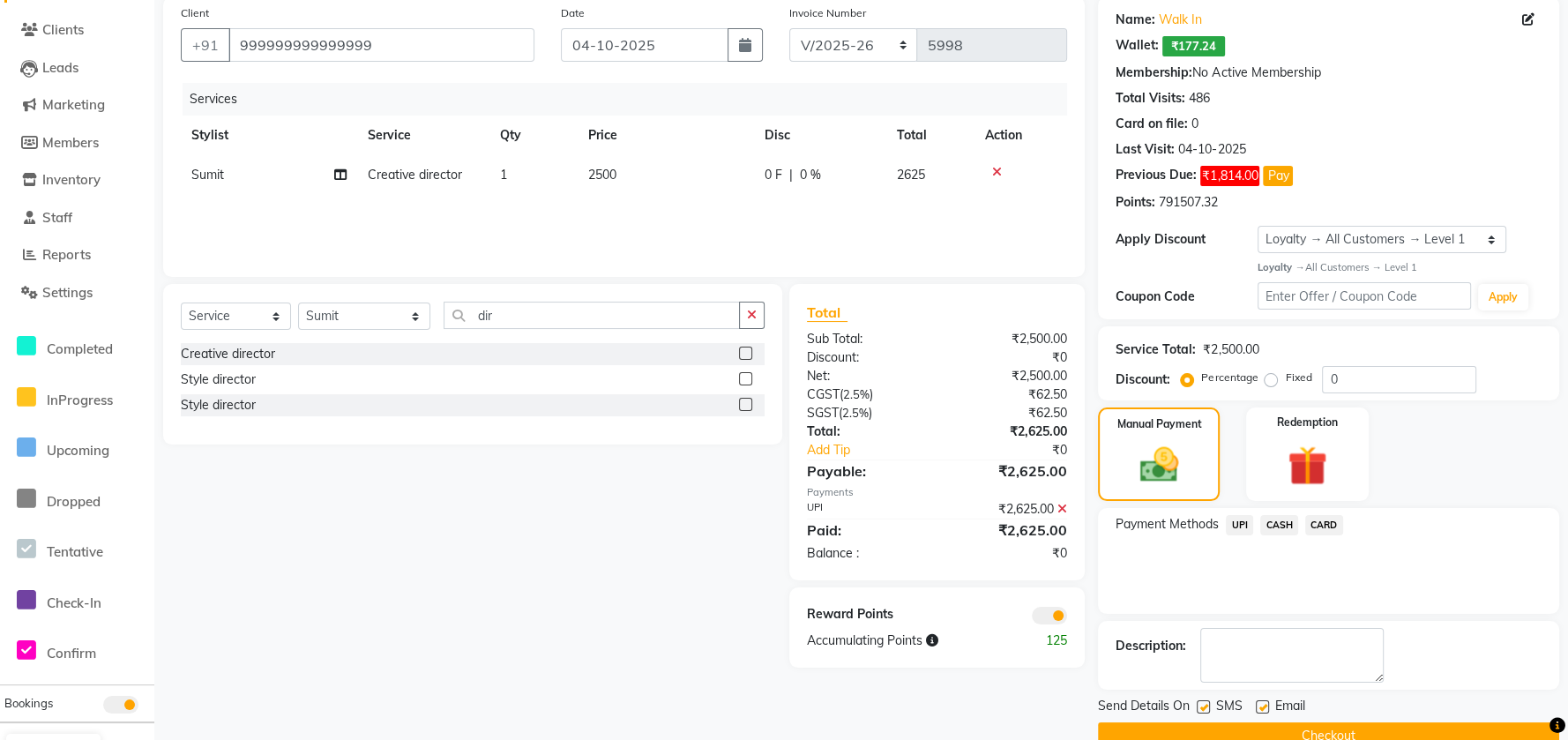
scroll to position [171, 0]
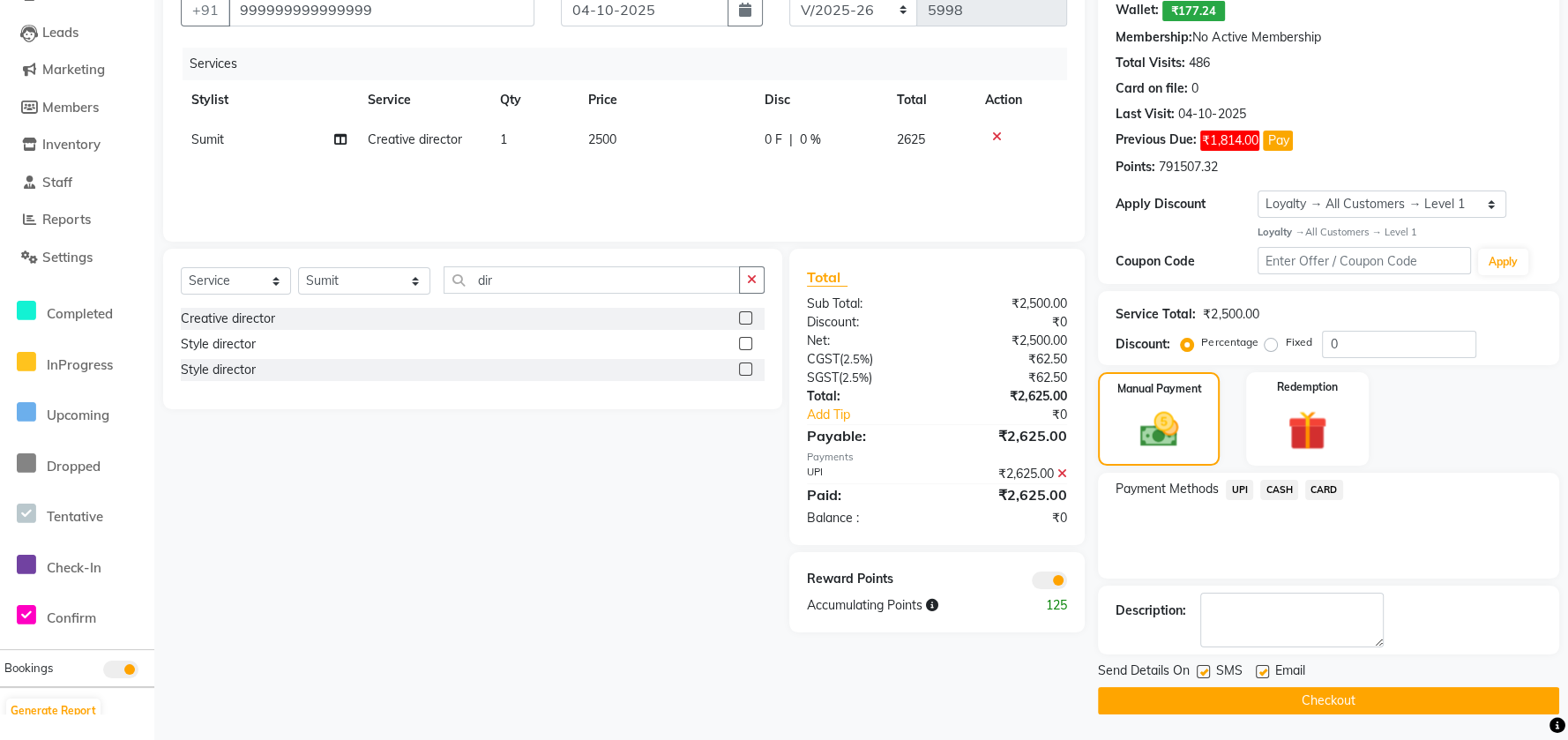
click at [1276, 693] on button "Checkout" at bounding box center [1329, 700] width 461 height 27
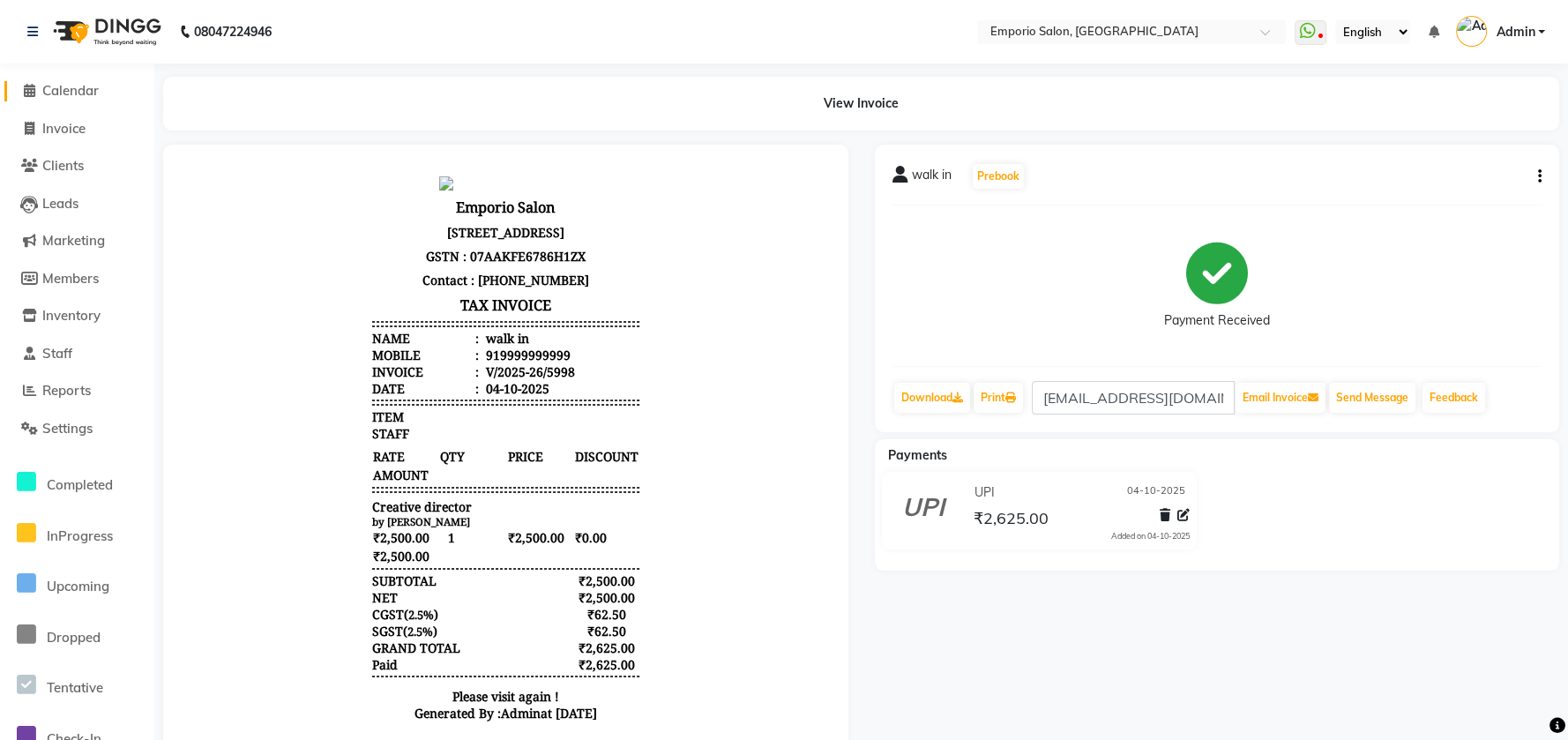
click at [40, 89] on span at bounding box center [29, 91] width 26 height 21
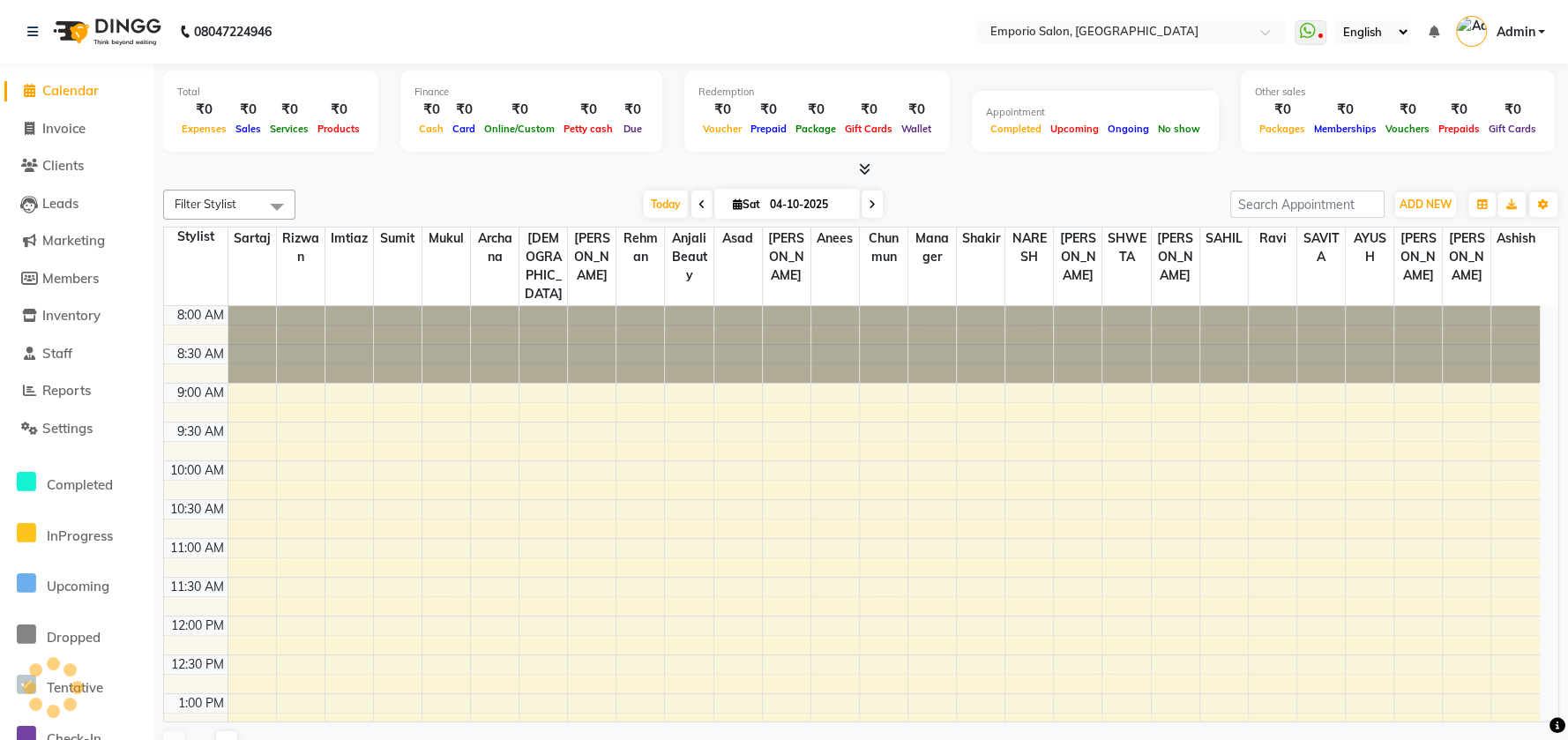
scroll to position [726, 0]
